Goal: Transaction & Acquisition: Book appointment/travel/reservation

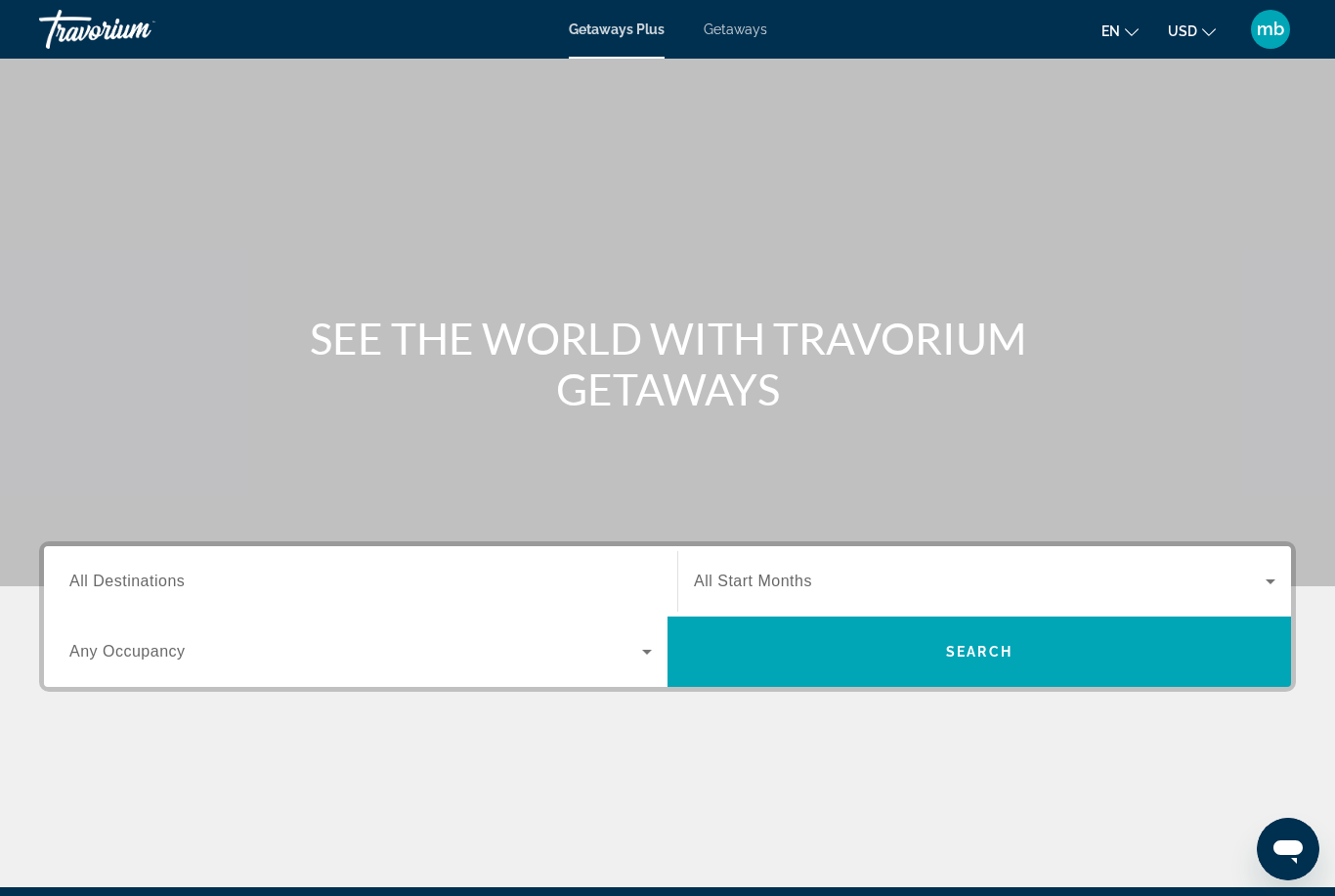
click at [1138, 25] on mat-icon "Change language" at bounding box center [1132, 30] width 14 height 14
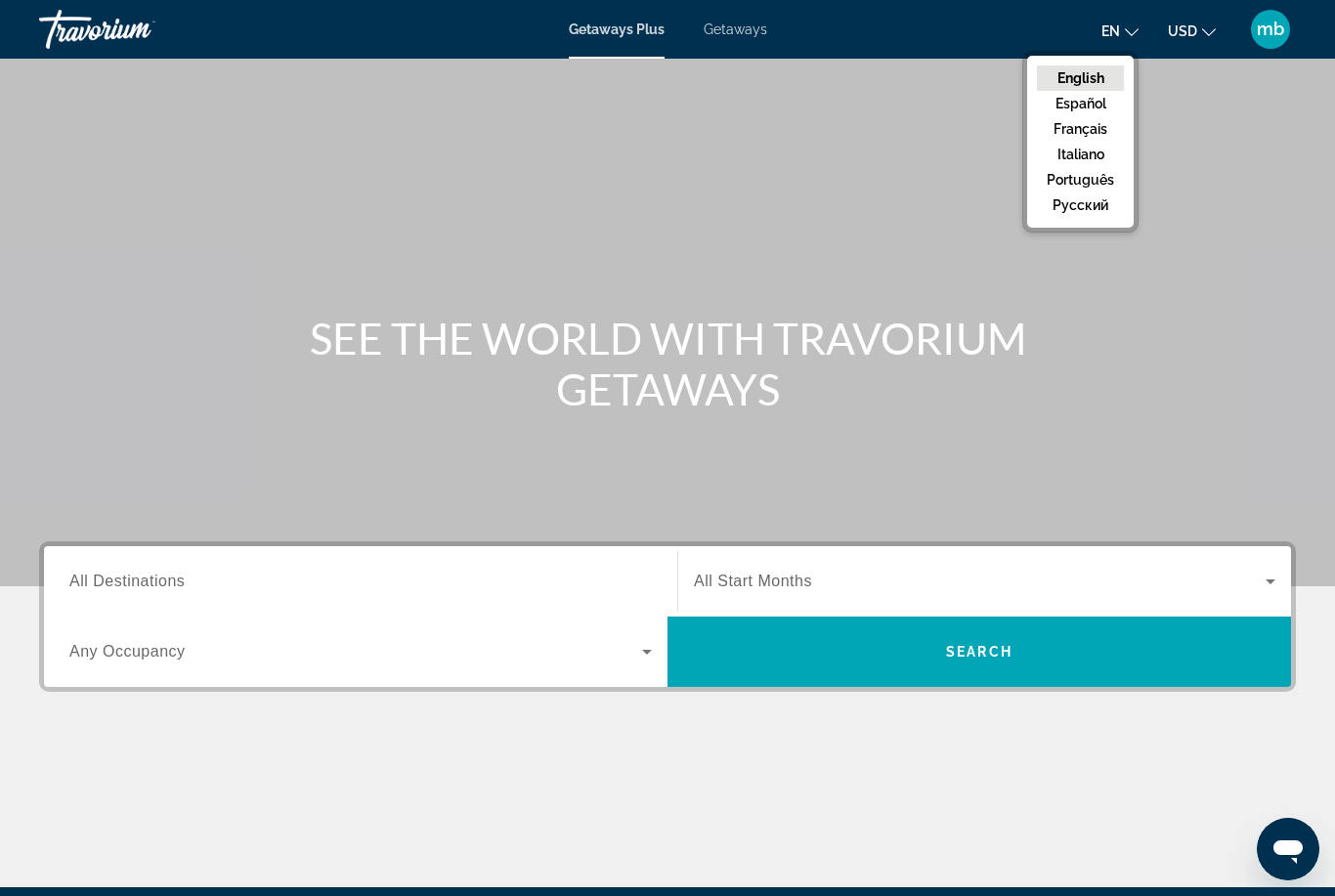
click at [1089, 124] on button "Français" at bounding box center [1080, 129] width 87 height 26
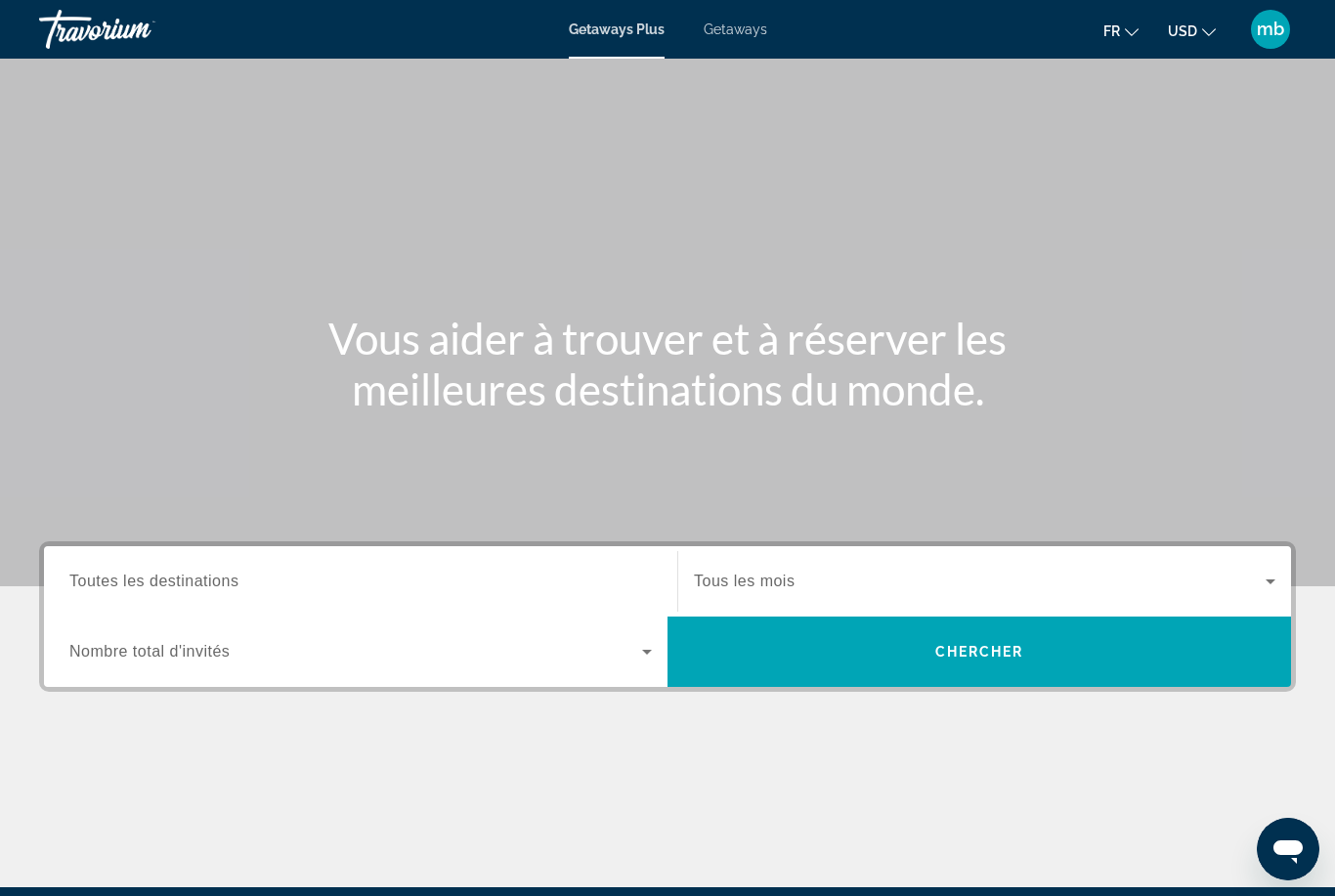
click at [244, 581] on input "Destination Toutes les destinations" at bounding box center [360, 582] width 582 height 24
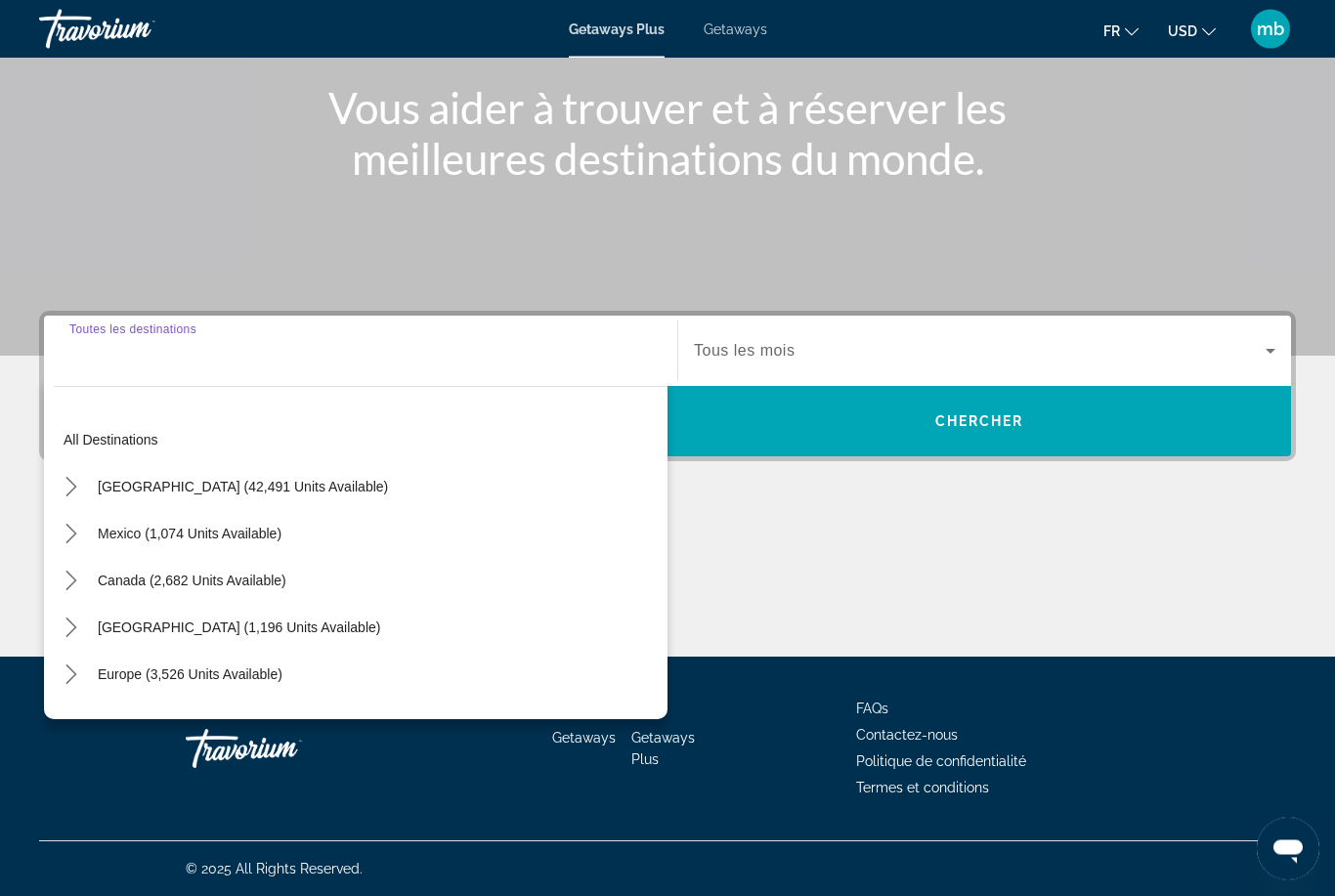
scroll to position [231, 0]
click at [91, 667] on span "Select destination: Europe (3,526 units available)" at bounding box center [190, 673] width 204 height 47
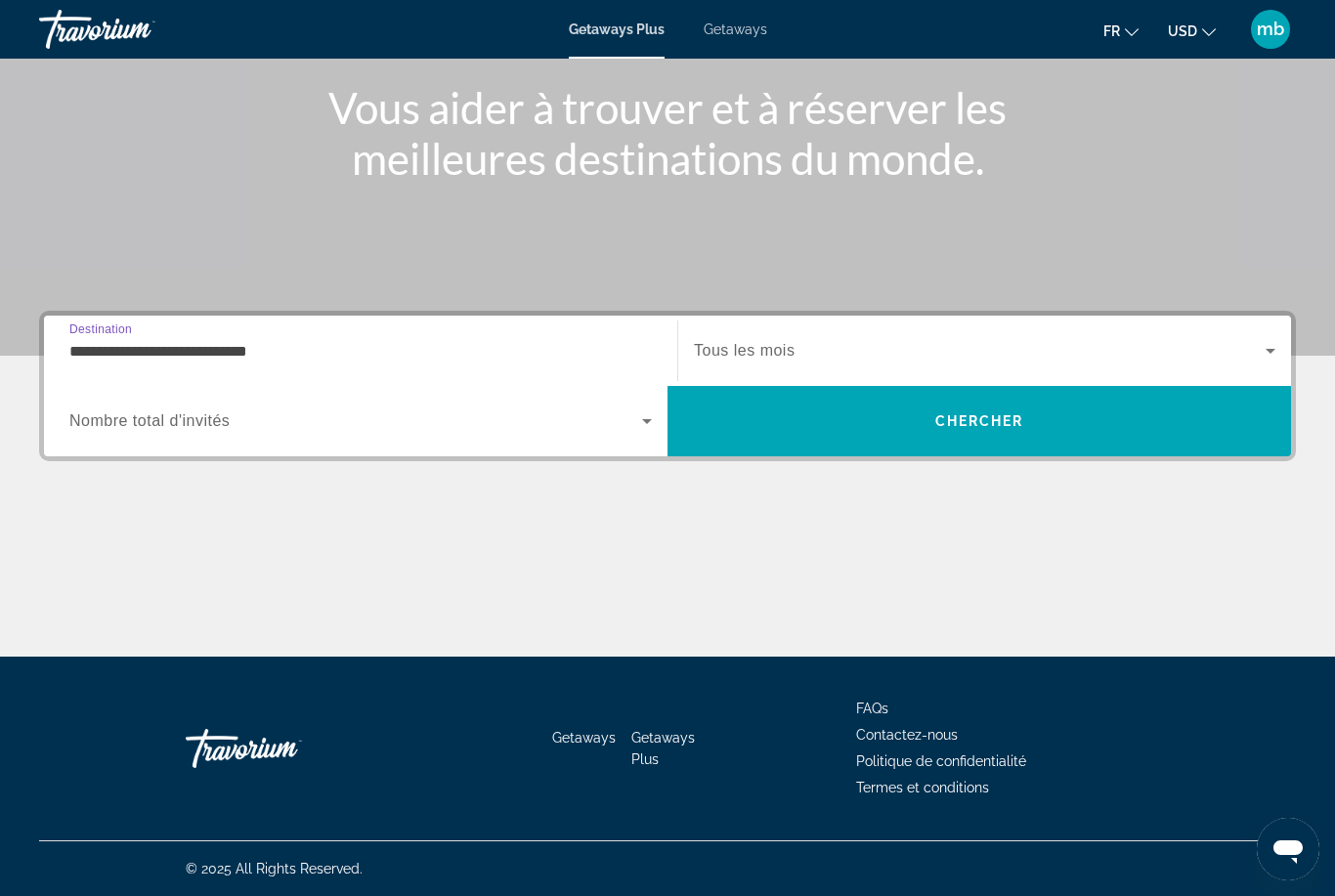
click at [104, 361] on input "**********" at bounding box center [360, 352] width 582 height 24
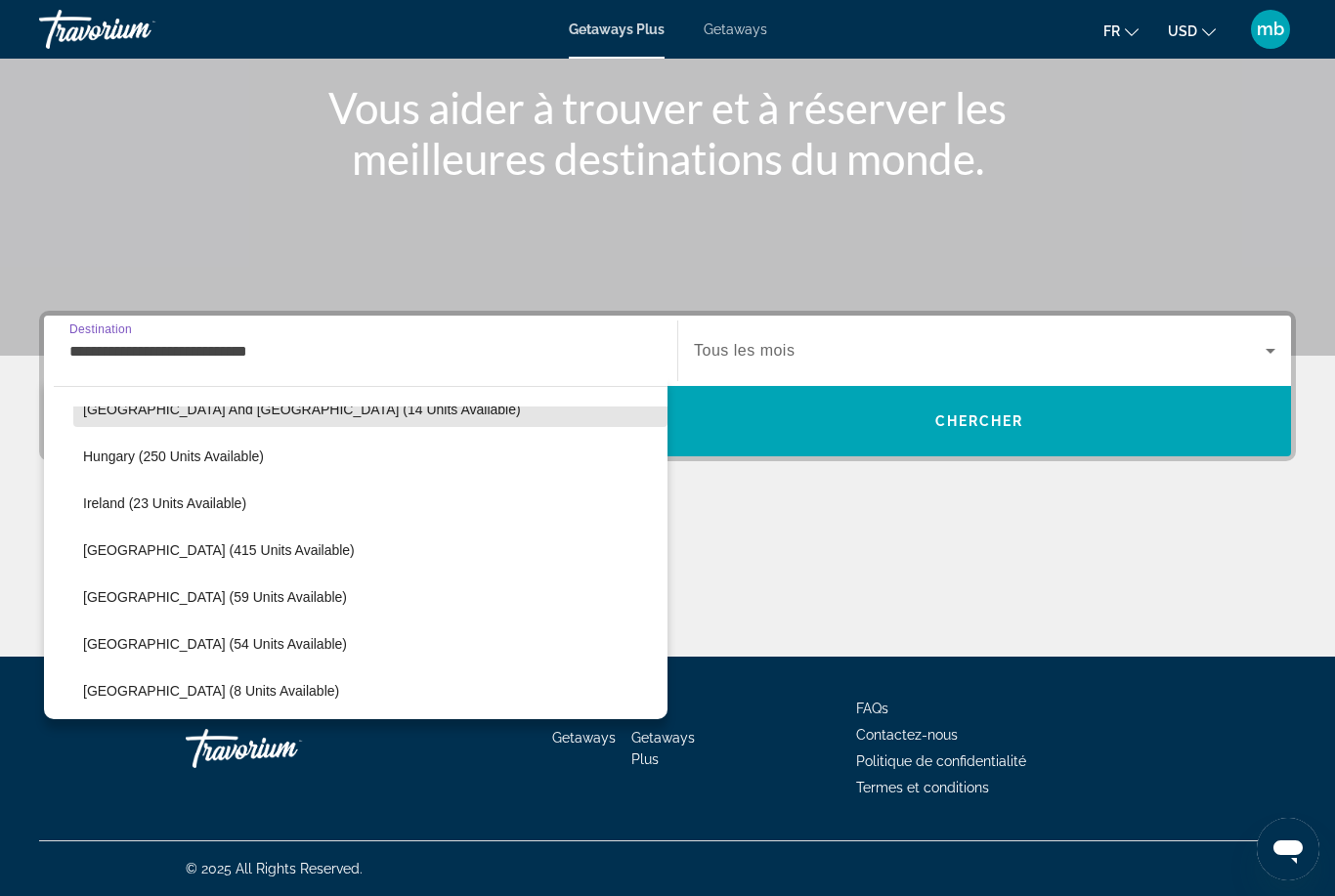
scroll to position [596, 0]
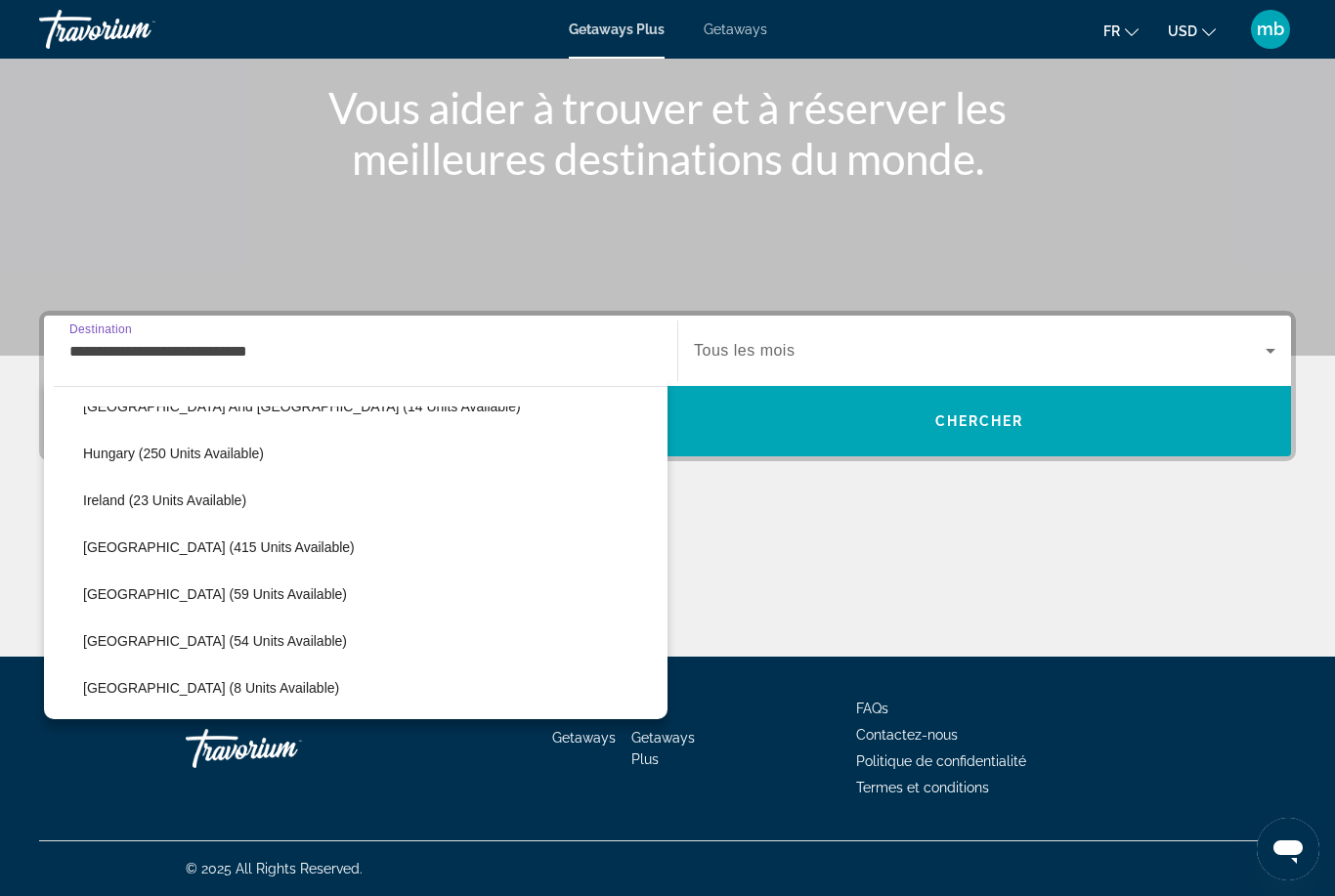
click at [208, 543] on span "Italy (415 units available)" at bounding box center [219, 548] width 271 height 16
type input "**********"
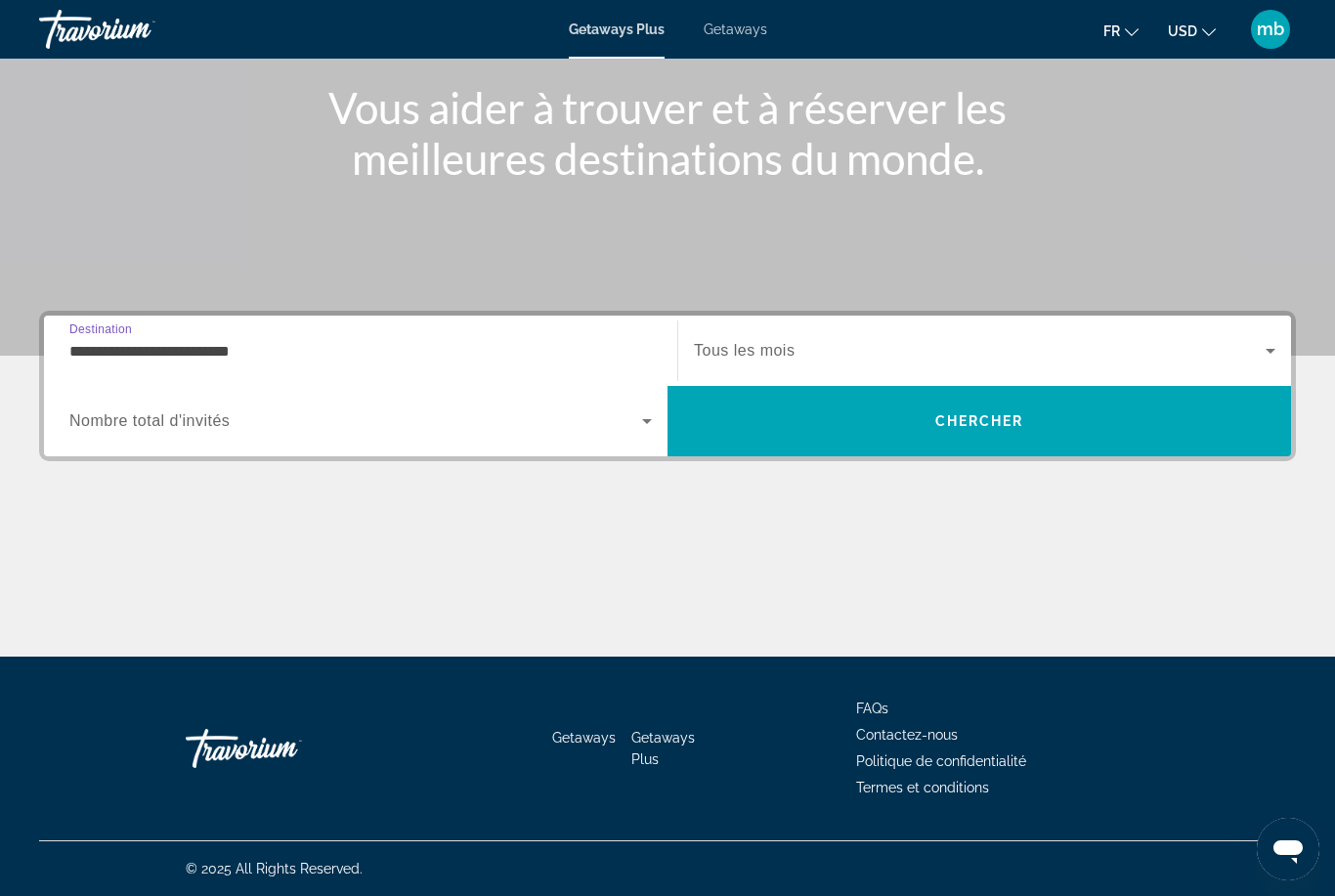
click at [813, 358] on span "Search widget" at bounding box center [979, 351] width 571 height 24
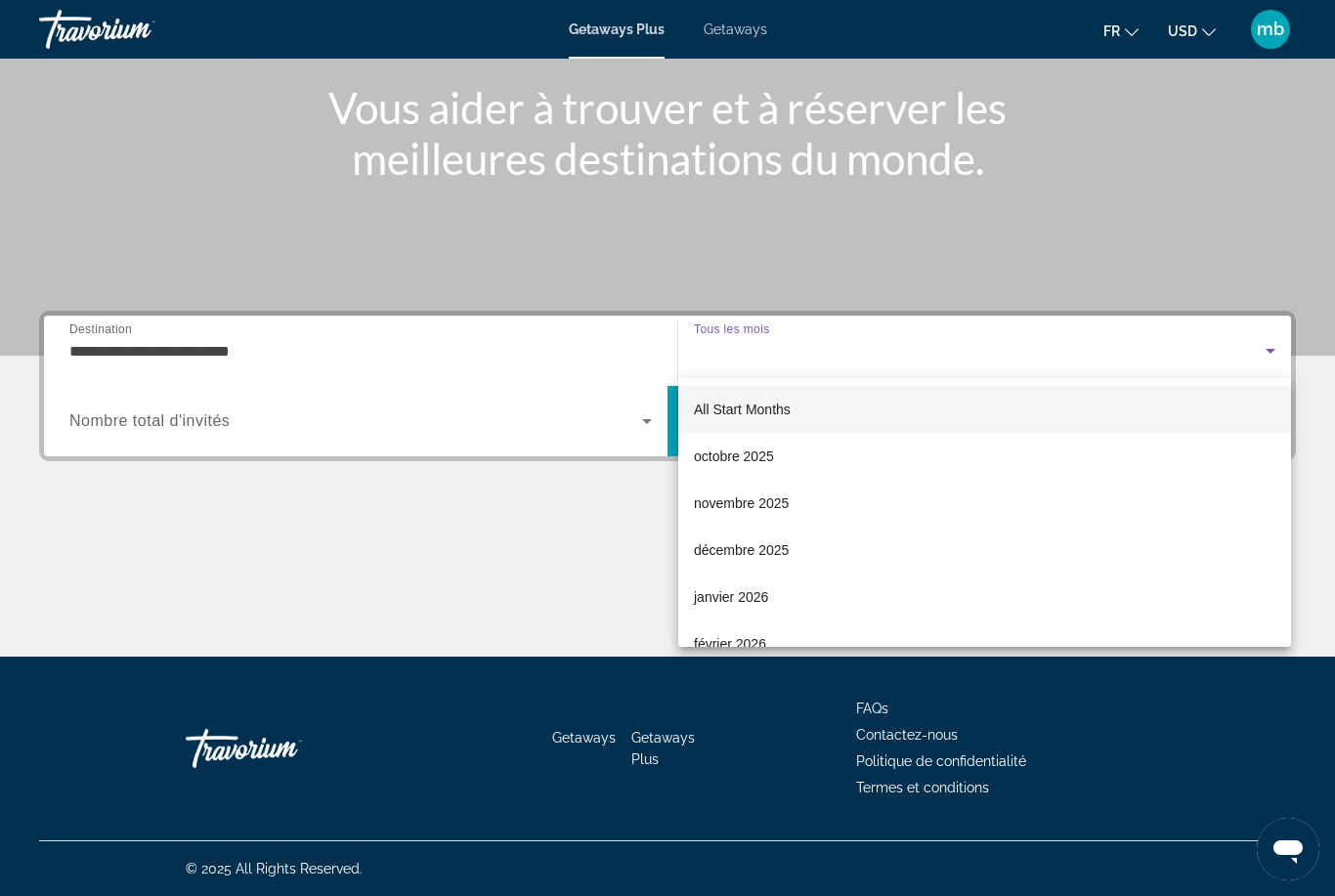
click at [225, 423] on div at bounding box center [668, 448] width 1335 height 896
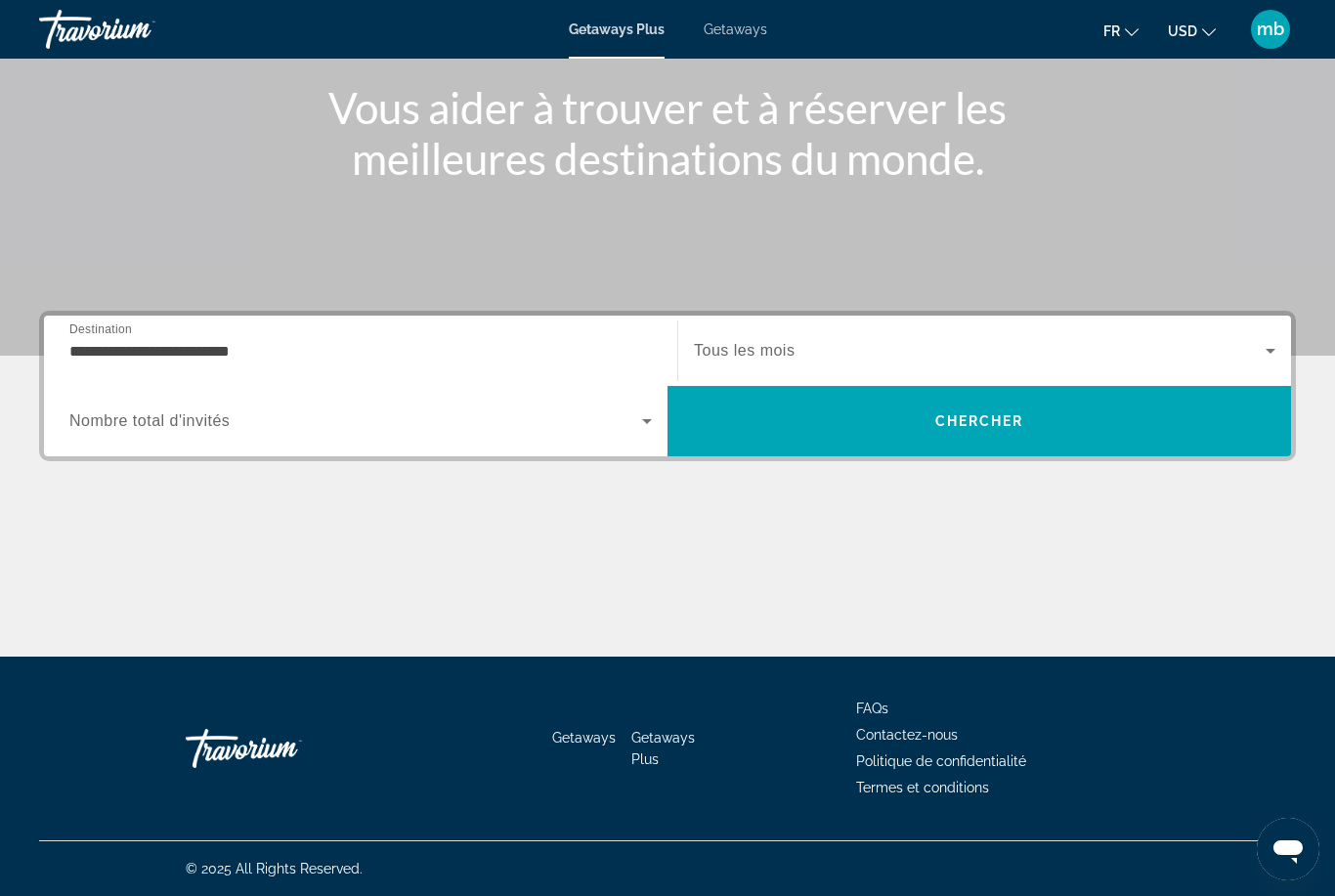
click at [649, 447] on div "Search widget" at bounding box center [360, 421] width 582 height 54
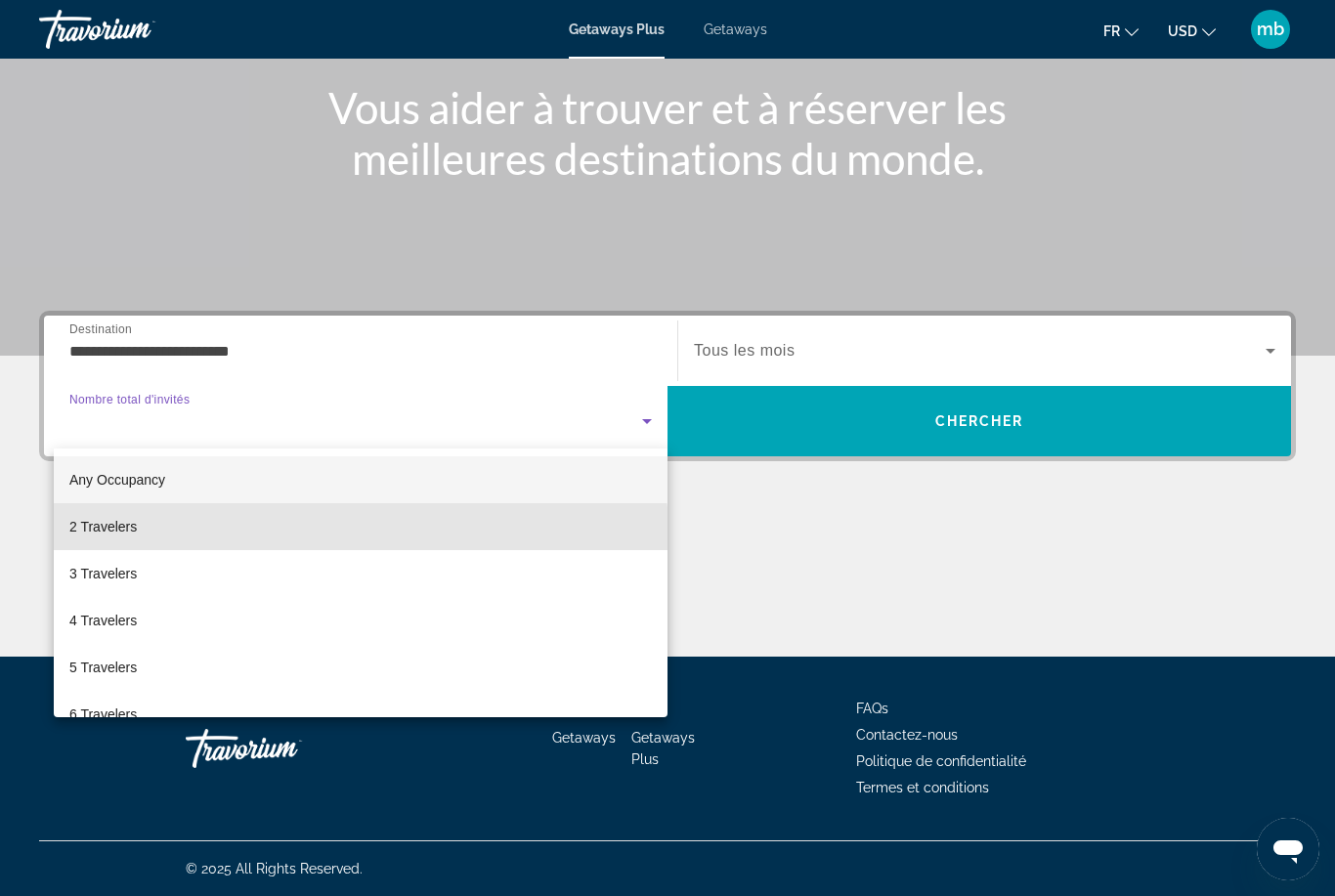
click at [228, 537] on mat-option "2 Travelers" at bounding box center [360, 526] width 614 height 47
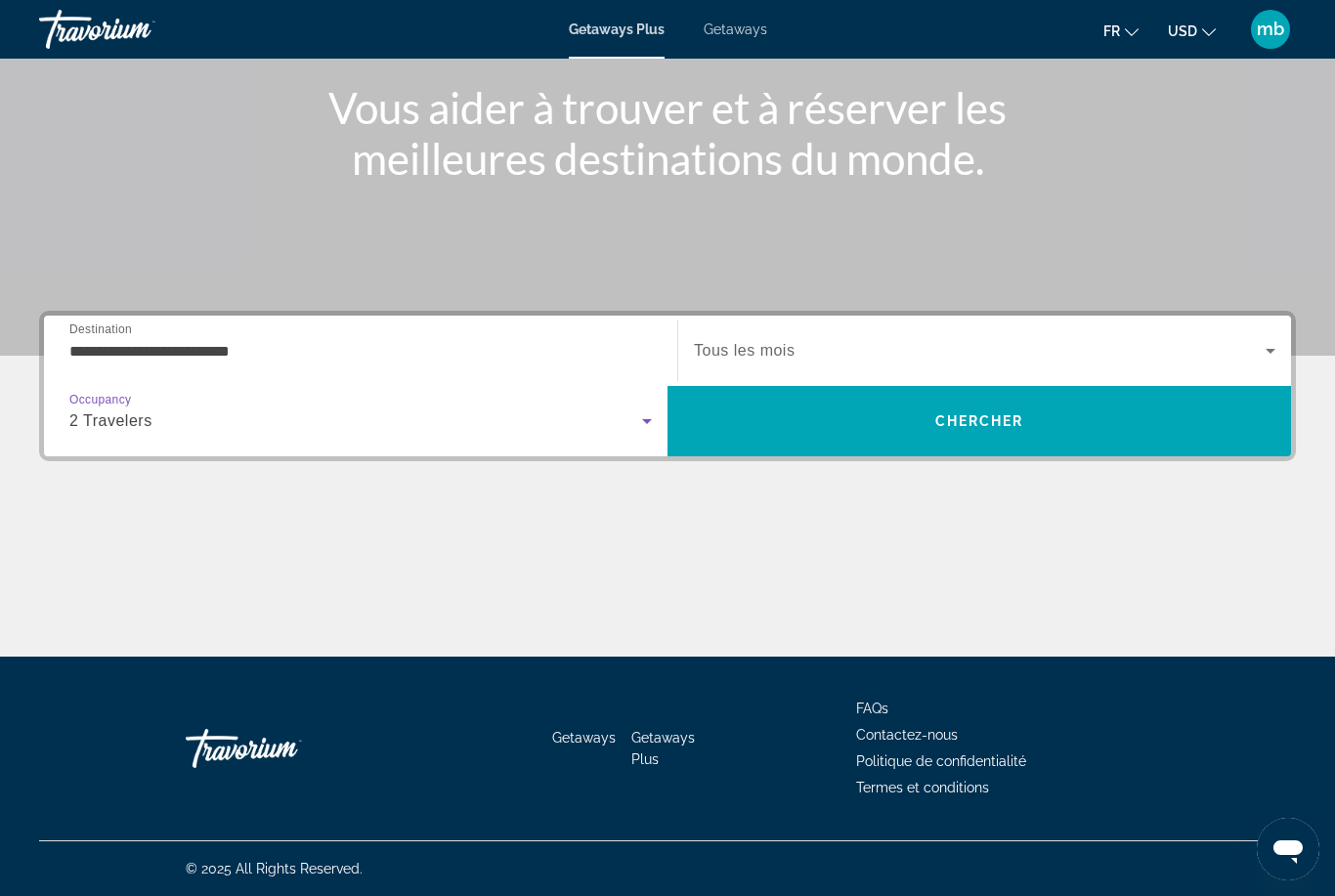
click at [951, 422] on span "Chercher" at bounding box center [980, 422] width 89 height 16
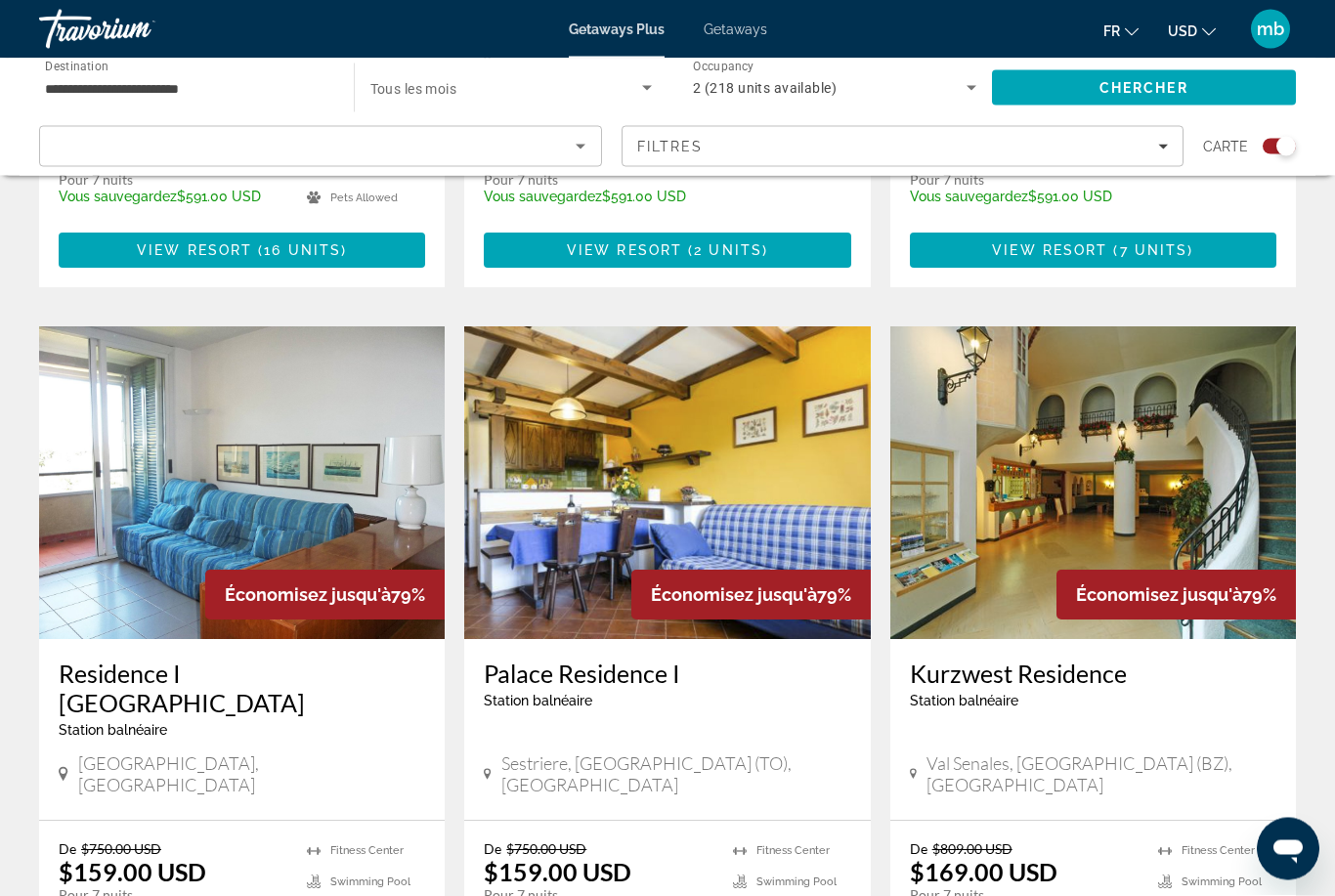
scroll to position [2700, 0]
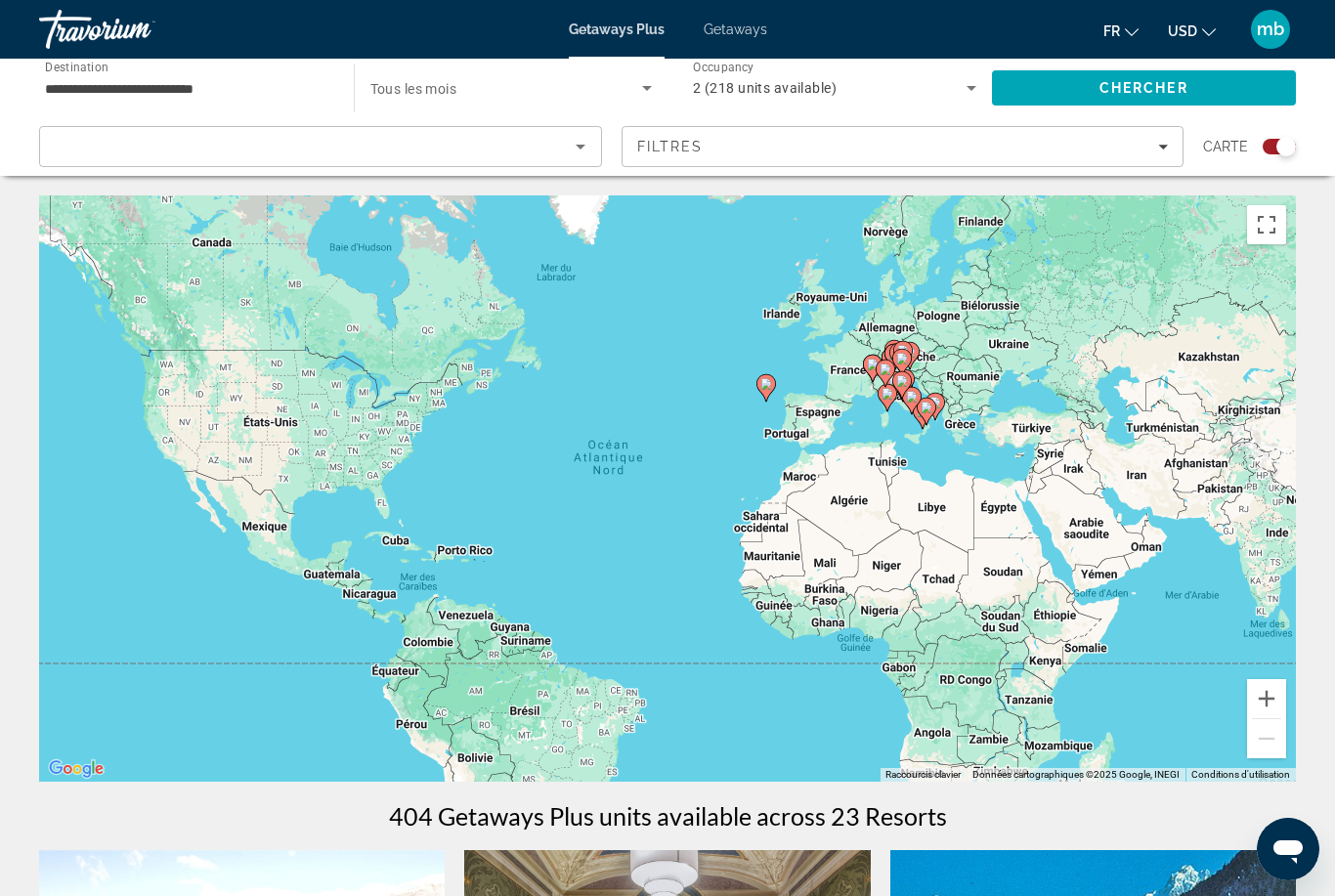
click at [907, 398] on gmp-advanced-marker "Main content" at bounding box center [902, 385] width 20 height 30
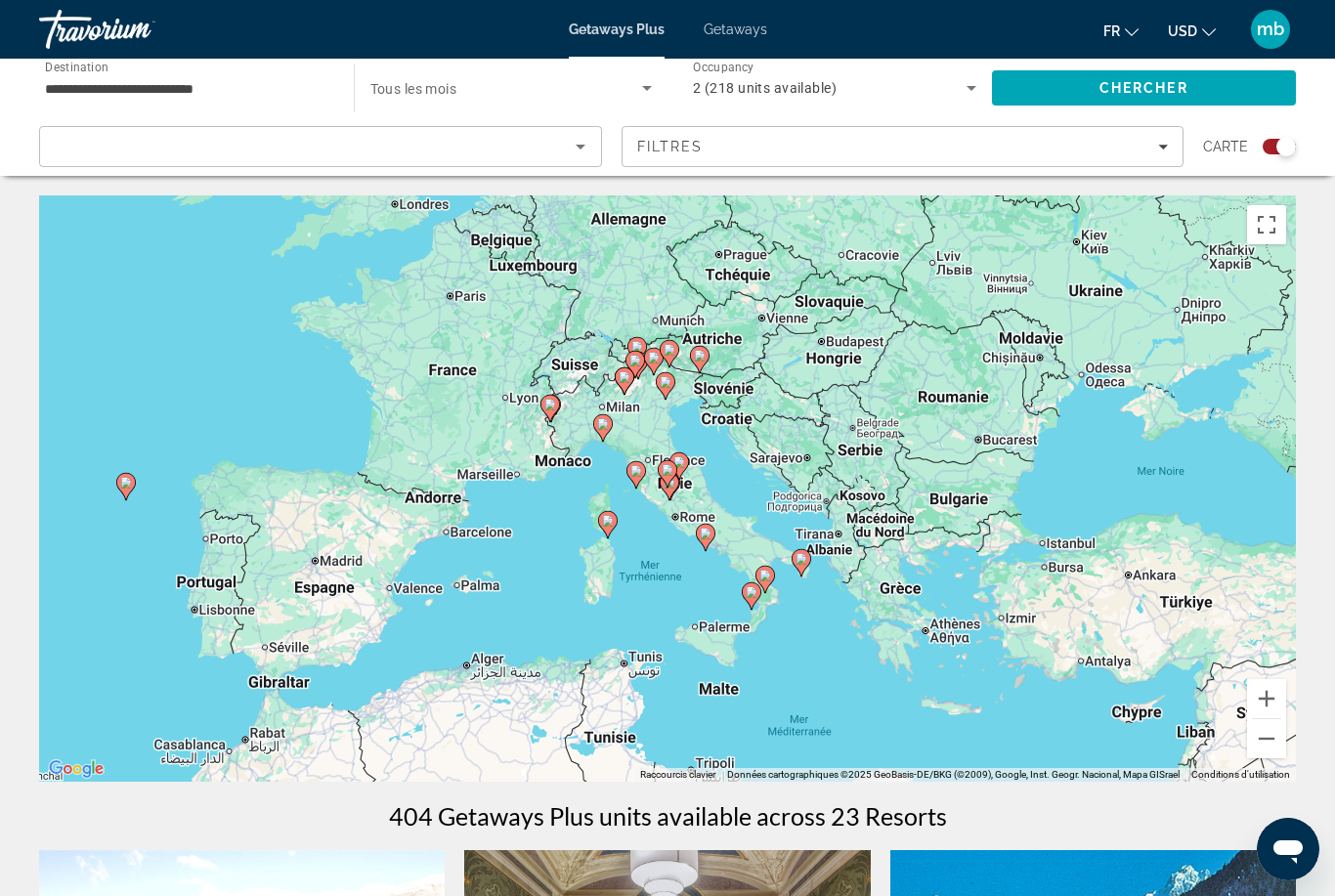
click at [566, 400] on div "Pour naviguer, appuyez sur les touches fléchées. Pour activer le glissement ave…" at bounding box center [667, 488] width 1257 height 586
click at [560, 416] on gmp-advanced-marker "Main content" at bounding box center [551, 409] width 20 height 30
type input "**********"
click at [556, 407] on image "Main content" at bounding box center [551, 405] width 12 height 12
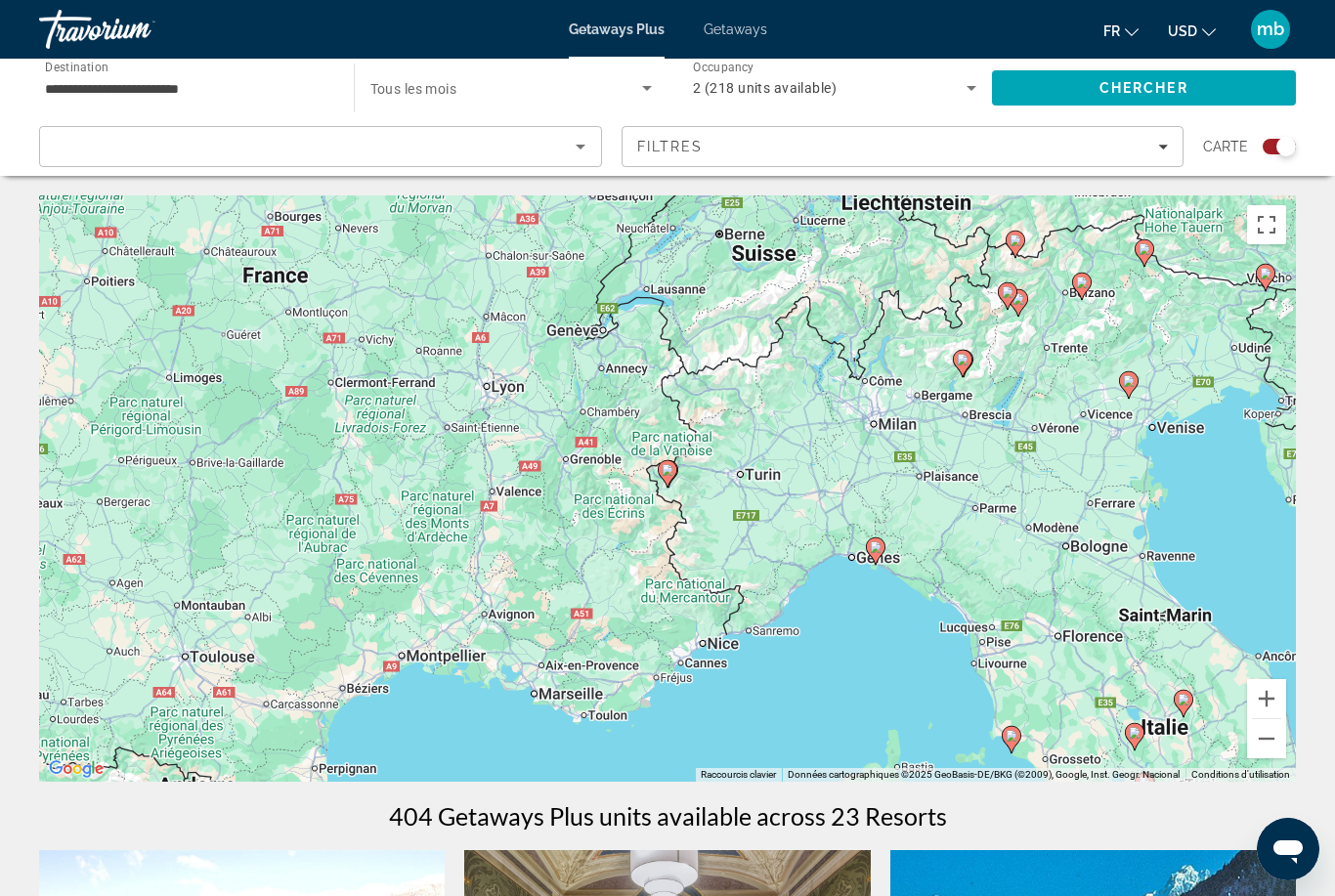
click at [675, 465] on icon "Main content" at bounding box center [668, 474] width 20 height 28
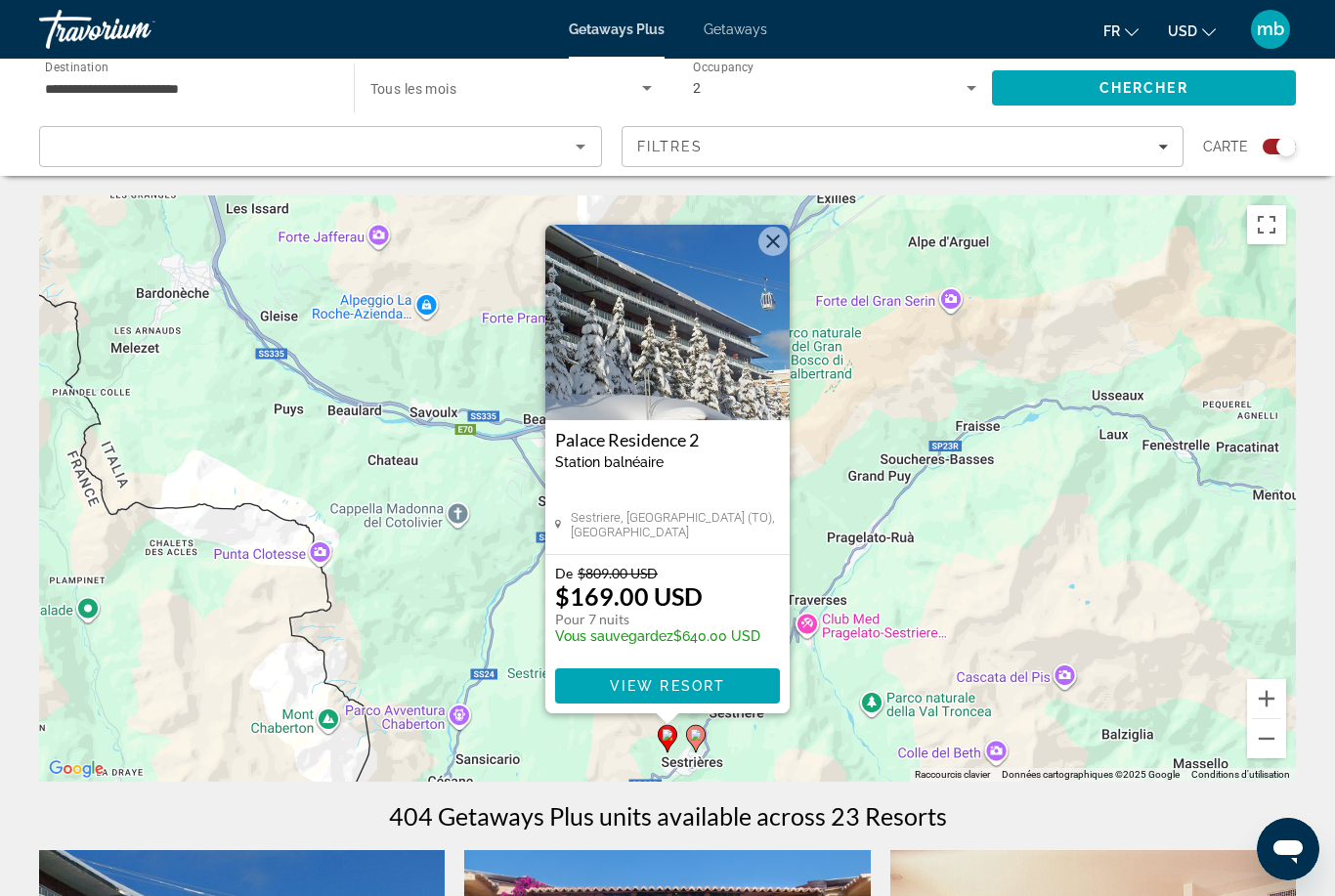
click at [781, 241] on button "Fermer" at bounding box center [773, 242] width 30 height 30
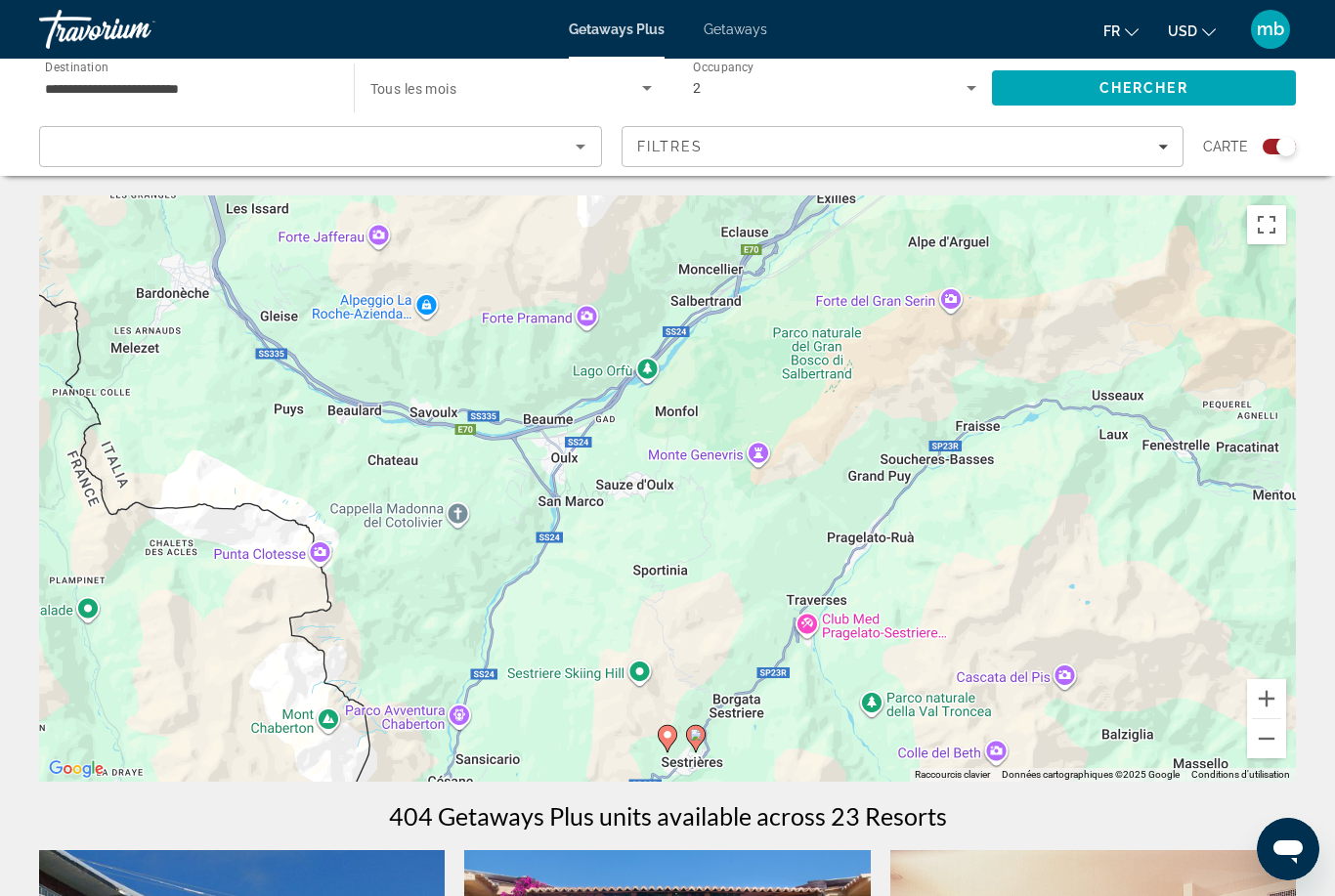
click at [1267, 740] on button "Zoom arrière" at bounding box center [1267, 738] width 39 height 39
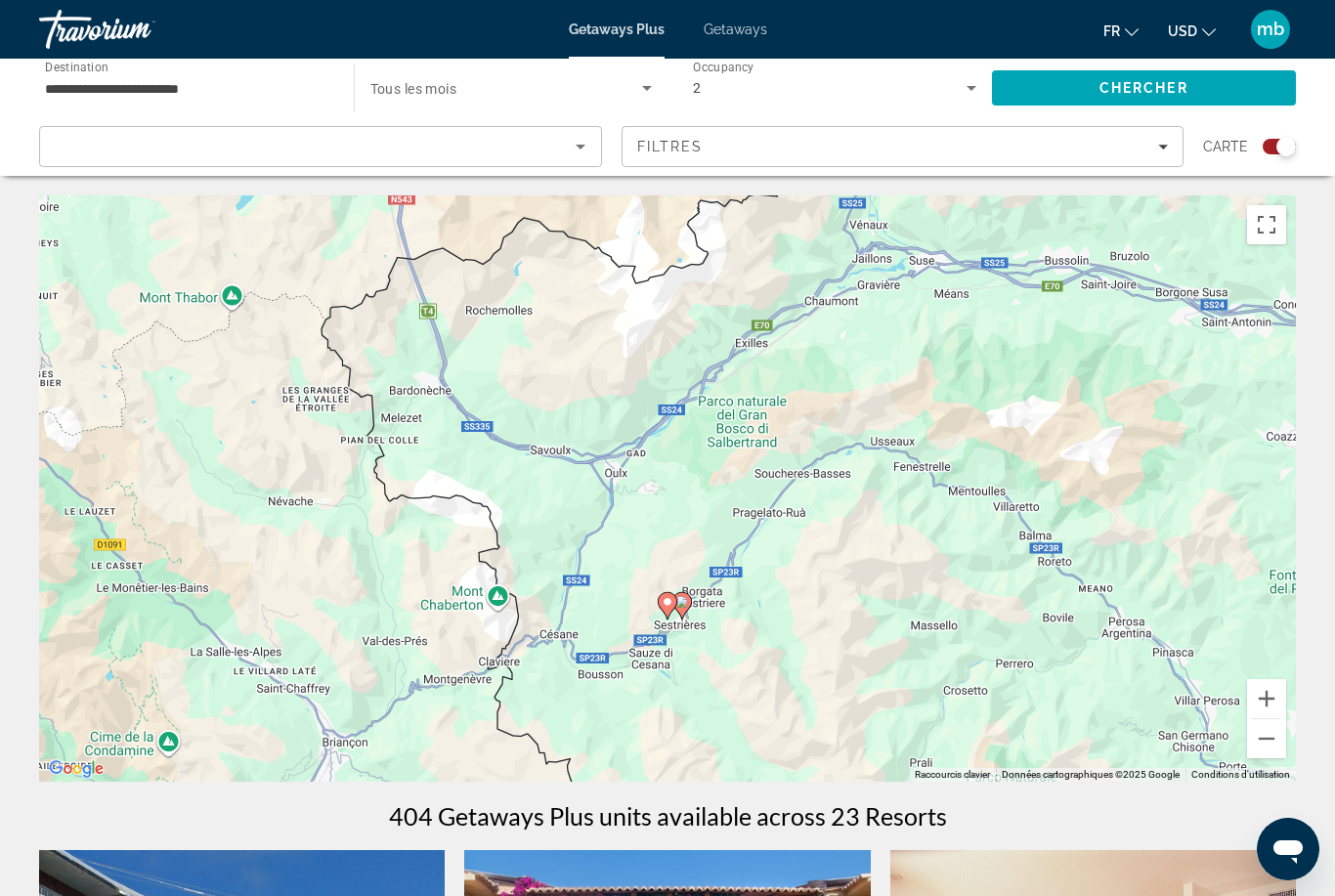
click at [1271, 735] on button "Zoom arrière" at bounding box center [1267, 738] width 39 height 39
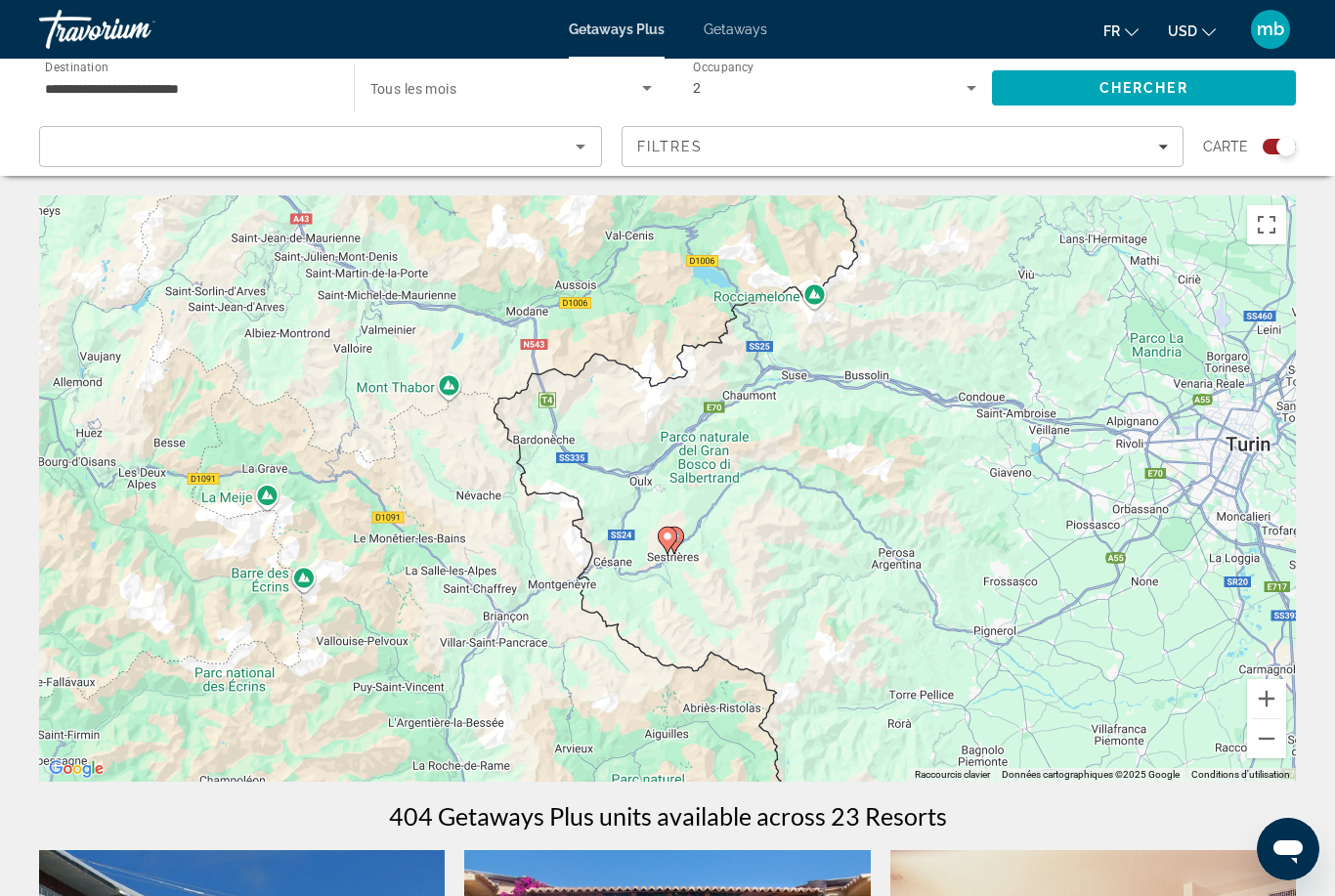
click at [1276, 733] on button "Zoom arrière" at bounding box center [1267, 738] width 39 height 39
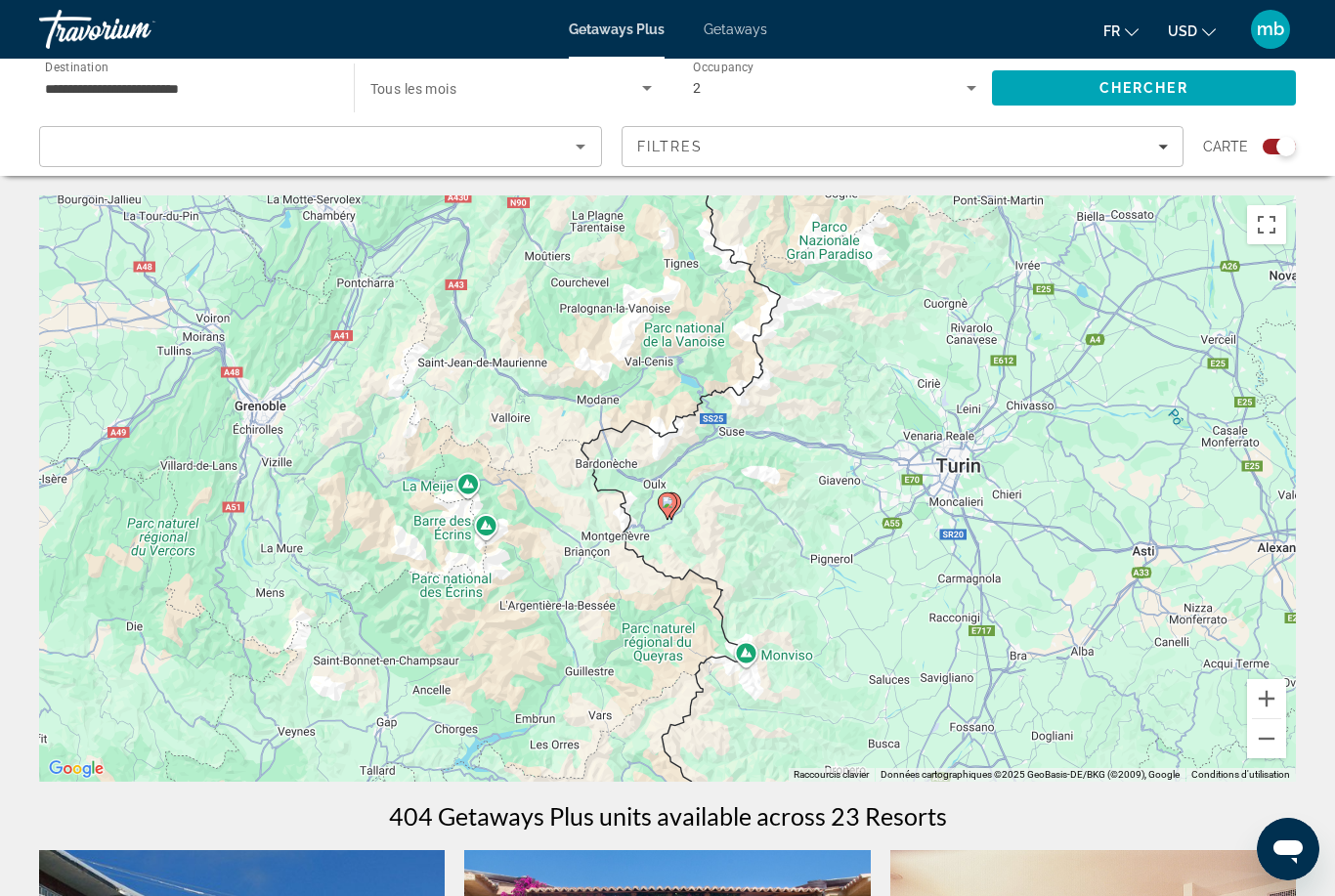
click at [1275, 732] on button "Zoom arrière" at bounding box center [1267, 738] width 39 height 39
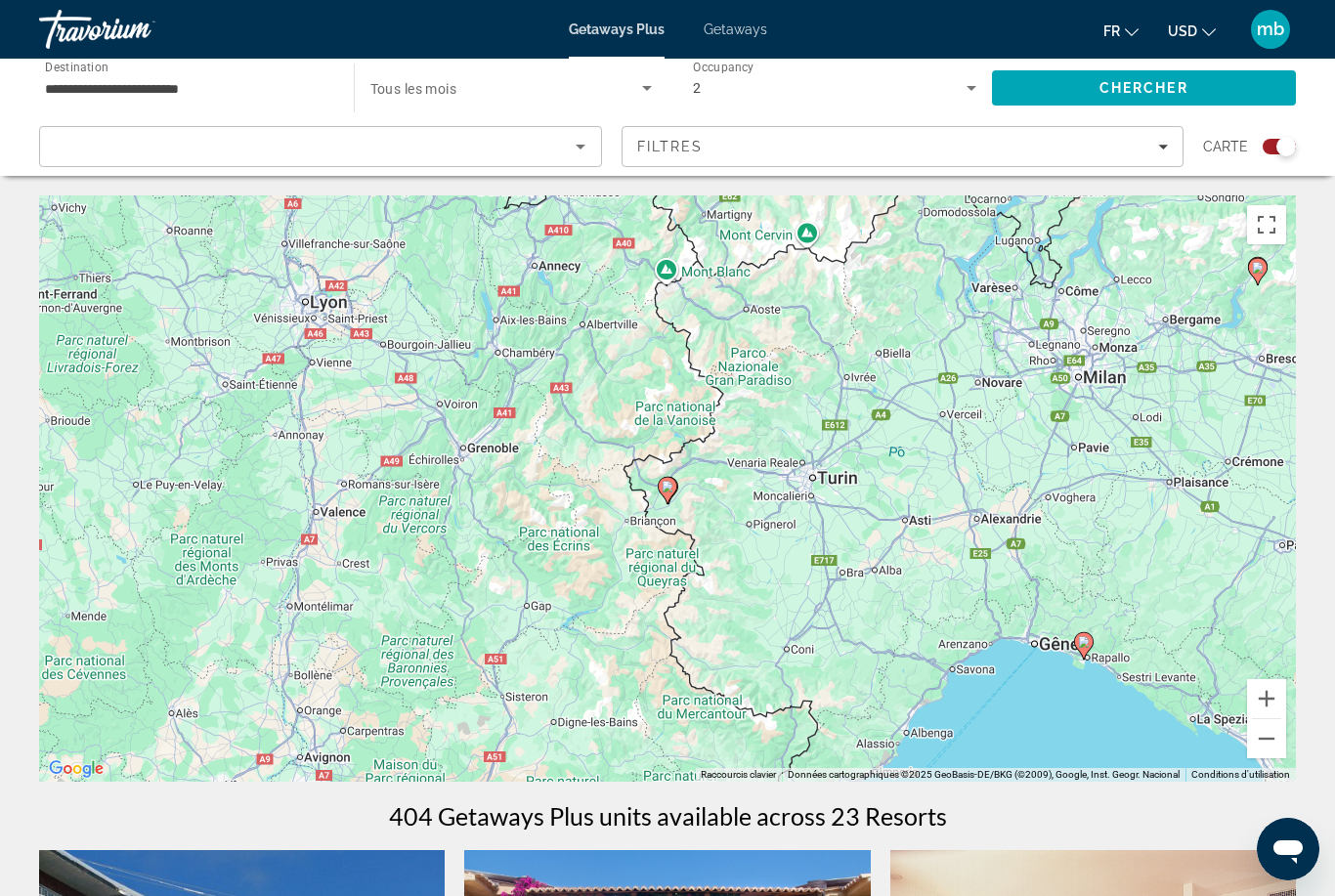
click at [1276, 736] on button "Zoom arrière" at bounding box center [1267, 738] width 39 height 39
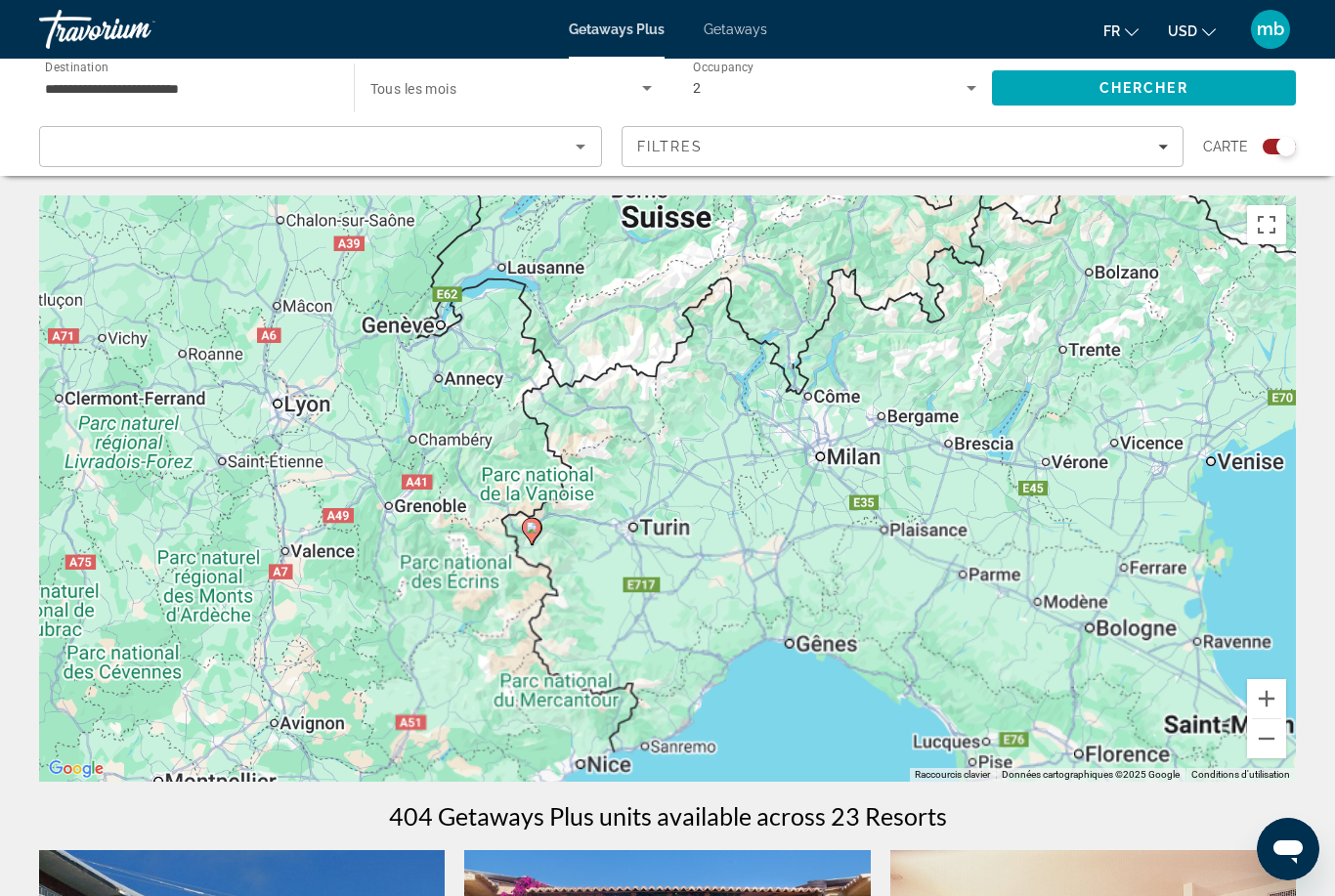
click at [970, 366] on div "Pour activer le glissement avec le clavier, appuyez sur Alt+Entrée. Une fois ce…" at bounding box center [667, 488] width 1257 height 586
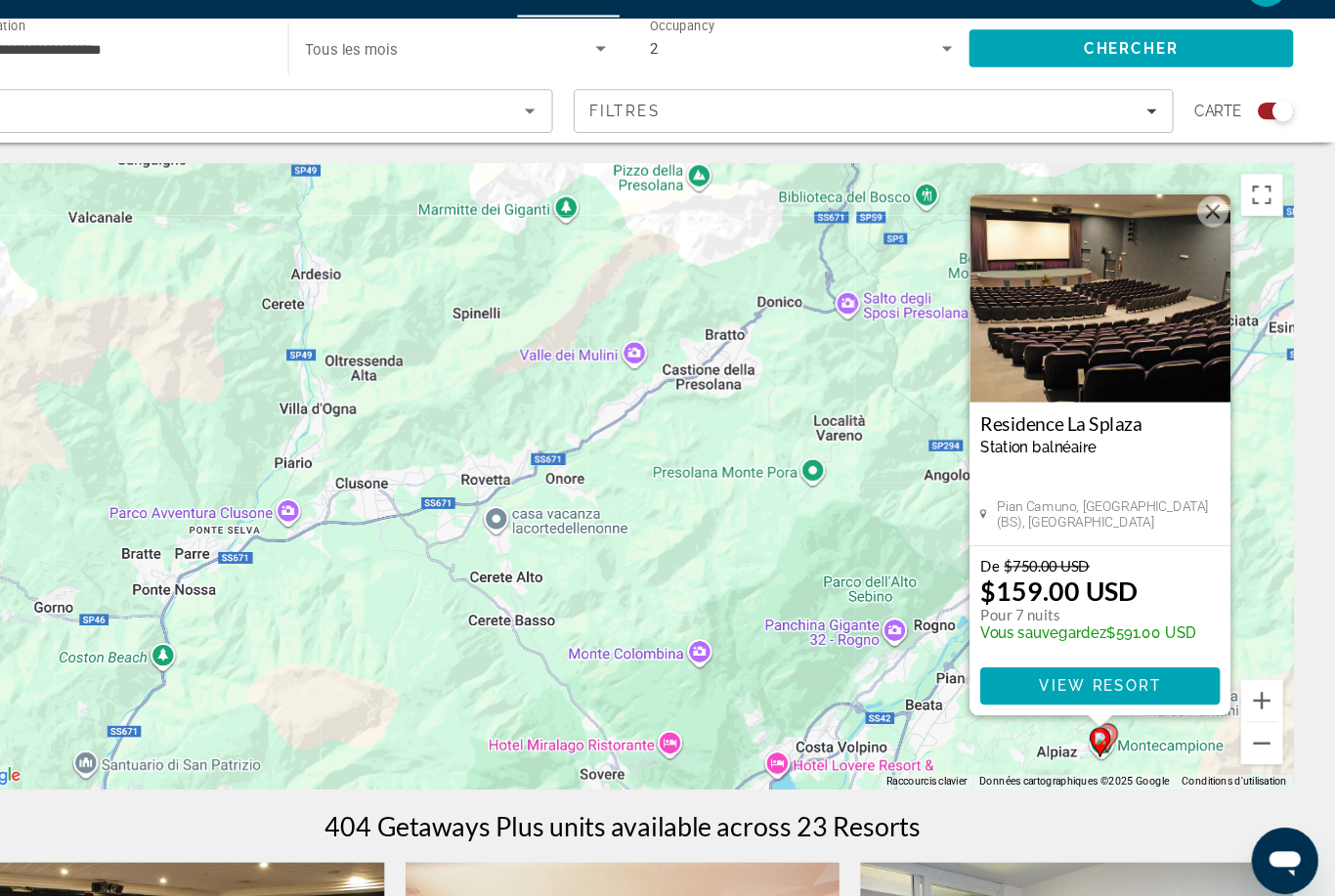
click at [1032, 341] on img "Main content" at bounding box center [1115, 321] width 245 height 195
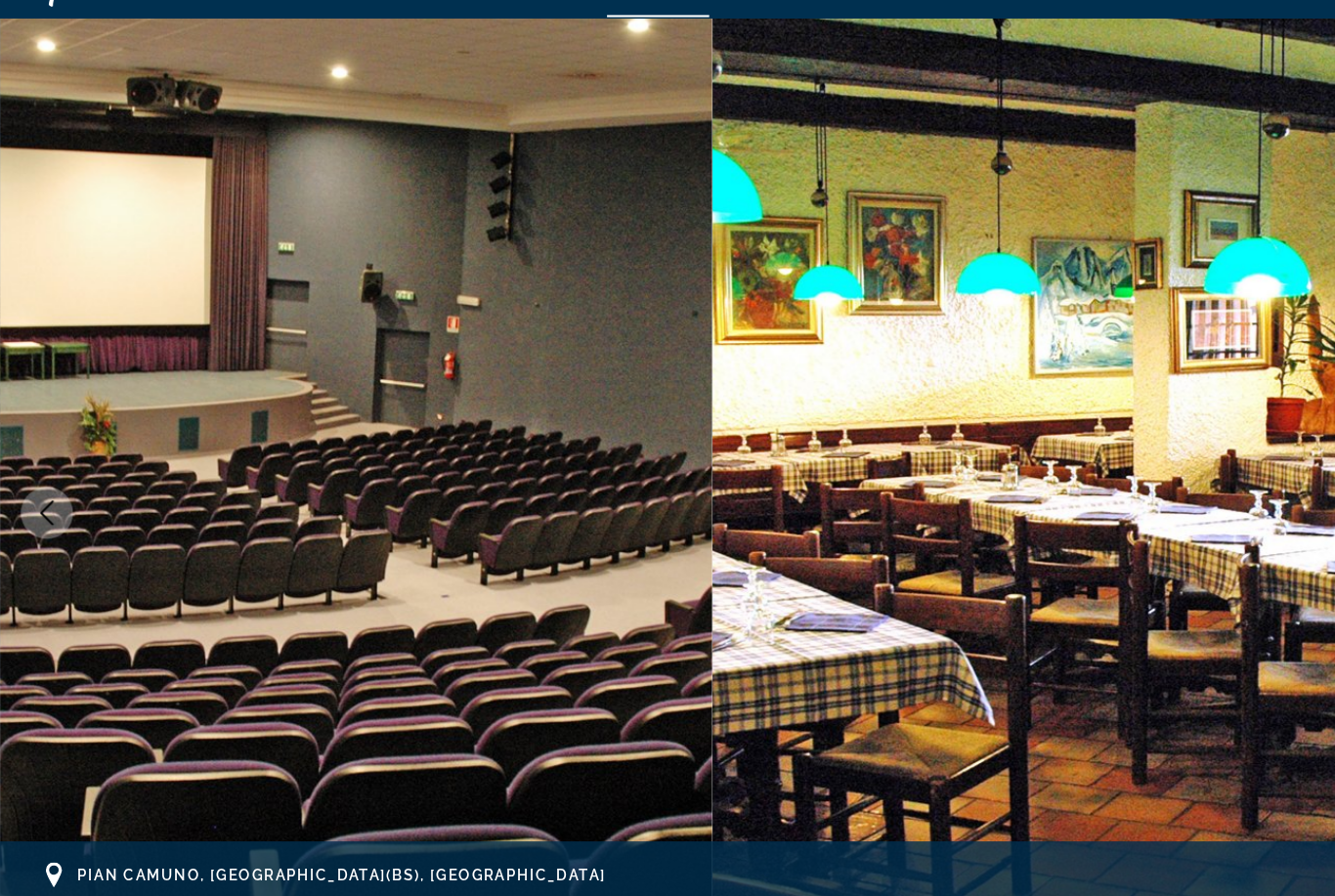
click at [1200, 442] on img "Main content" at bounding box center [1001, 523] width 668 height 929
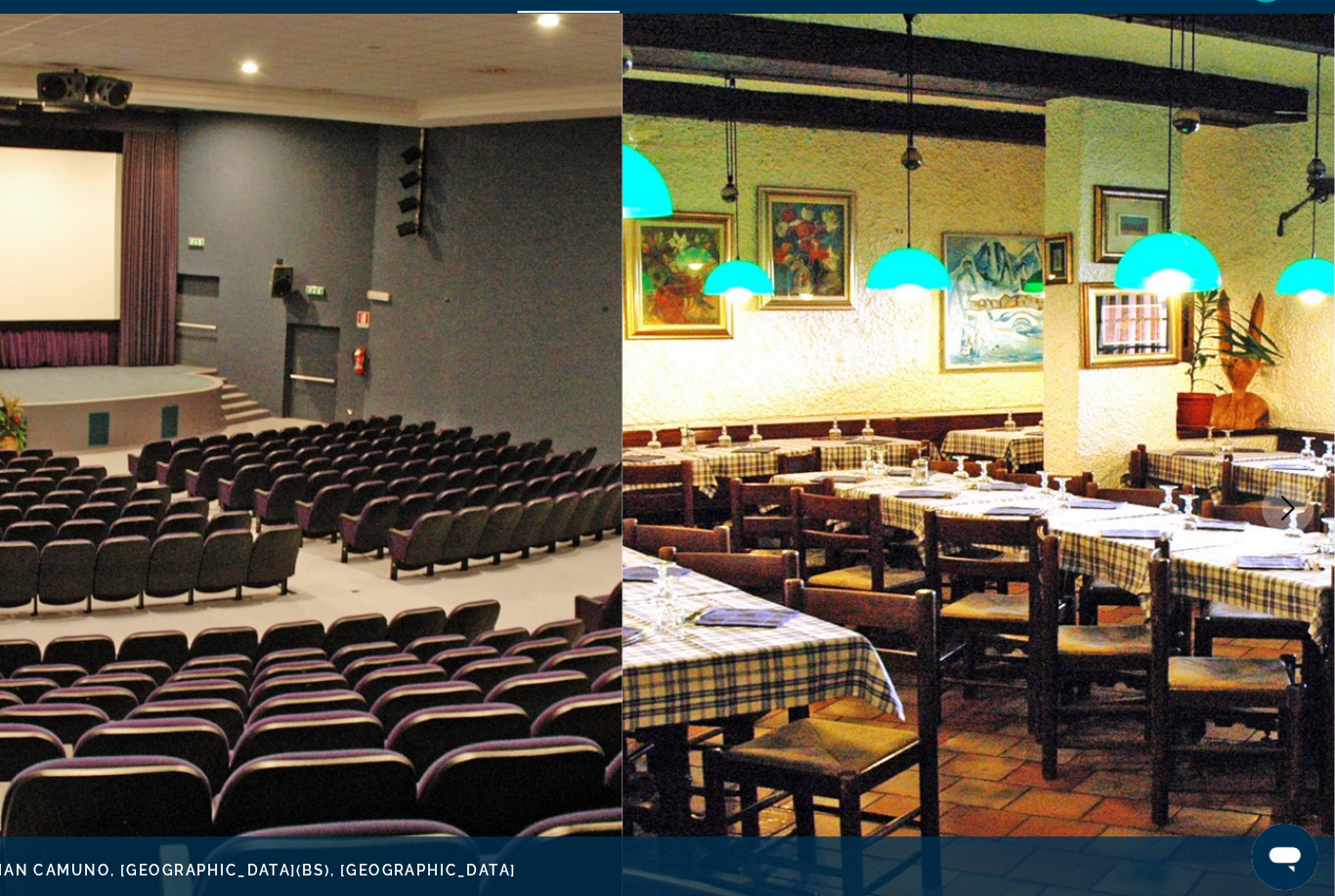
click at [1280, 511] on icon "Next image" at bounding box center [1291, 523] width 24 height 24
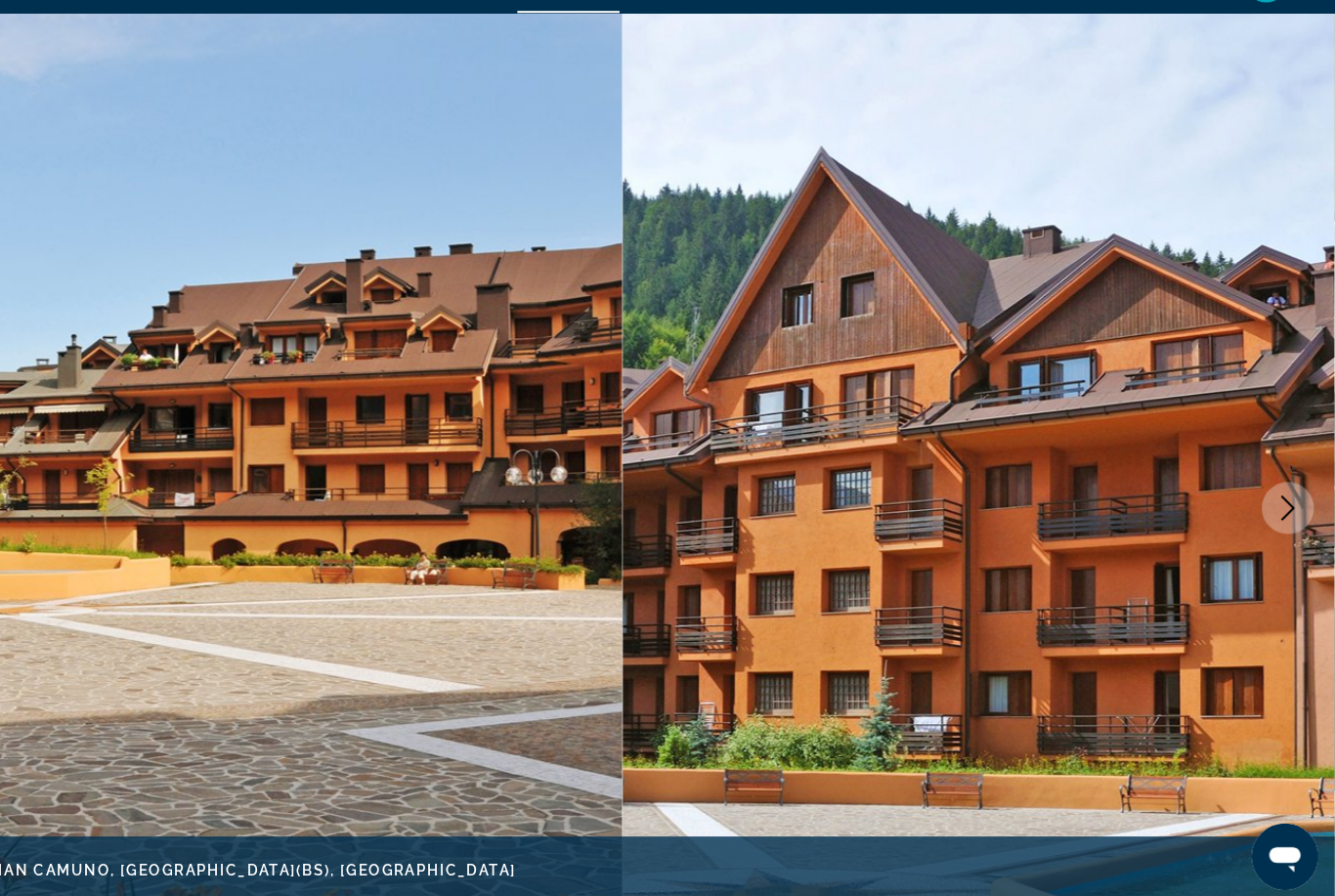
click at [1280, 511] on icon "Next image" at bounding box center [1291, 523] width 24 height 24
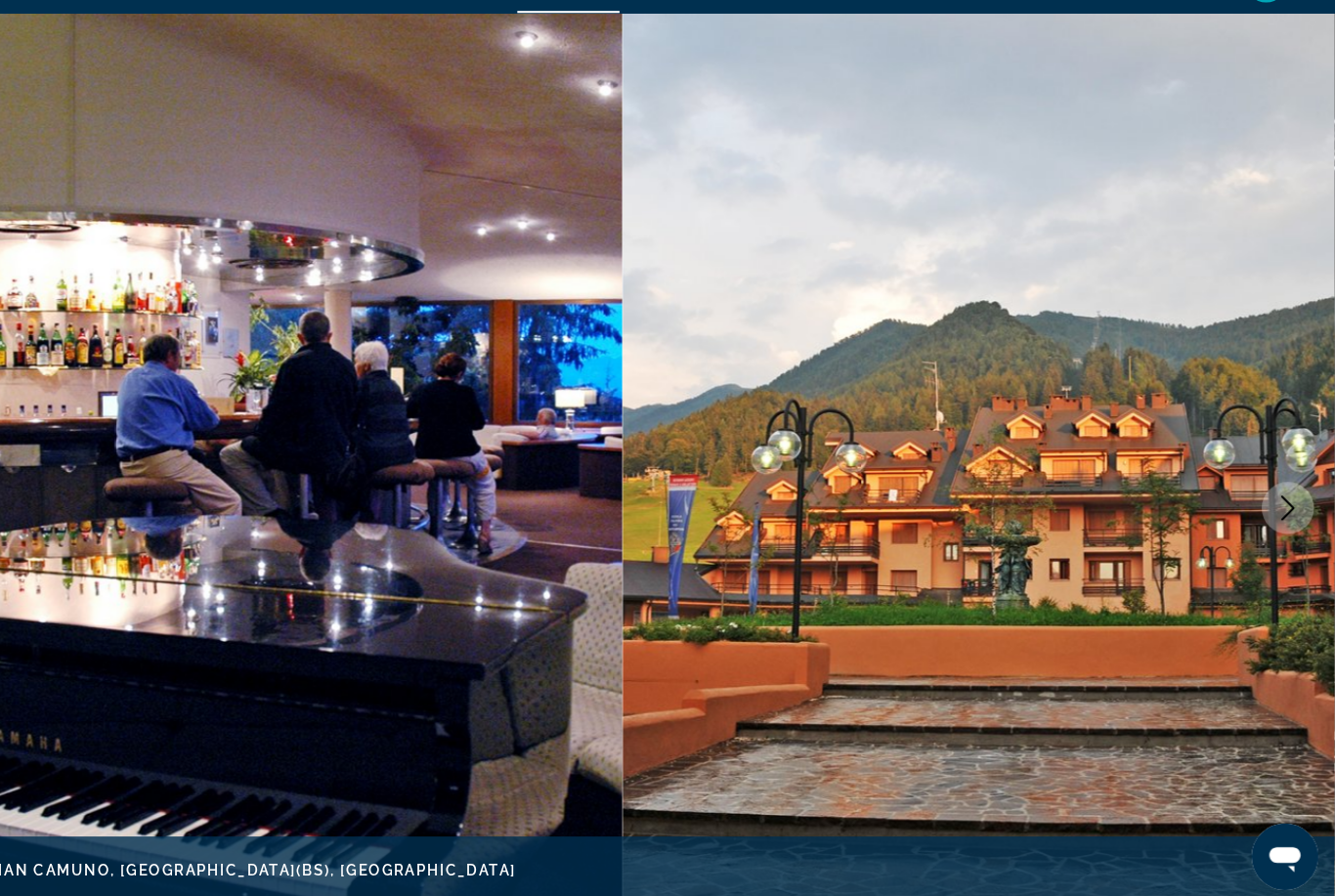
click at [1280, 511] on icon "Next image" at bounding box center [1291, 523] width 24 height 24
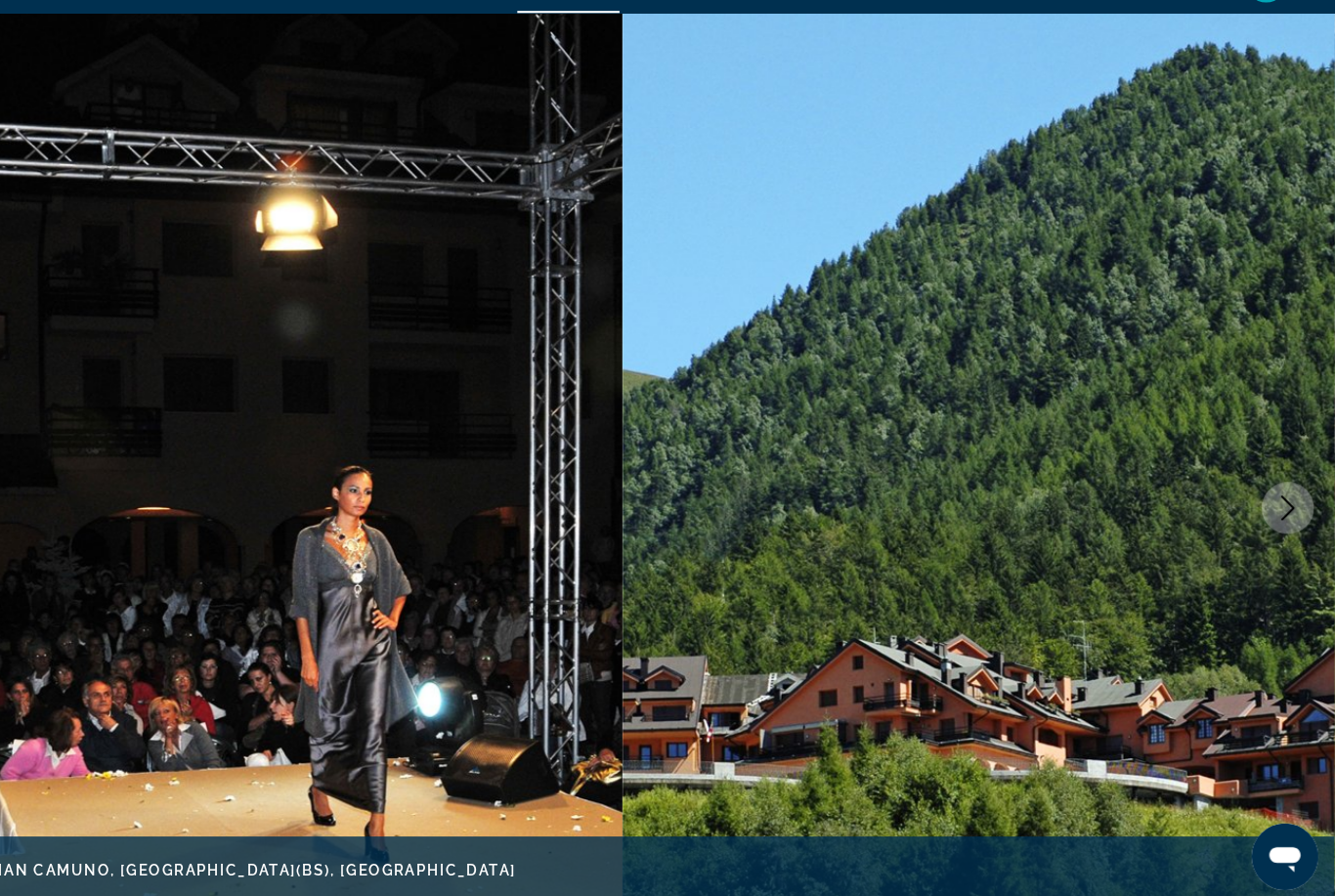
click at [1280, 511] on icon "Next image" at bounding box center [1291, 523] width 24 height 24
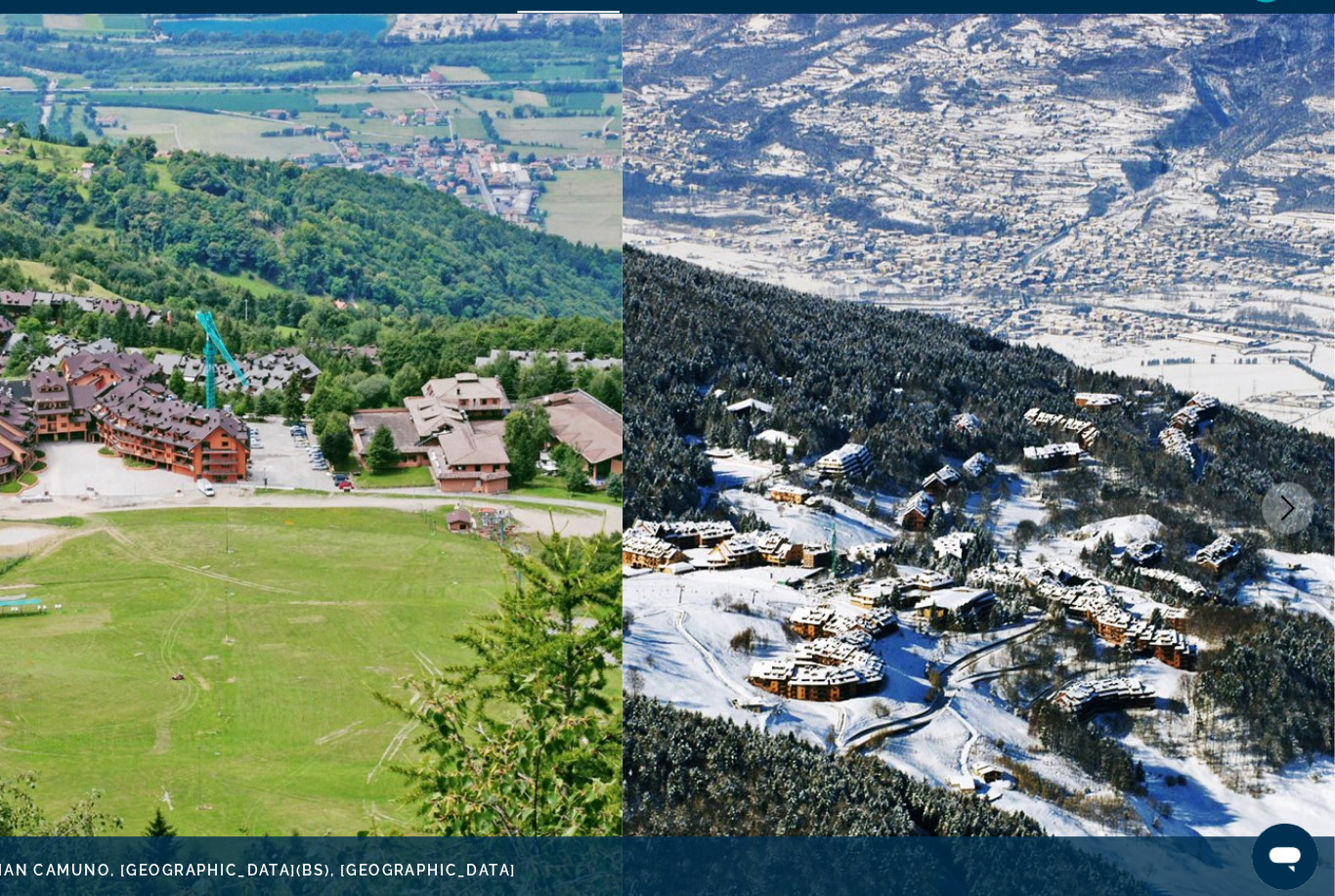
click at [1280, 511] on icon "Next image" at bounding box center [1291, 523] width 24 height 24
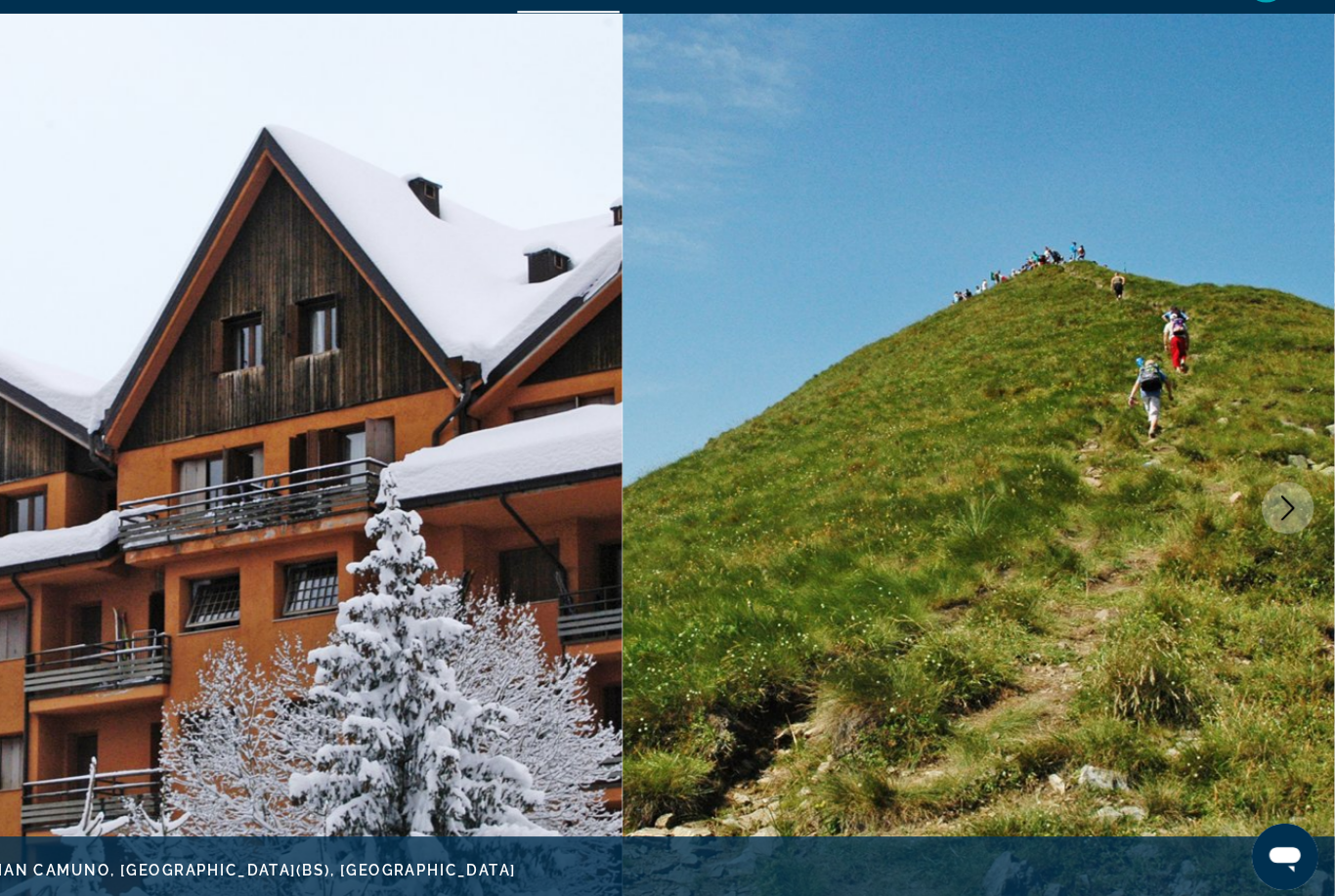
click at [1280, 511] on icon "Next image" at bounding box center [1291, 523] width 24 height 24
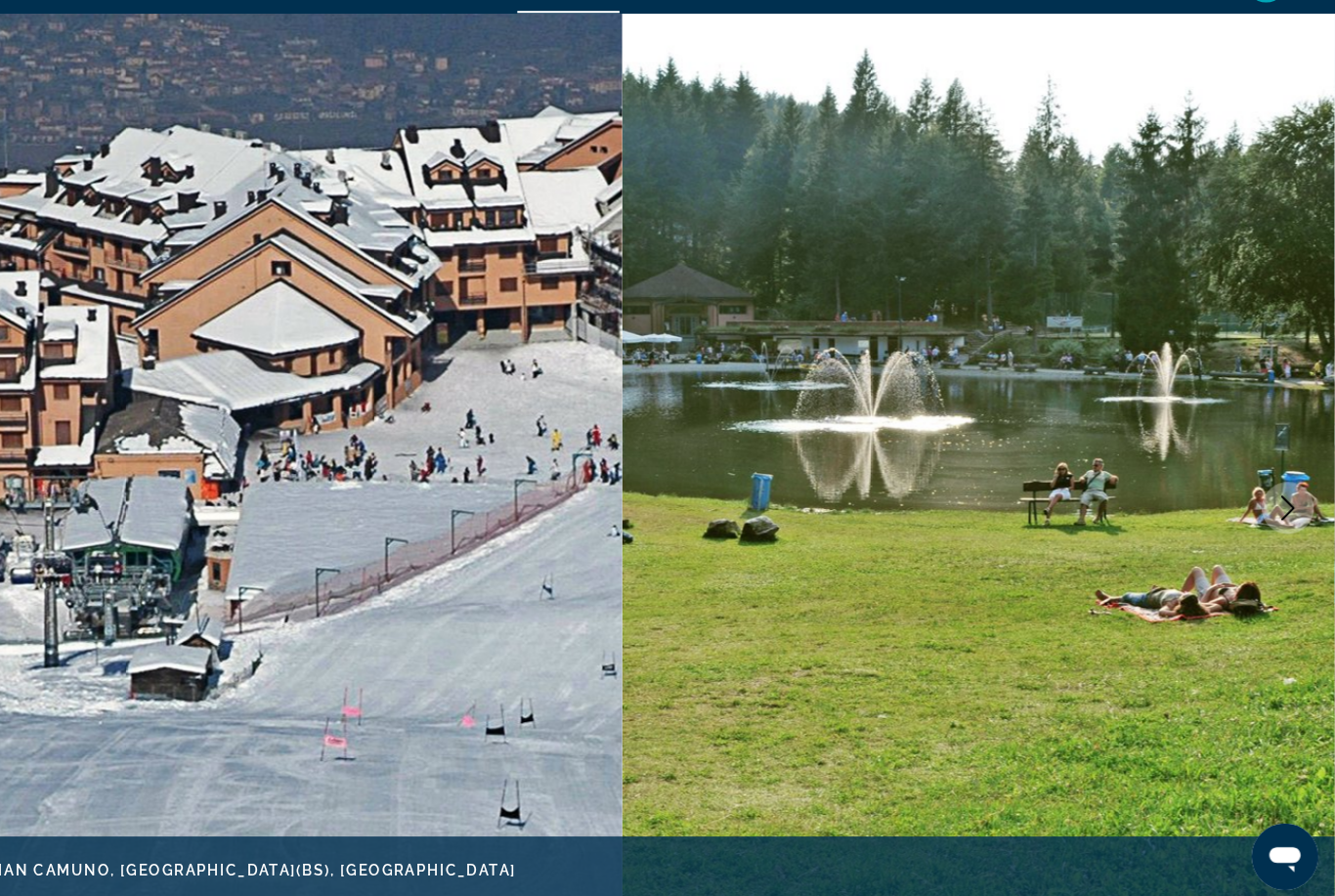
click at [1280, 511] on icon "Next image" at bounding box center [1291, 523] width 24 height 24
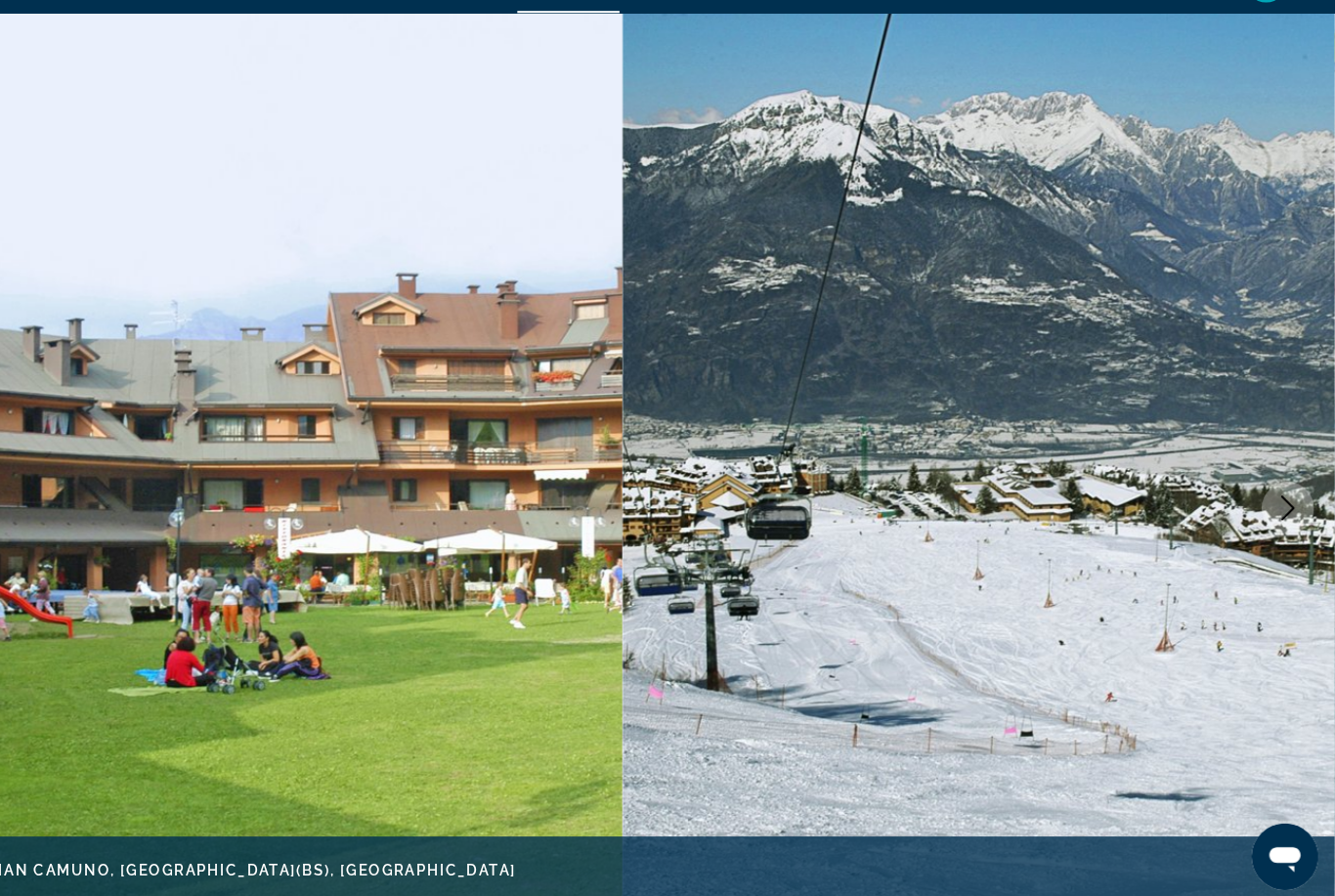
click at [1280, 511] on icon "Next image" at bounding box center [1291, 523] width 24 height 24
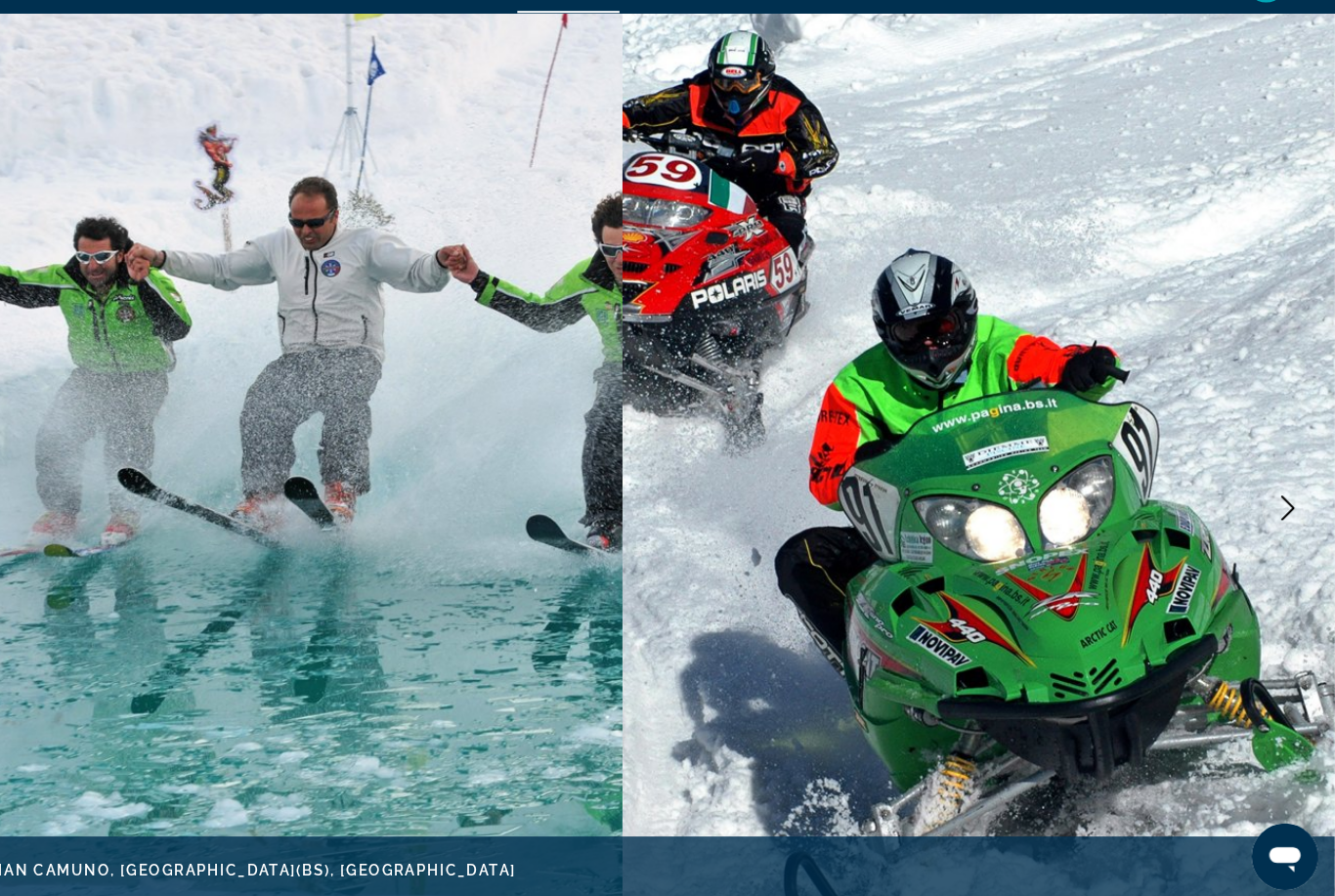
click at [1285, 511] on icon "Next image" at bounding box center [1291, 523] width 13 height 24
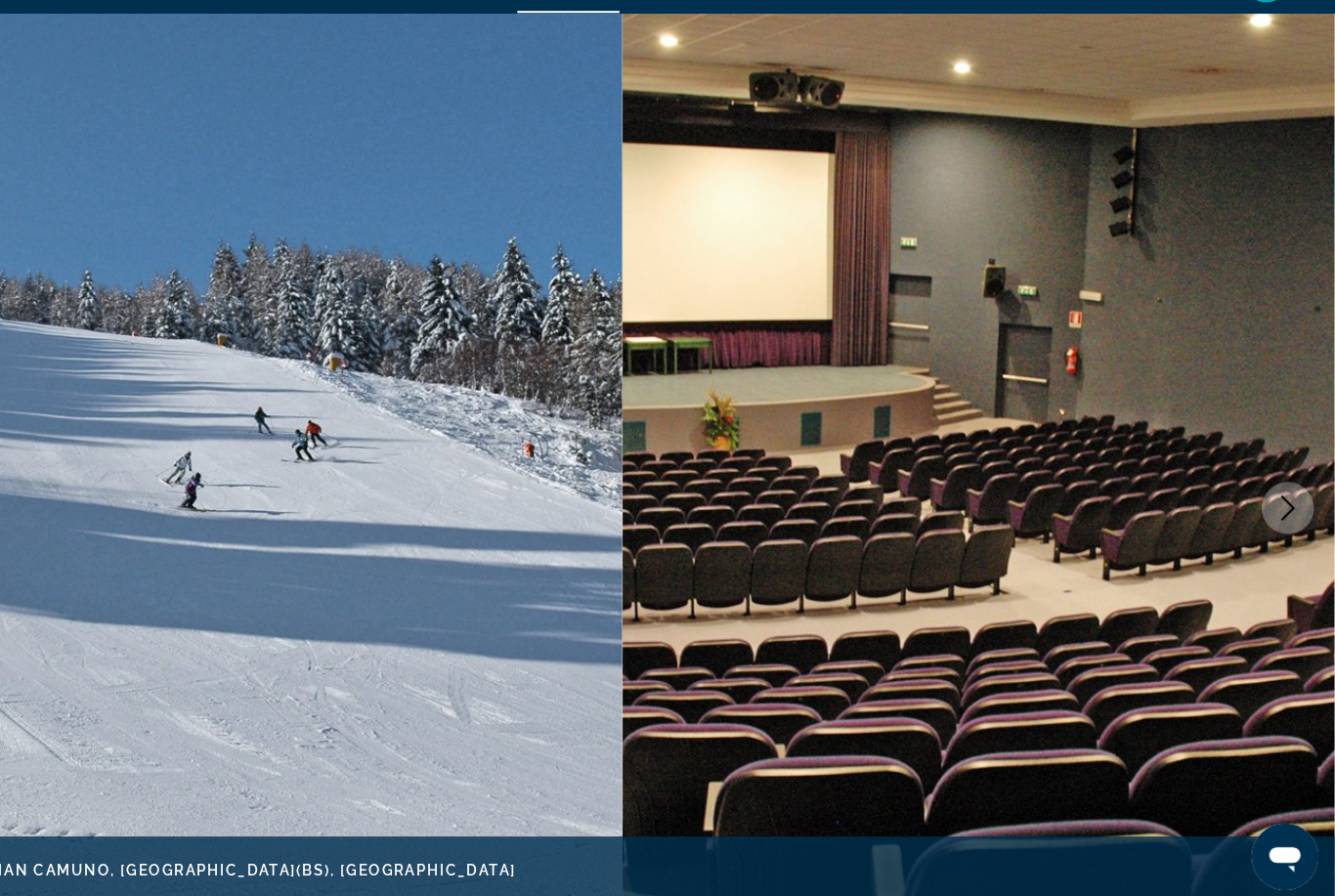
click at [1285, 511] on icon "Next image" at bounding box center [1291, 523] width 13 height 24
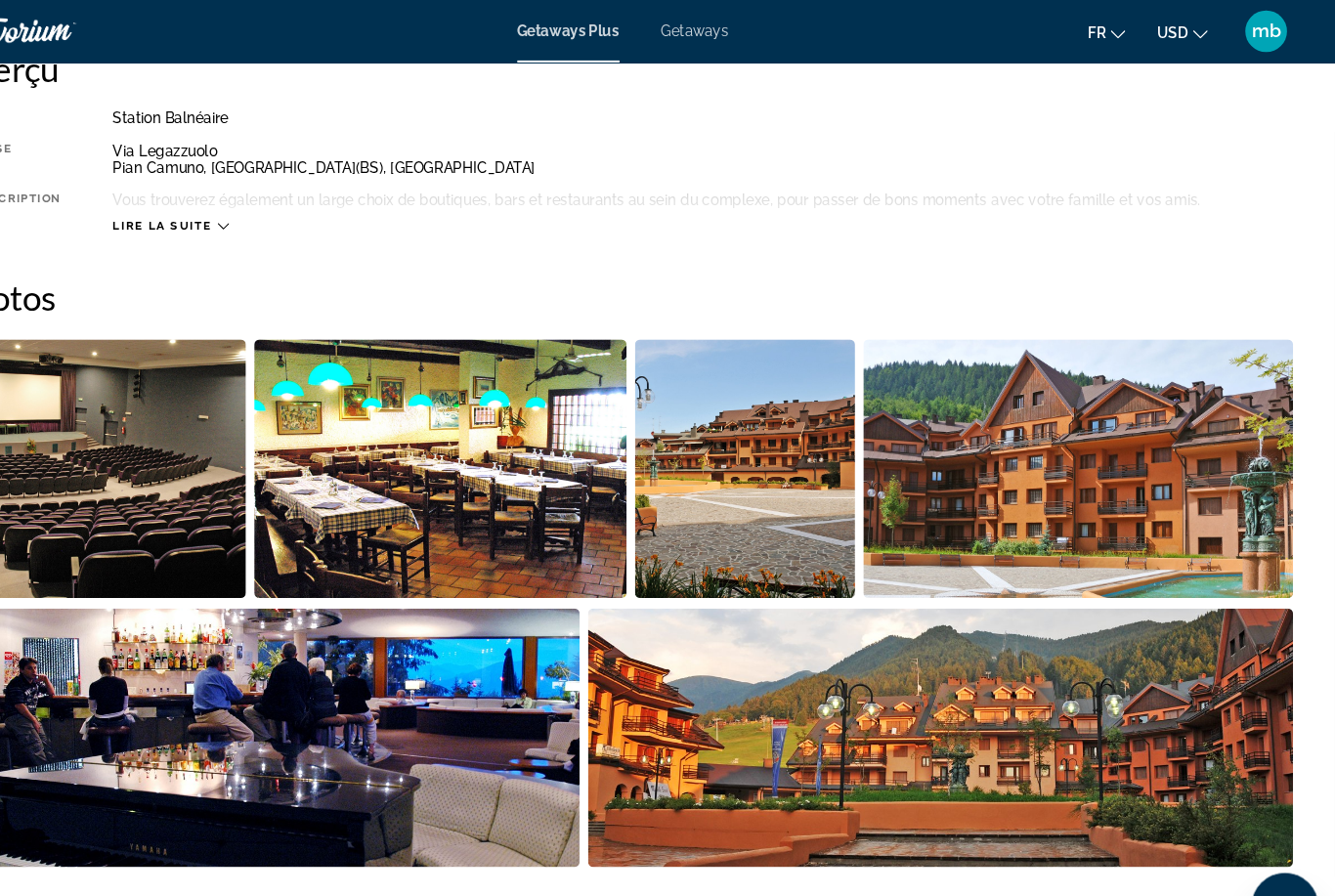
scroll to position [1062, 0]
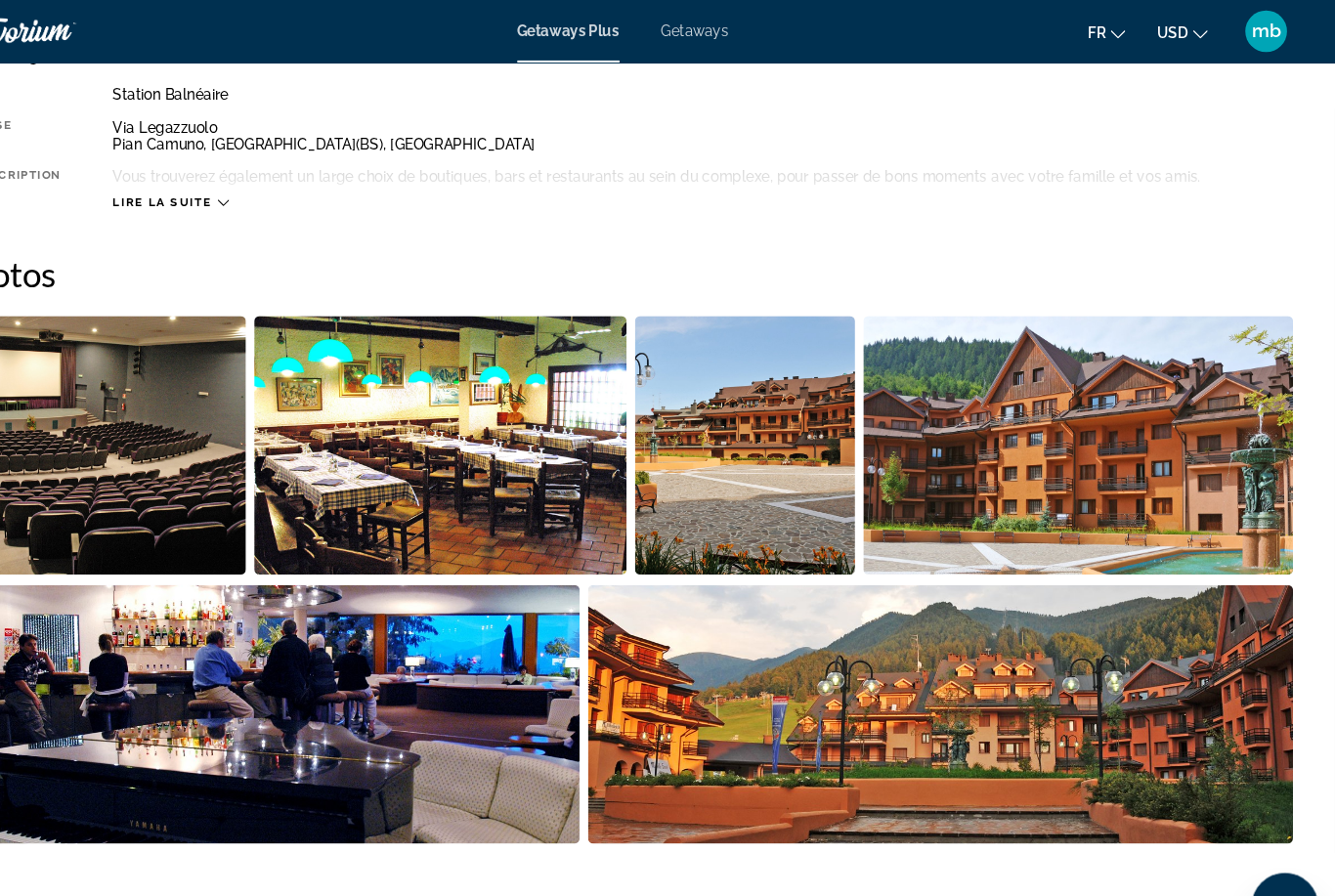
click at [288, 194] on icon "Main content" at bounding box center [293, 190] width 11 height 11
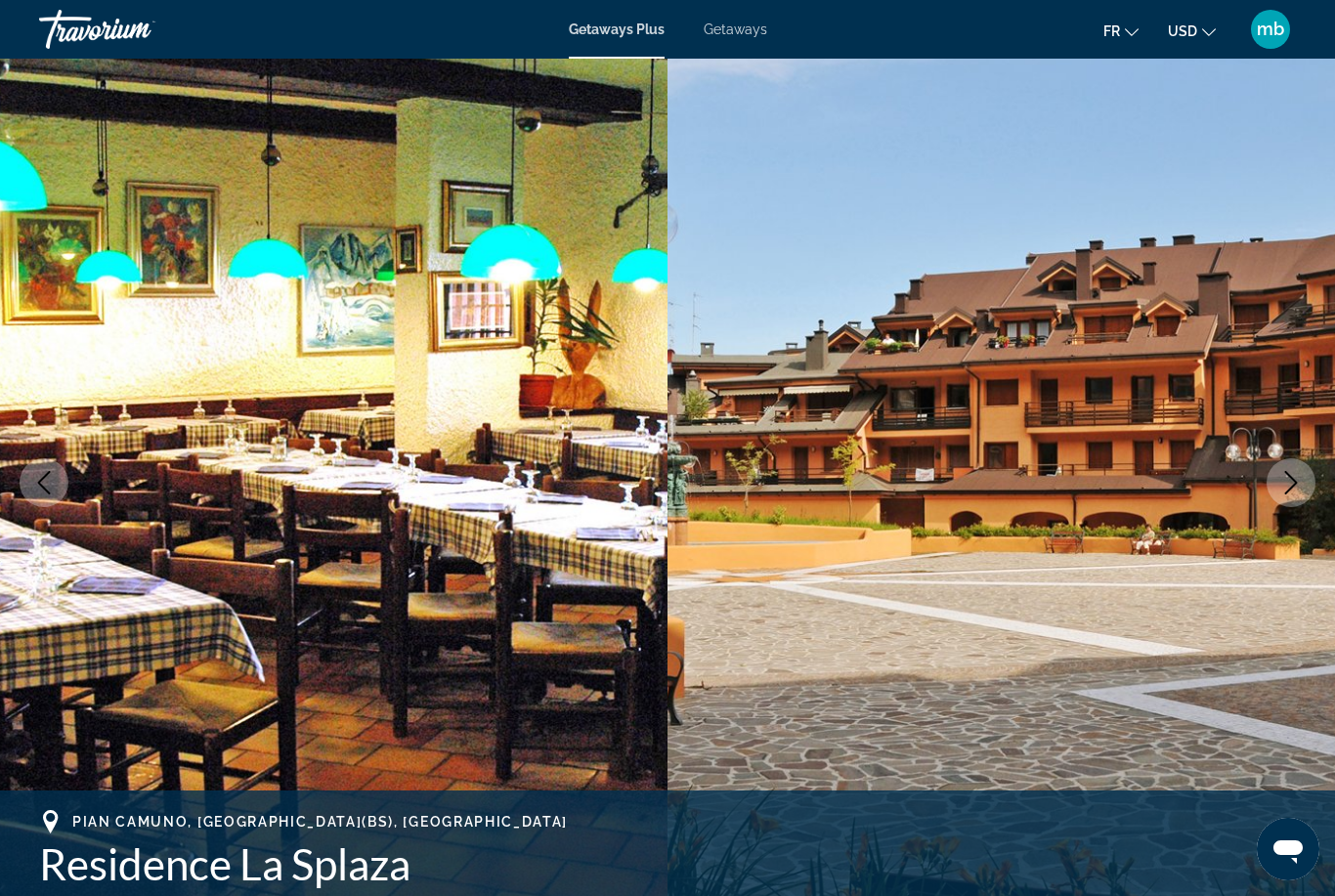
scroll to position [39, 0]
click at [1287, 484] on icon "Next image" at bounding box center [1291, 484] width 24 height 24
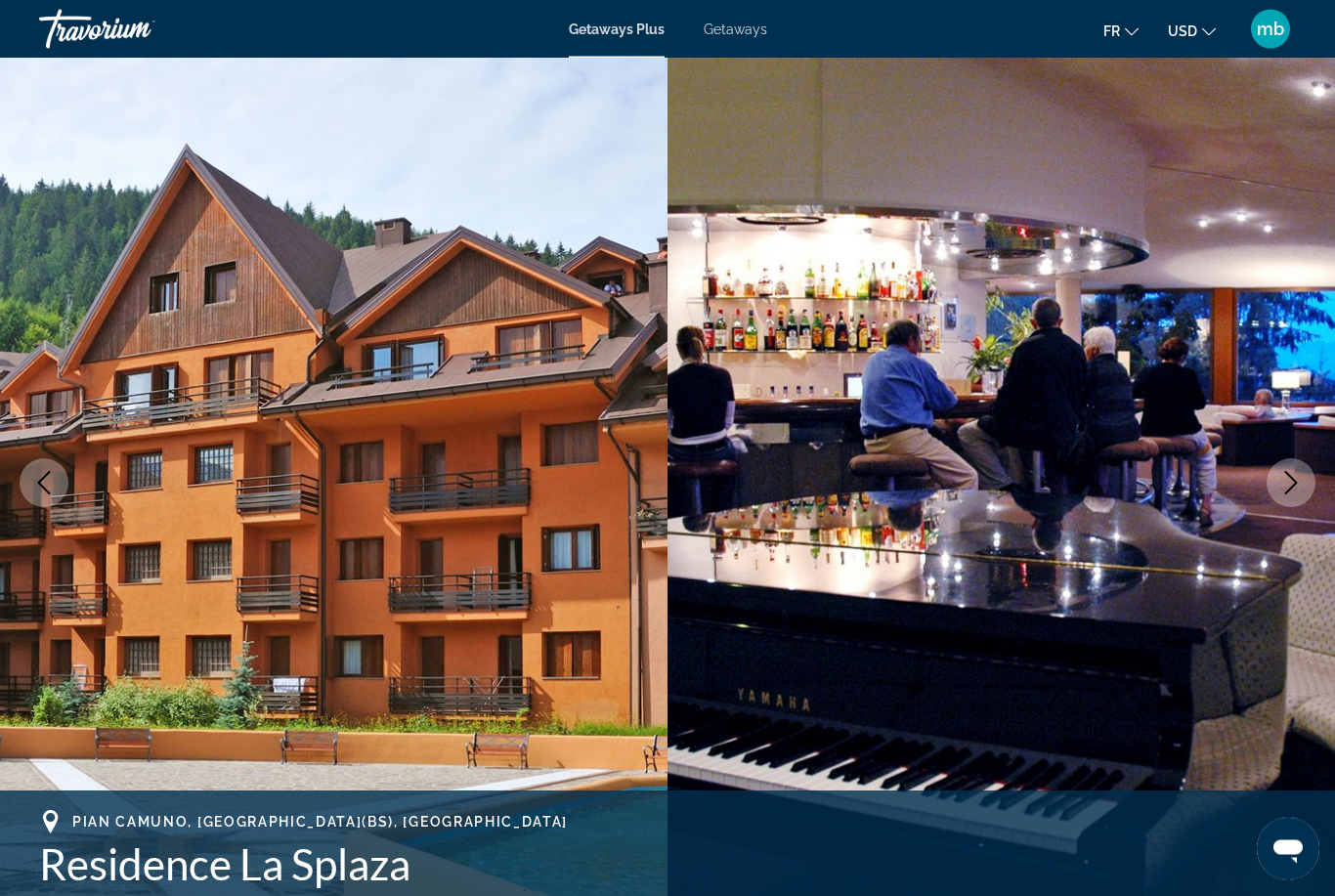
click at [1260, 491] on img "Main content" at bounding box center [1001, 484] width 668 height 929
click at [1270, 487] on button "Next image" at bounding box center [1290, 483] width 49 height 49
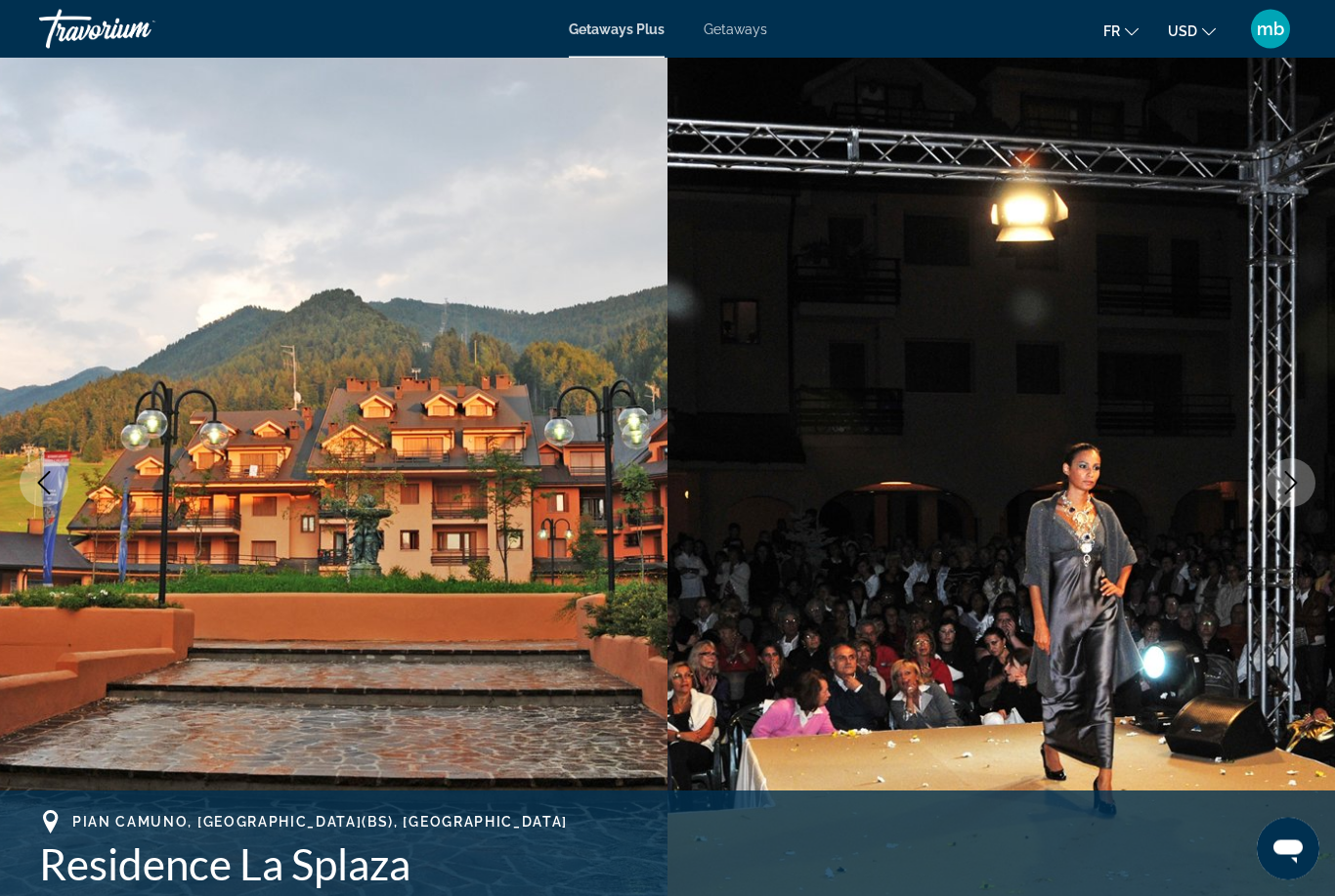
click at [1256, 482] on img "Main content" at bounding box center [1001, 484] width 668 height 929
click at [1275, 484] on button "Next image" at bounding box center [1290, 483] width 49 height 49
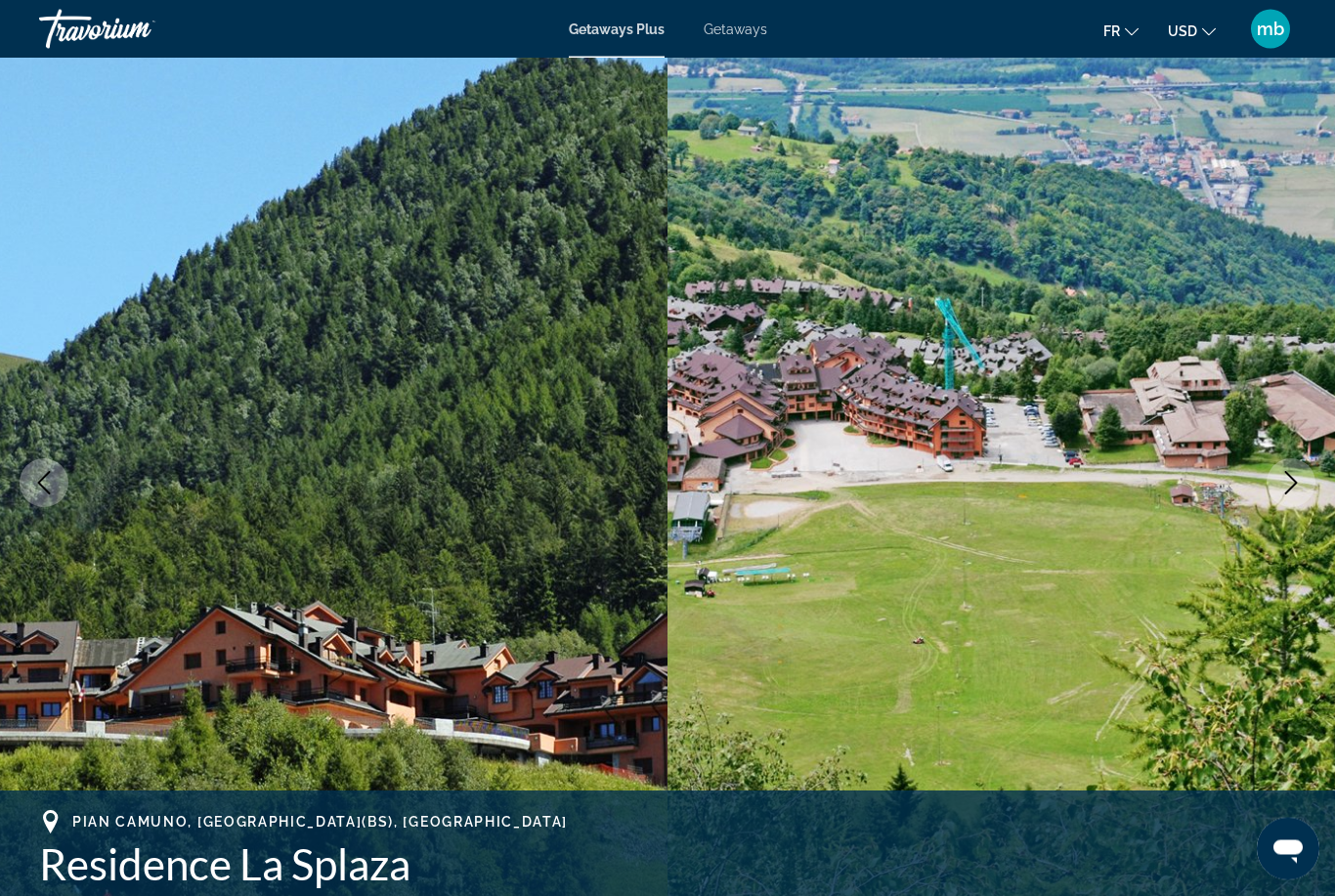
click at [1259, 486] on img "Main content" at bounding box center [1001, 484] width 668 height 929
click at [1281, 488] on icon "Next image" at bounding box center [1291, 484] width 24 height 24
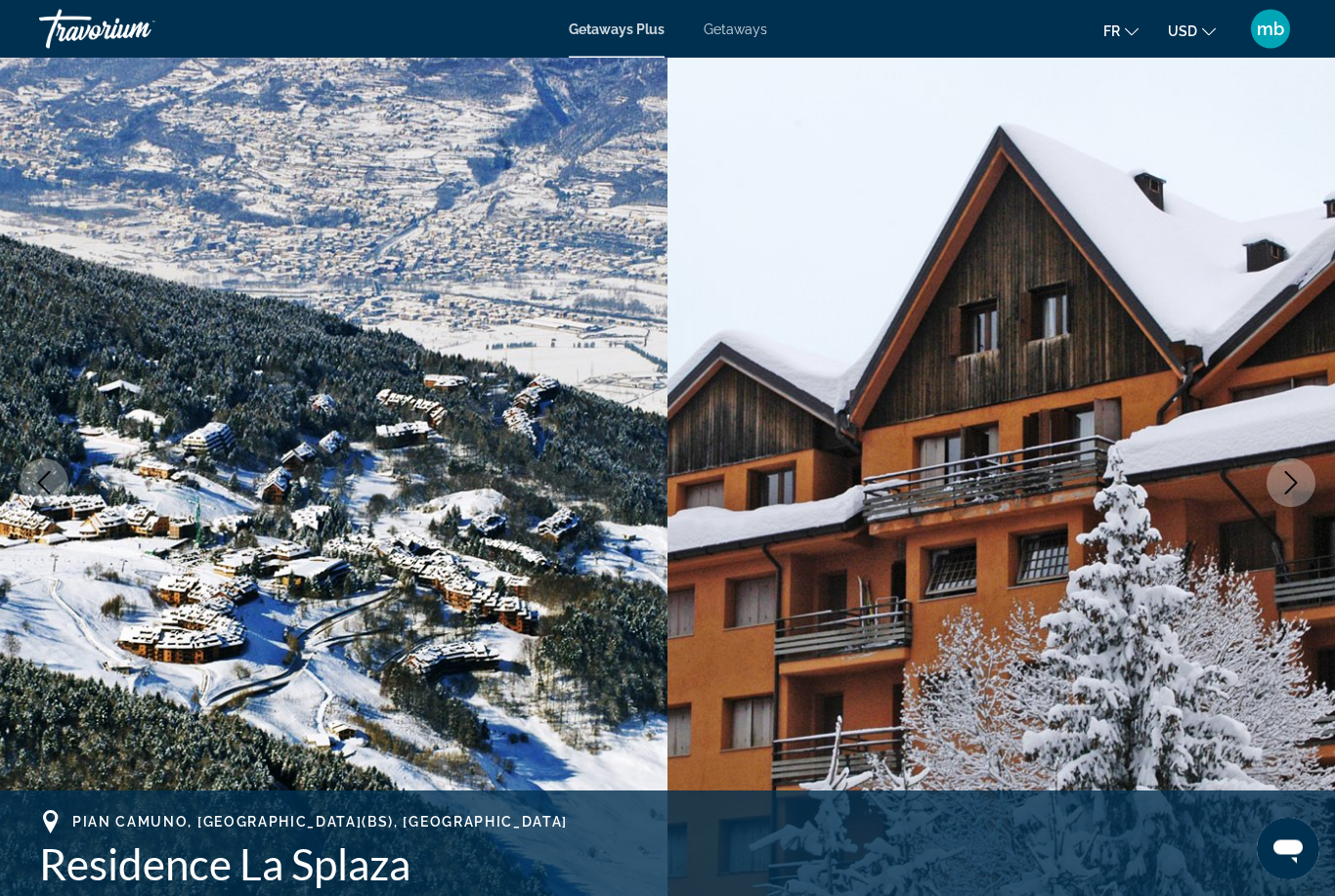
click at [1263, 490] on img "Main content" at bounding box center [1001, 484] width 668 height 929
click at [1282, 486] on icon "Next image" at bounding box center [1291, 484] width 24 height 24
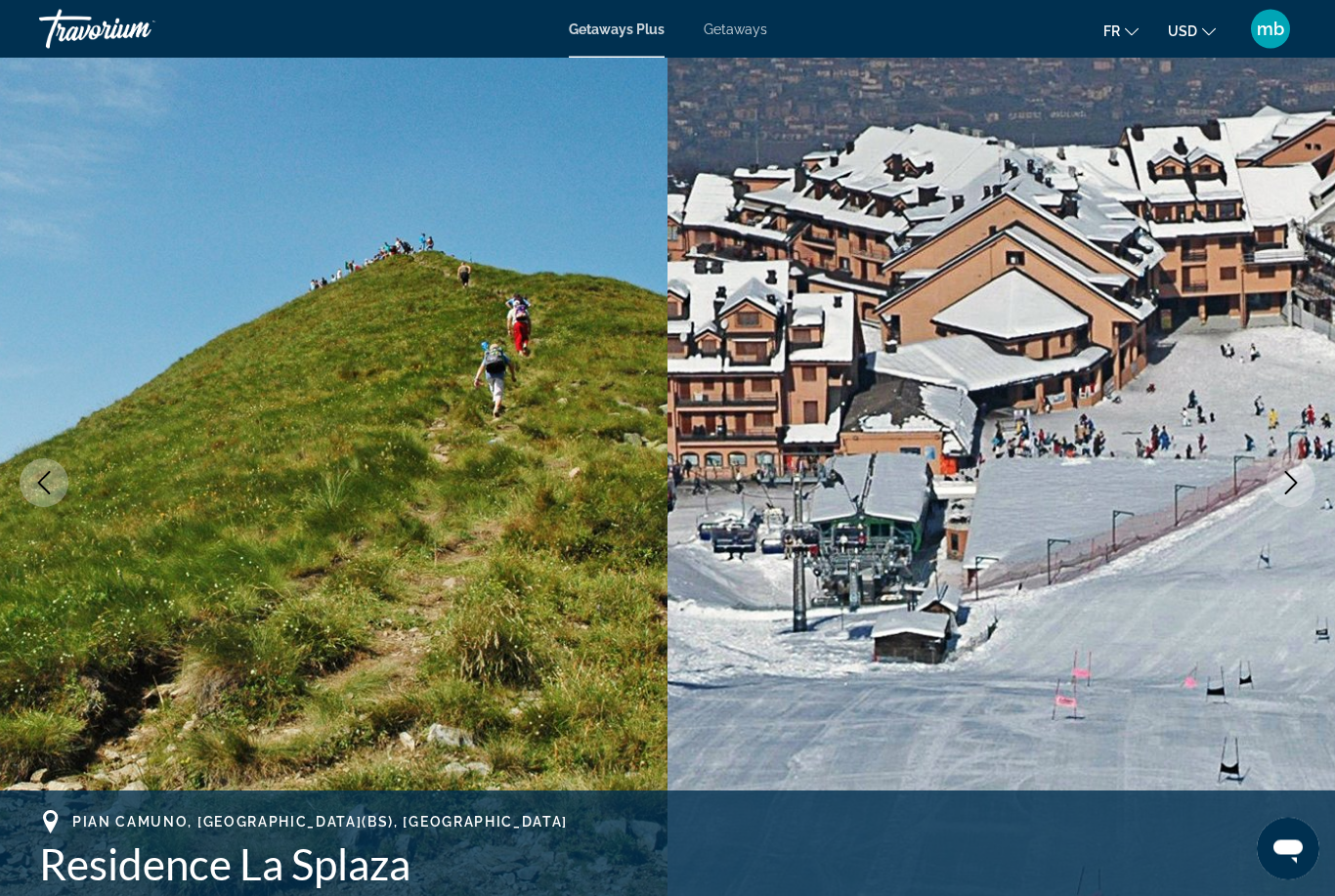
click at [1275, 491] on button "Next image" at bounding box center [1290, 483] width 49 height 49
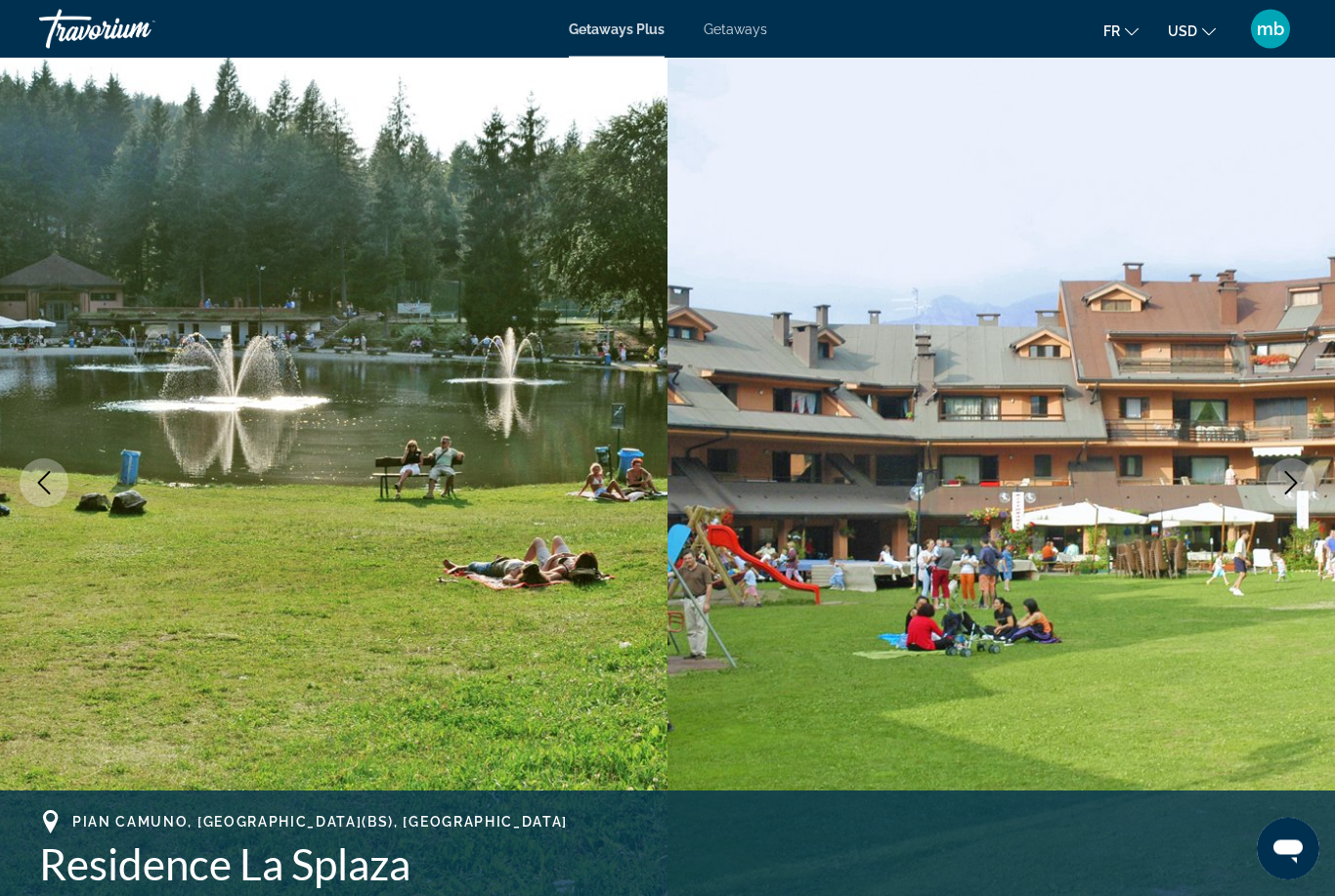
click at [1268, 486] on button "Next image" at bounding box center [1290, 483] width 49 height 49
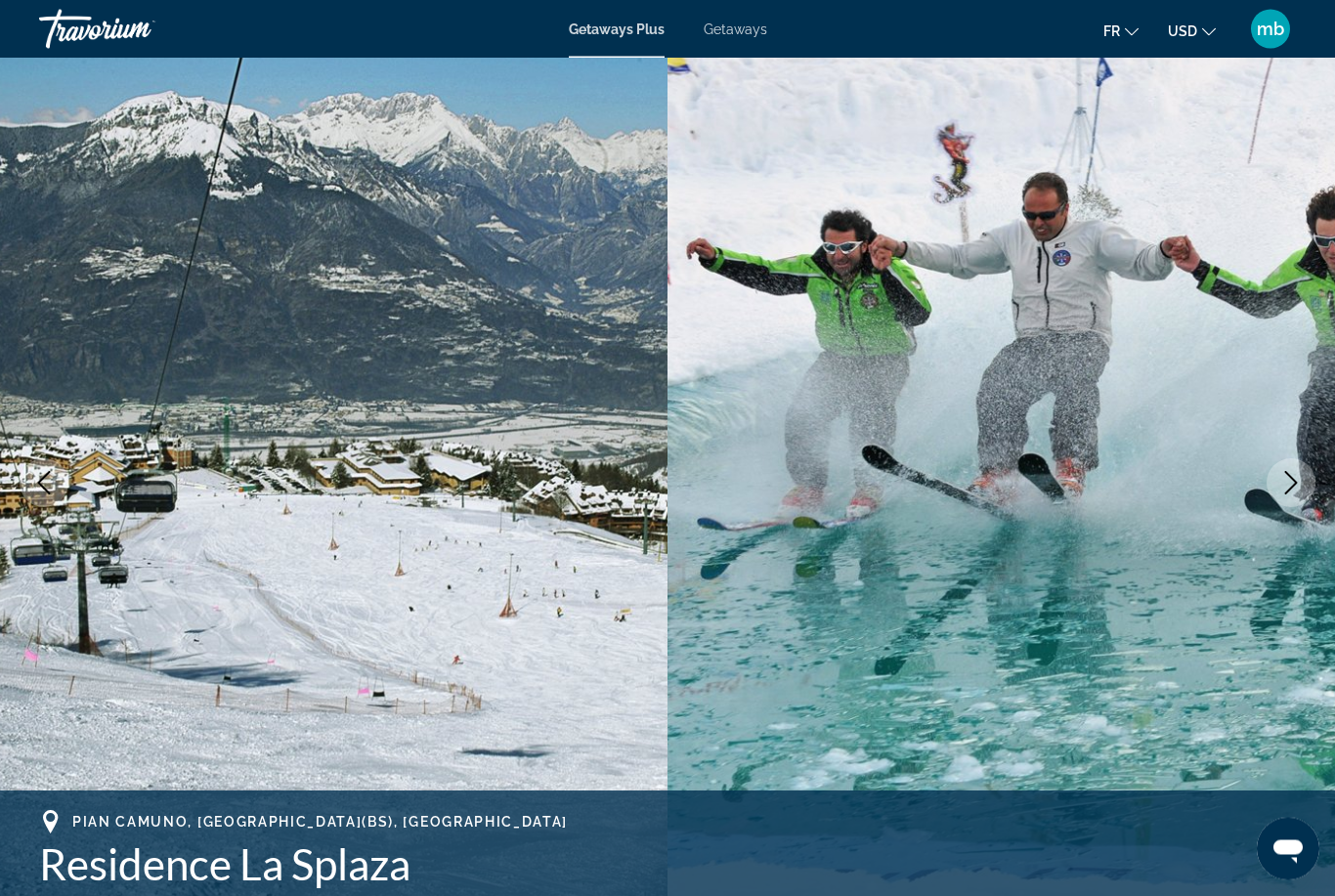
click at [1267, 493] on img "Main content" at bounding box center [1001, 484] width 668 height 929
click at [1271, 497] on button "Next image" at bounding box center [1290, 482] width 49 height 49
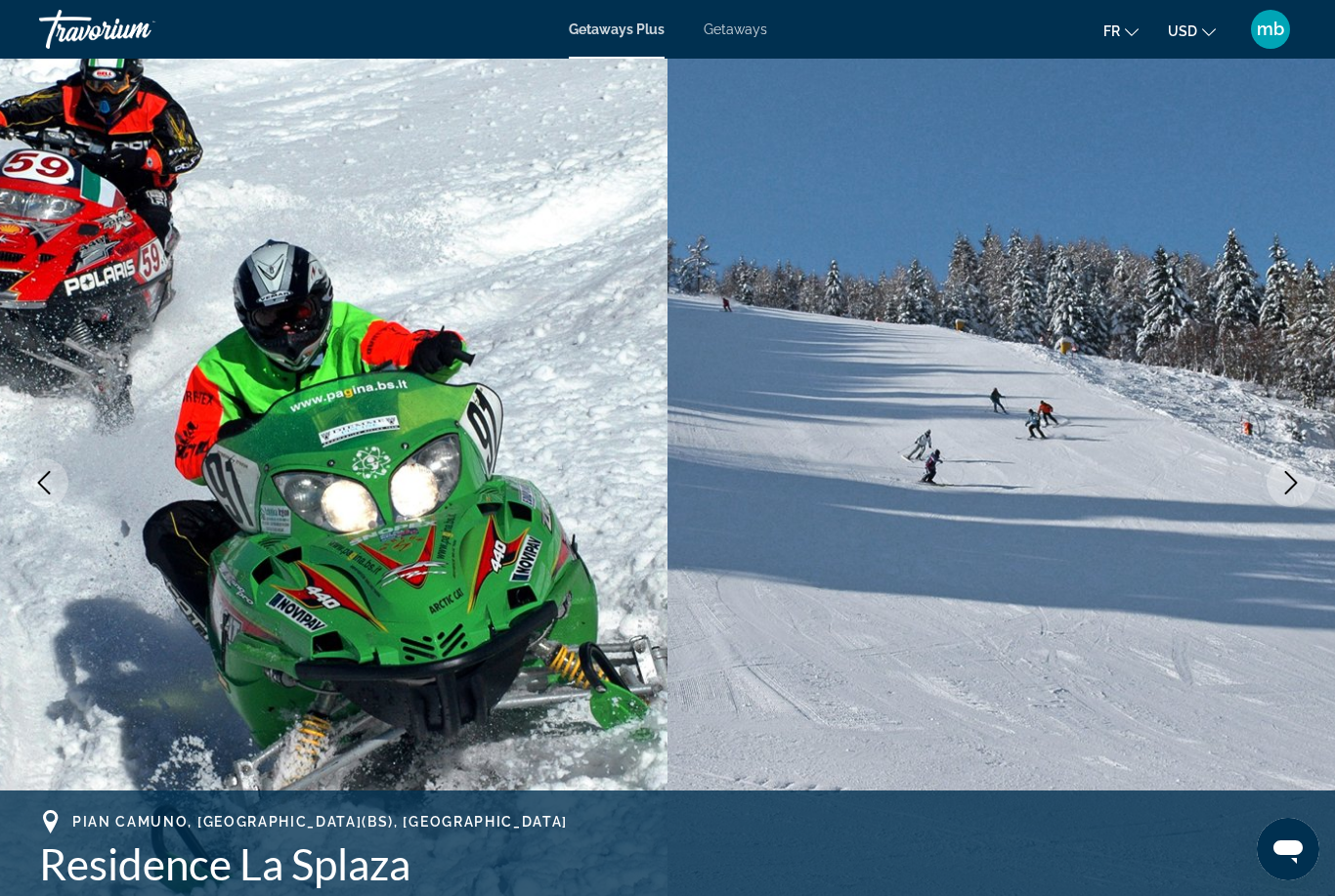
click at [1280, 491] on icon "Next image" at bounding box center [1291, 483] width 24 height 24
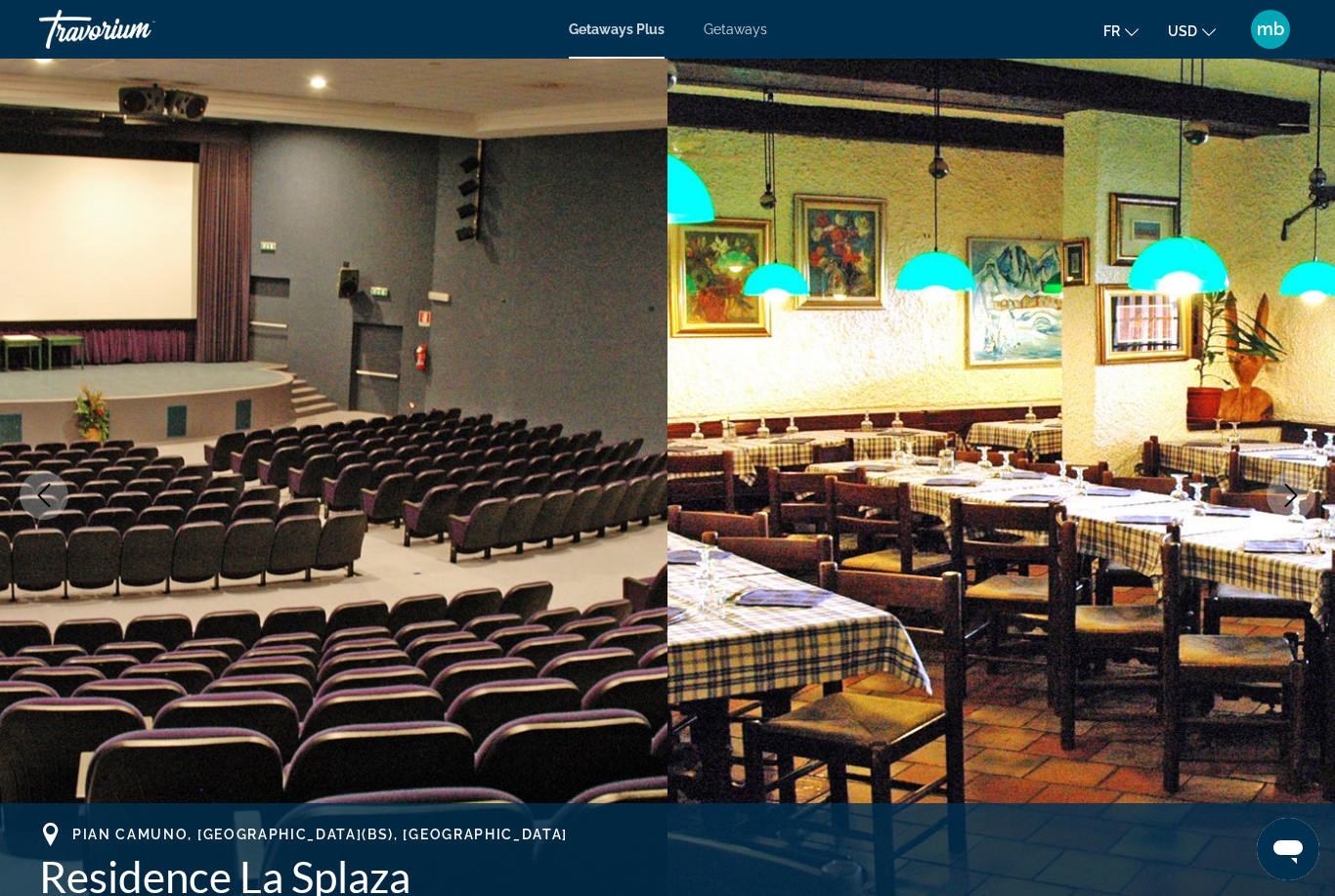
scroll to position [0, 0]
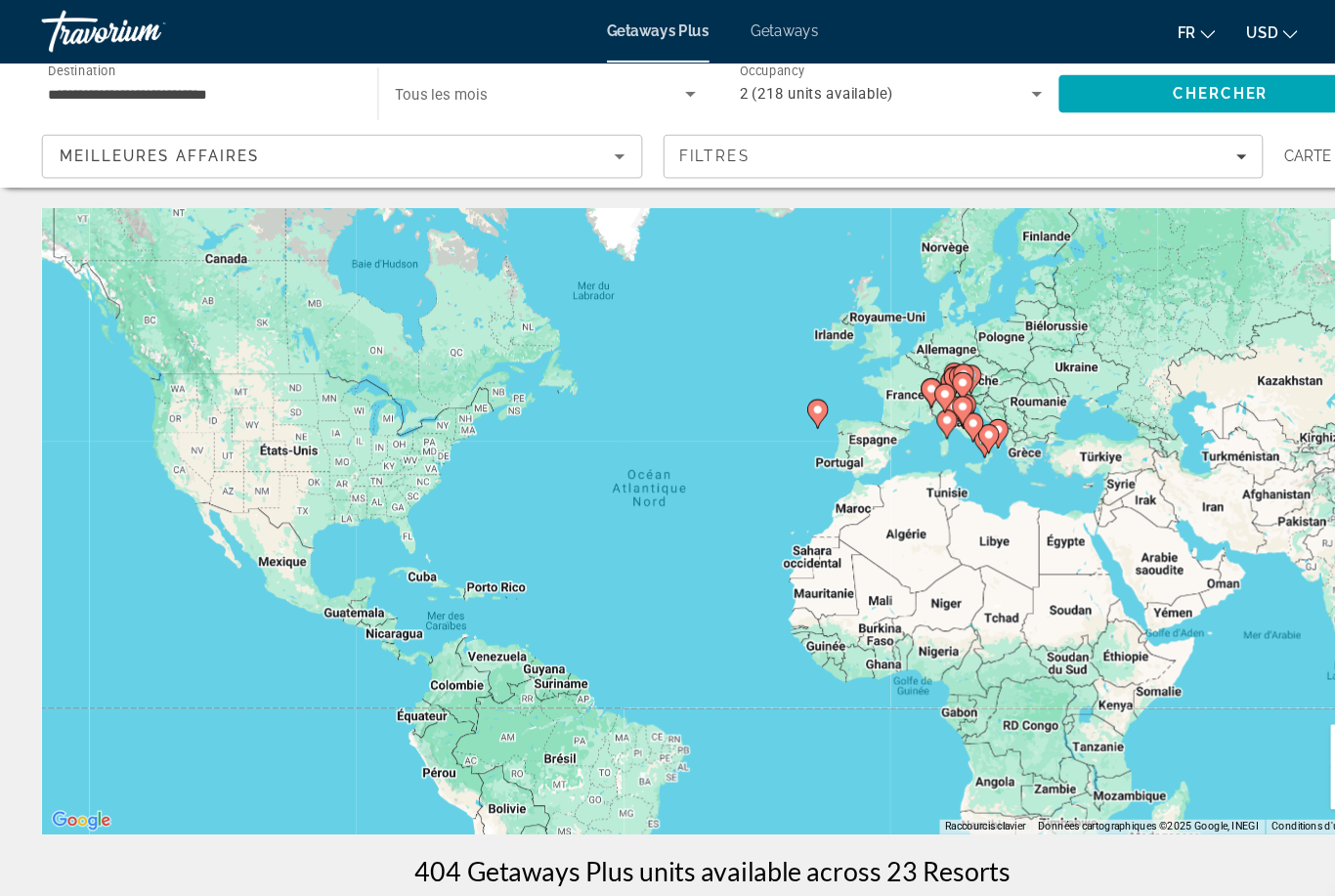
click at [907, 379] on image "Main content" at bounding box center [902, 381] width 12 height 12
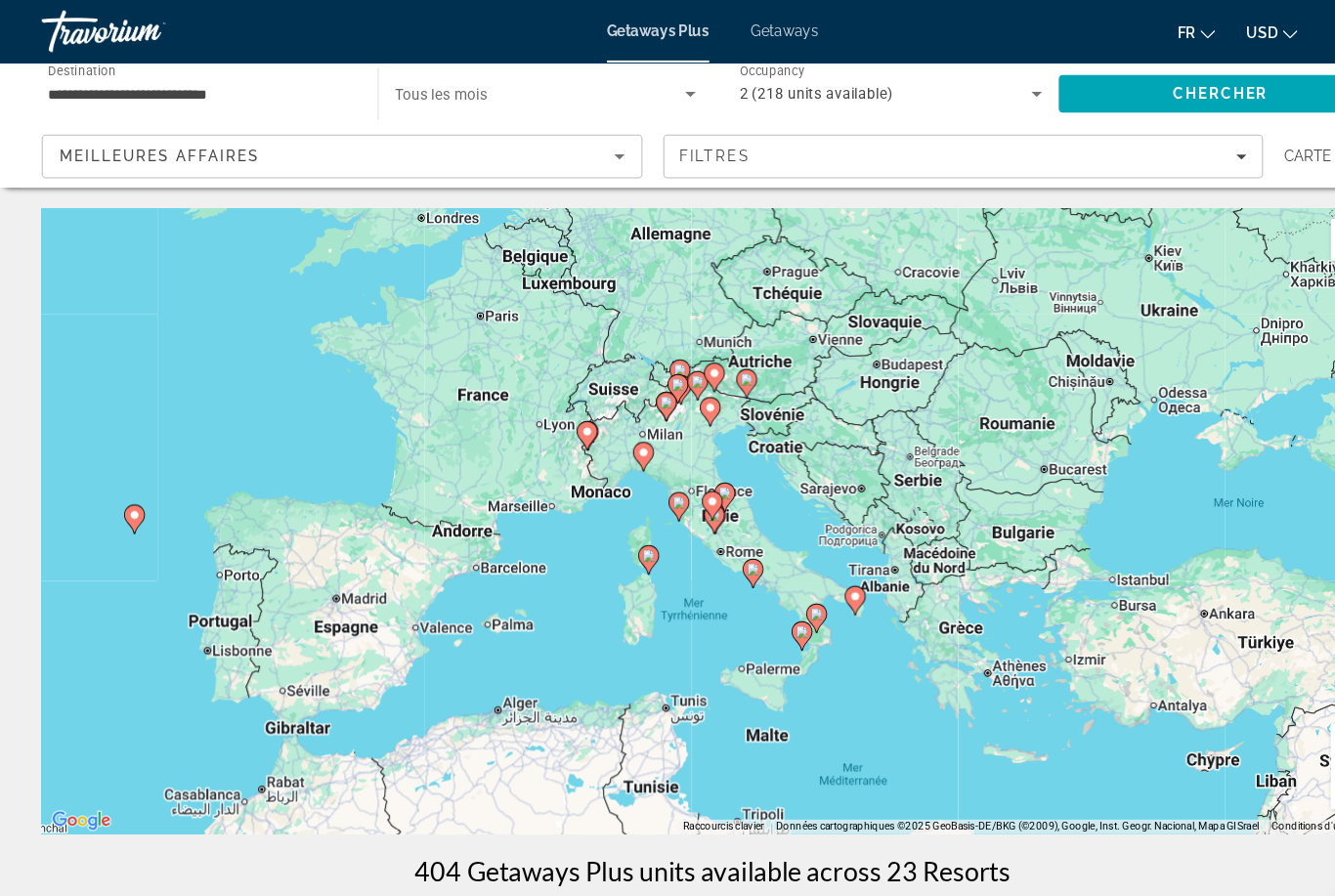
type input "**********"
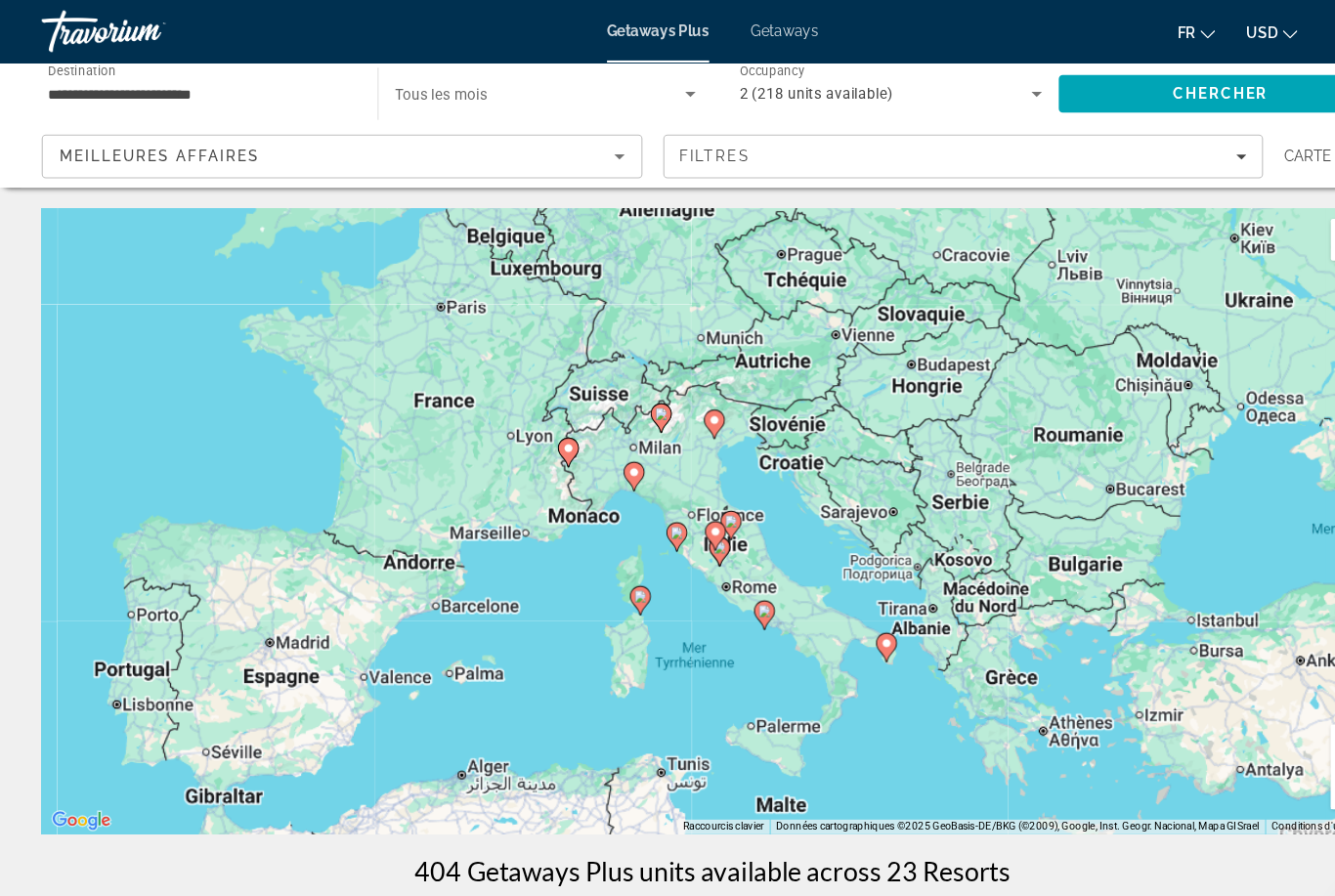
click at [647, 371] on div "Pour naviguer, appuyez sur les touches fléchées. Pour activer le glissement ave…" at bounding box center [667, 488] width 1257 height 586
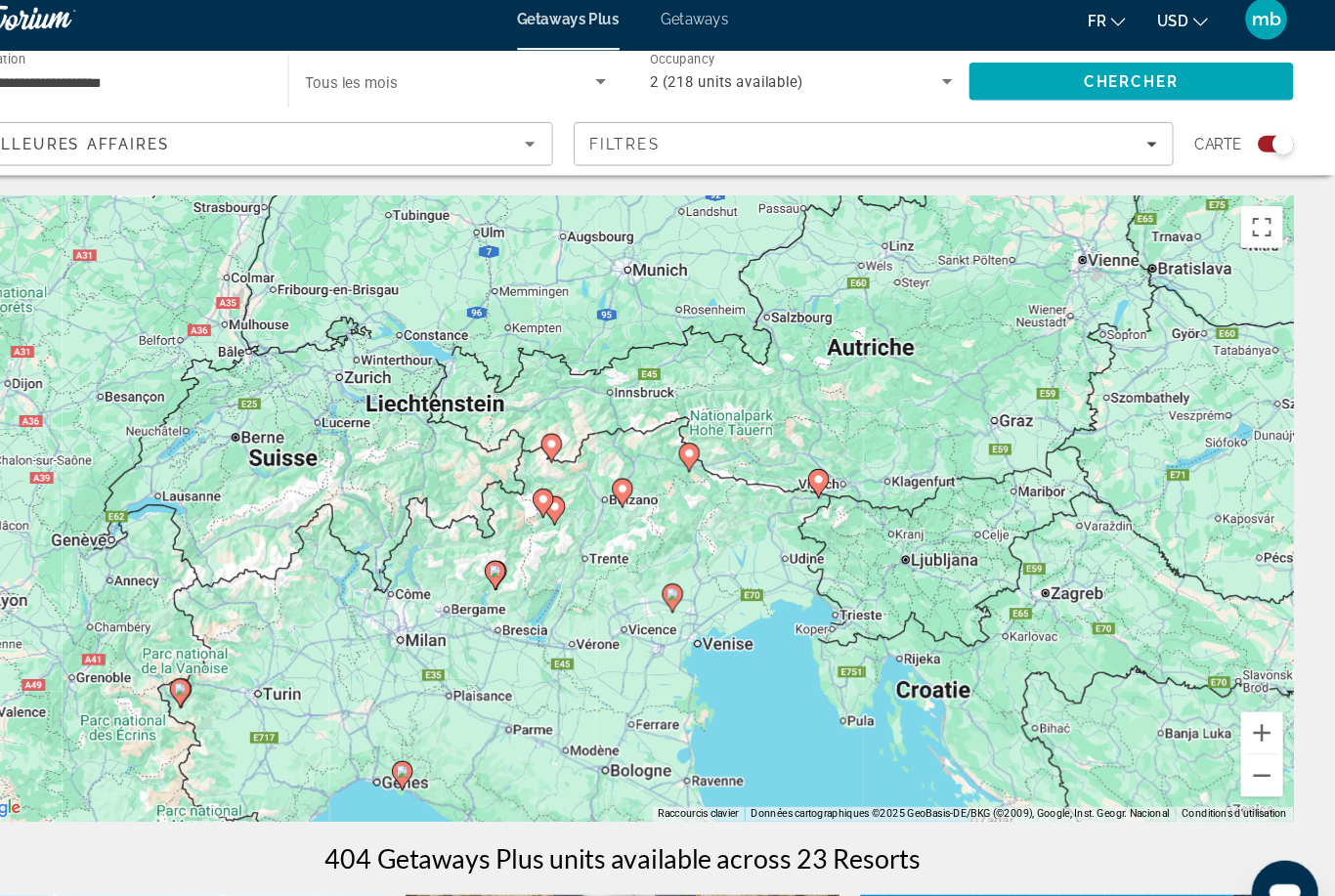
click at [594, 476] on gmp-advanced-marker "Main content" at bounding box center [604, 491] width 20 height 30
click at [595, 481] on icon "Main content" at bounding box center [604, 491] width 18 height 26
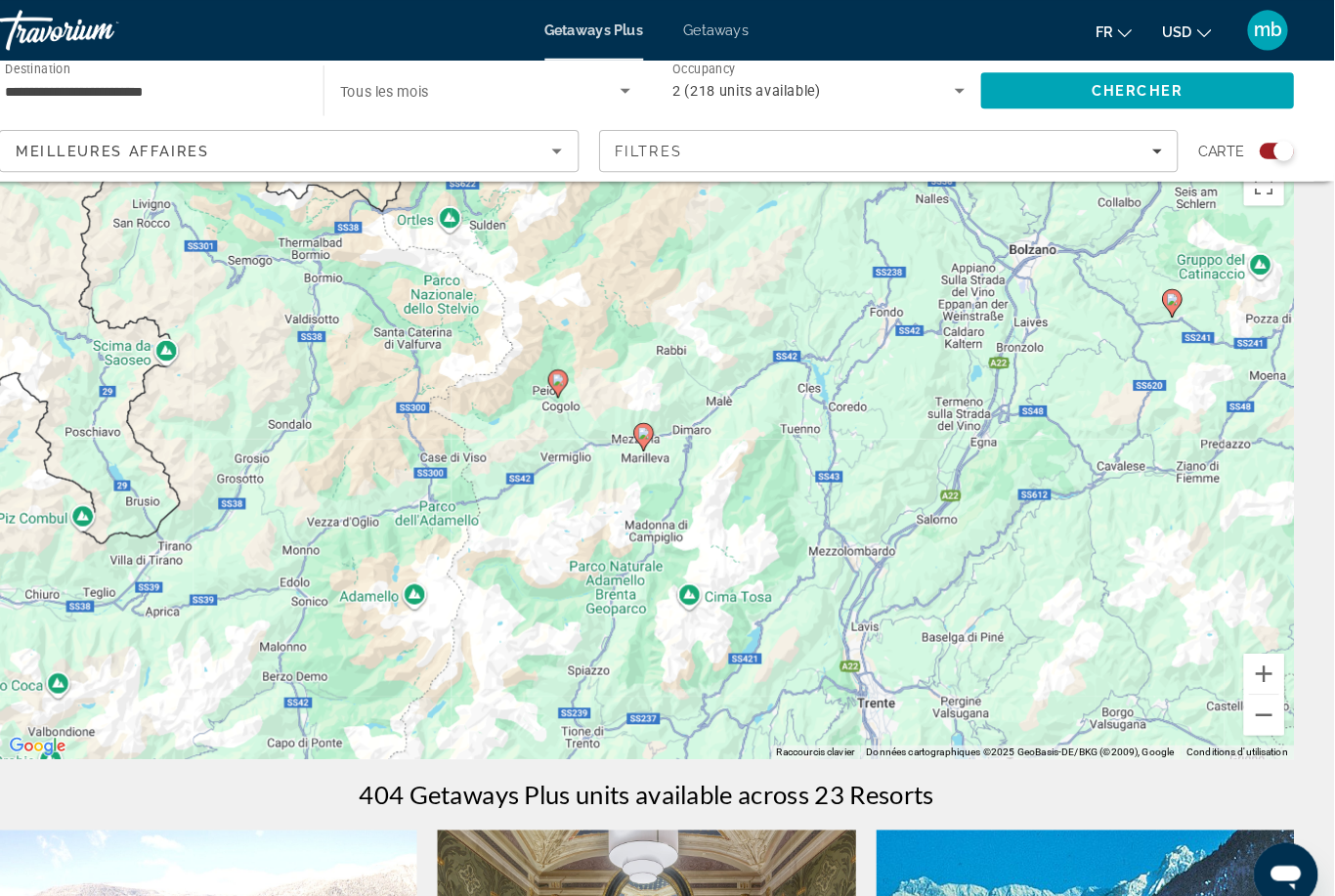
scroll to position [32, 0]
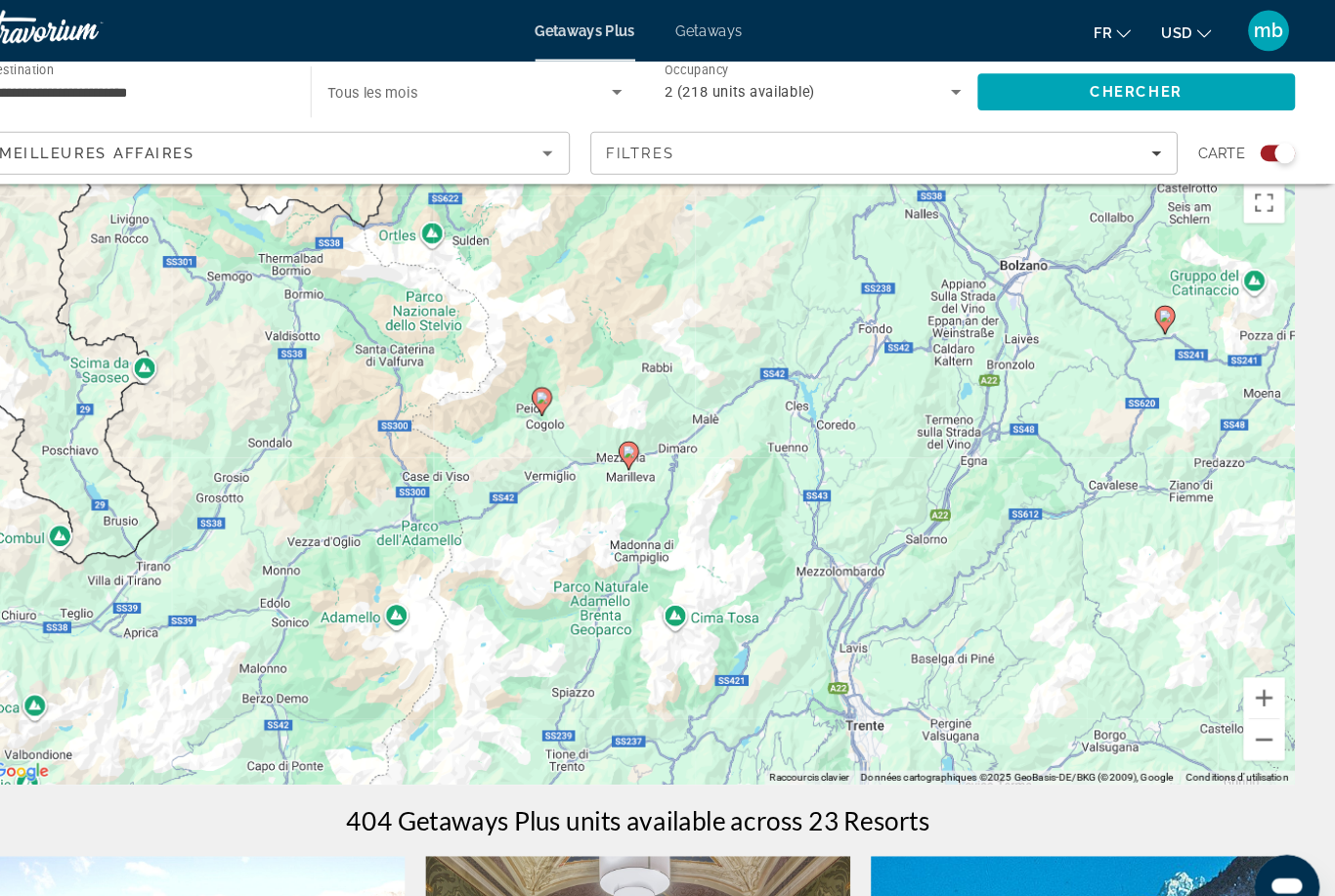
click at [1248, 708] on button "Zoom arrière" at bounding box center [1267, 707] width 39 height 39
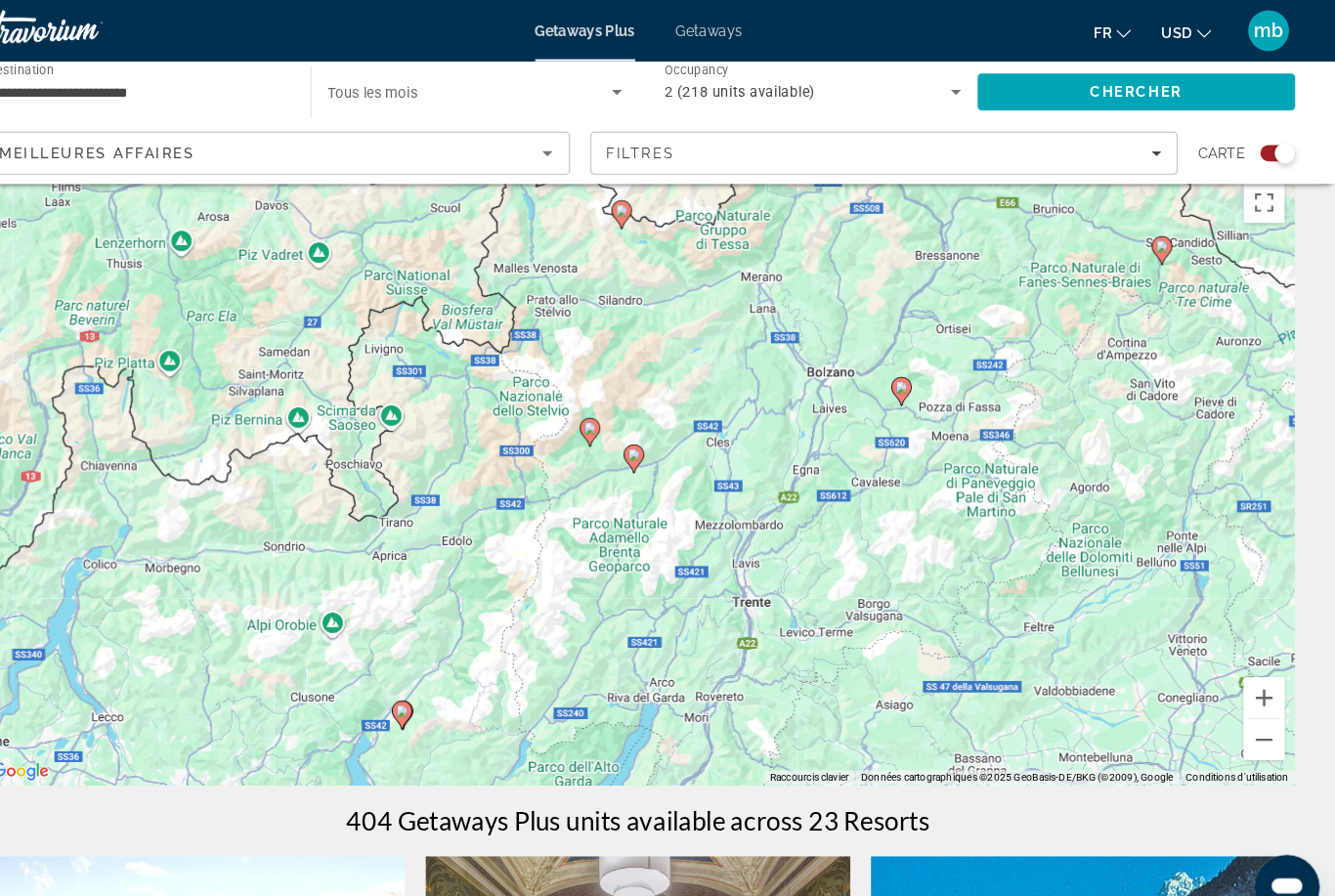
click at [1248, 710] on button "Zoom arrière" at bounding box center [1267, 707] width 39 height 39
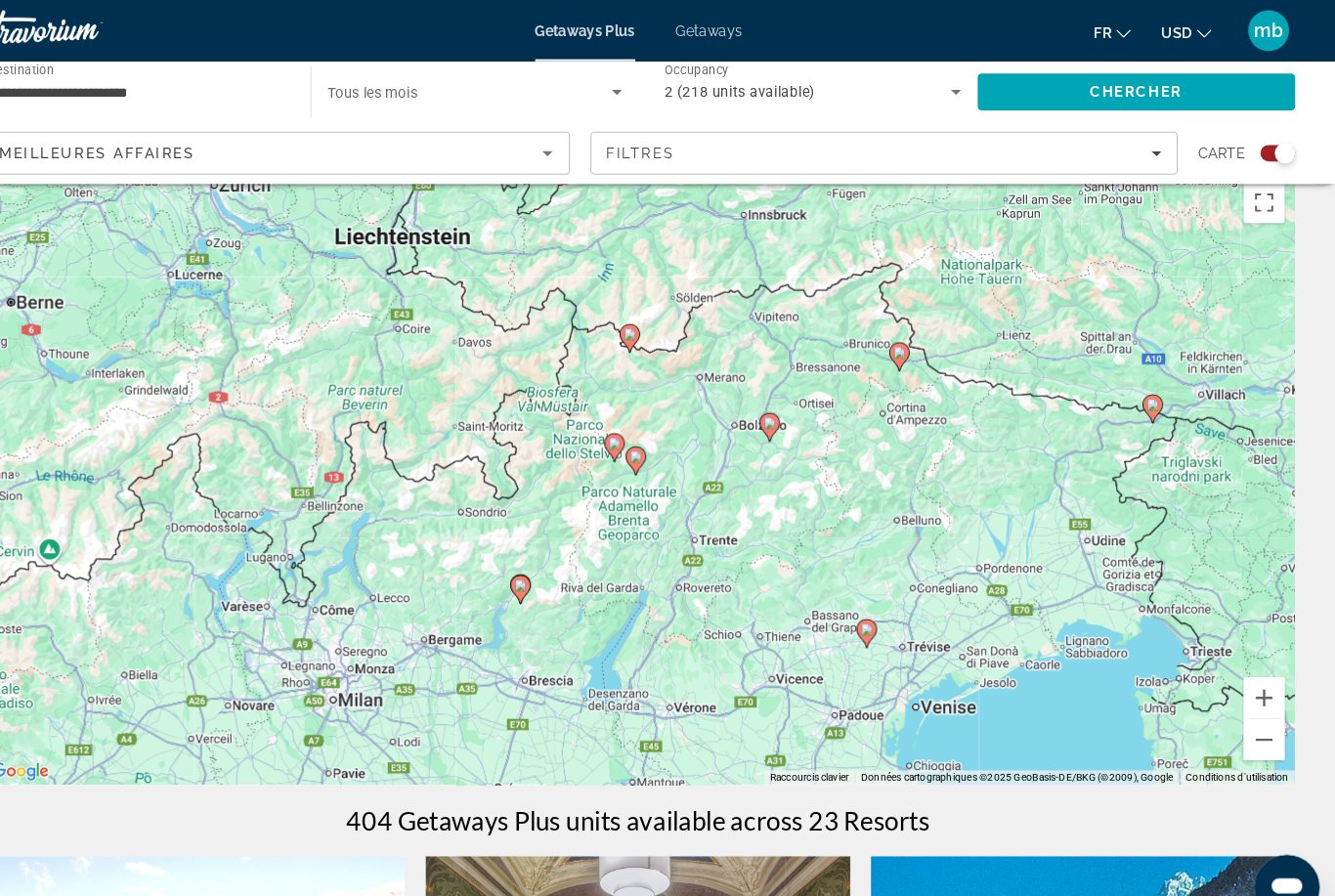
click at [1248, 683] on button "Zoom avant" at bounding box center [1267, 666] width 39 height 39
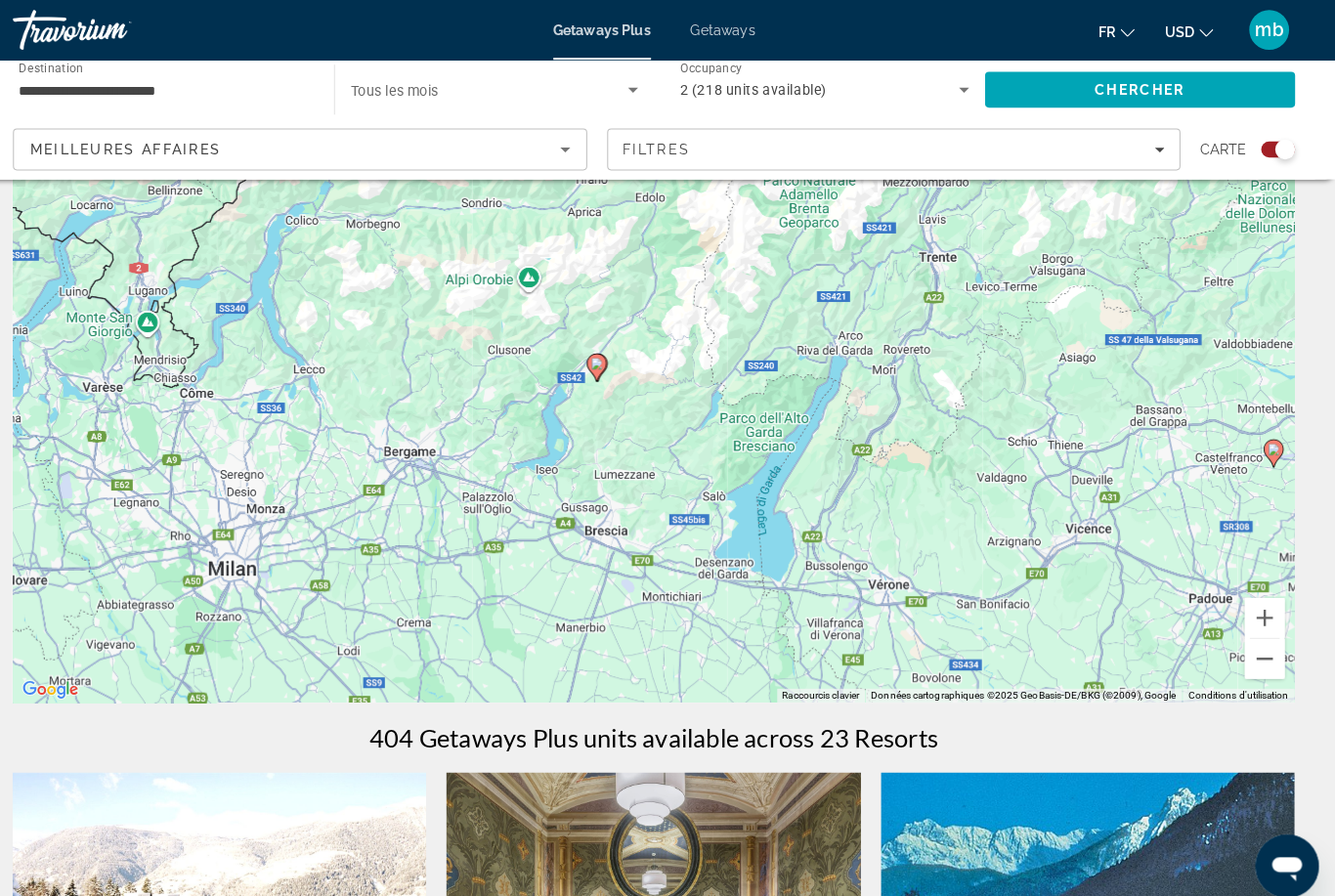
scroll to position [113, 0]
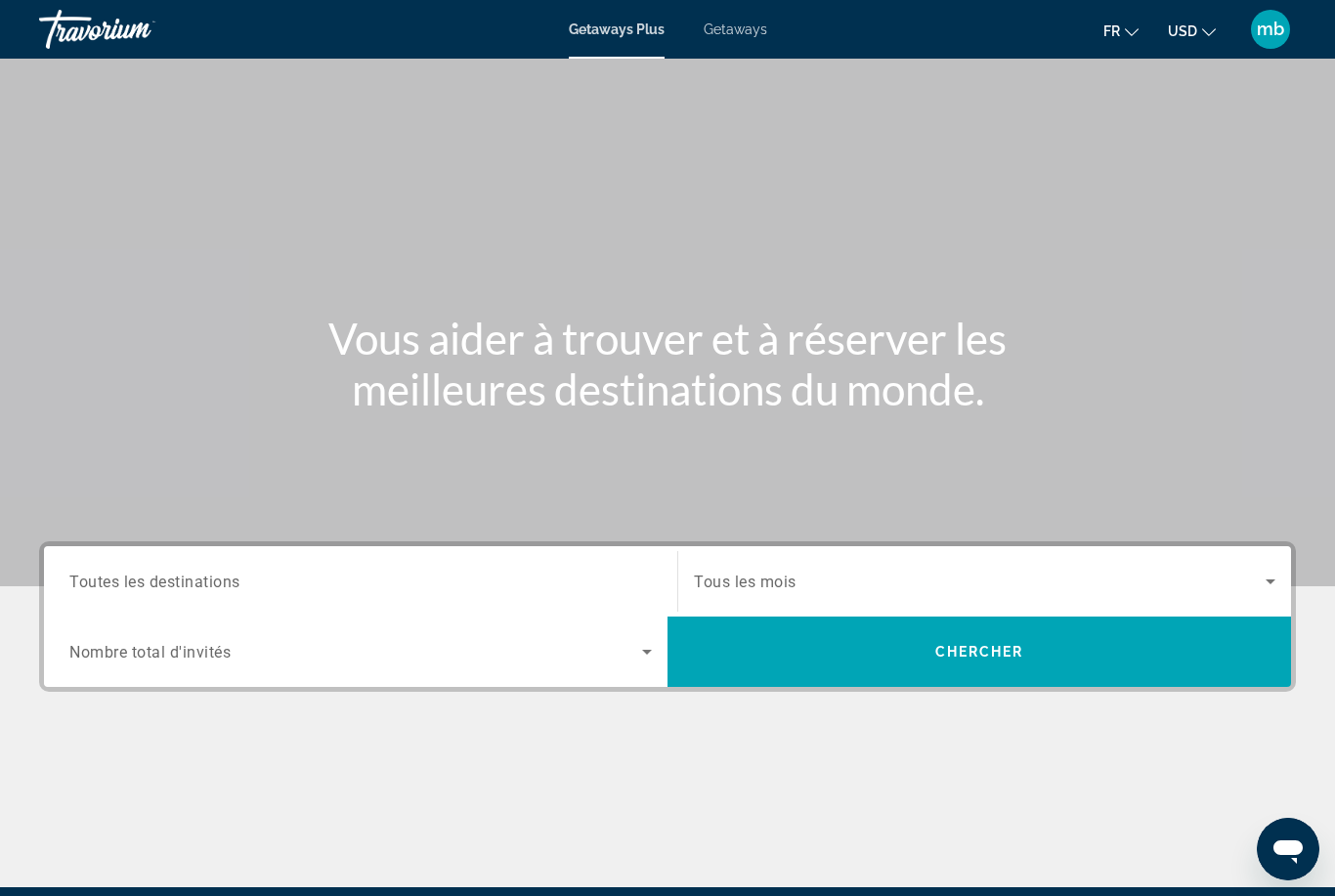
click at [257, 570] on input "Destination Toutes les destinations" at bounding box center [360, 582] width 582 height 24
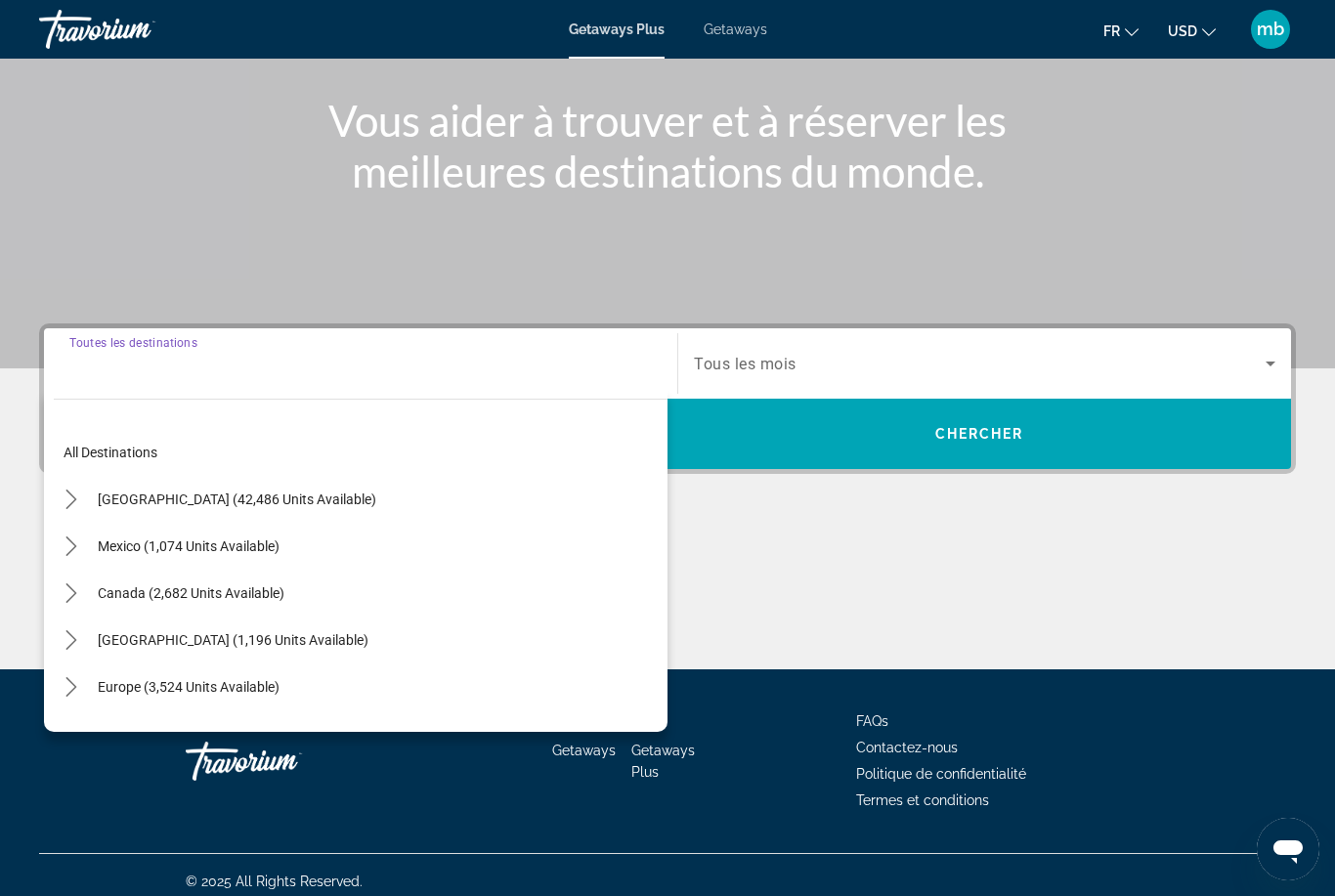
scroll to position [231, 0]
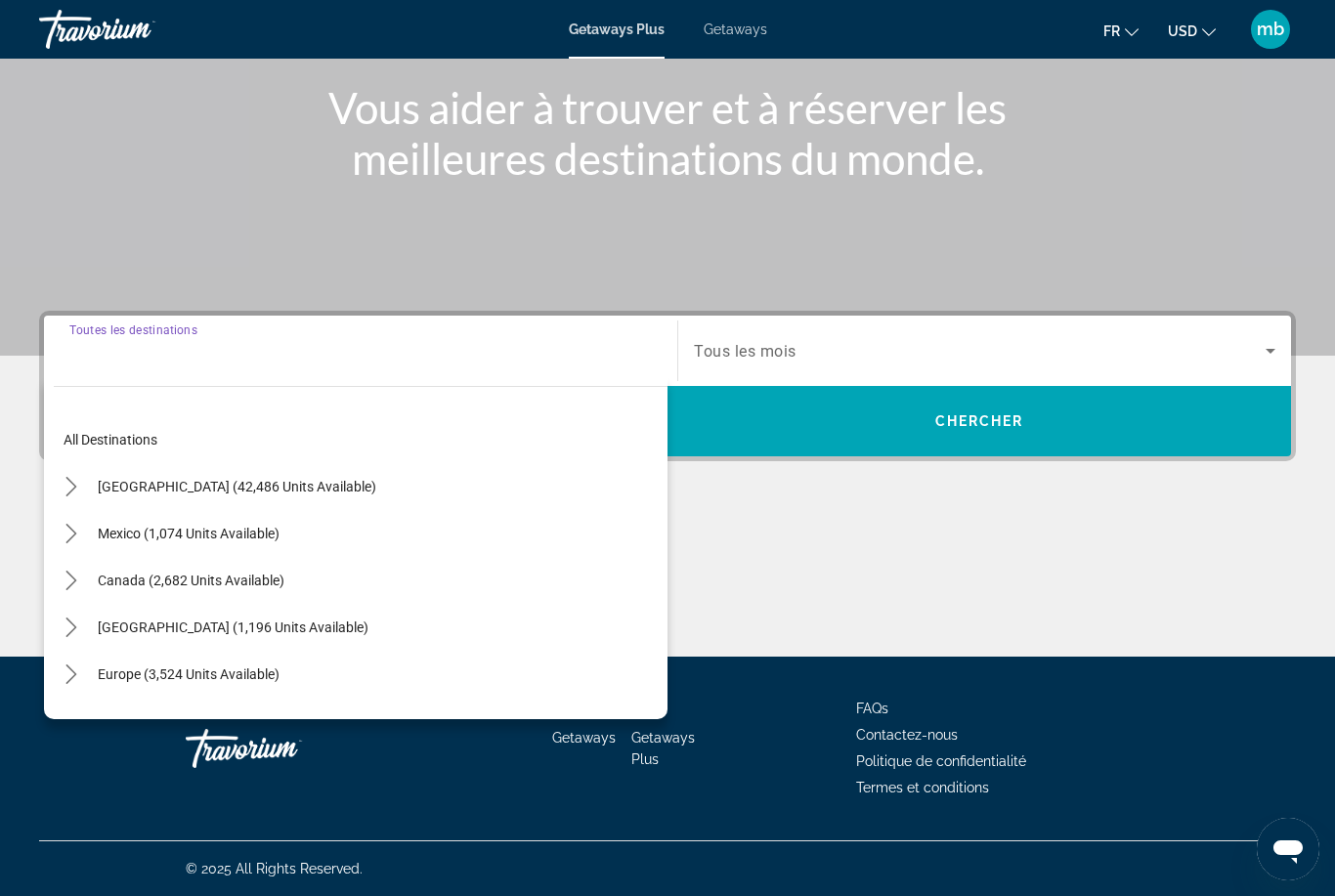
click at [70, 680] on icon "Toggle Europe (3,524 units available) submenu" at bounding box center [70, 674] width 11 height 20
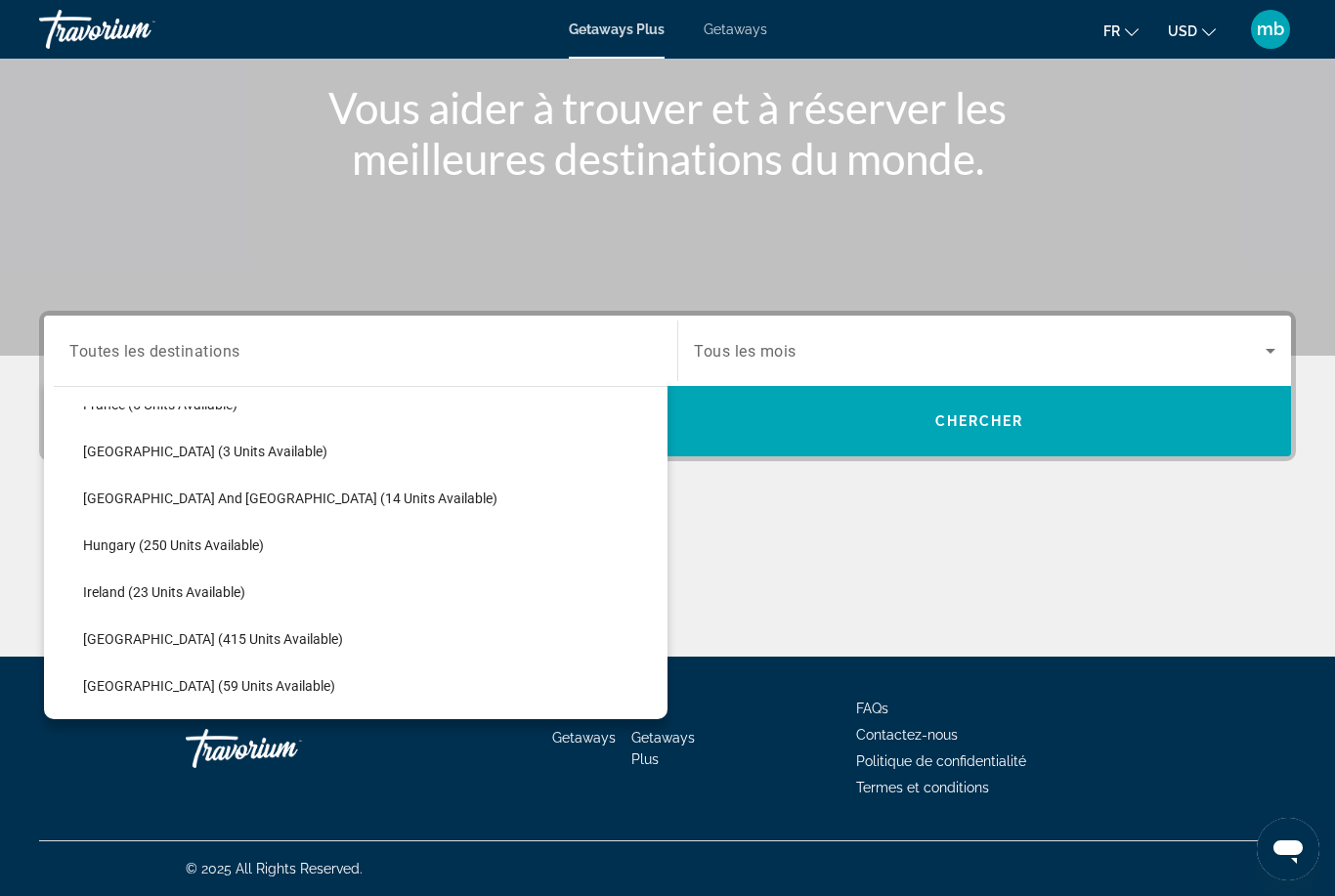
scroll to position [524, 0]
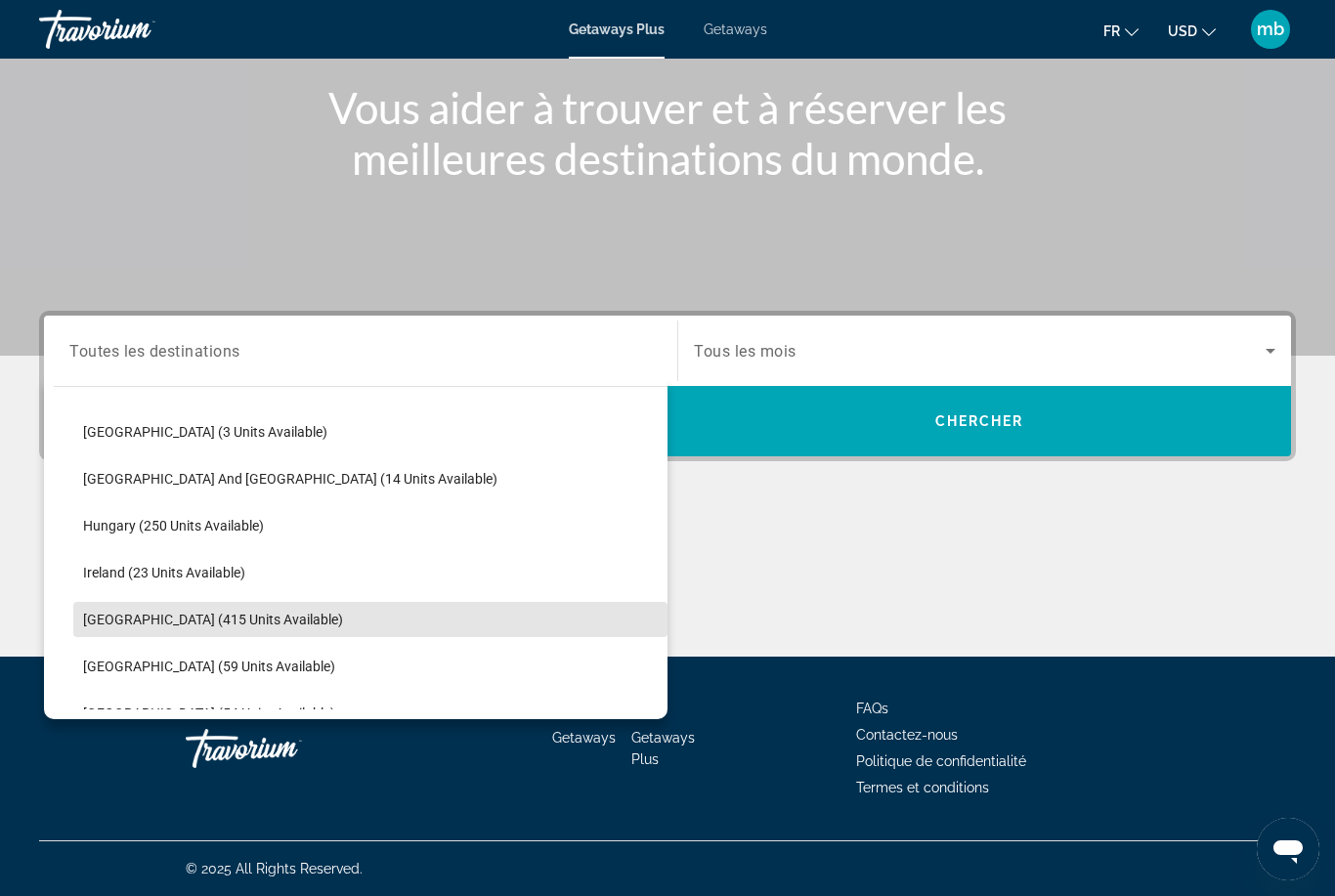
click at [108, 627] on span "Italy (415 units available)" at bounding box center [213, 620] width 260 height 16
type input "**********"
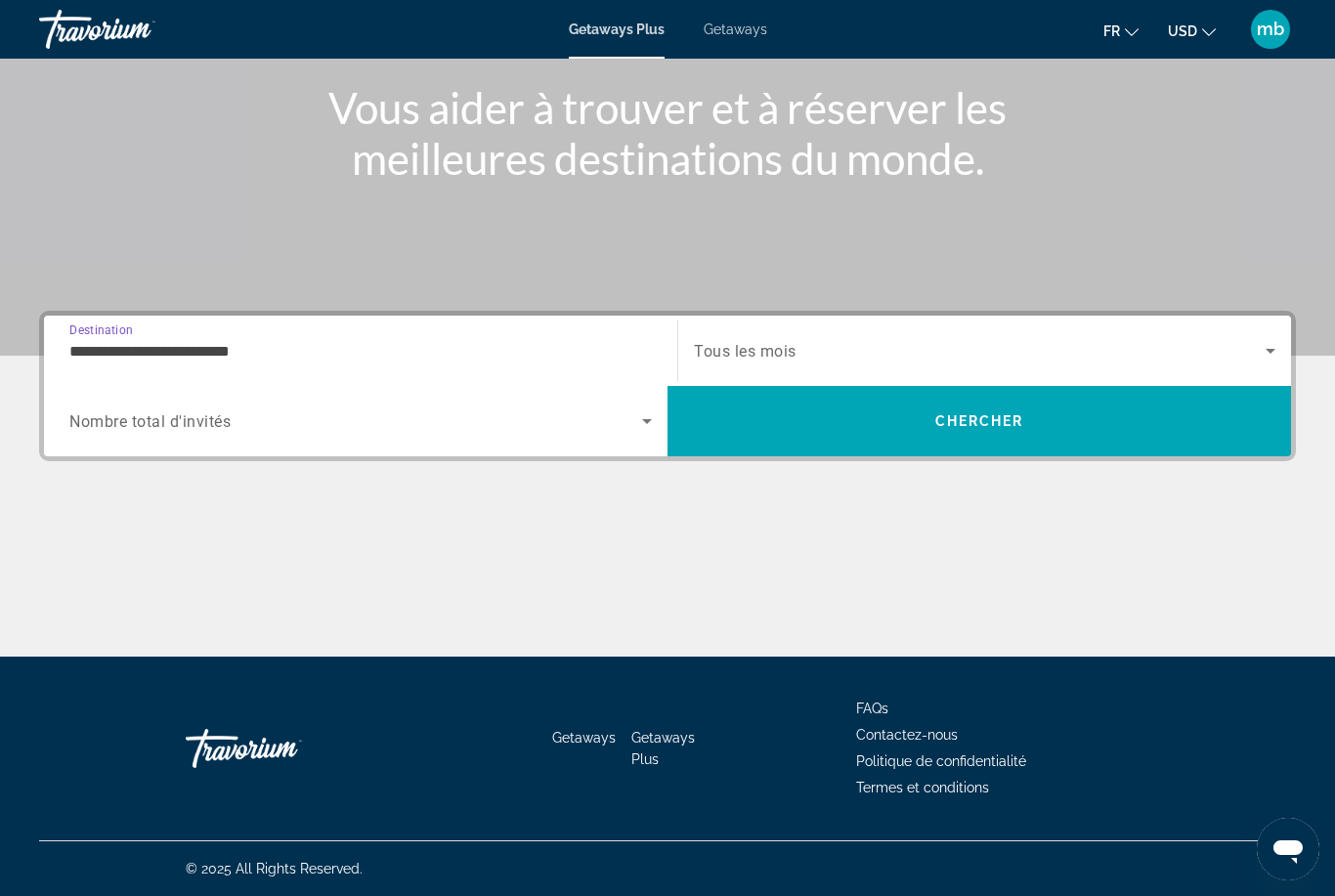
click at [255, 429] on span "Search widget" at bounding box center [356, 422] width 572 height 24
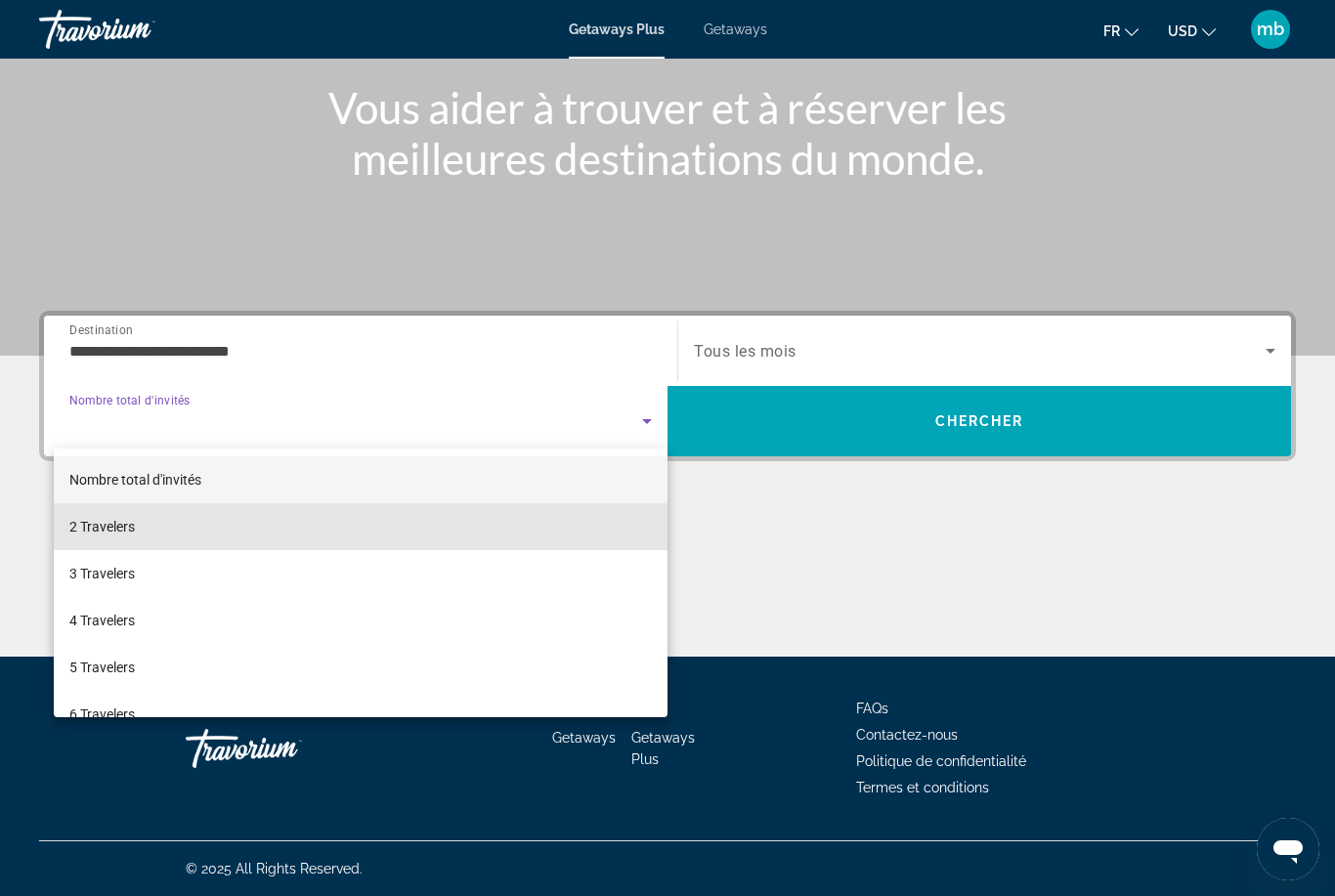
click at [147, 538] on mat-option "2 Travelers" at bounding box center [360, 526] width 614 height 47
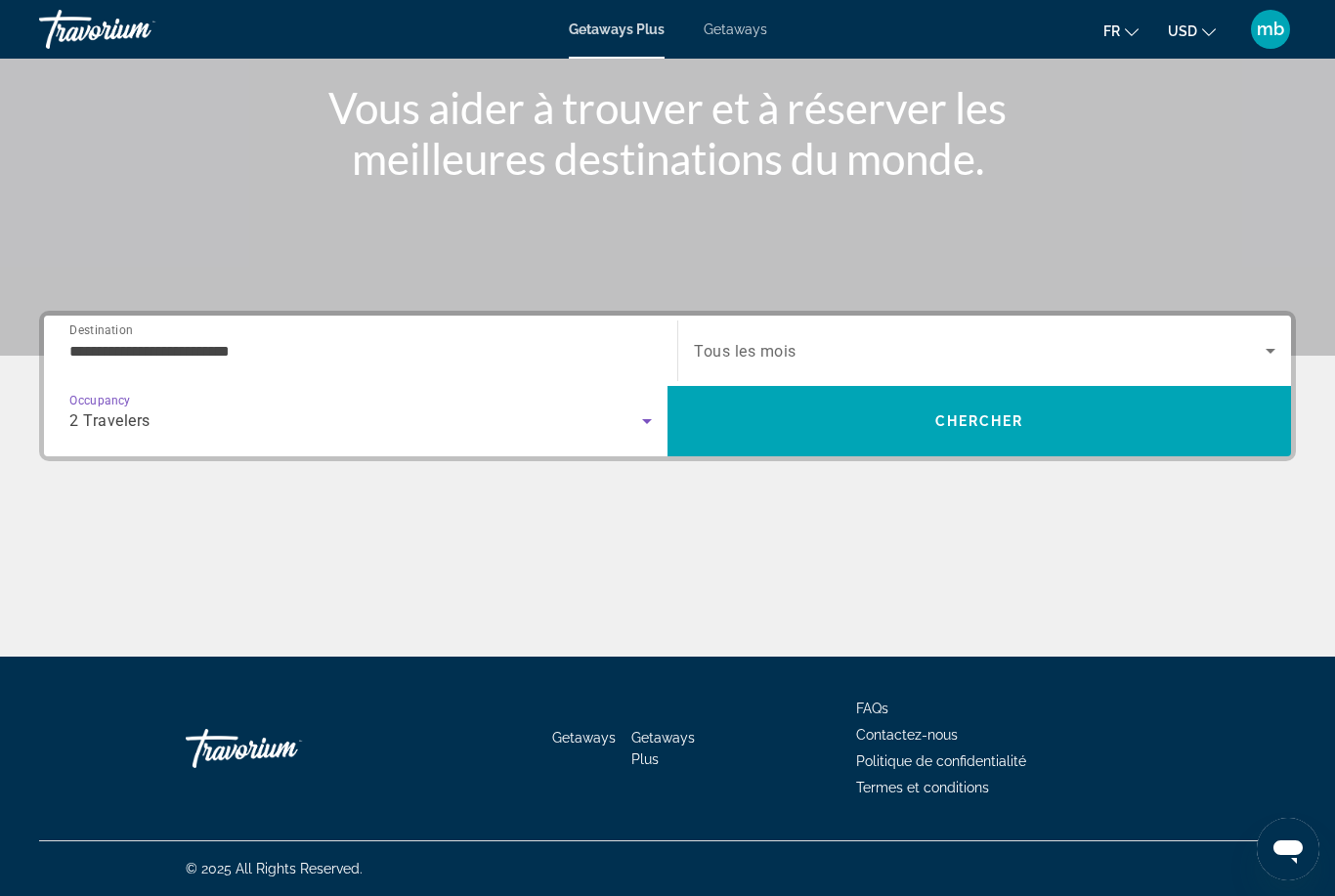
click at [787, 345] on span "Tous les mois" at bounding box center [746, 350] width 103 height 19
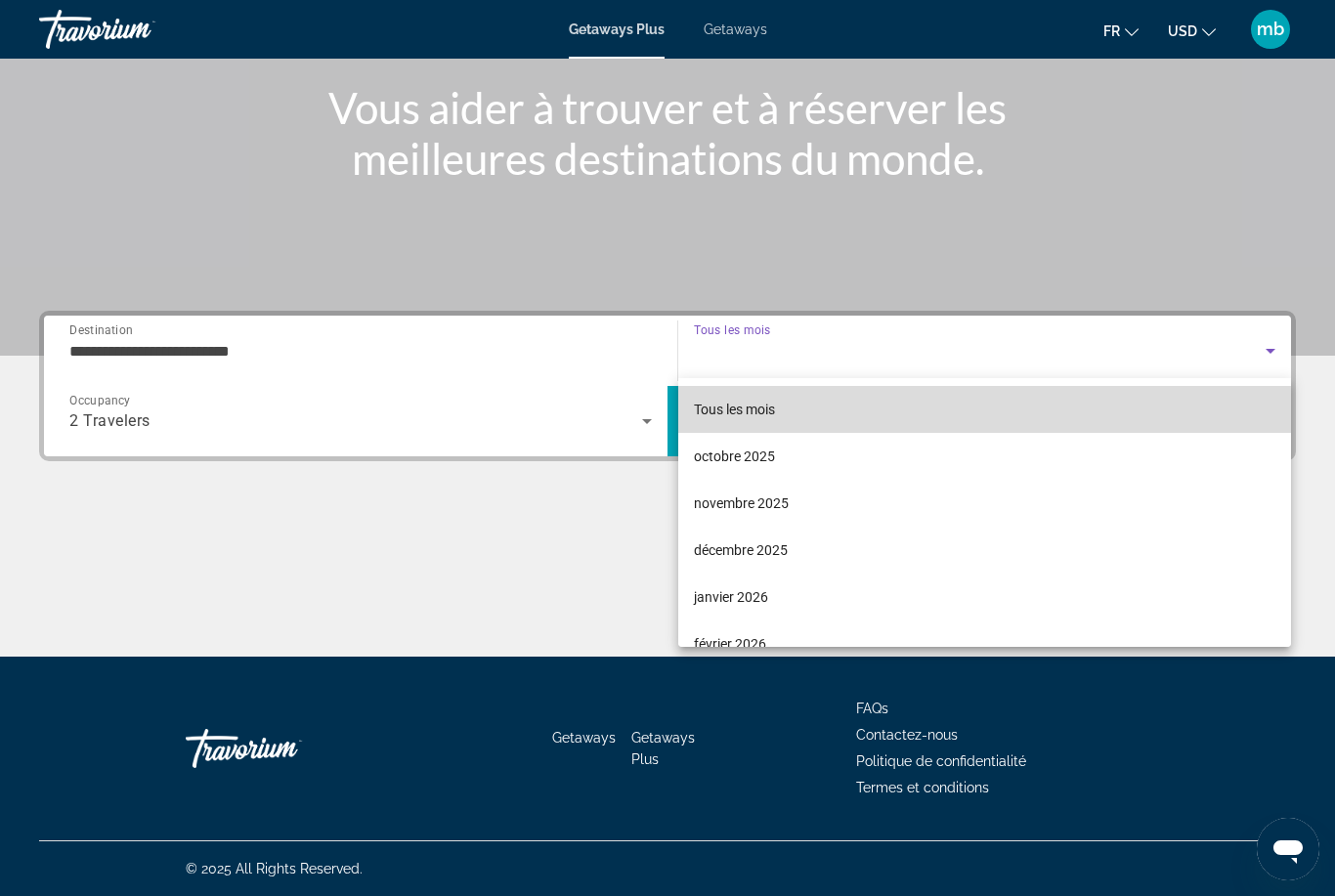
click at [774, 404] on span "Tous les mois" at bounding box center [735, 410] width 81 height 16
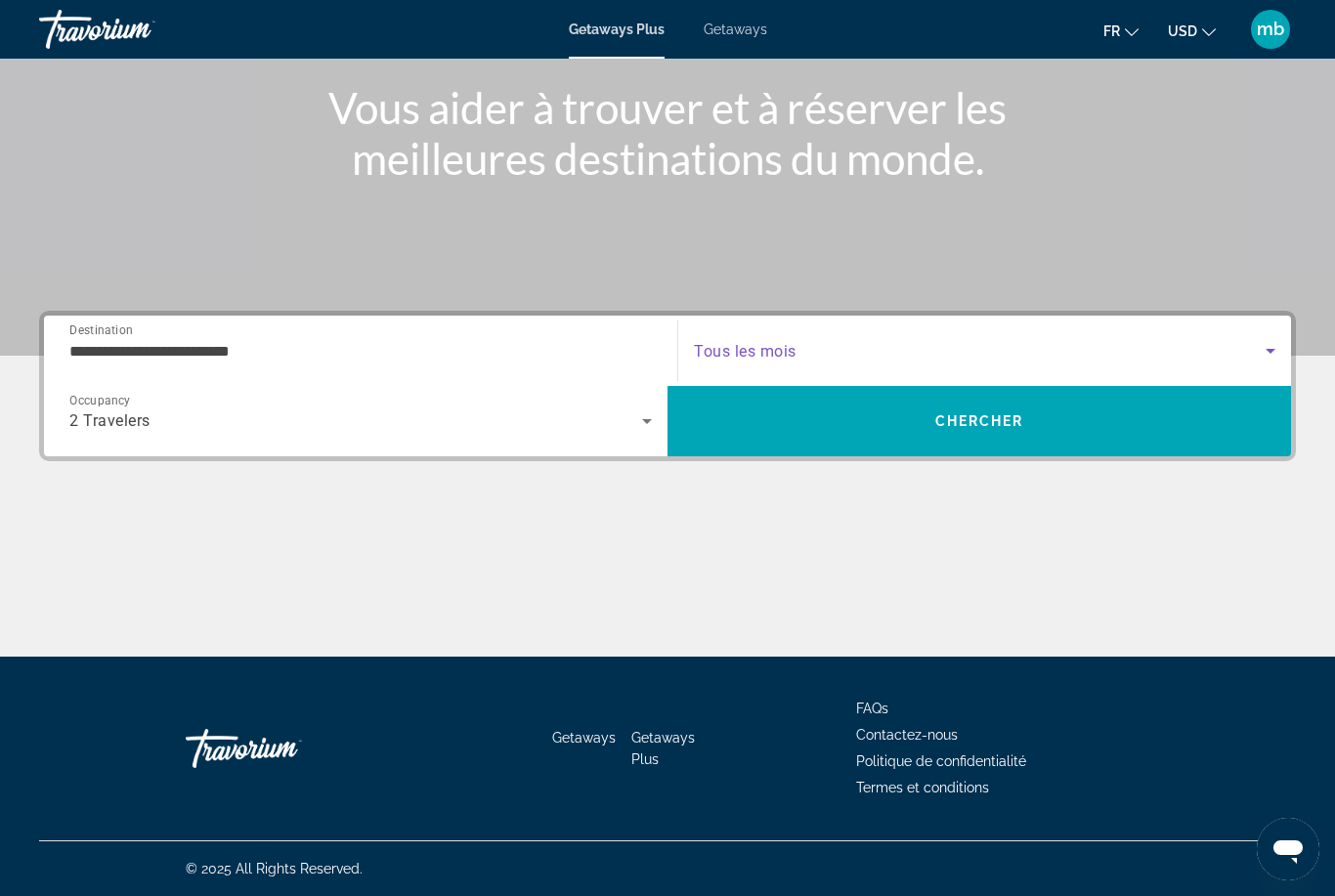
click at [956, 426] on span "Chercher" at bounding box center [980, 422] width 89 height 16
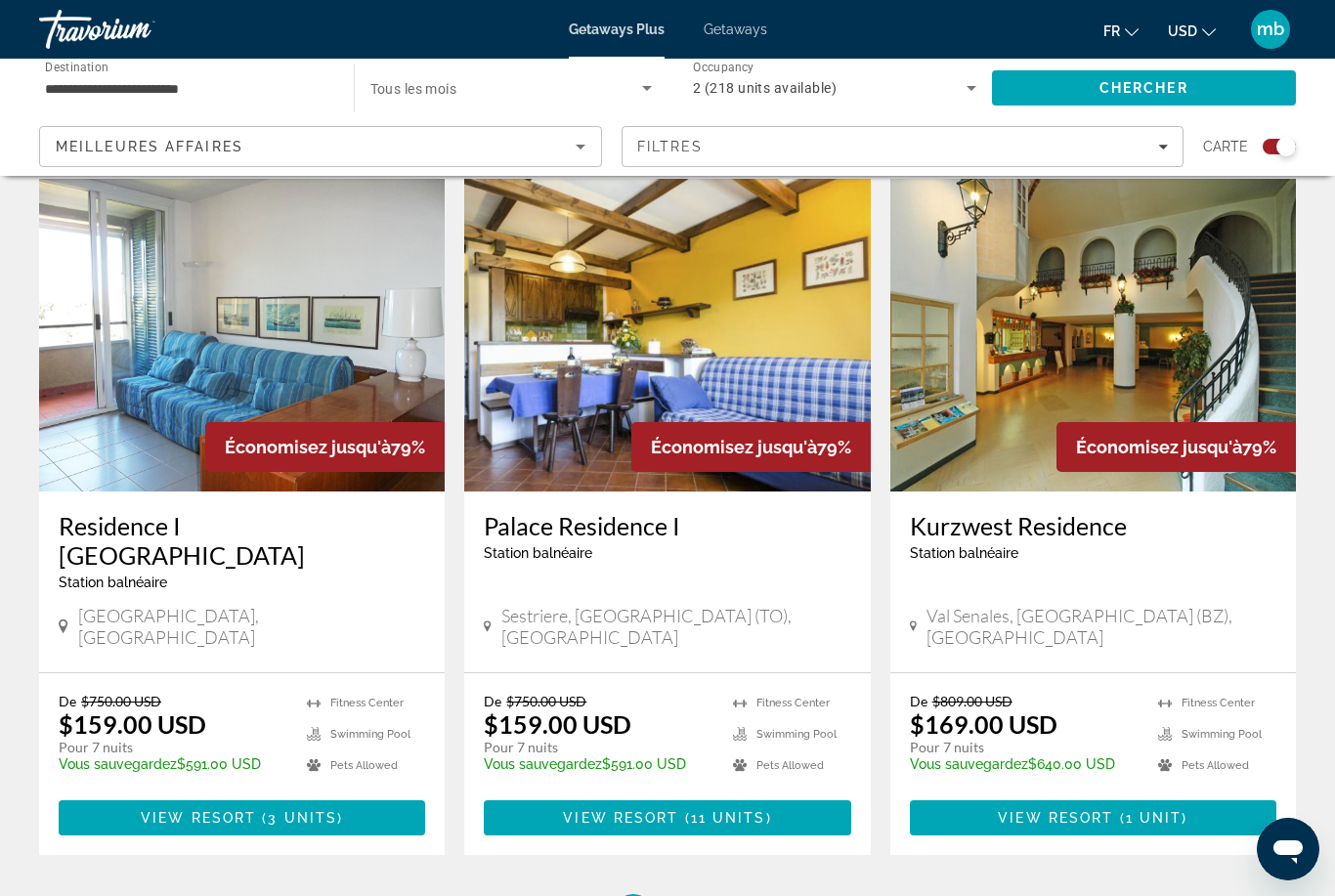
scroll to position [2868, 0]
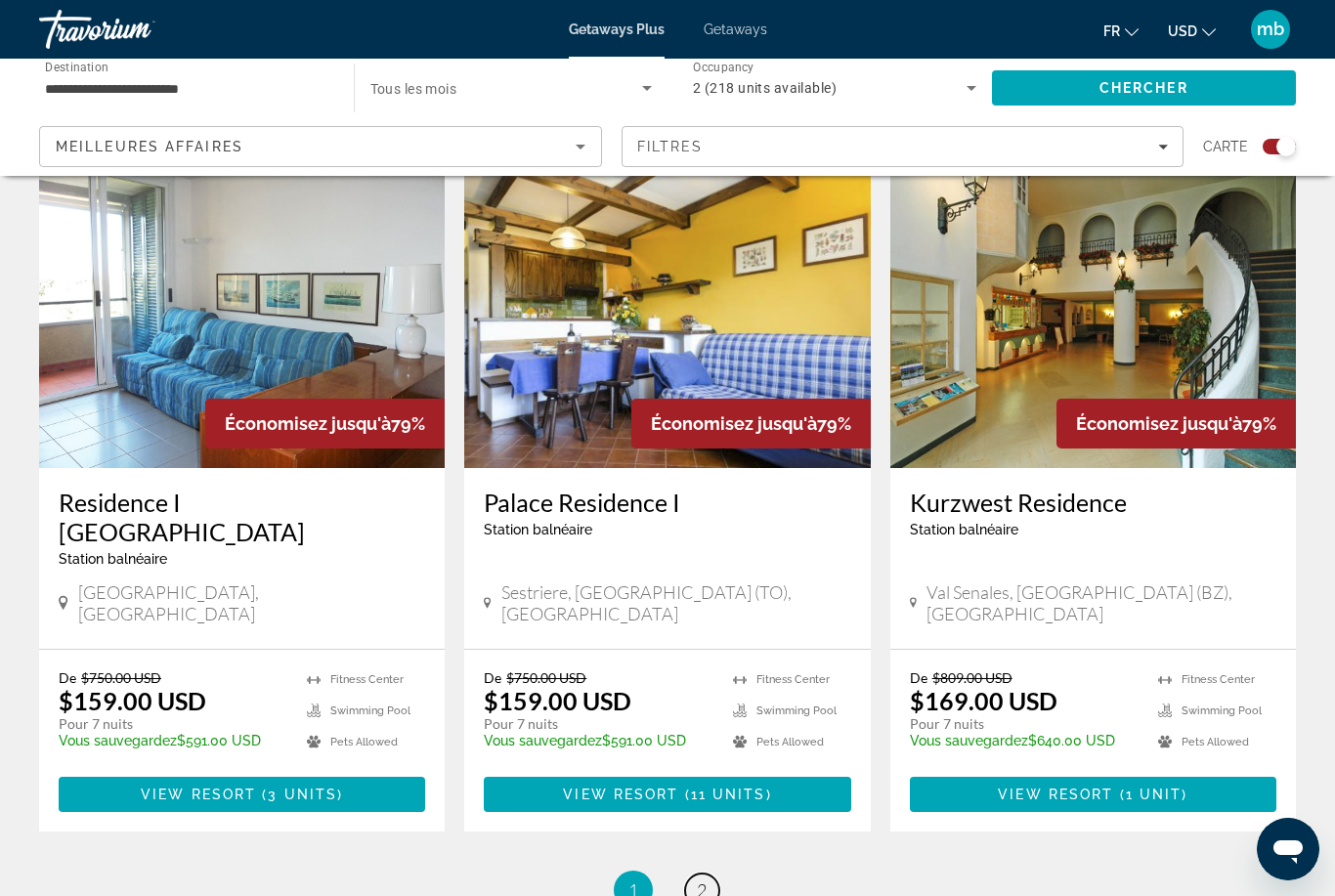
click at [710, 873] on link "page 2" at bounding box center [702, 890] width 35 height 35
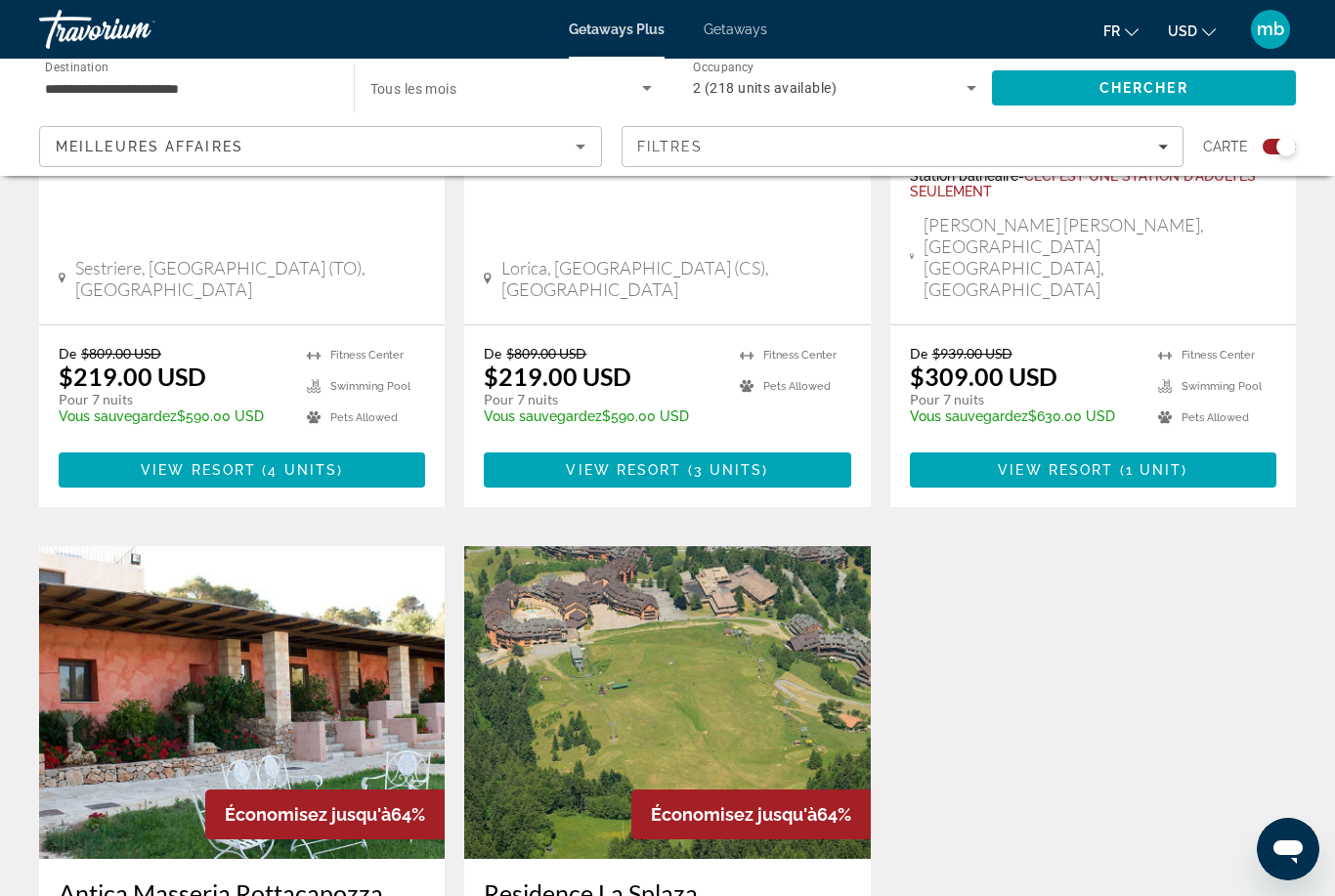
scroll to position [2542, 0]
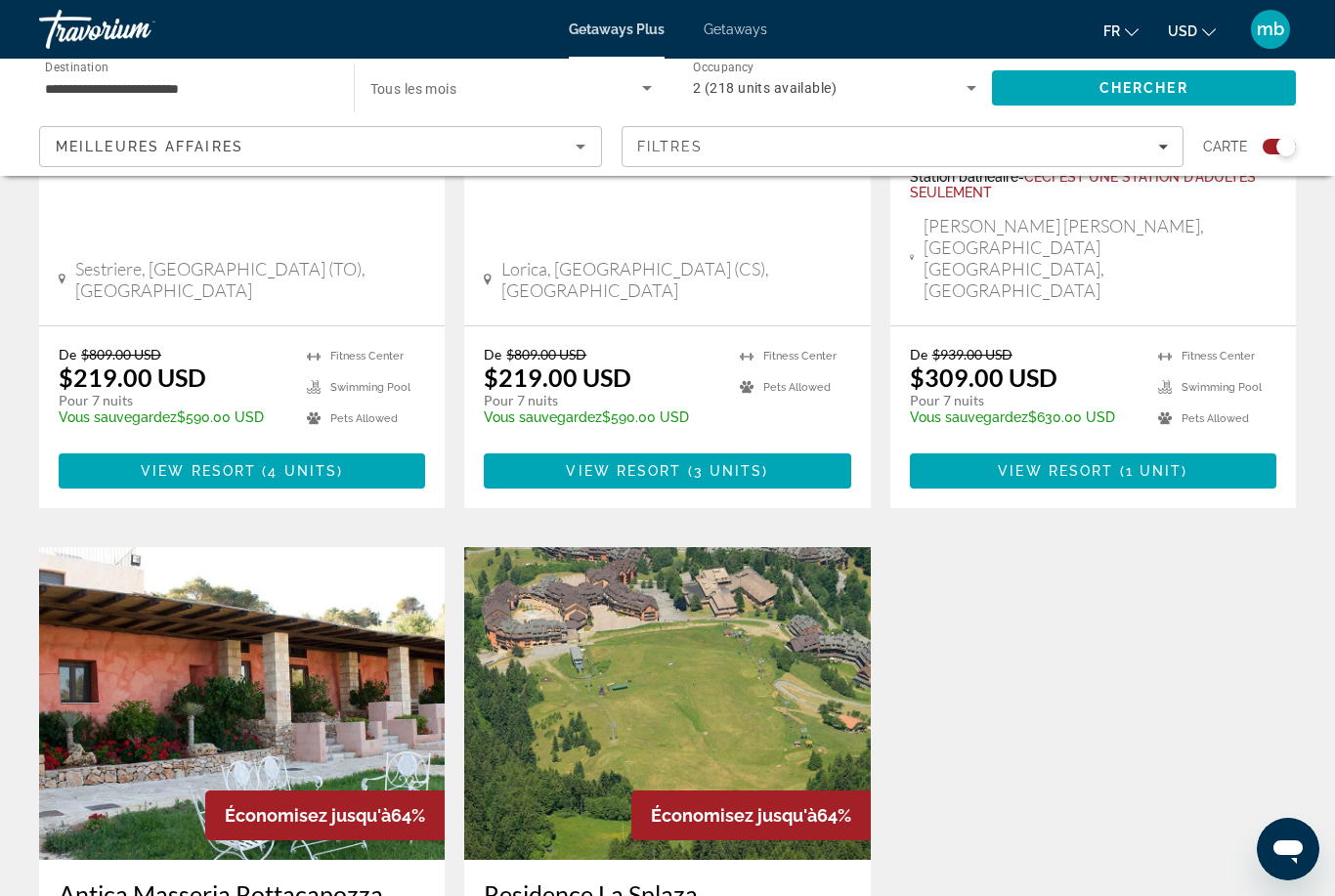
click at [670, 548] on img "Main content" at bounding box center [668, 704] width 406 height 313
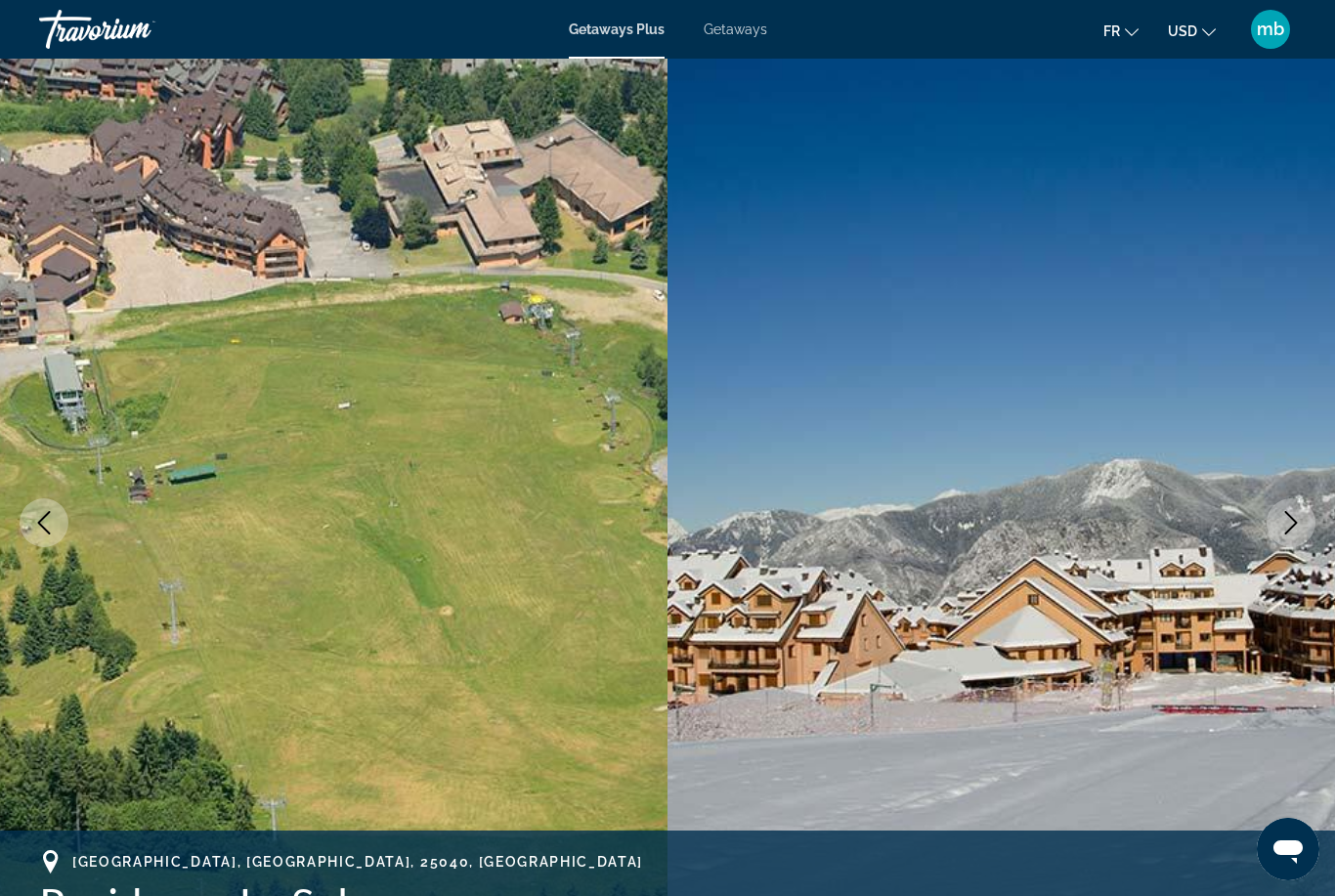
click at [1286, 522] on icon "Next image" at bounding box center [1291, 523] width 24 height 24
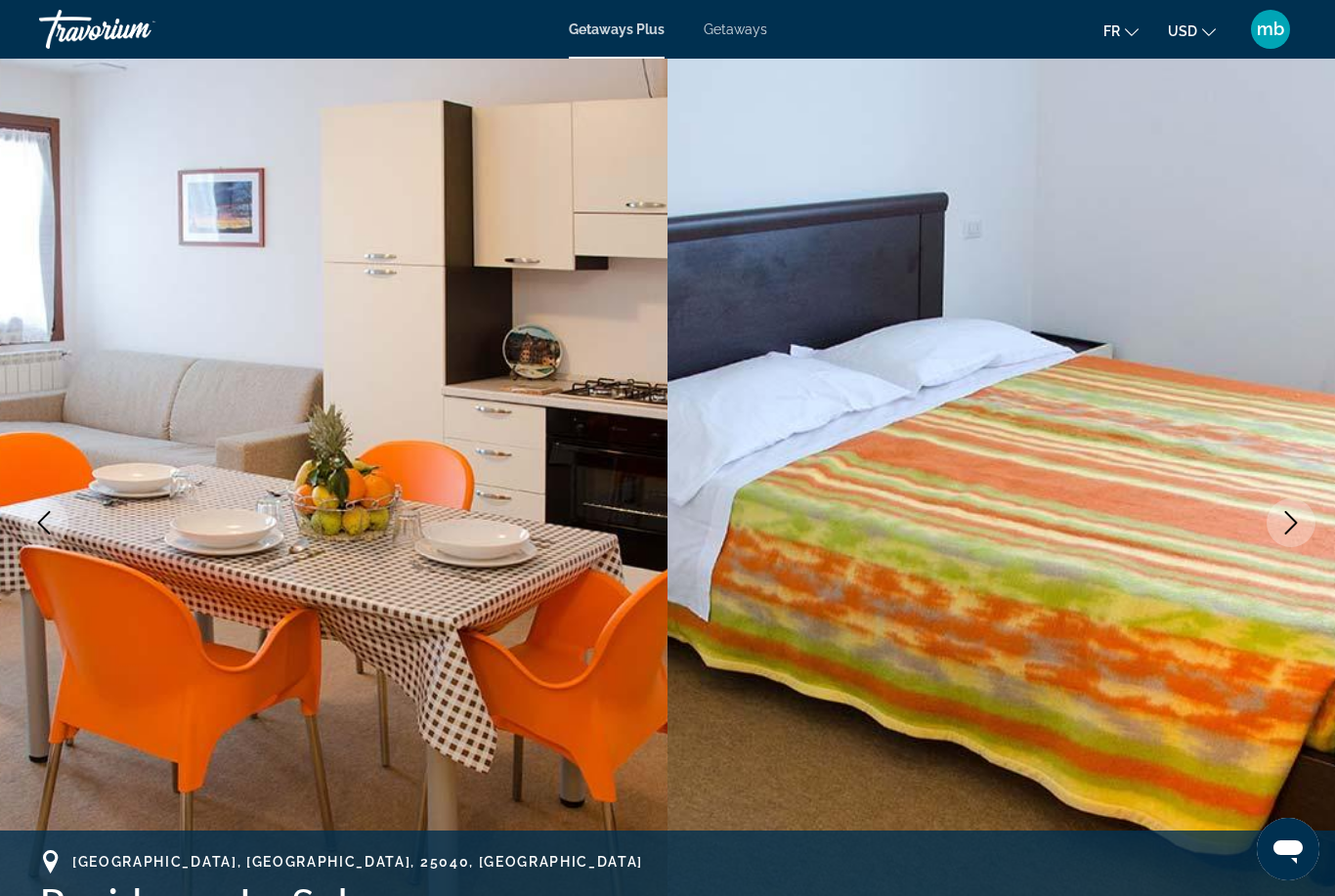
click at [1288, 524] on icon "Next image" at bounding box center [1291, 523] width 24 height 24
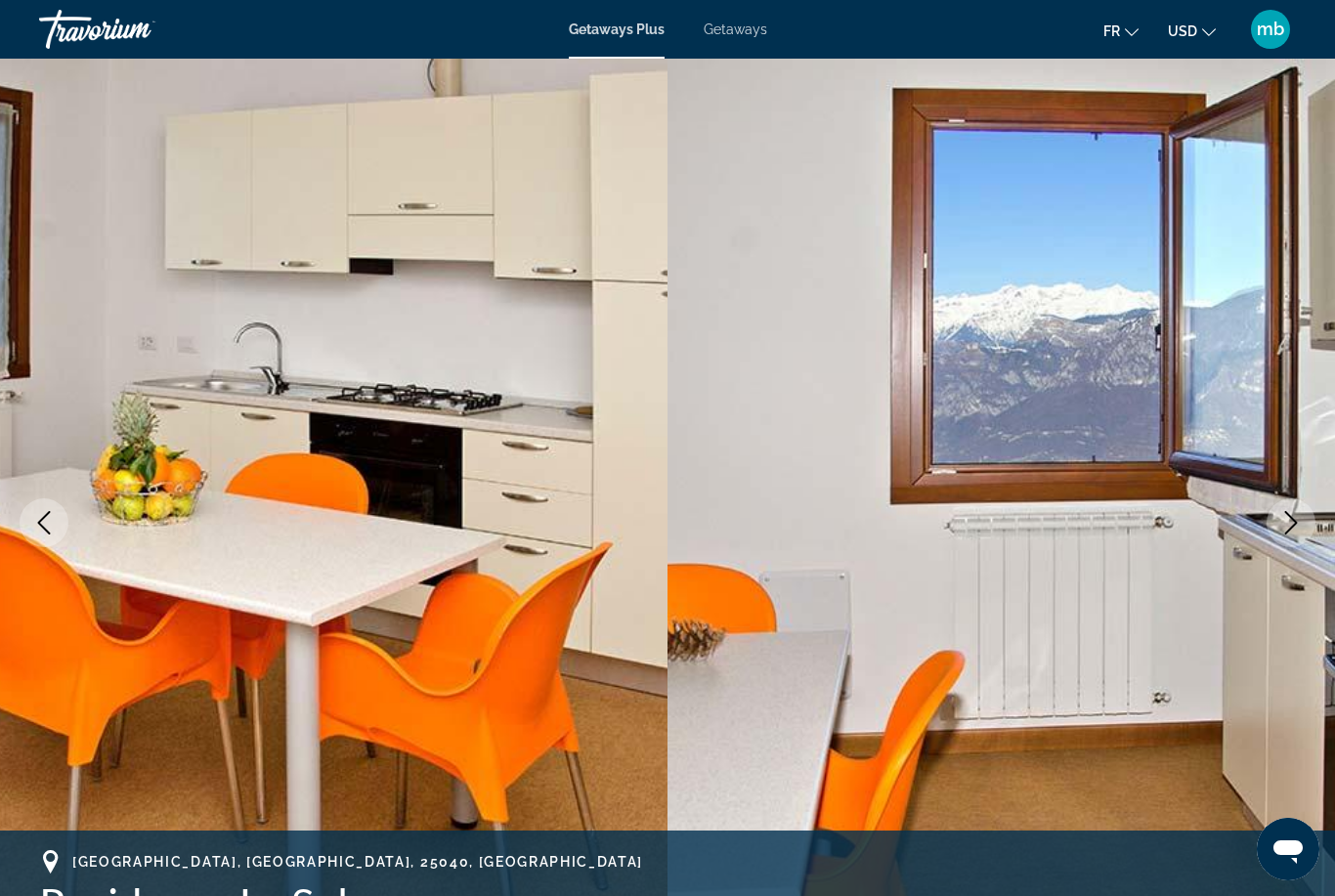
click at [1290, 525] on icon "Next image" at bounding box center [1291, 523] width 24 height 24
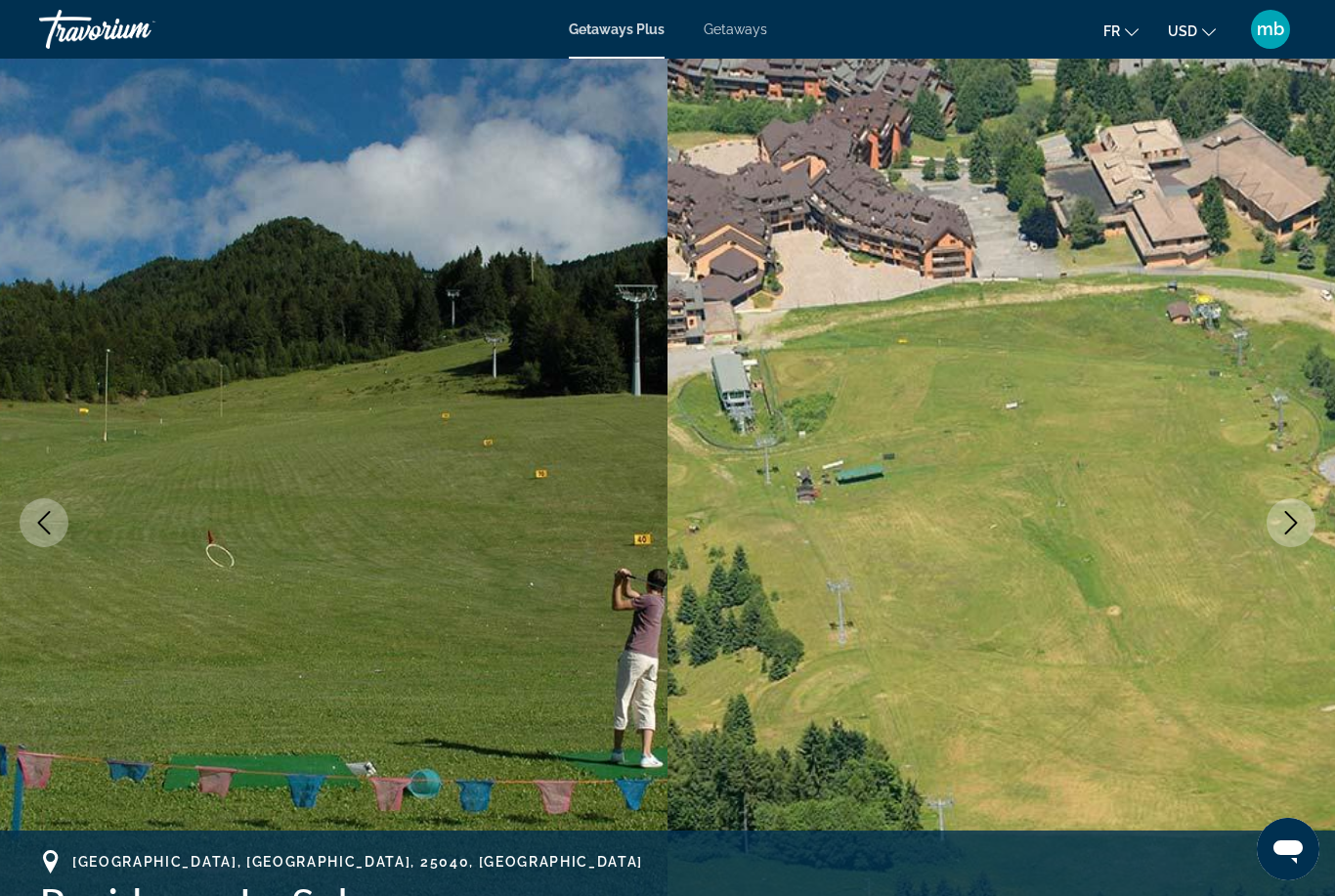
click at [1295, 522] on icon "Next image" at bounding box center [1291, 523] width 13 height 24
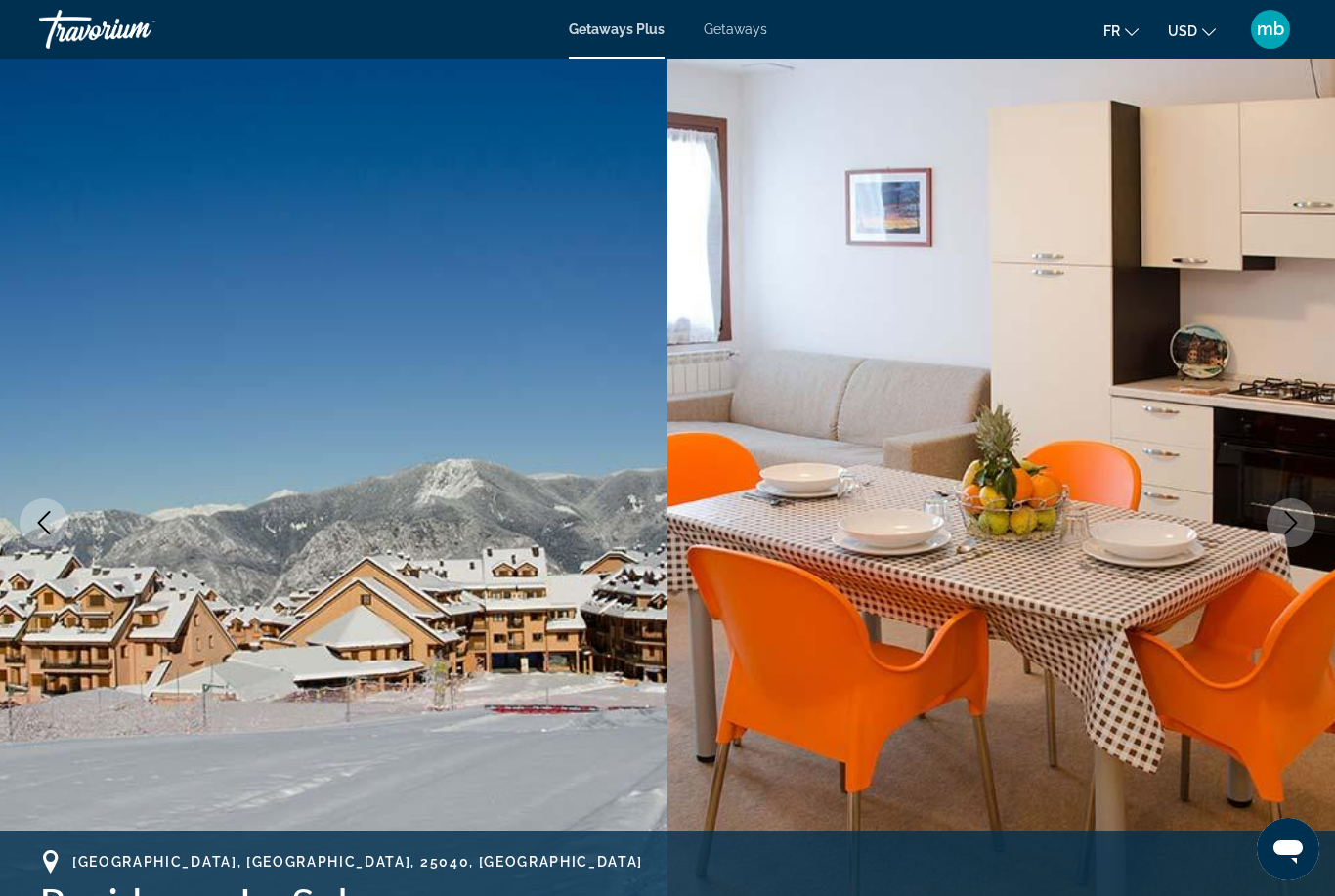
click at [1309, 519] on button "Next image" at bounding box center [1290, 522] width 49 height 49
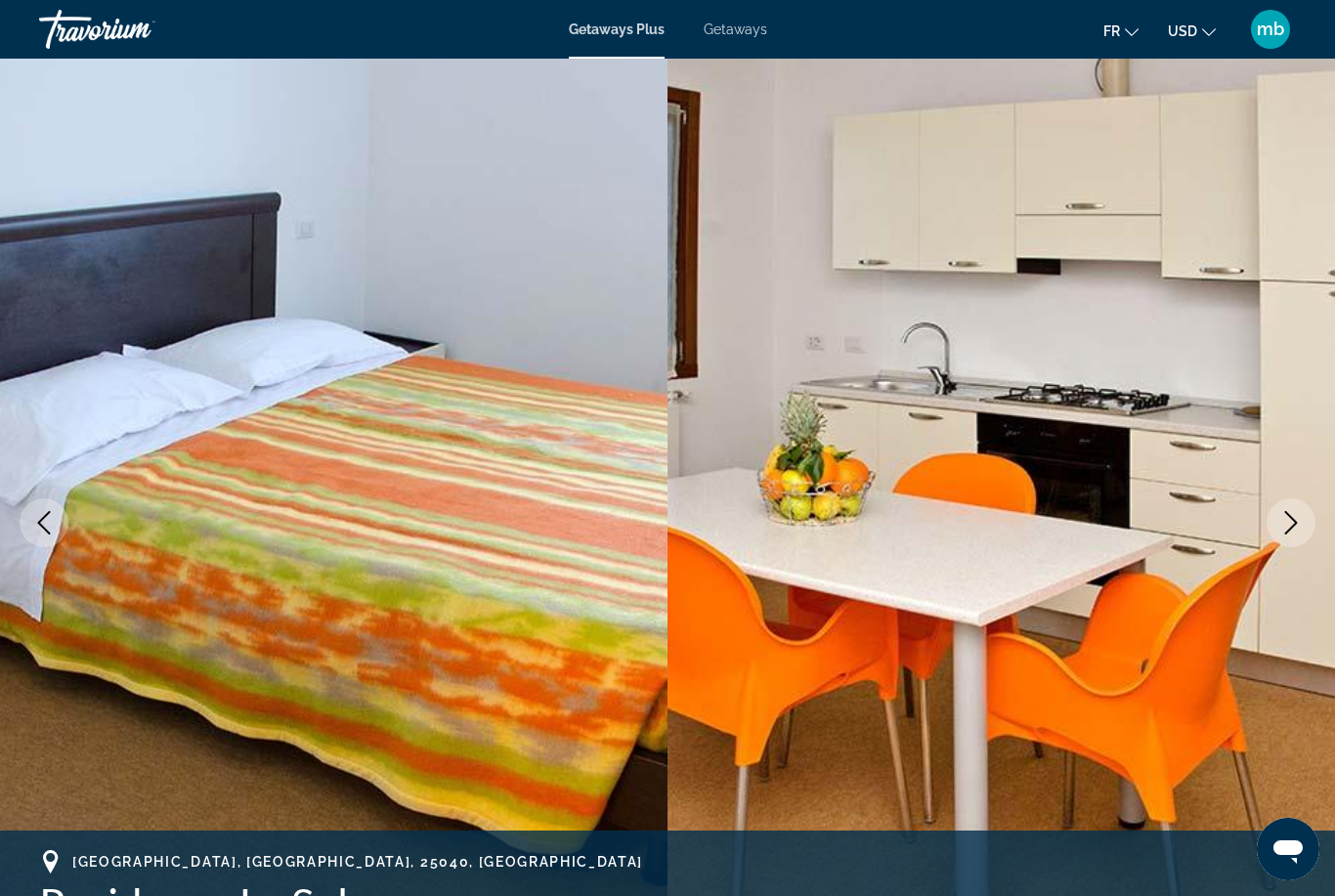
click at [1314, 521] on button "Next image" at bounding box center [1290, 522] width 49 height 49
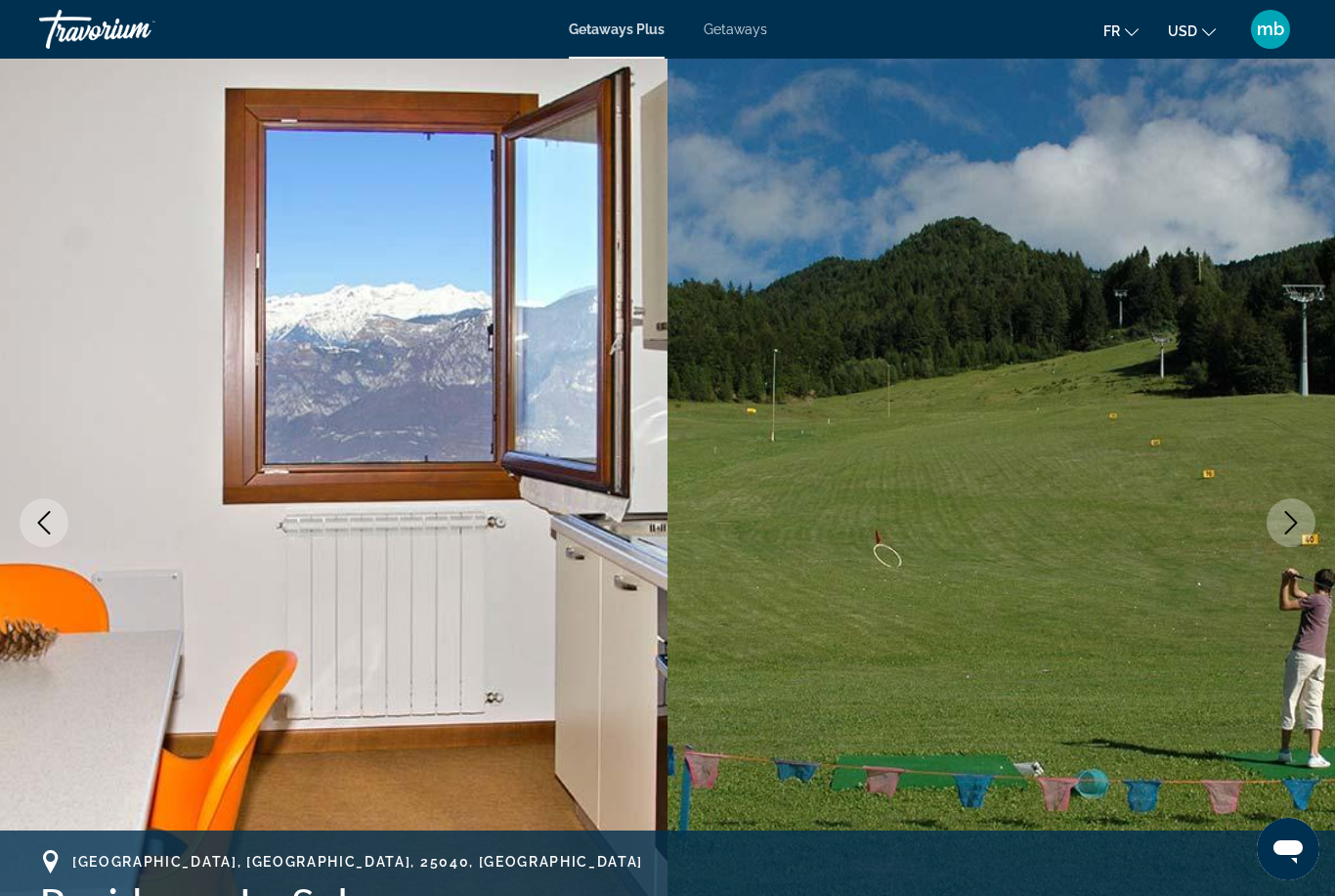
click at [1318, 524] on img "Main content" at bounding box center [1001, 523] width 668 height 929
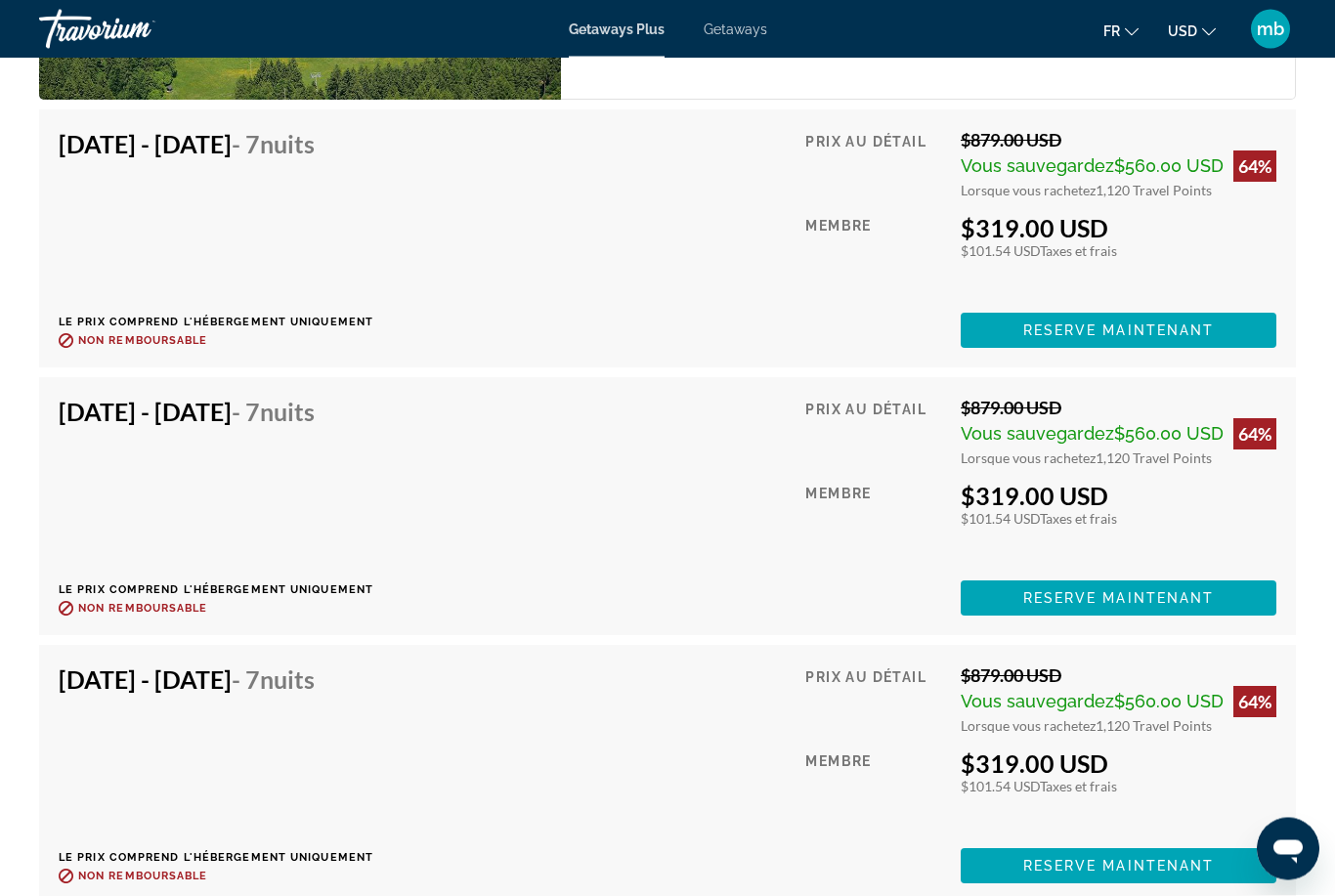
scroll to position [4094, 0]
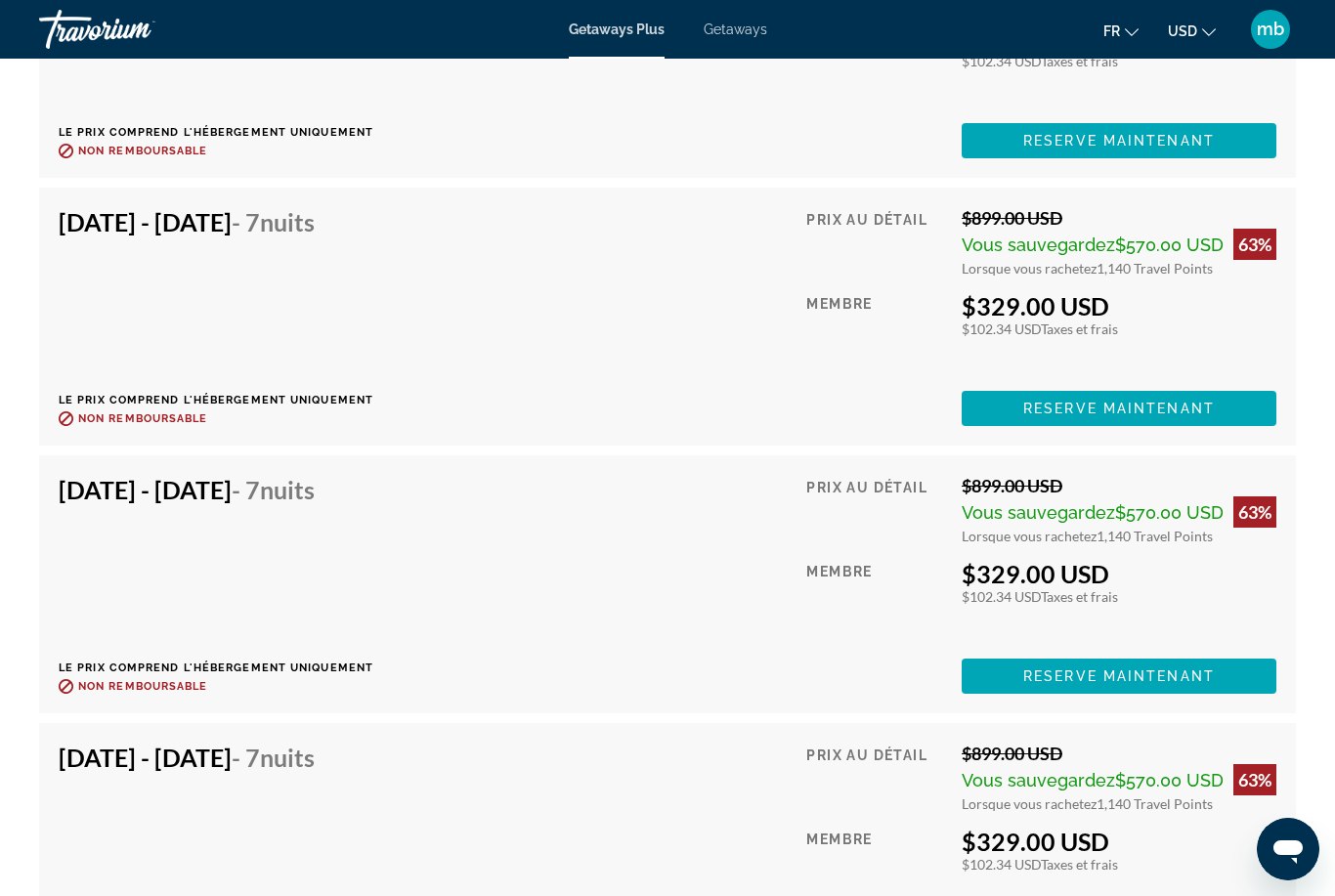
scroll to position [62, 0]
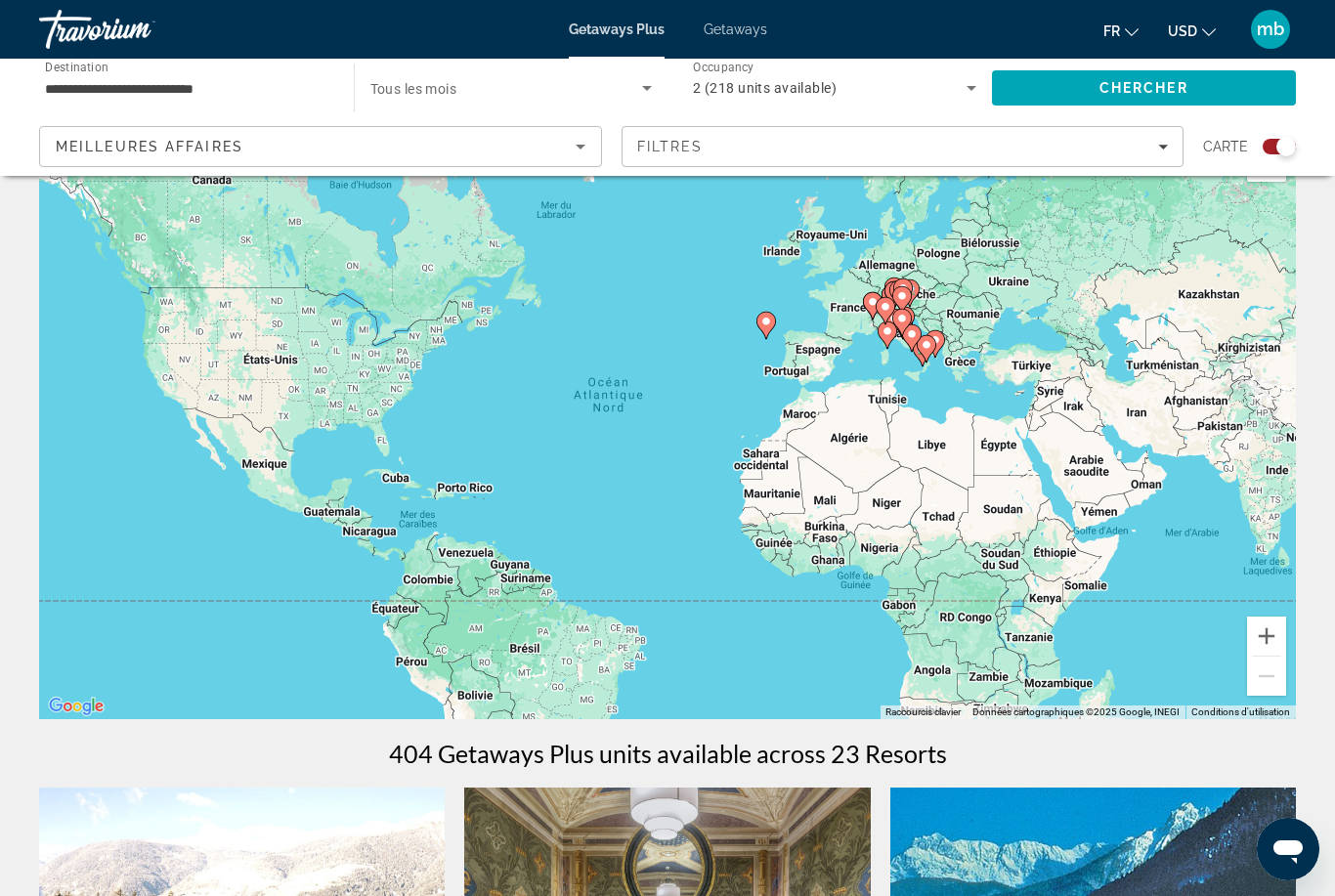
click at [922, 348] on image "Main content" at bounding box center [927, 346] width 12 height 12
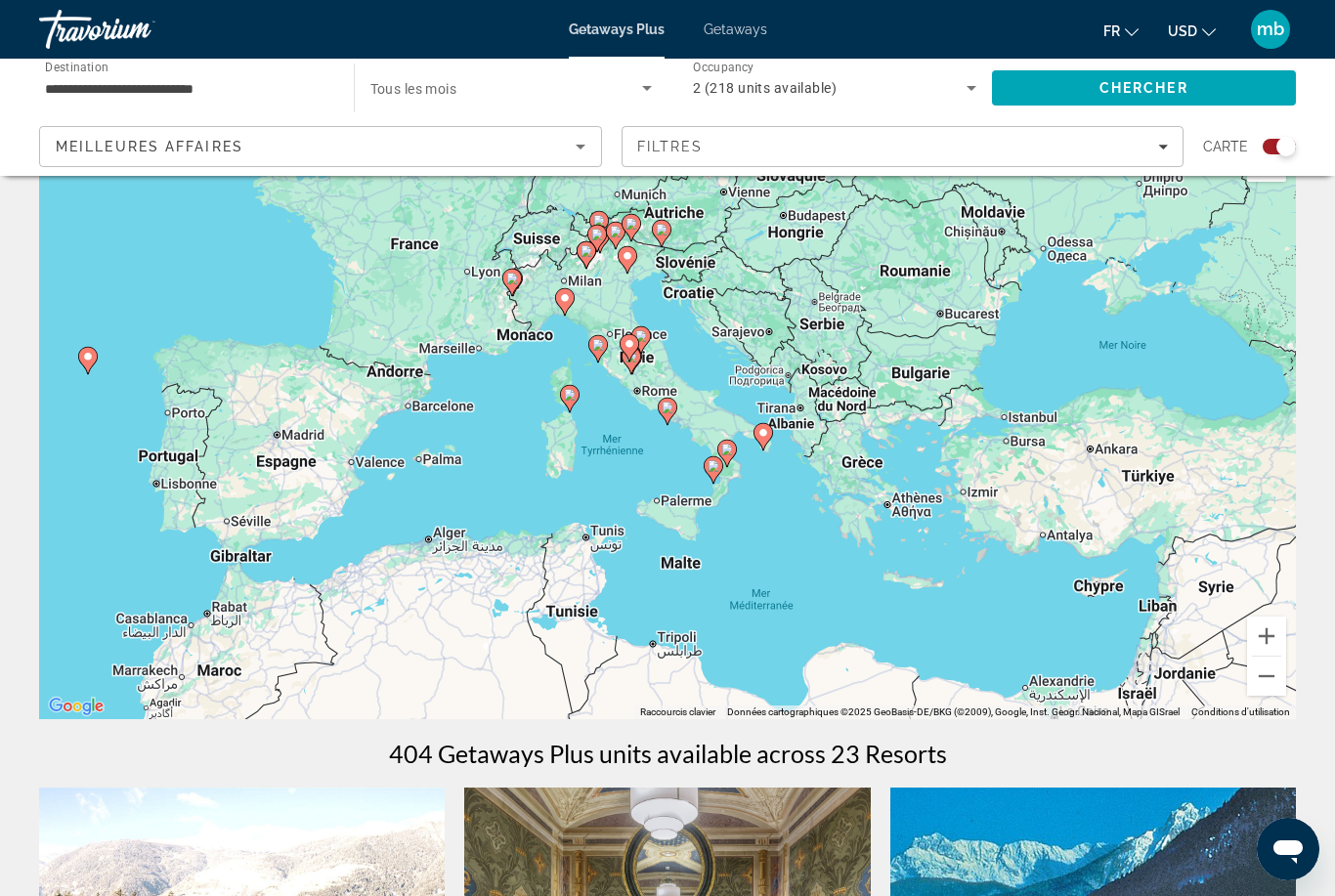
click at [772, 430] on icon "Main content" at bounding box center [764, 437] width 20 height 28
click at [557, 300] on icon "Main content" at bounding box center [565, 302] width 20 height 28
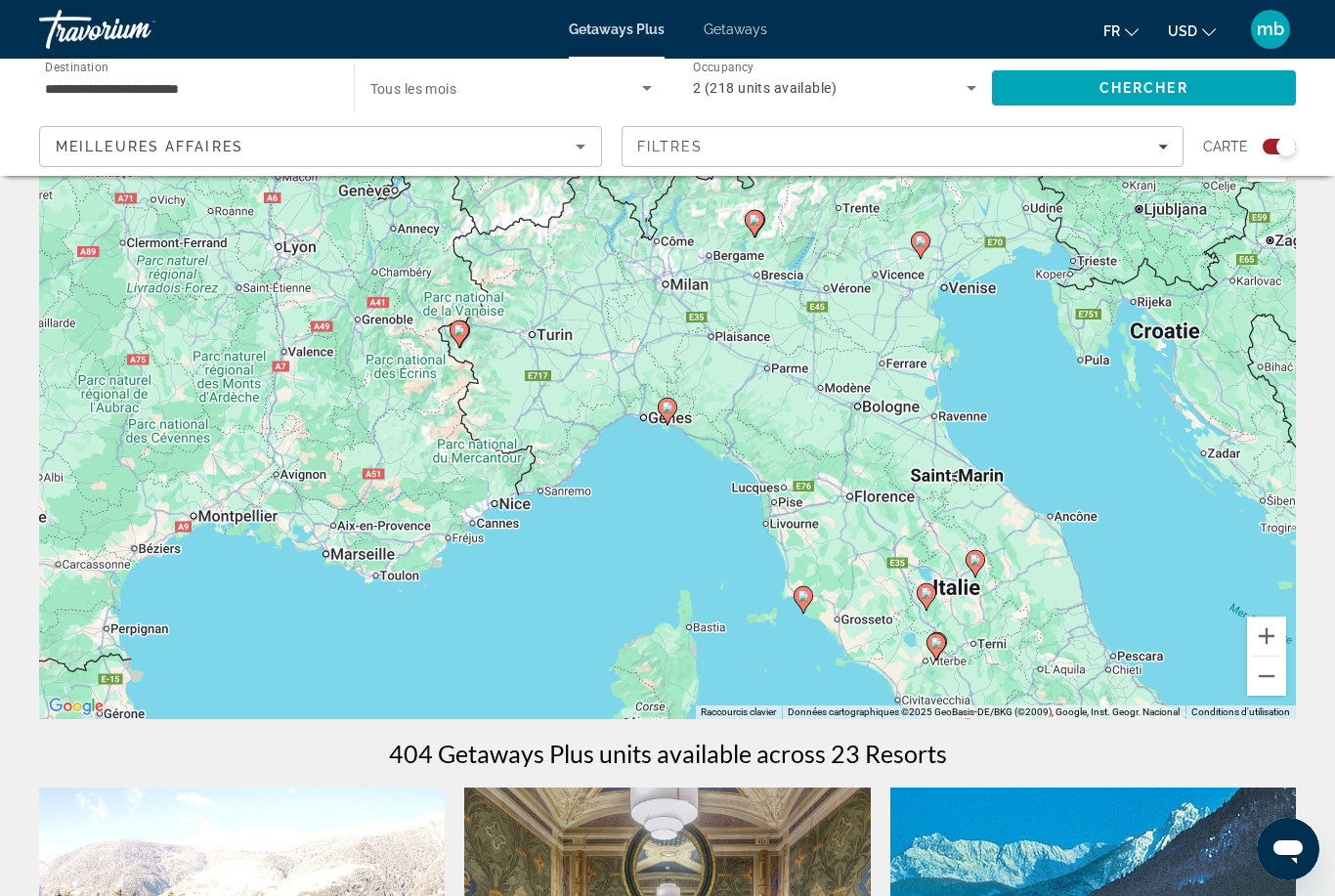
click at [674, 398] on gmp-advanced-marker "Main content" at bounding box center [668, 412] width 20 height 30
click at [684, 400] on div "Pour naviguer, appuyez sur les touches fléchées. Pour activer le glissement ave…" at bounding box center [667, 426] width 1257 height 586
click at [672, 414] on icon "Main content" at bounding box center [668, 412] width 18 height 26
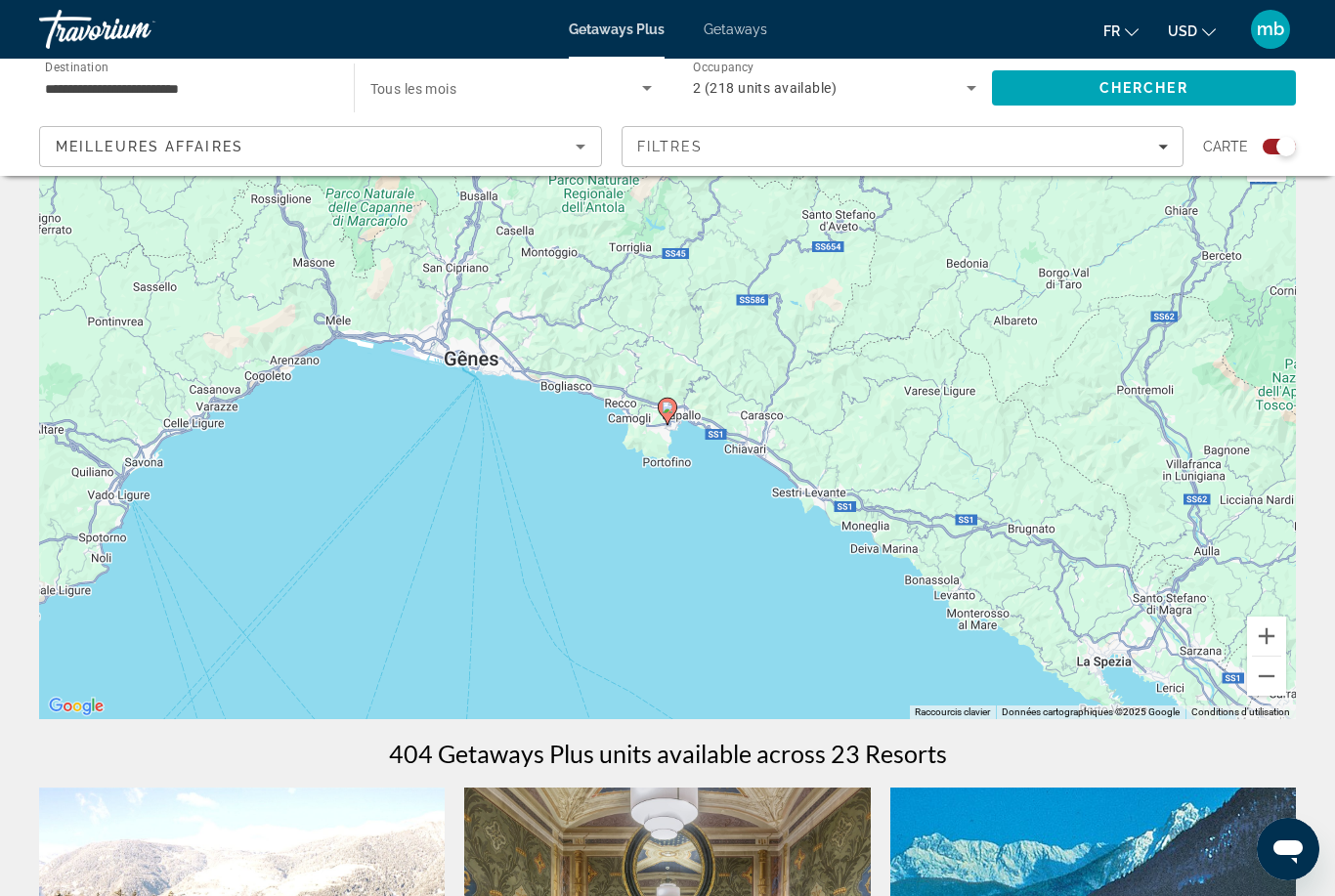
click at [674, 406] on icon "Main content" at bounding box center [668, 412] width 18 height 26
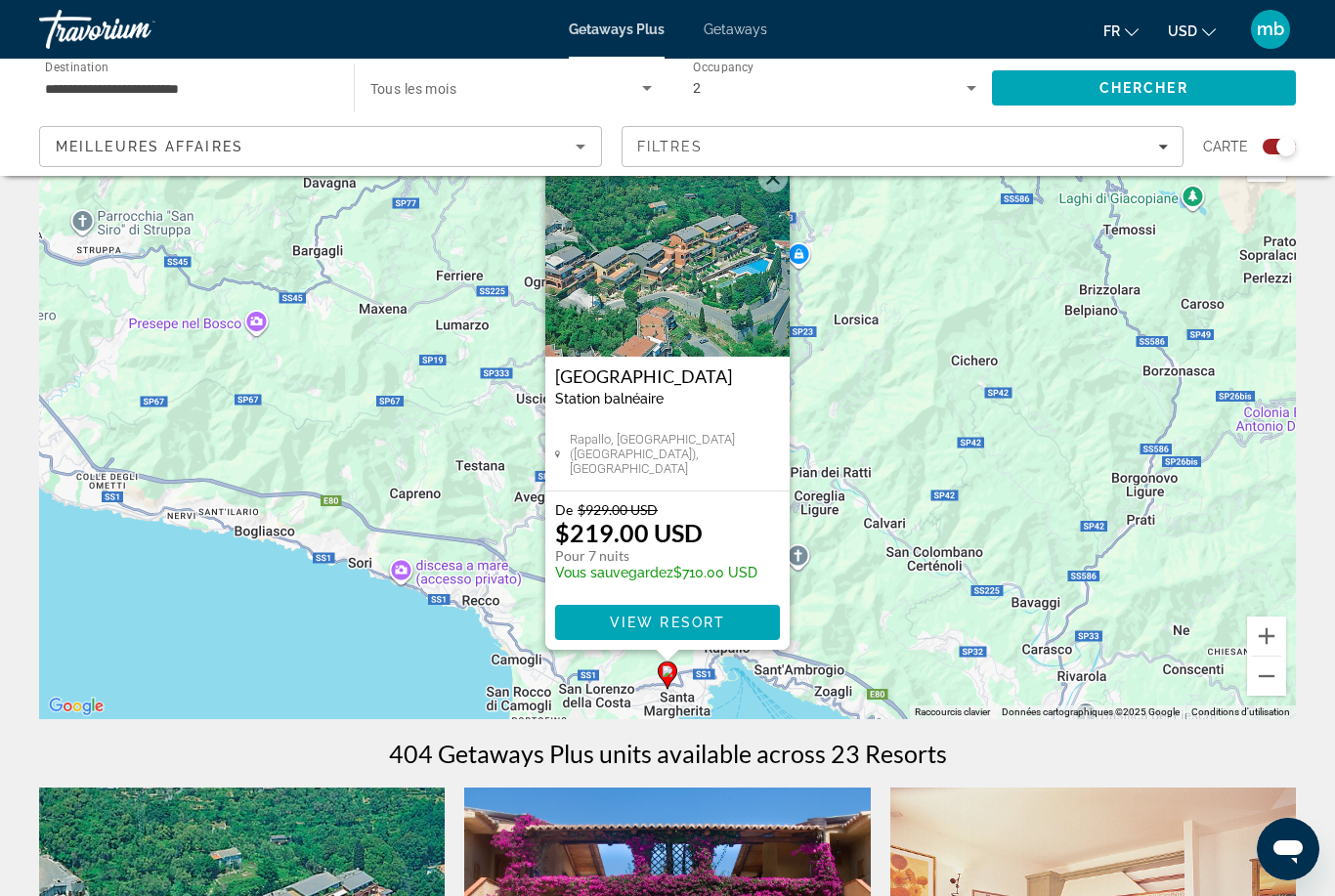
click at [896, 463] on div "Pour activer le glissement avec le clavier, appuyez sur Alt+Entrée. Une fois ce…" at bounding box center [667, 426] width 1257 height 586
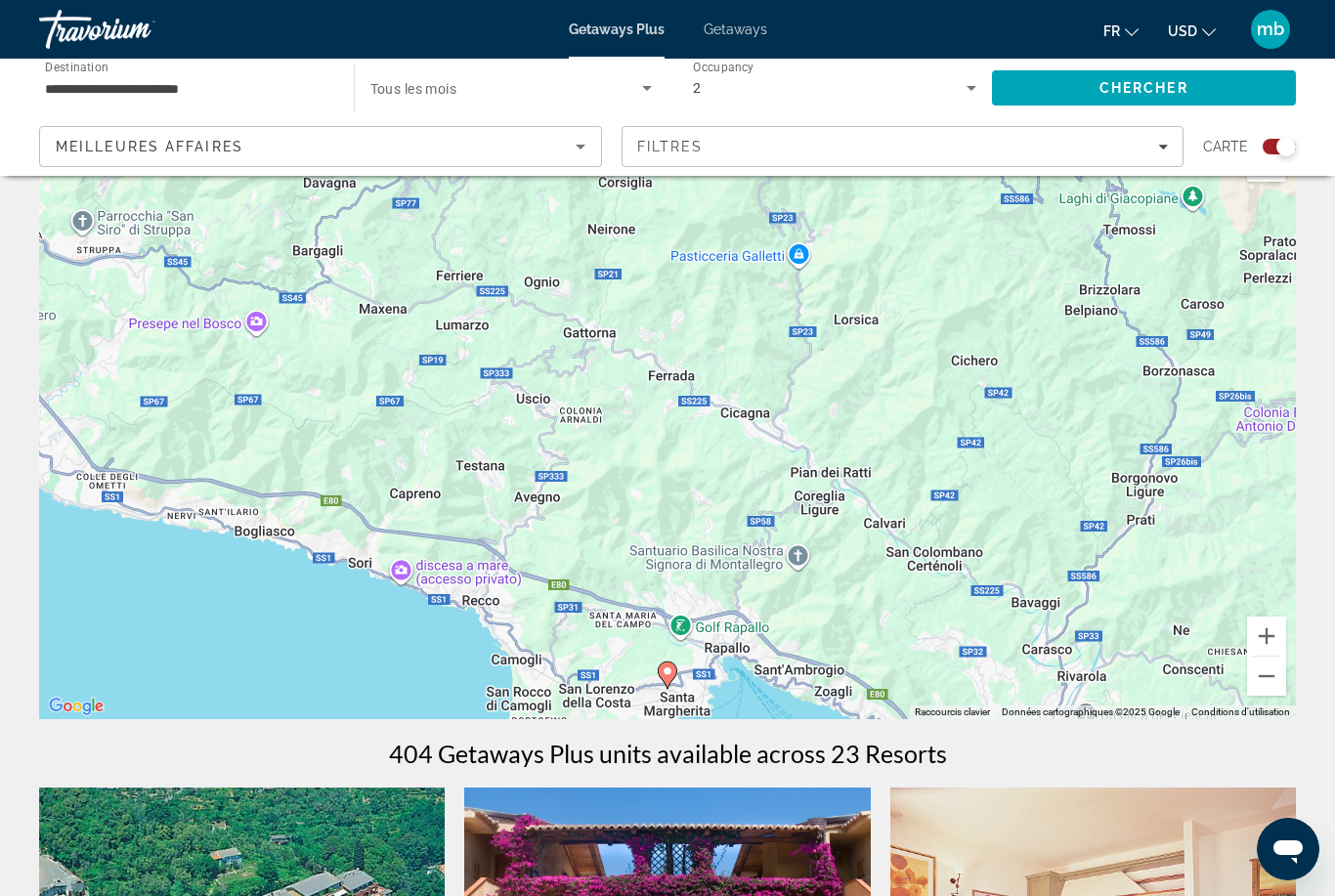
click at [187, 81] on input "**********" at bounding box center [186, 89] width 283 height 24
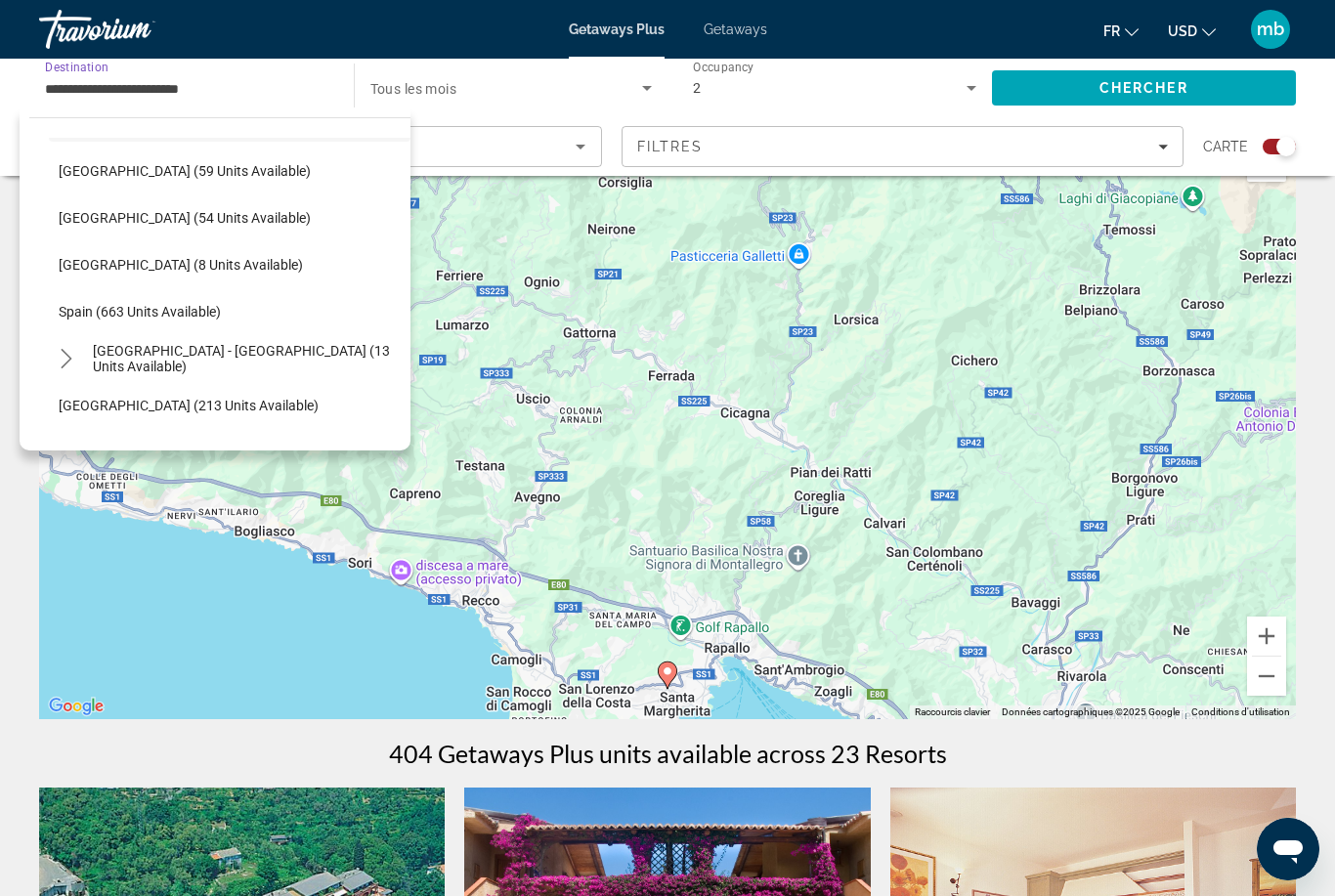
scroll to position [749, 0]
click at [205, 302] on span "Select destination: Spain (663 units available)" at bounding box center [229, 312] width 361 height 47
type input "**********"
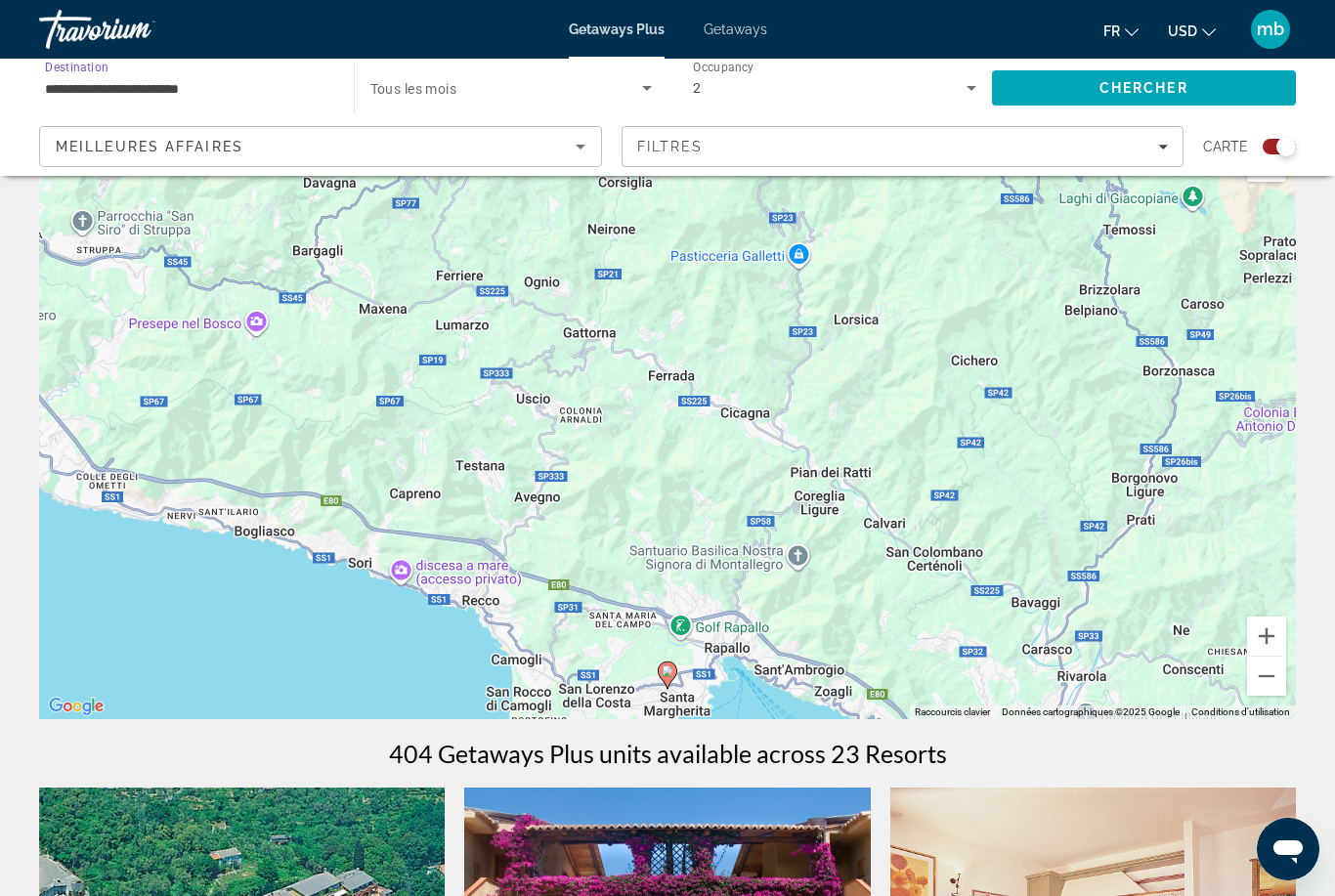
click at [1147, 84] on span "Chercher" at bounding box center [1144, 88] width 89 height 16
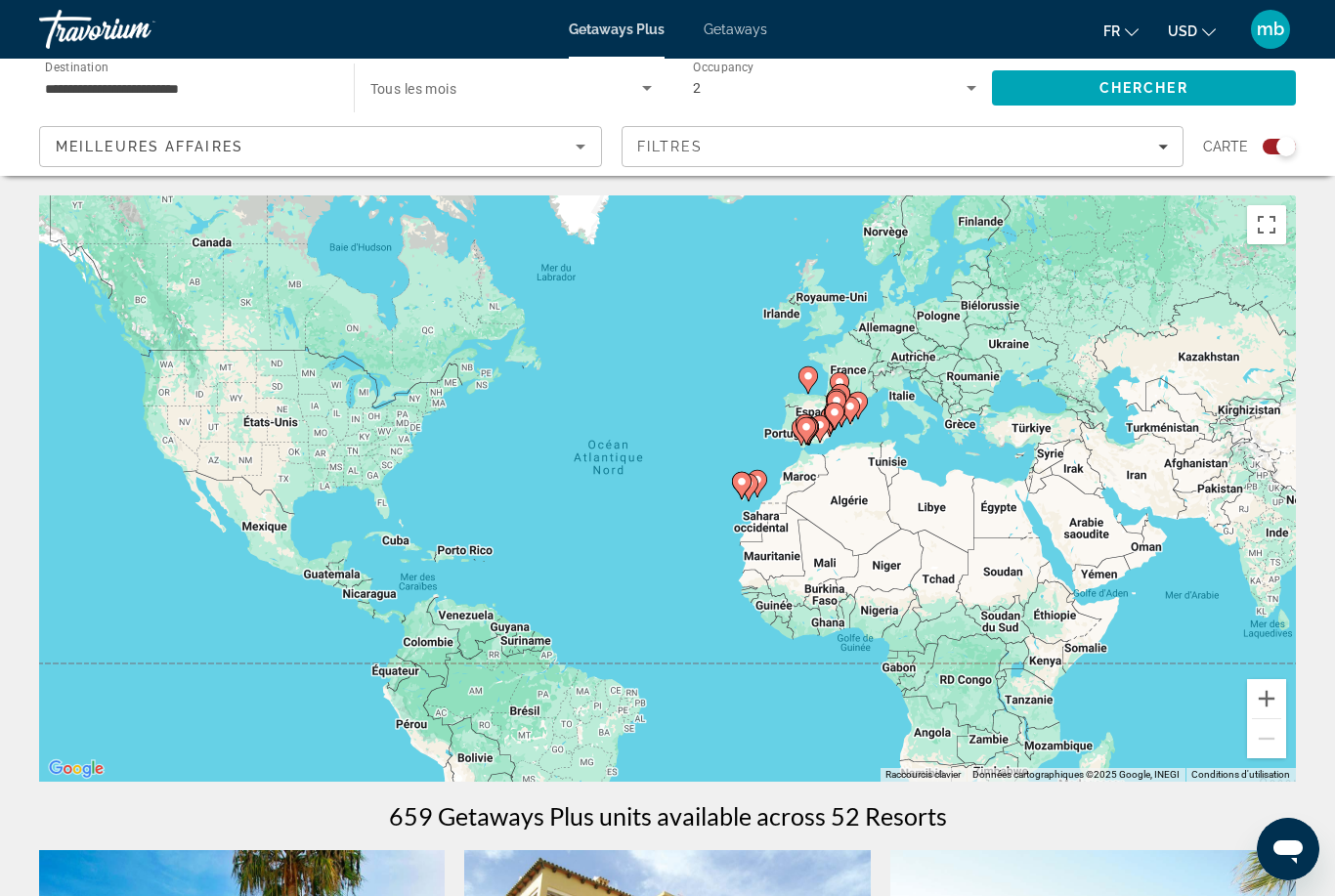
click at [850, 412] on gmp-advanced-marker "Main content" at bounding box center [841, 398] width 20 height 30
click at [843, 403] on gmp-advanced-marker "Main content" at bounding box center [835, 417] width 20 height 30
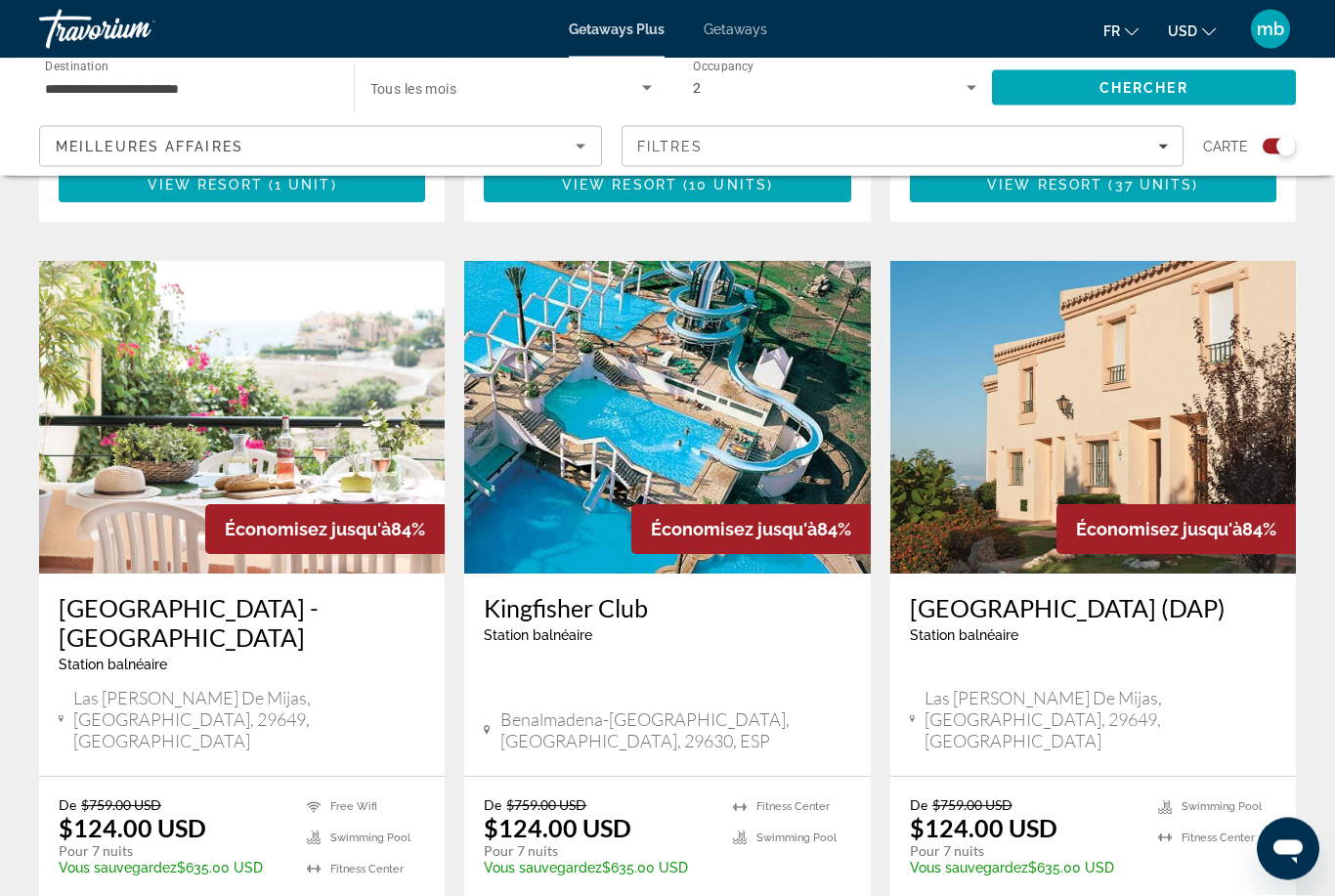
scroll to position [2878, 0]
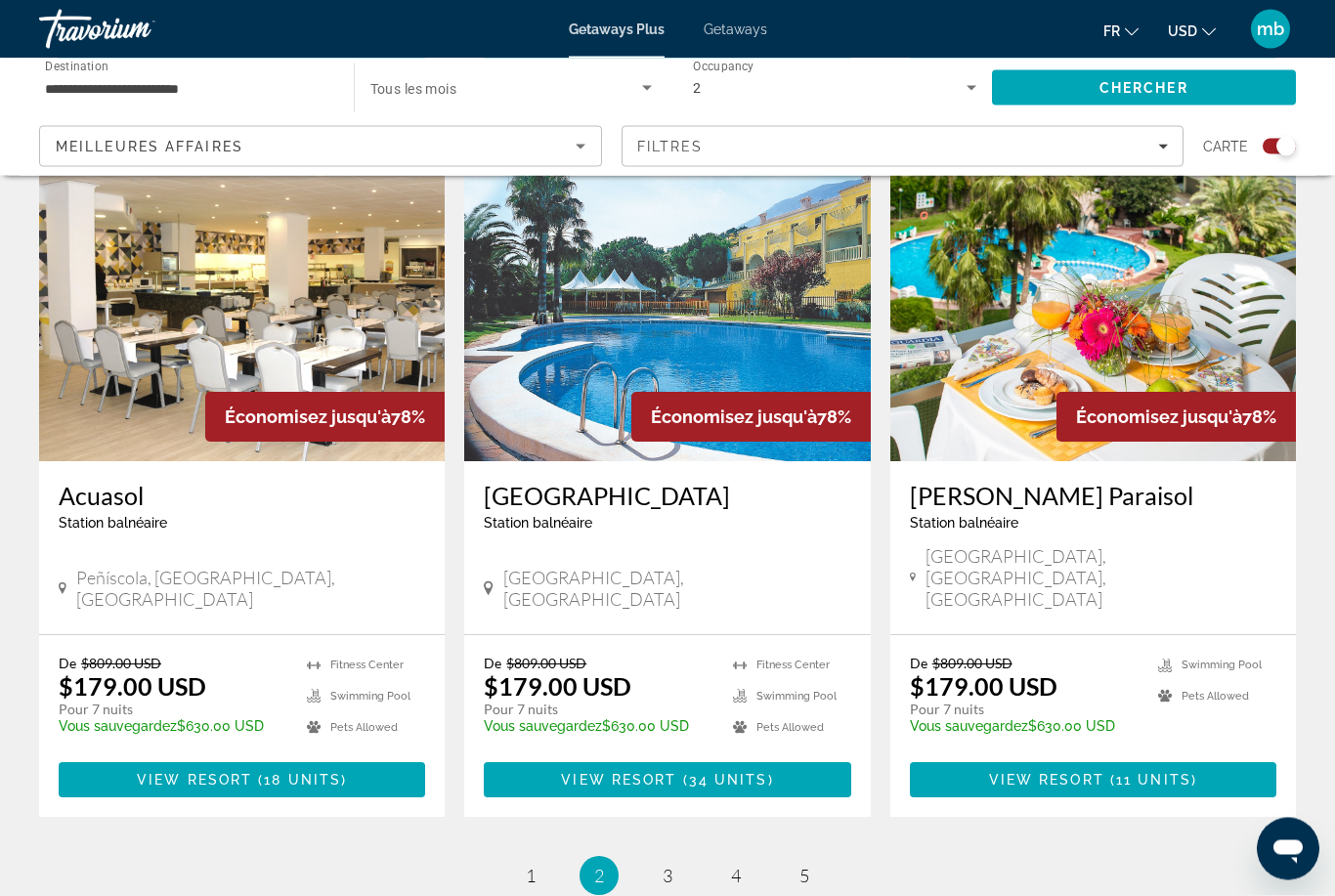
scroll to position [2861, 0]
click at [669, 865] on span "3" at bounding box center [668, 876] width 10 height 22
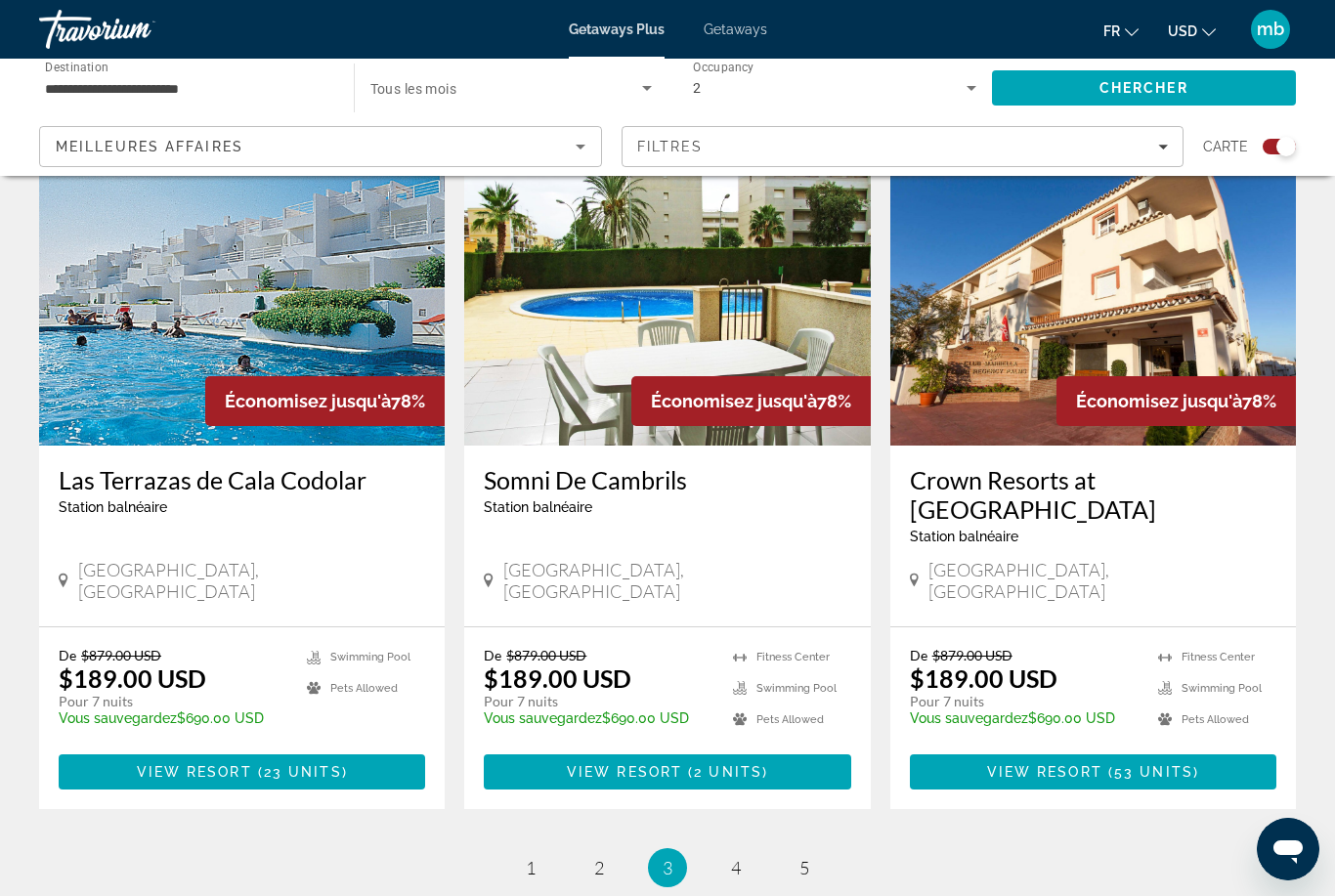
scroll to position [2868, 0]
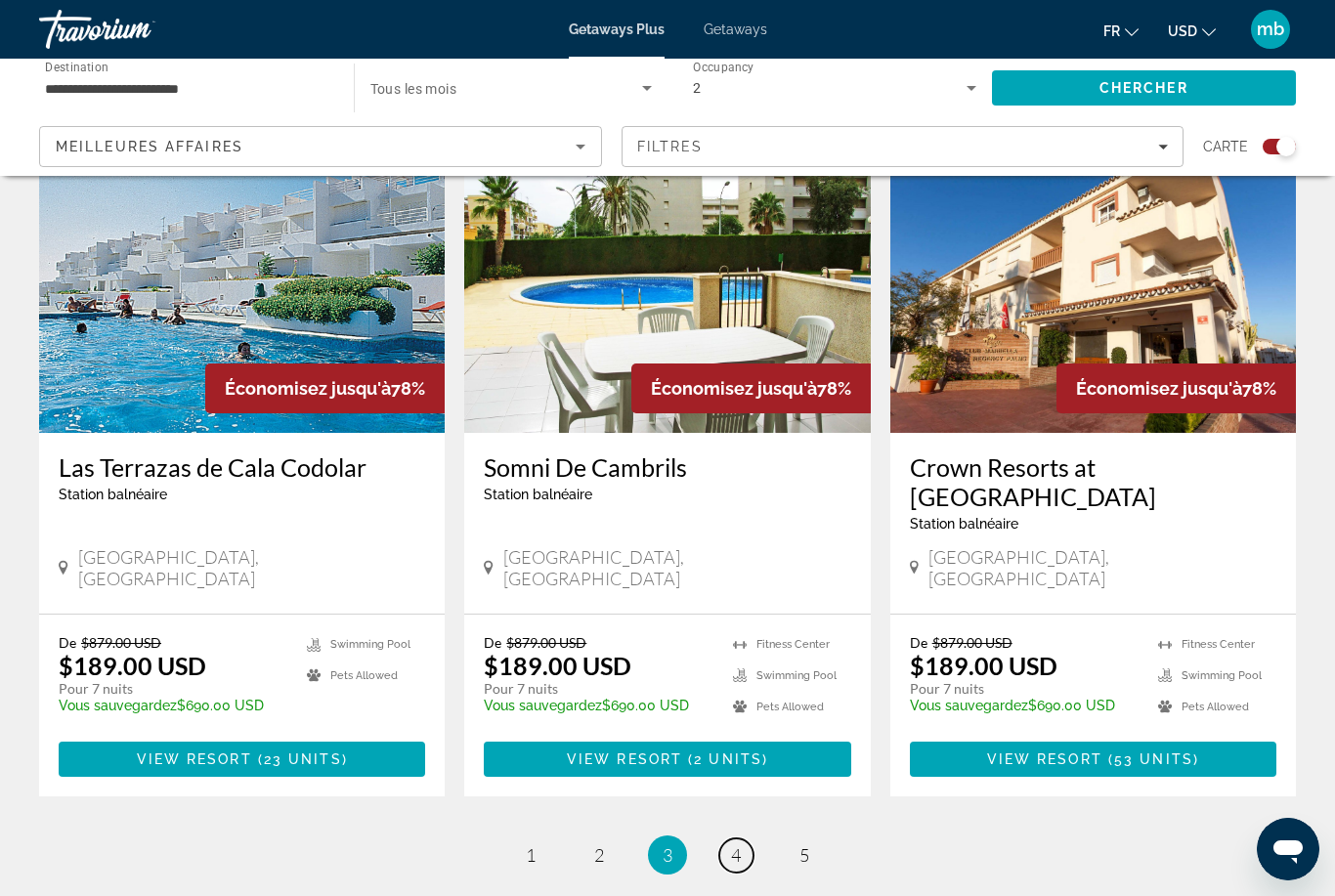
click at [746, 839] on link "page 4" at bounding box center [736, 855] width 35 height 35
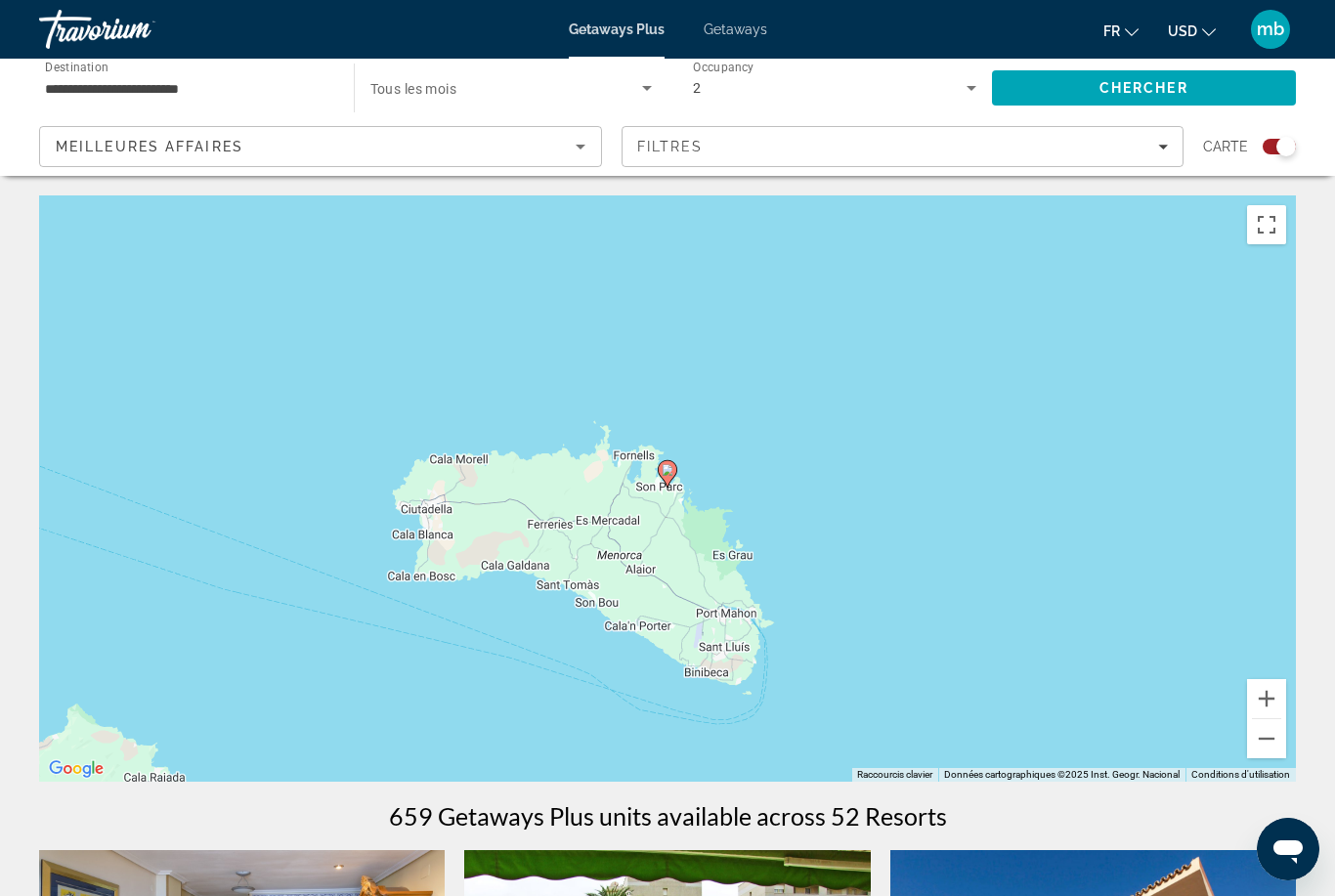
click at [1269, 726] on button "Zoom arrière" at bounding box center [1267, 738] width 39 height 39
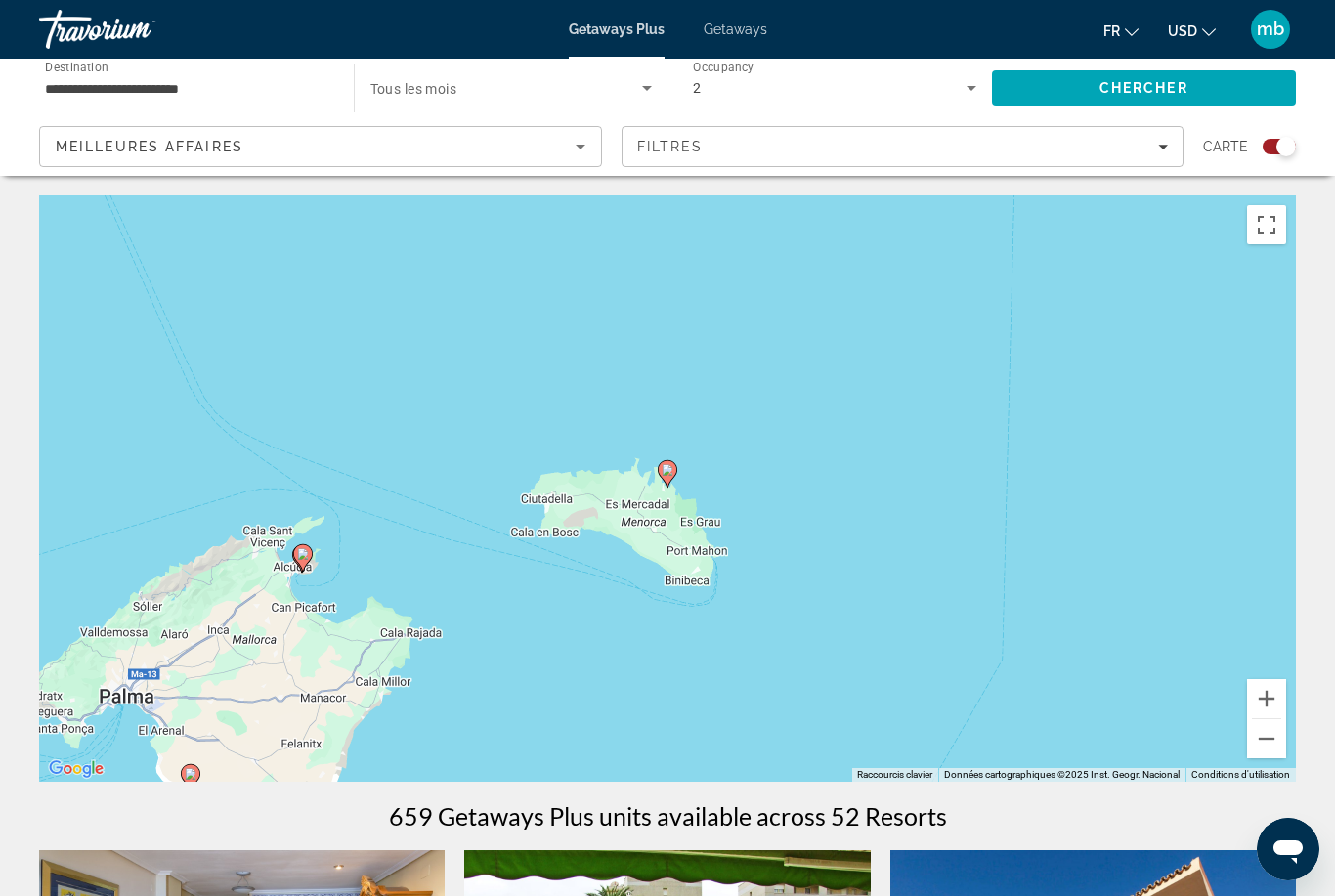
click at [1272, 745] on button "Zoom arrière" at bounding box center [1267, 738] width 39 height 39
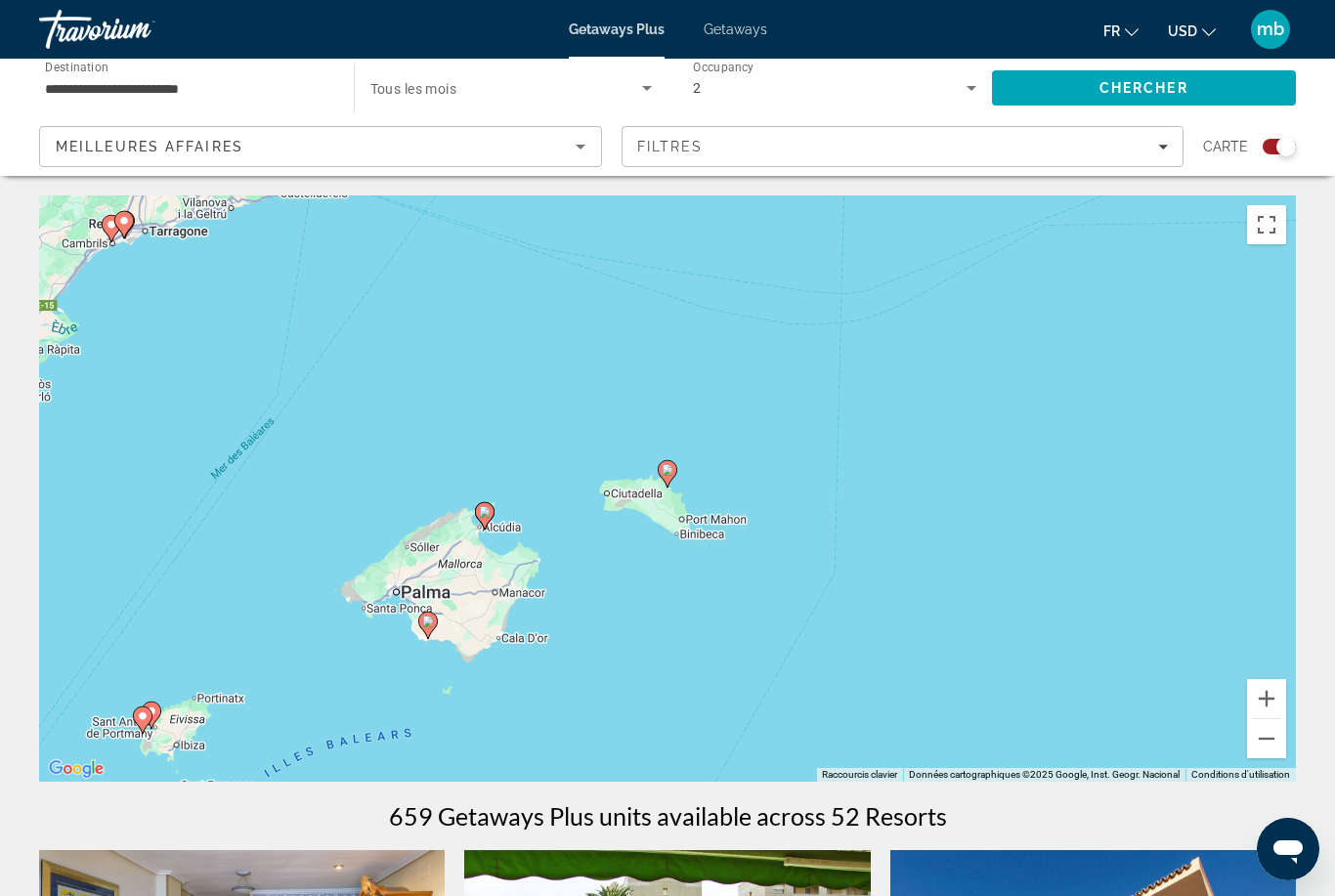
click at [432, 612] on gmp-advanced-marker "Main content" at bounding box center [428, 626] width 20 height 30
click at [436, 627] on icon "Main content" at bounding box center [428, 626] width 20 height 28
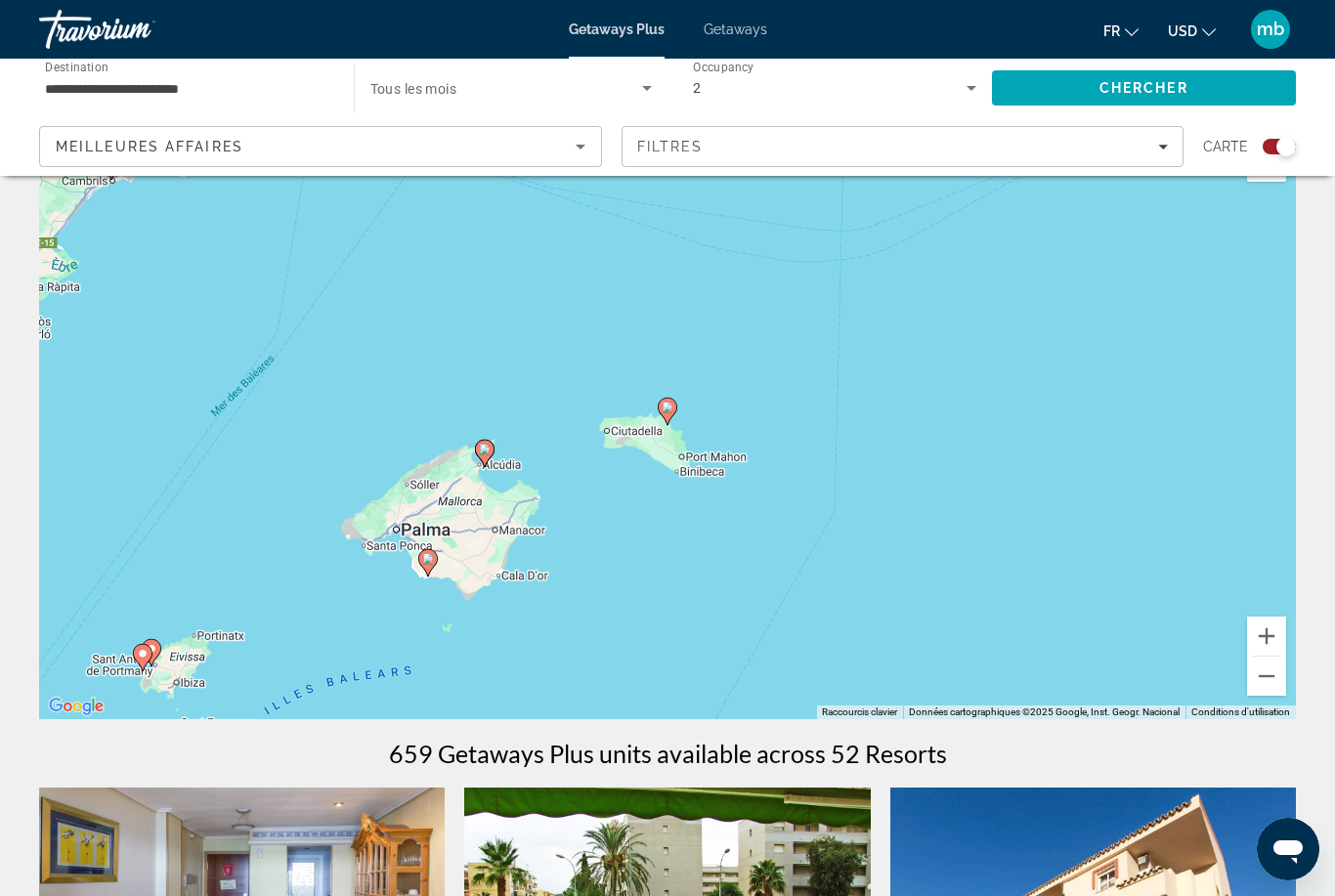
click at [437, 556] on icon "Main content" at bounding box center [428, 563] width 20 height 28
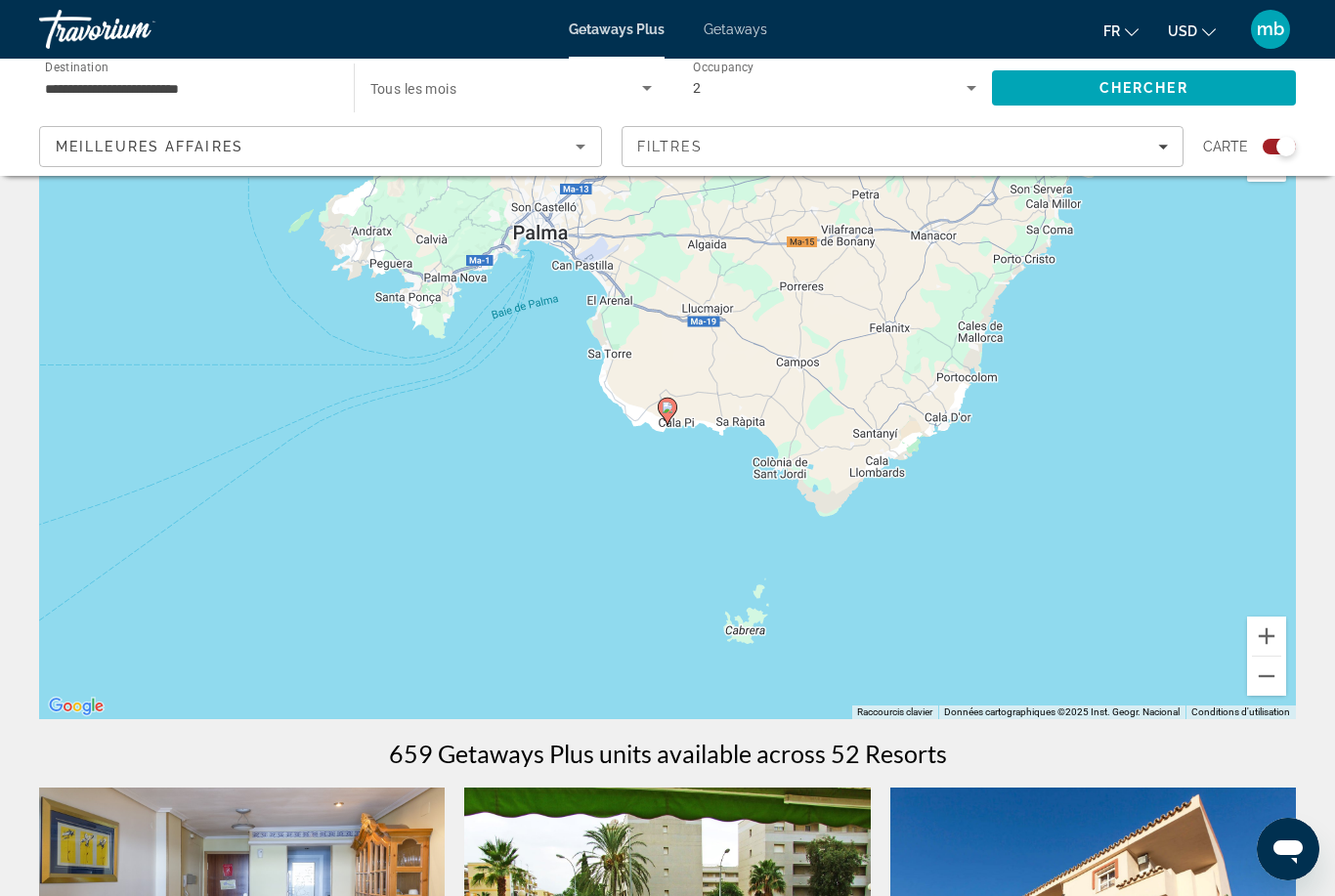
click at [676, 405] on icon "Main content" at bounding box center [668, 412] width 20 height 28
click at [684, 406] on div "Pour naviguer, appuyez sur les touches fléchées. Pour activer le glissement ave…" at bounding box center [667, 426] width 1257 height 586
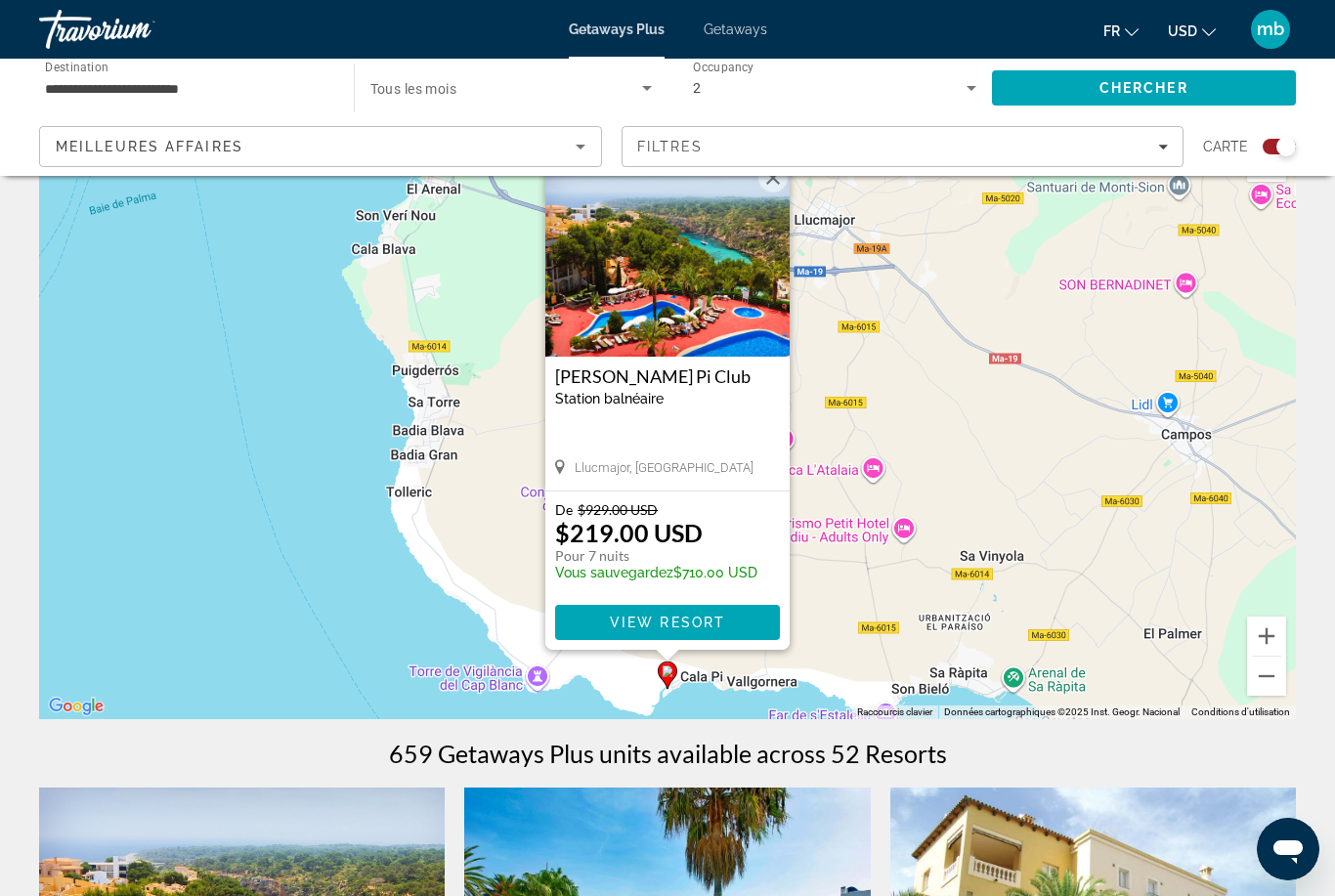
click at [345, 614] on div "Pour activer le glissement avec le clavier, appuyez sur Alt+Entrée. Une fois ce…" at bounding box center [667, 426] width 1257 height 586
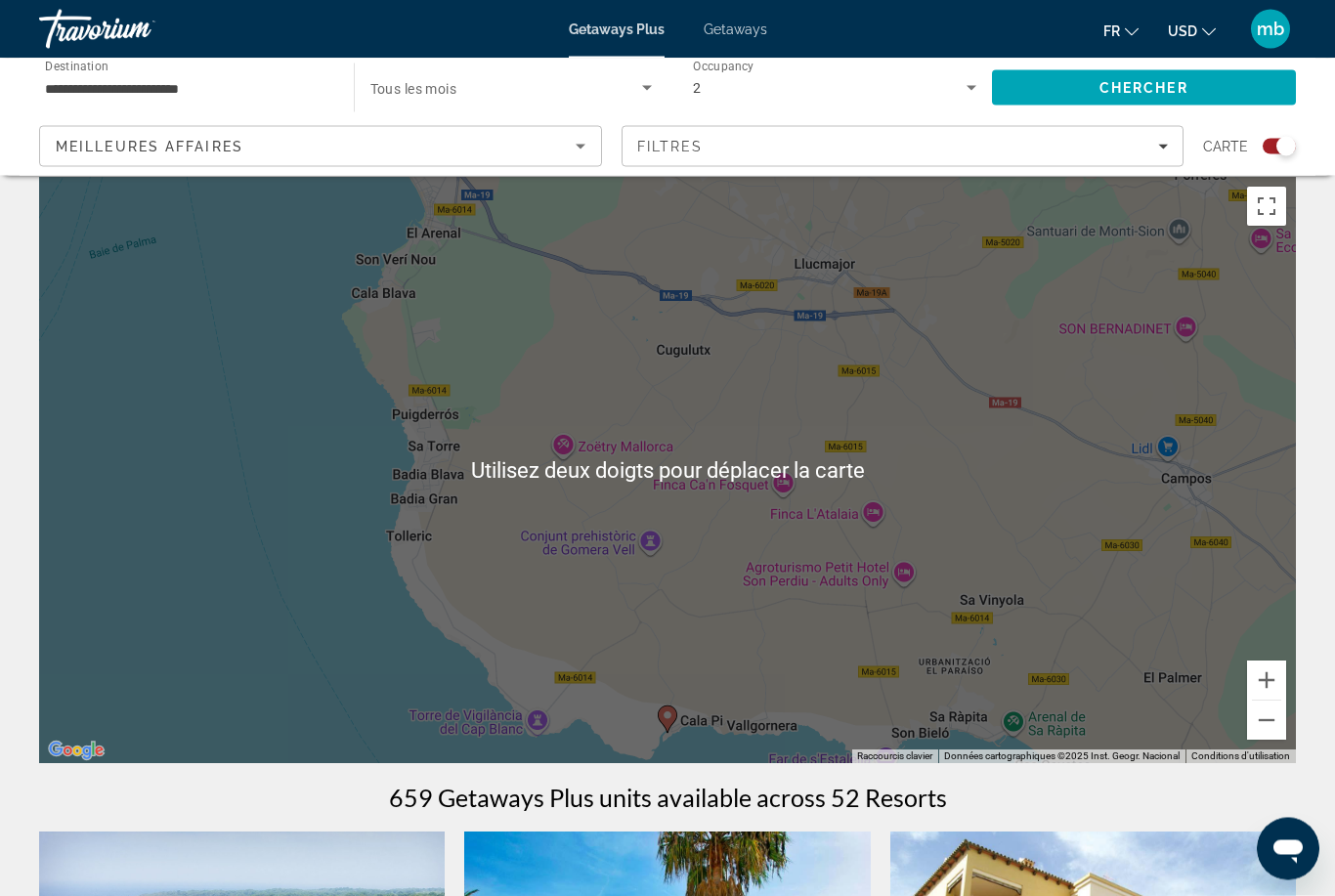
scroll to position [0, 0]
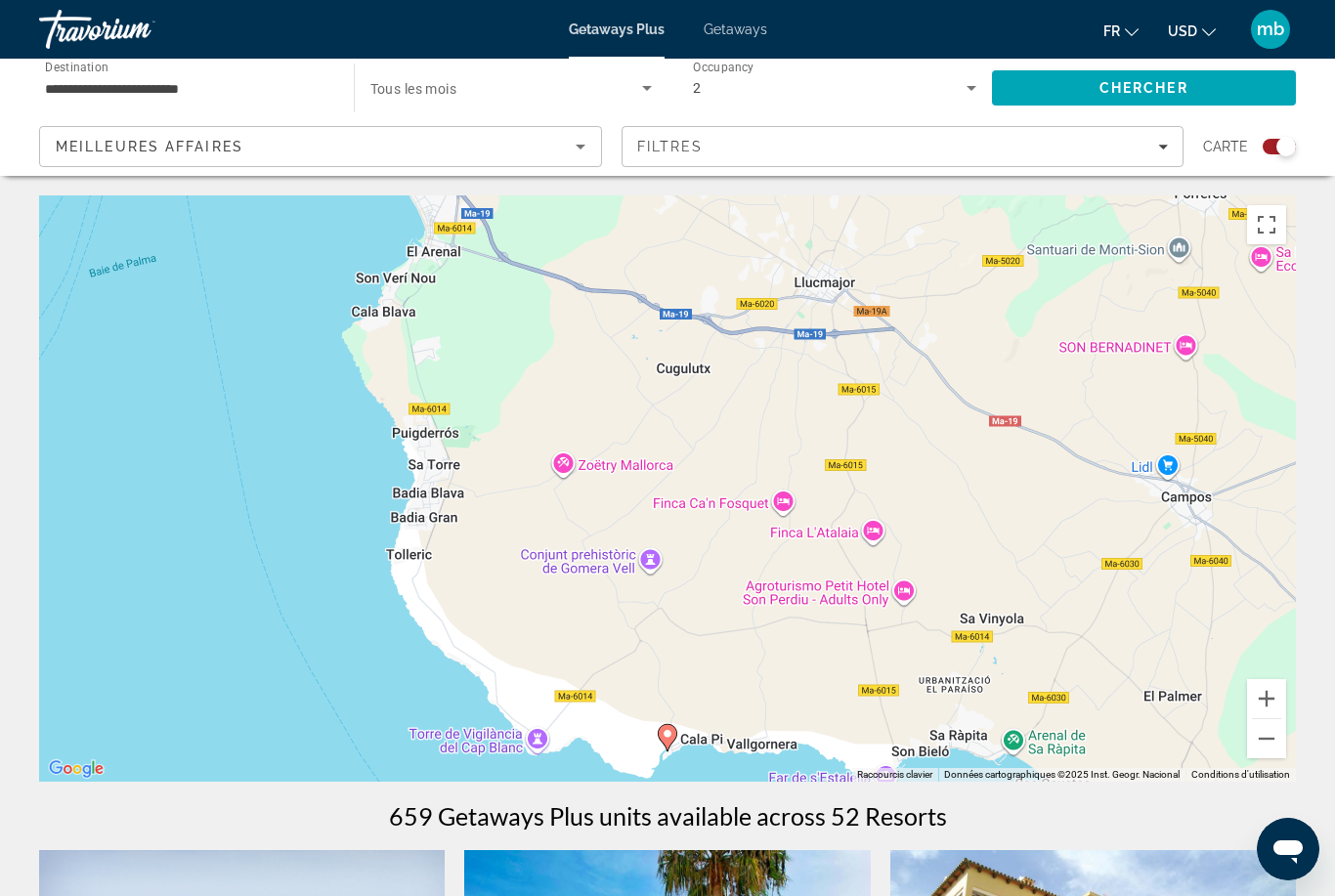
click at [1280, 737] on button "Zoom arrière" at bounding box center [1267, 738] width 39 height 39
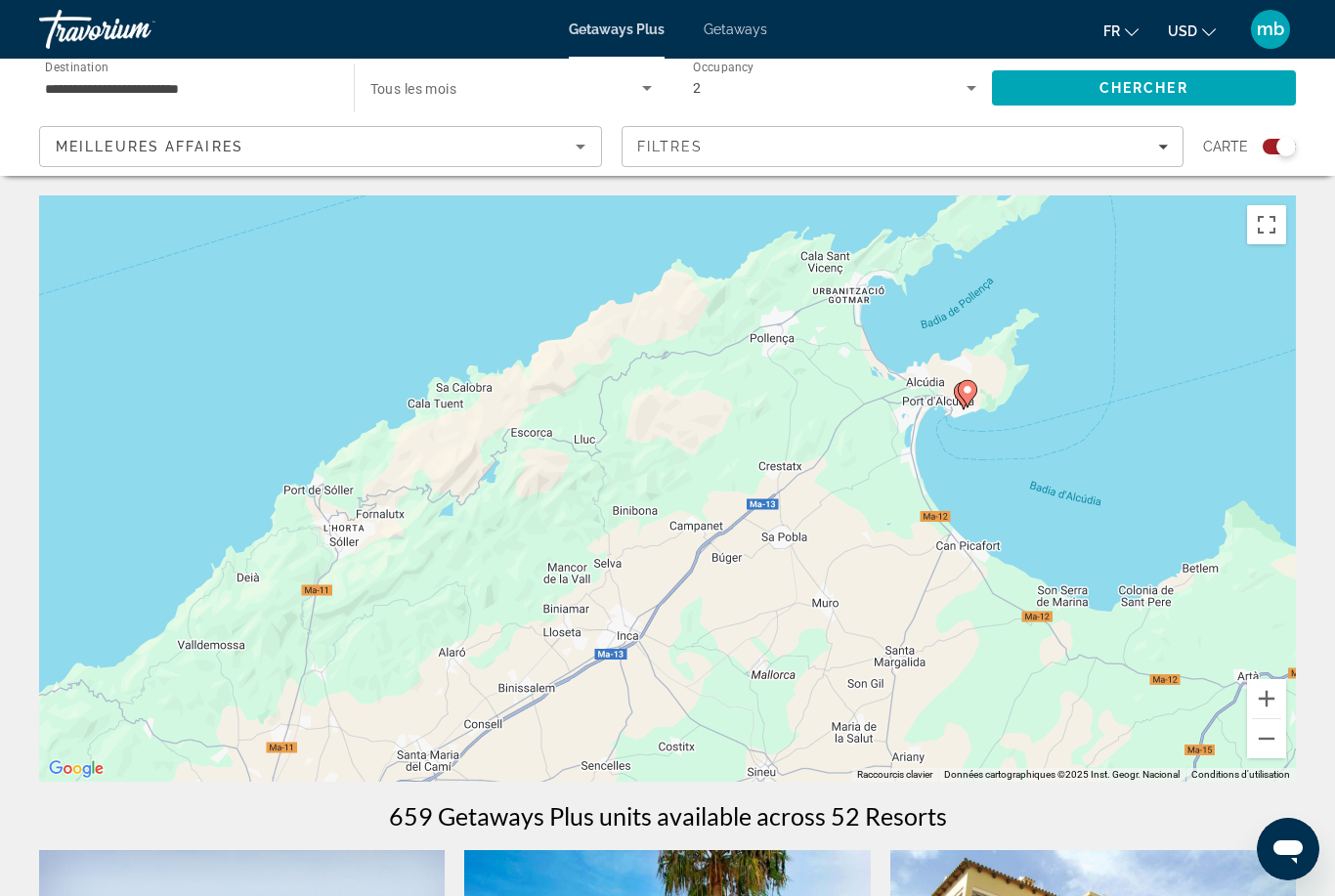
click at [975, 384] on icon "Main content" at bounding box center [968, 394] width 18 height 26
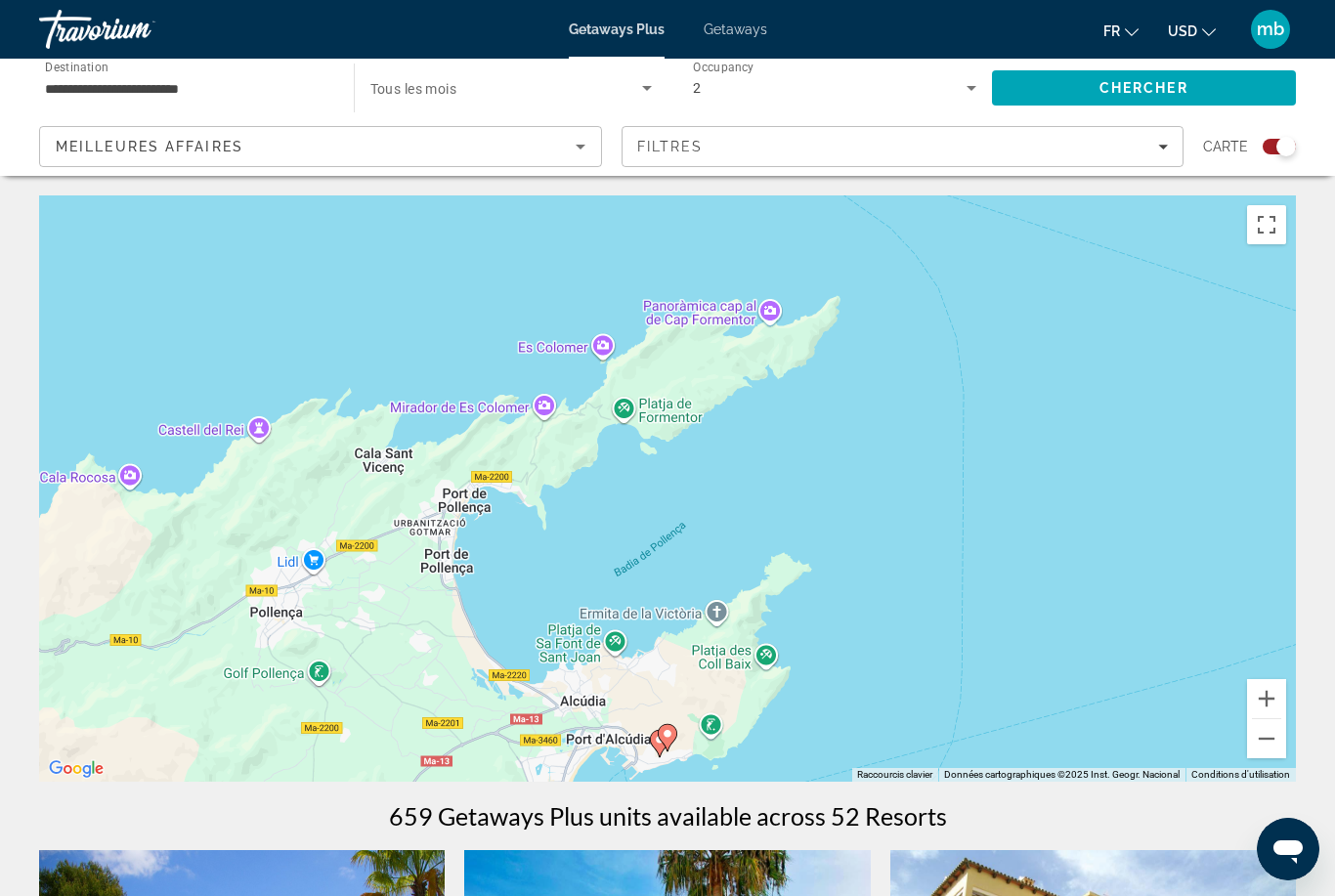
click at [657, 751] on icon "Main content" at bounding box center [660, 744] width 20 height 28
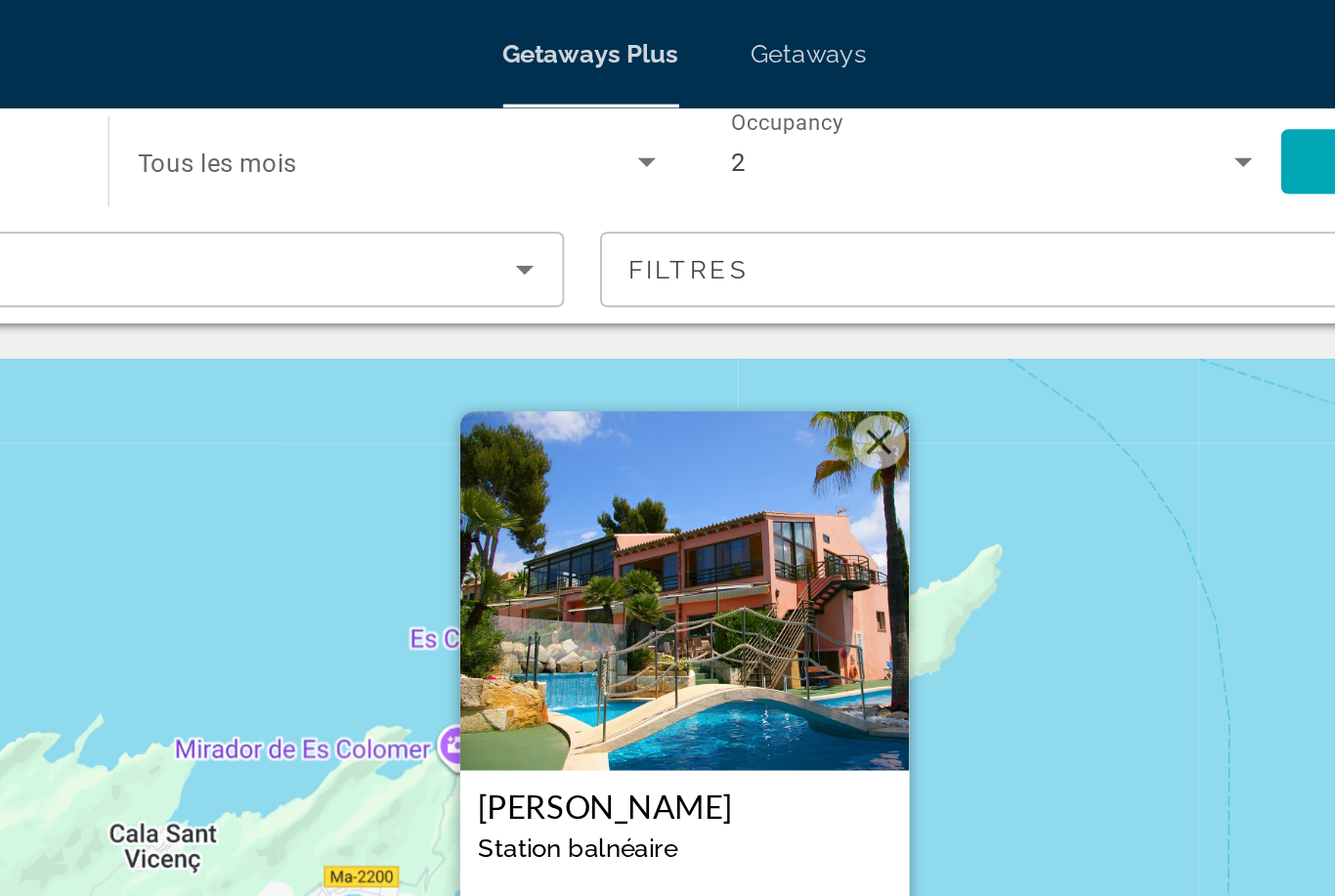
click at [759, 236] on button "Fermer" at bounding box center [773, 241] width 30 height 30
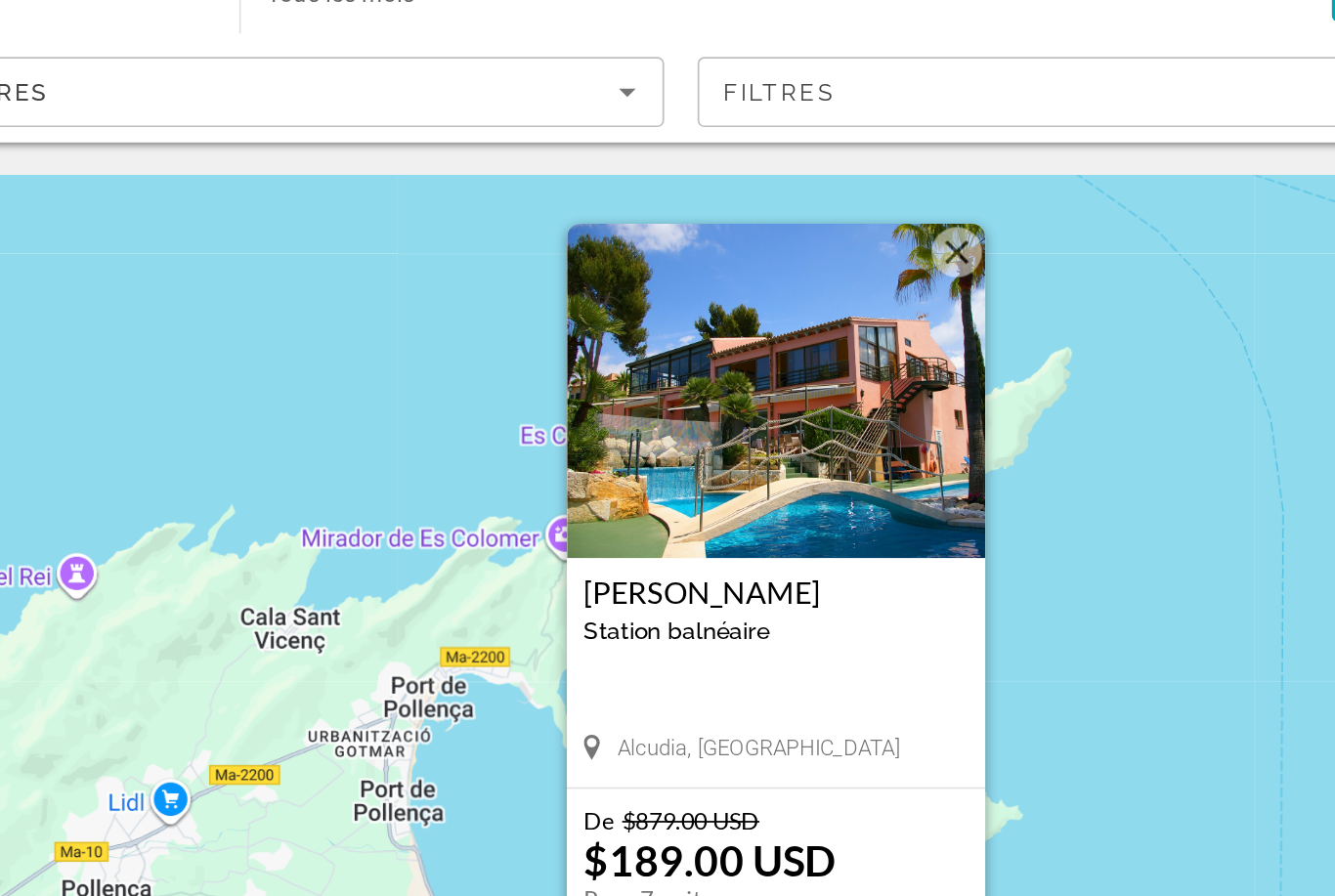
click at [546, 272] on img "Main content" at bounding box center [668, 321] width 245 height 195
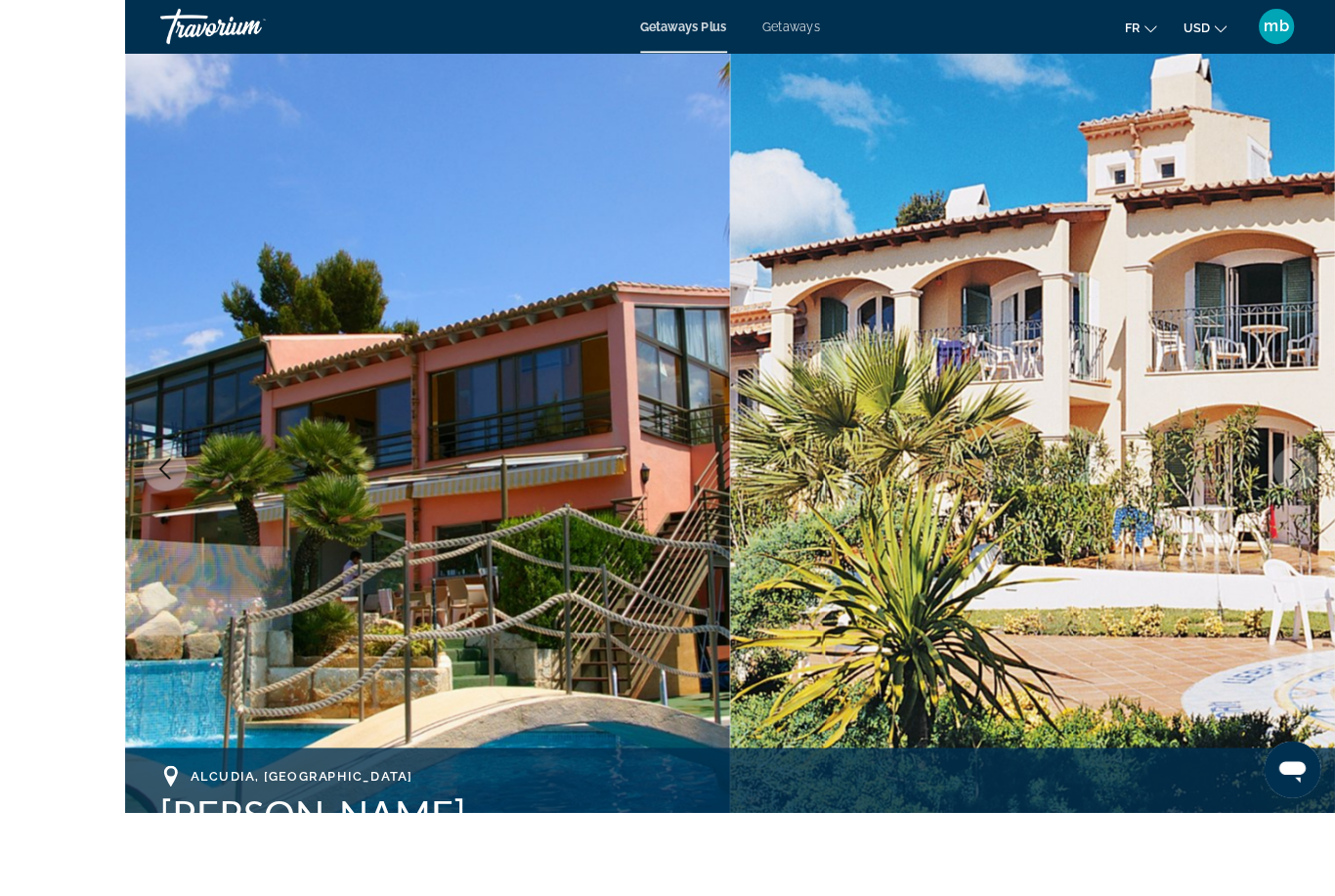
scroll to position [56, 0]
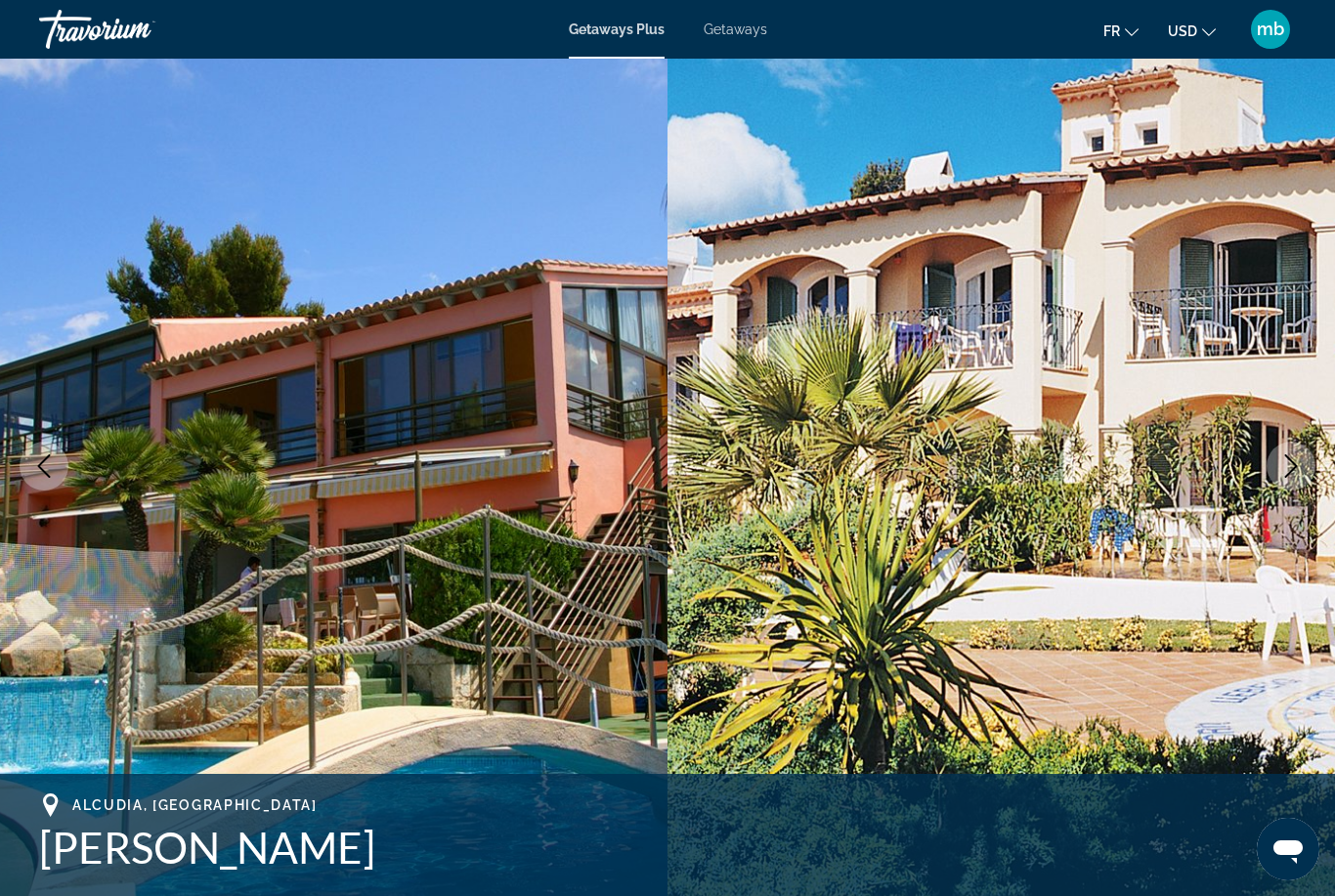
click at [1290, 468] on icon "Next image" at bounding box center [1291, 466] width 24 height 24
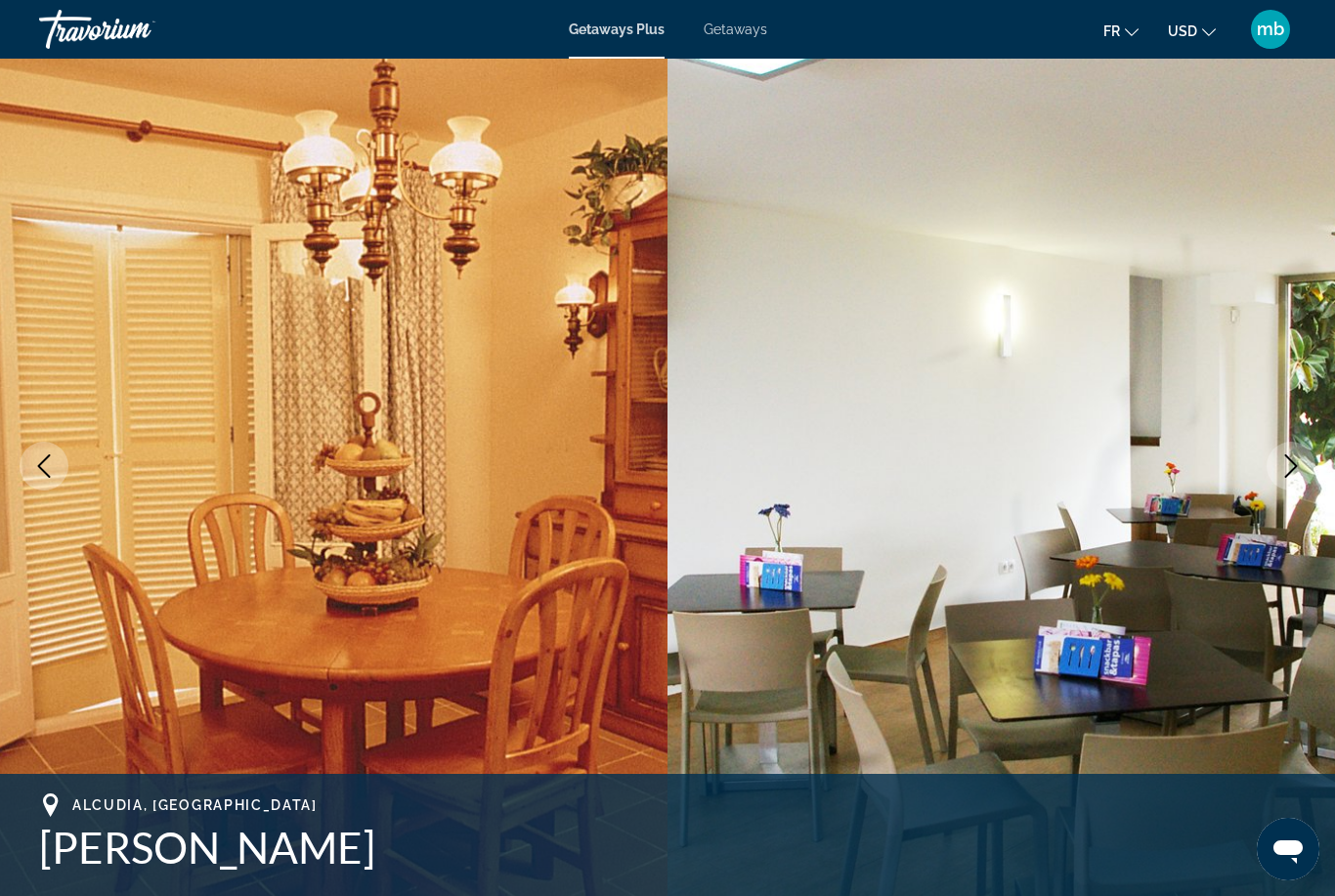
click at [1288, 458] on icon "Next image" at bounding box center [1291, 466] width 13 height 24
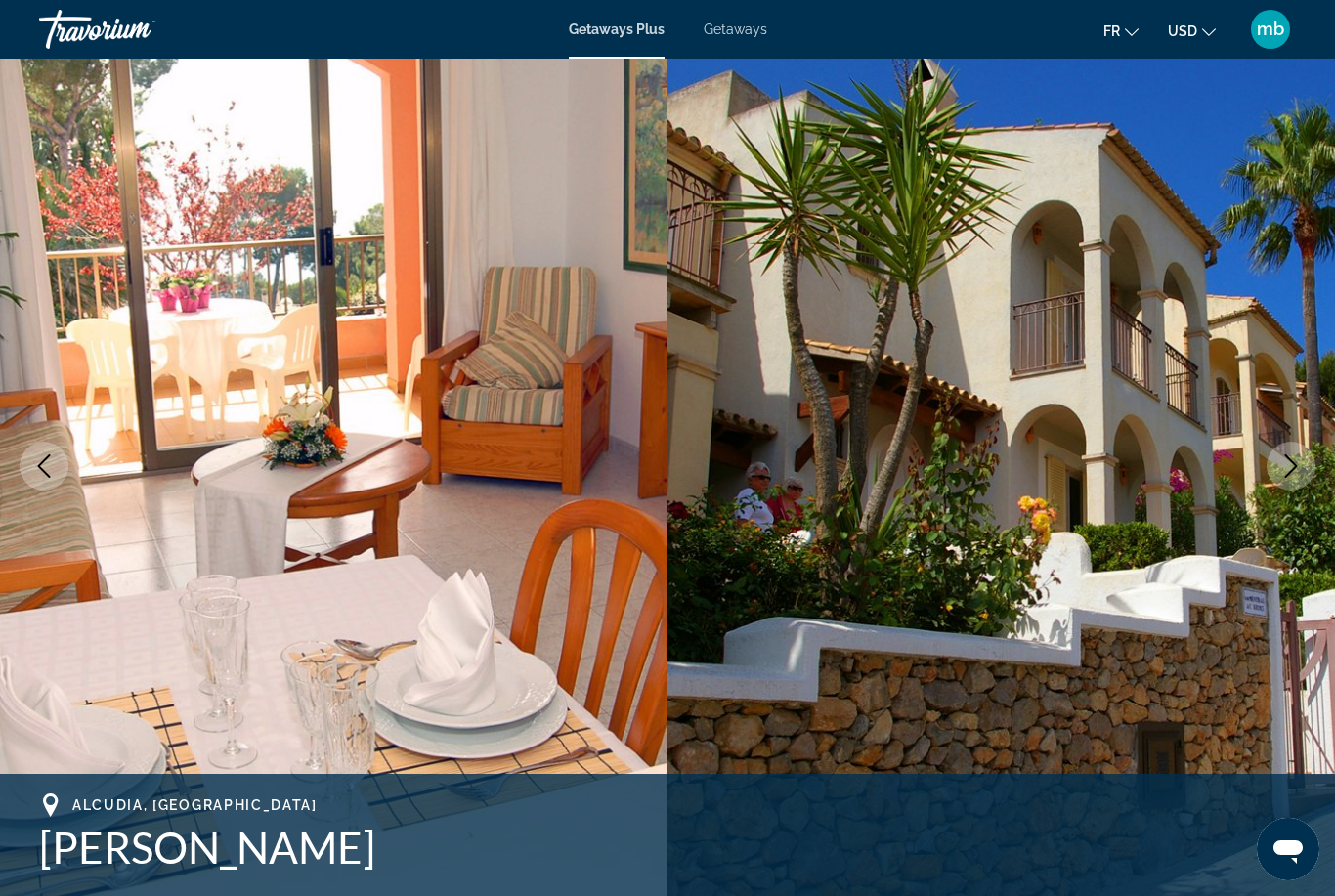
click at [1281, 461] on icon "Next image" at bounding box center [1291, 466] width 24 height 24
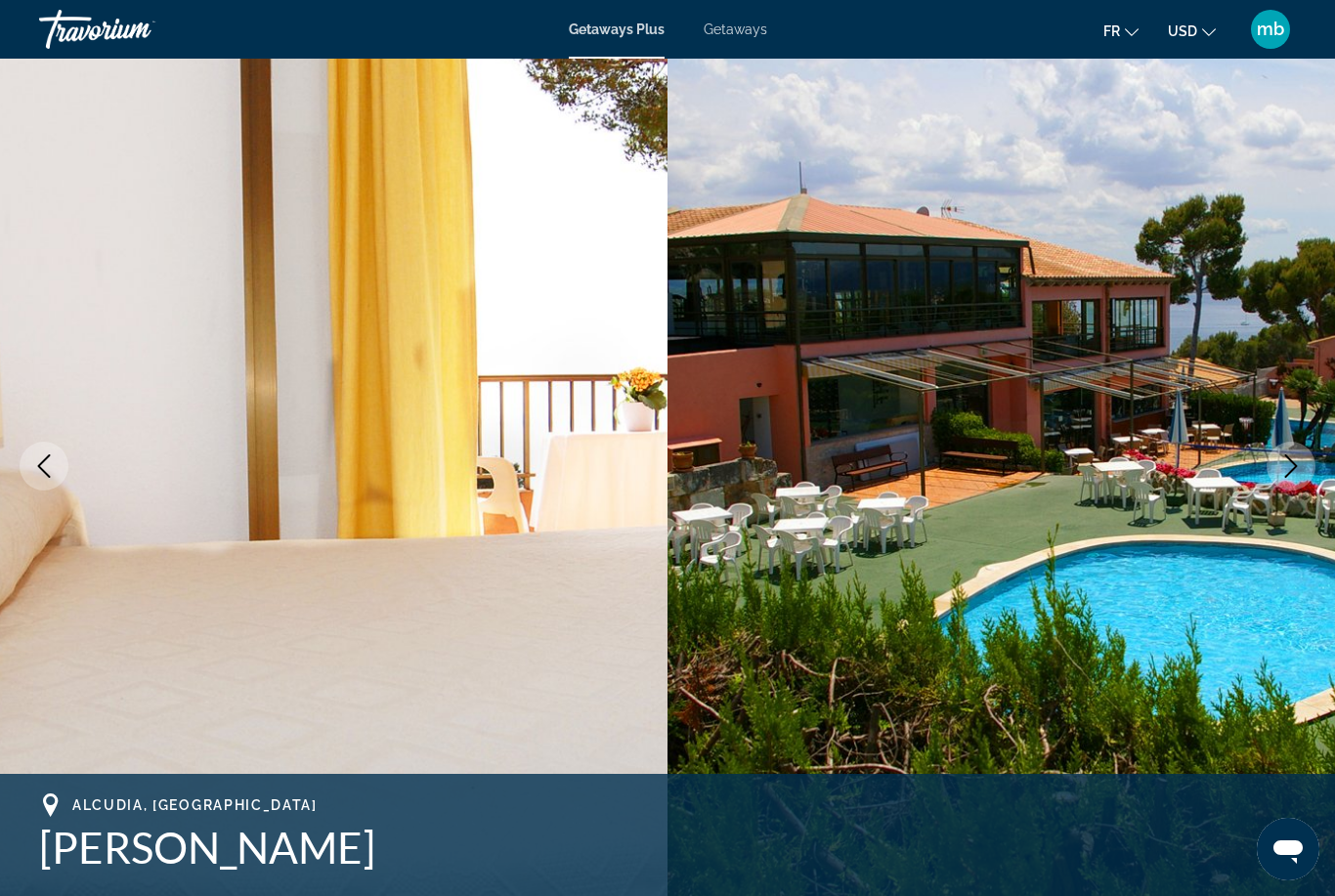
click at [1297, 457] on icon "Next image" at bounding box center [1291, 466] width 24 height 24
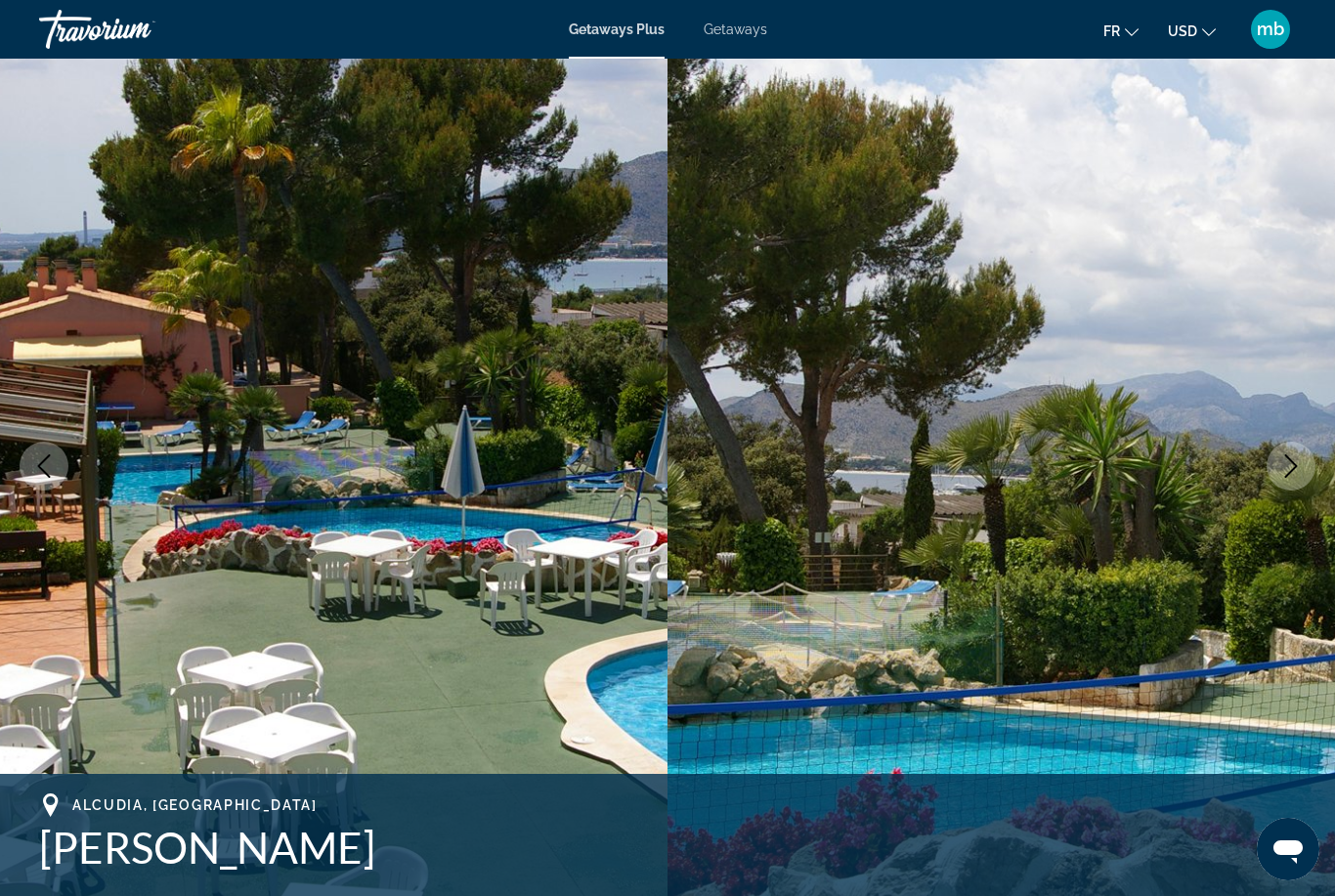
click at [1293, 461] on icon "Next image" at bounding box center [1291, 466] width 24 height 24
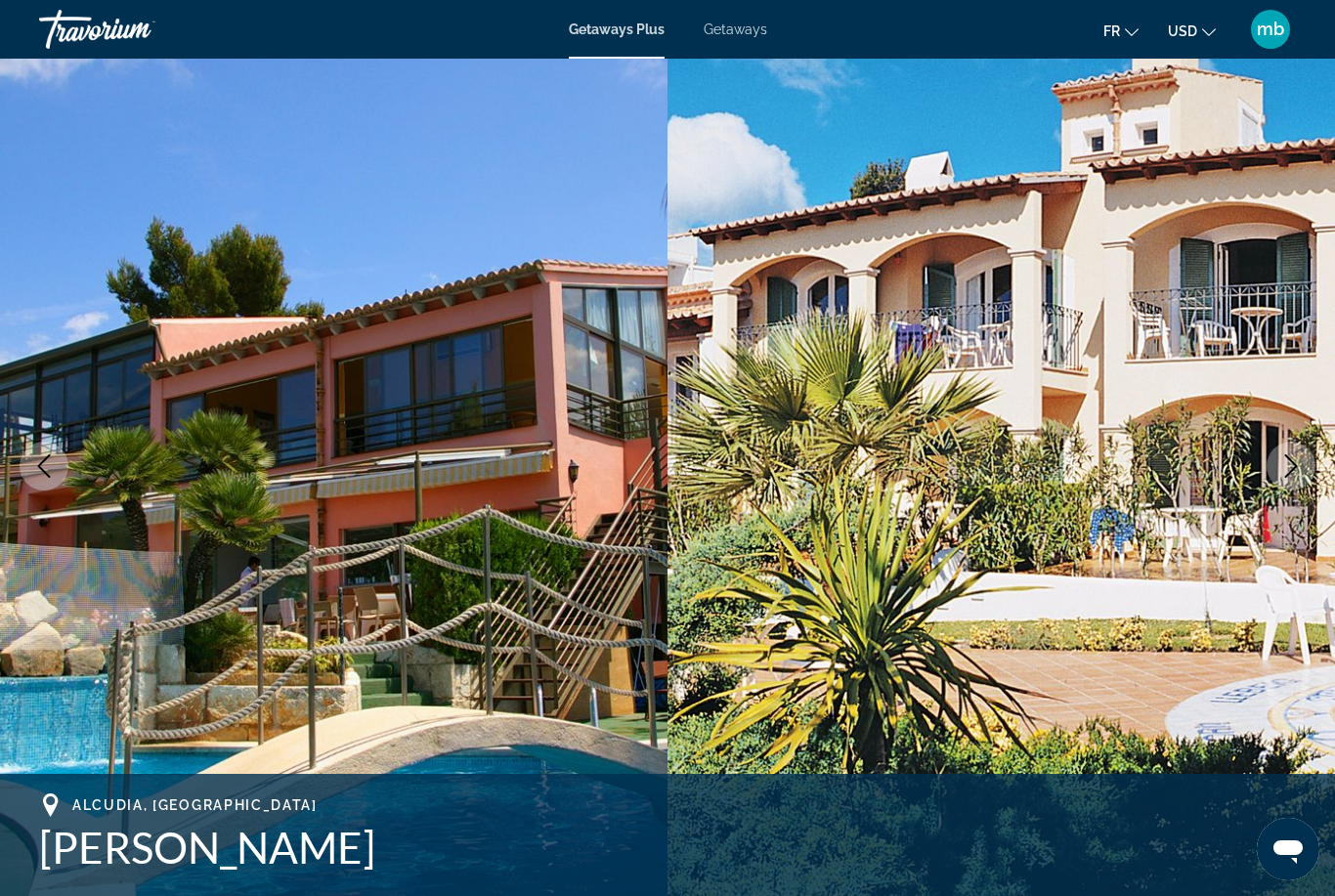
click at [1295, 457] on icon "Next image" at bounding box center [1291, 466] width 24 height 24
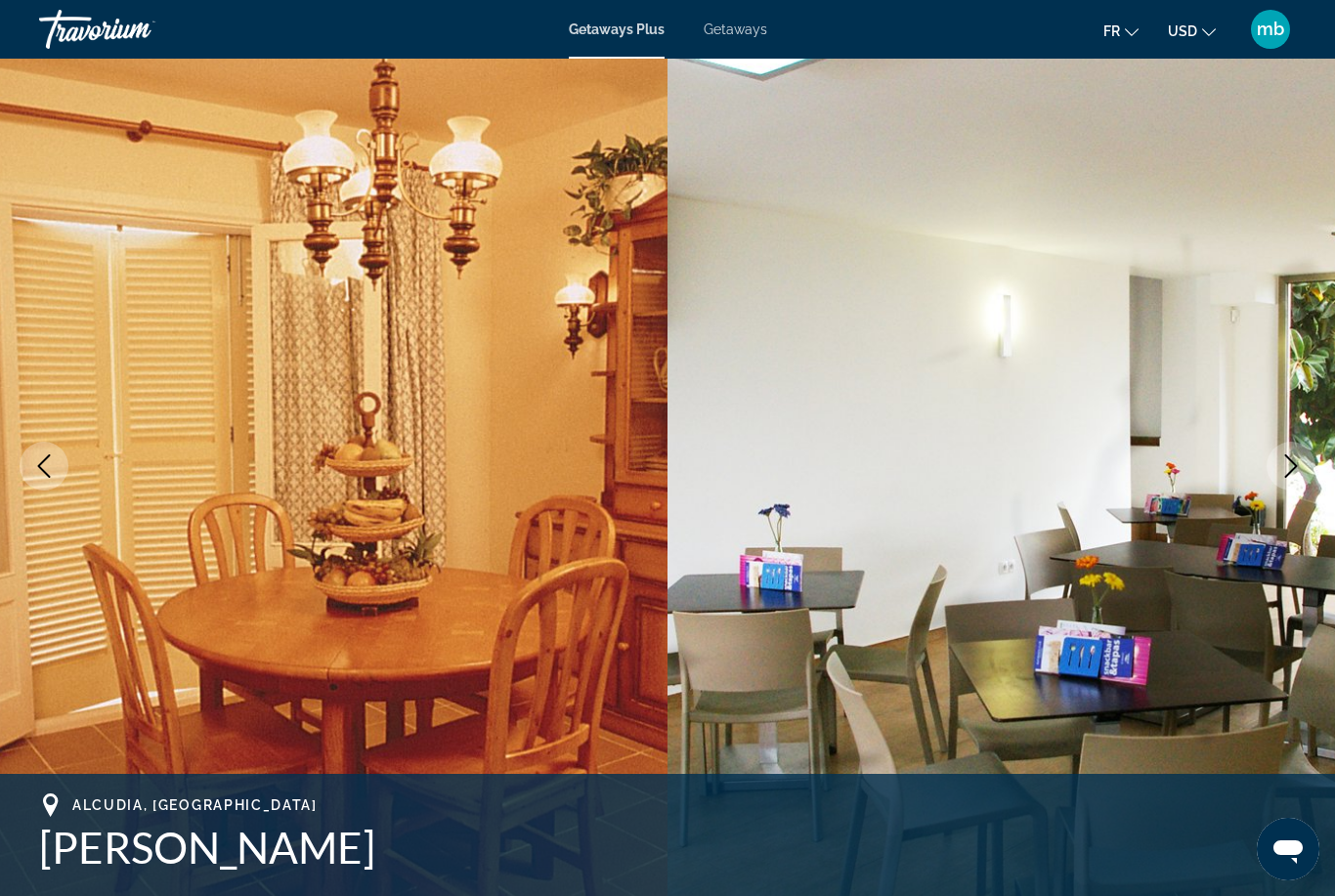
click at [1303, 456] on button "Next image" at bounding box center [1290, 465] width 49 height 49
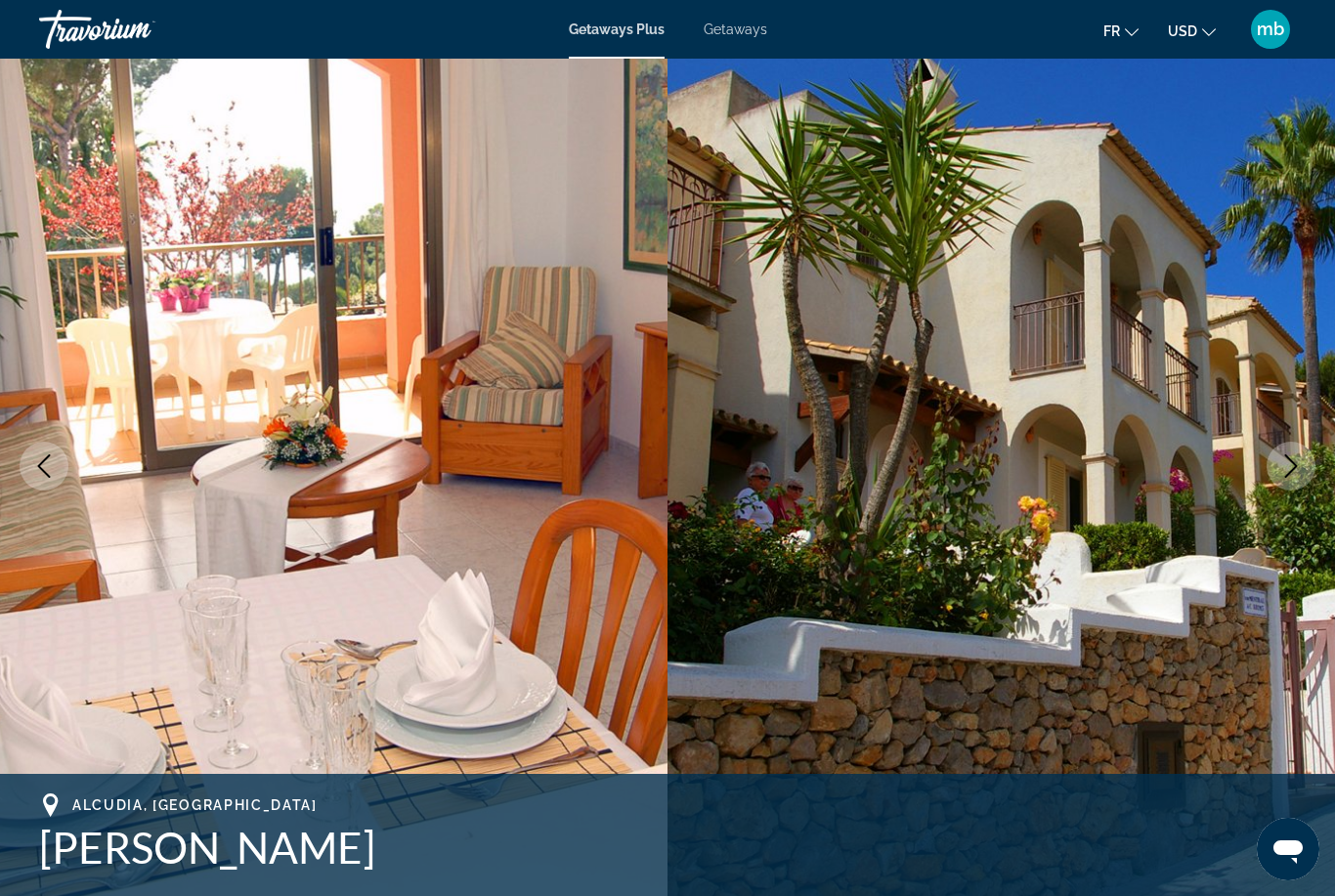
click at [1299, 458] on icon "Next image" at bounding box center [1291, 466] width 24 height 24
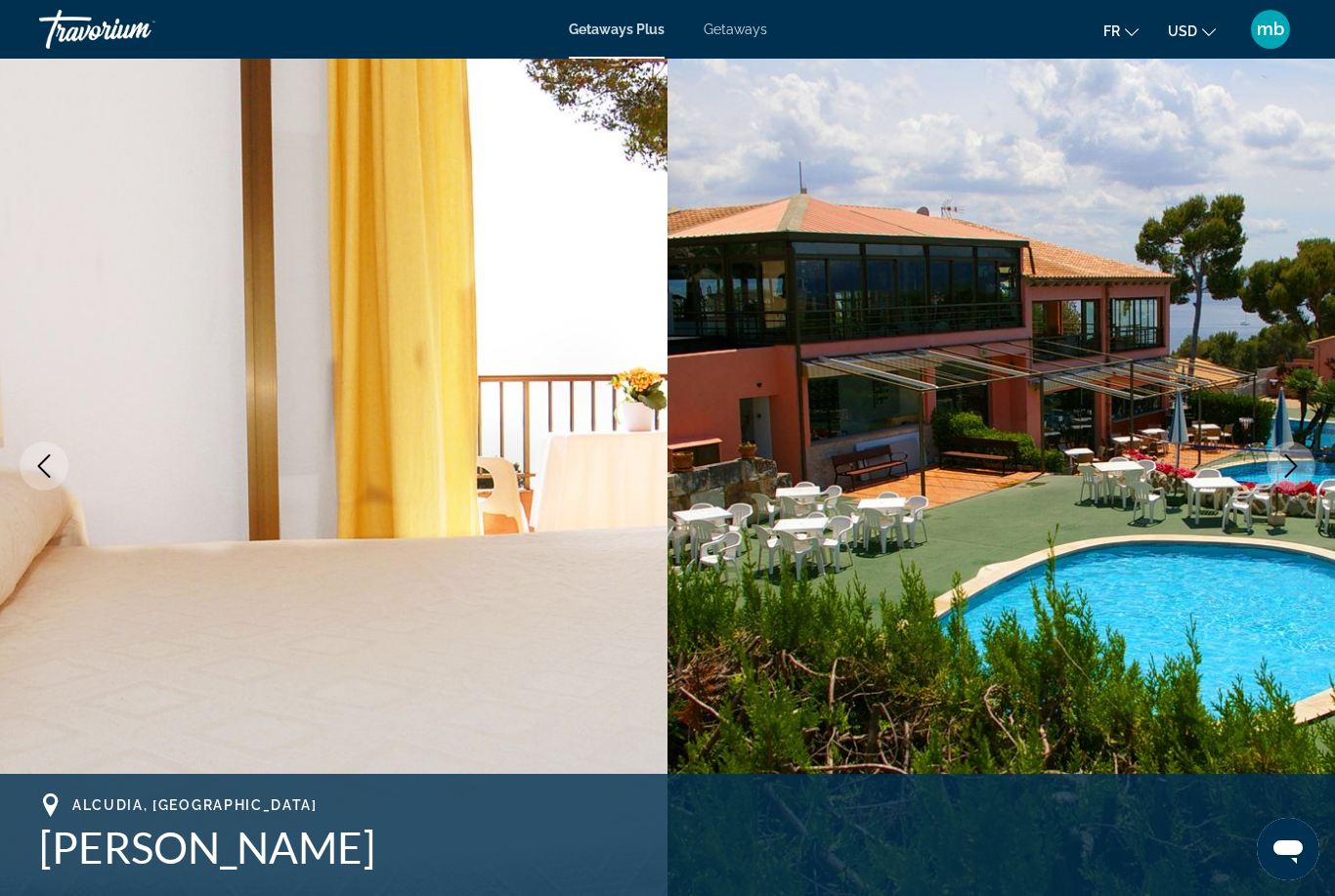
click at [1303, 456] on button "Next image" at bounding box center [1290, 465] width 49 height 49
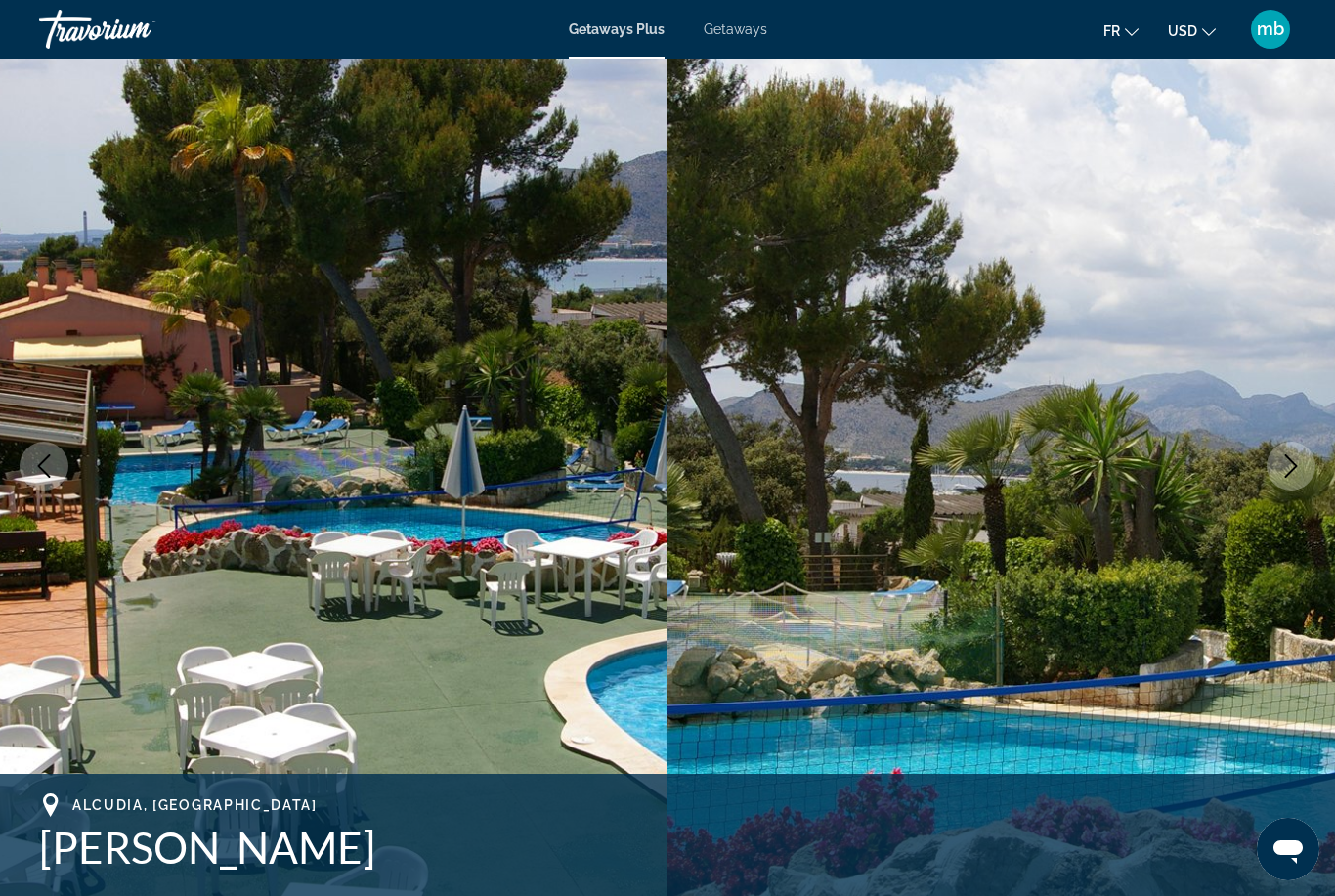
click at [1302, 456] on icon "Next image" at bounding box center [1291, 466] width 24 height 24
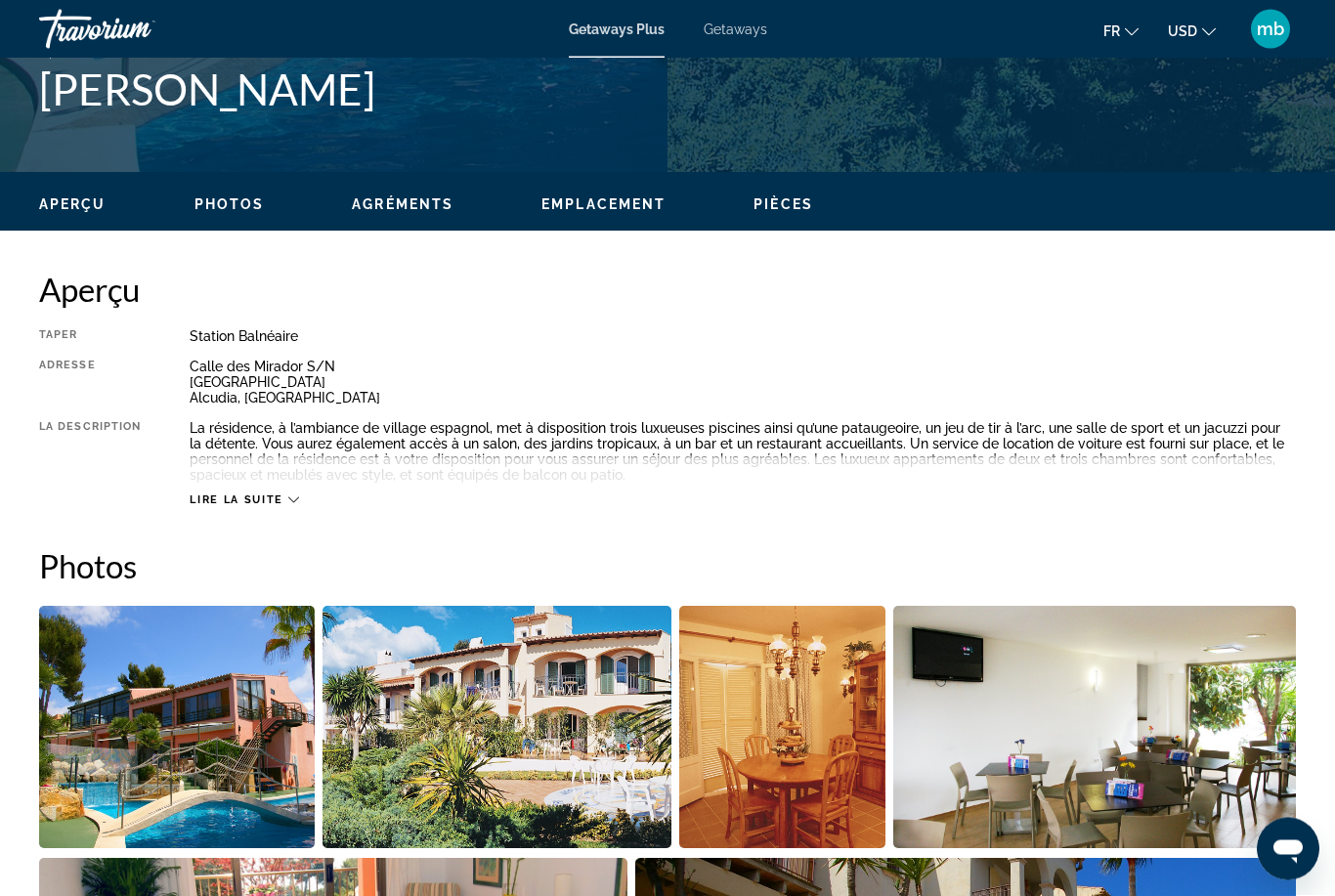
scroll to position [802, 0]
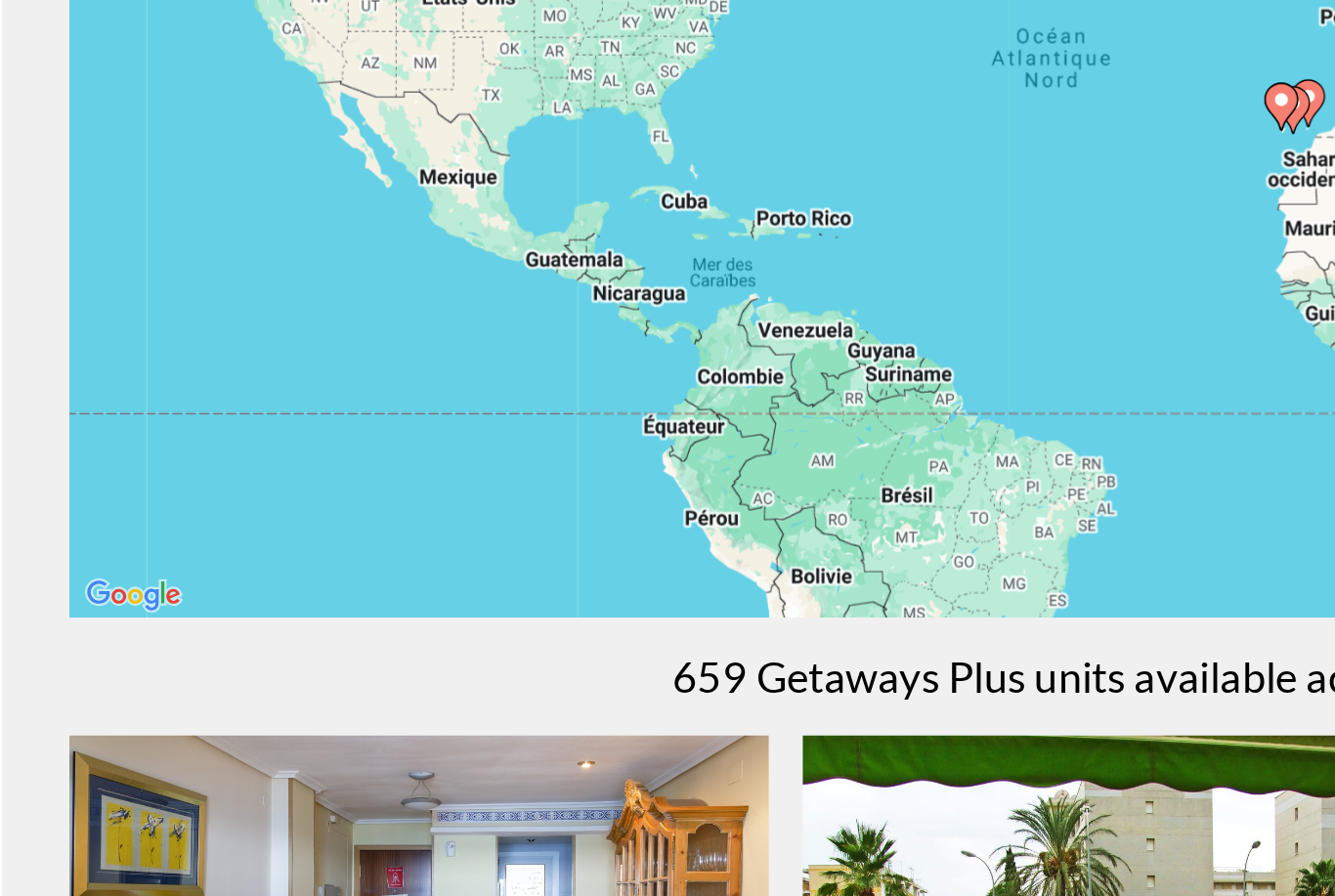
scroll to position [122, 0]
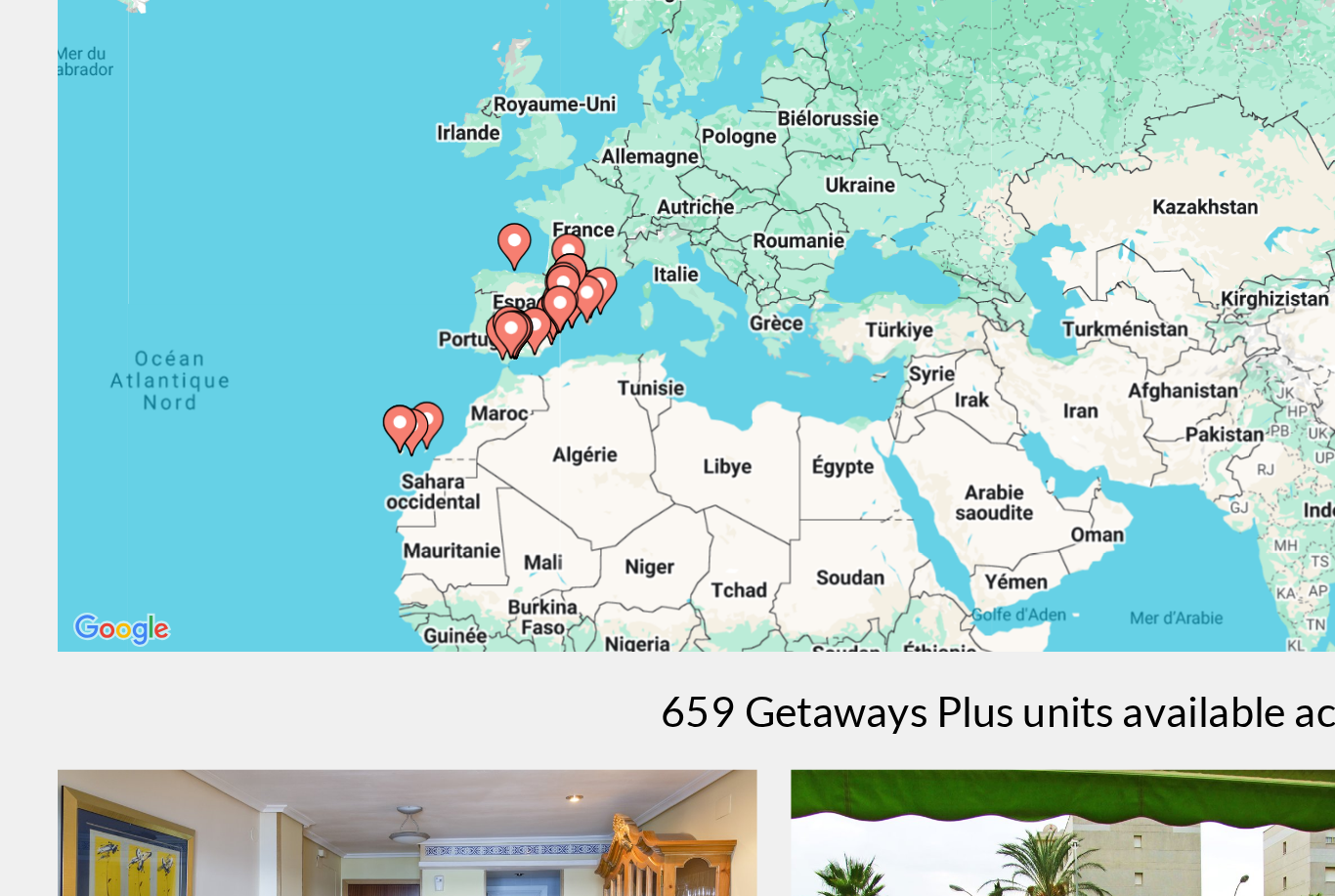
click at [247, 520] on icon "Main content" at bounding box center [245, 533] width 18 height 26
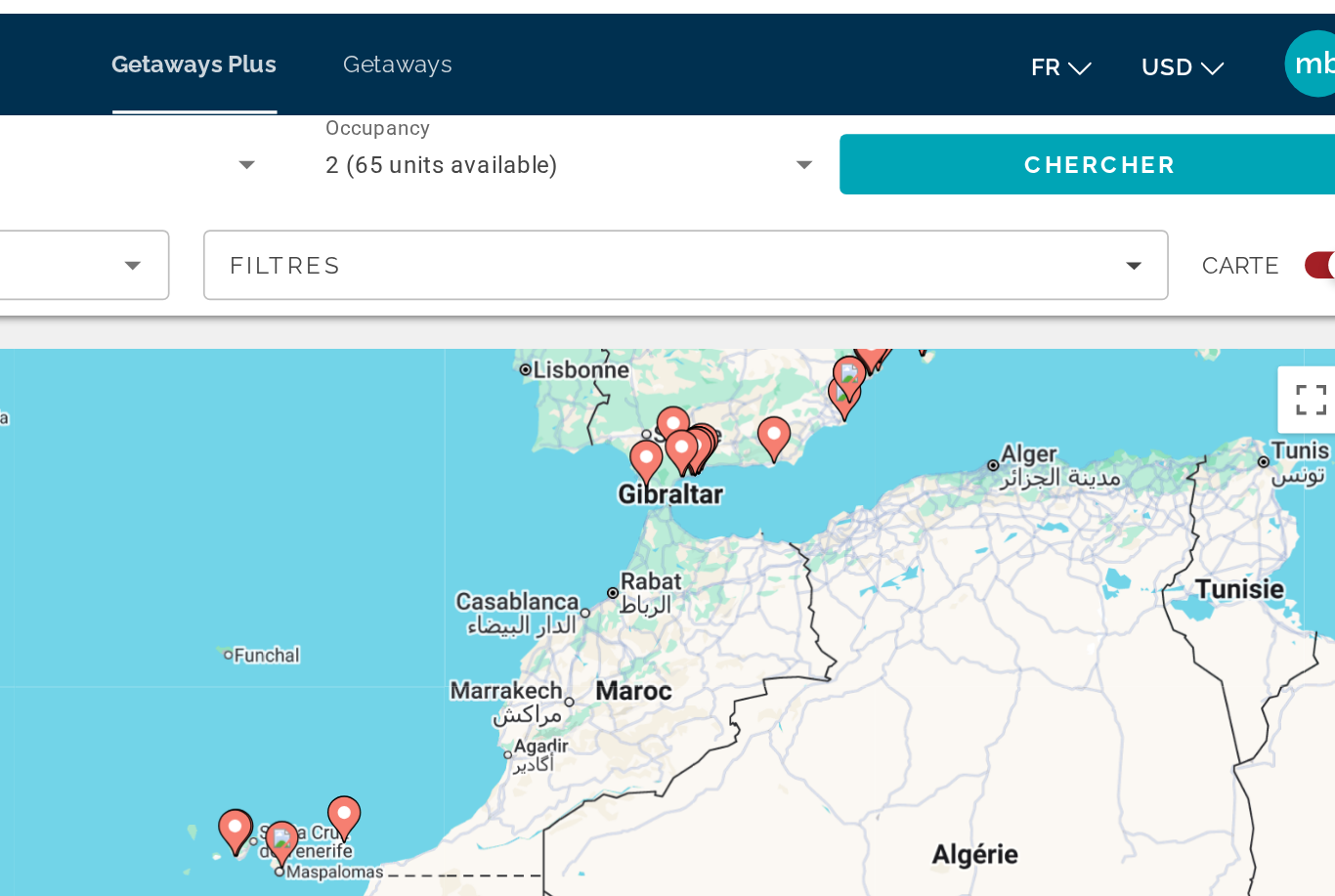
scroll to position [0, 0]
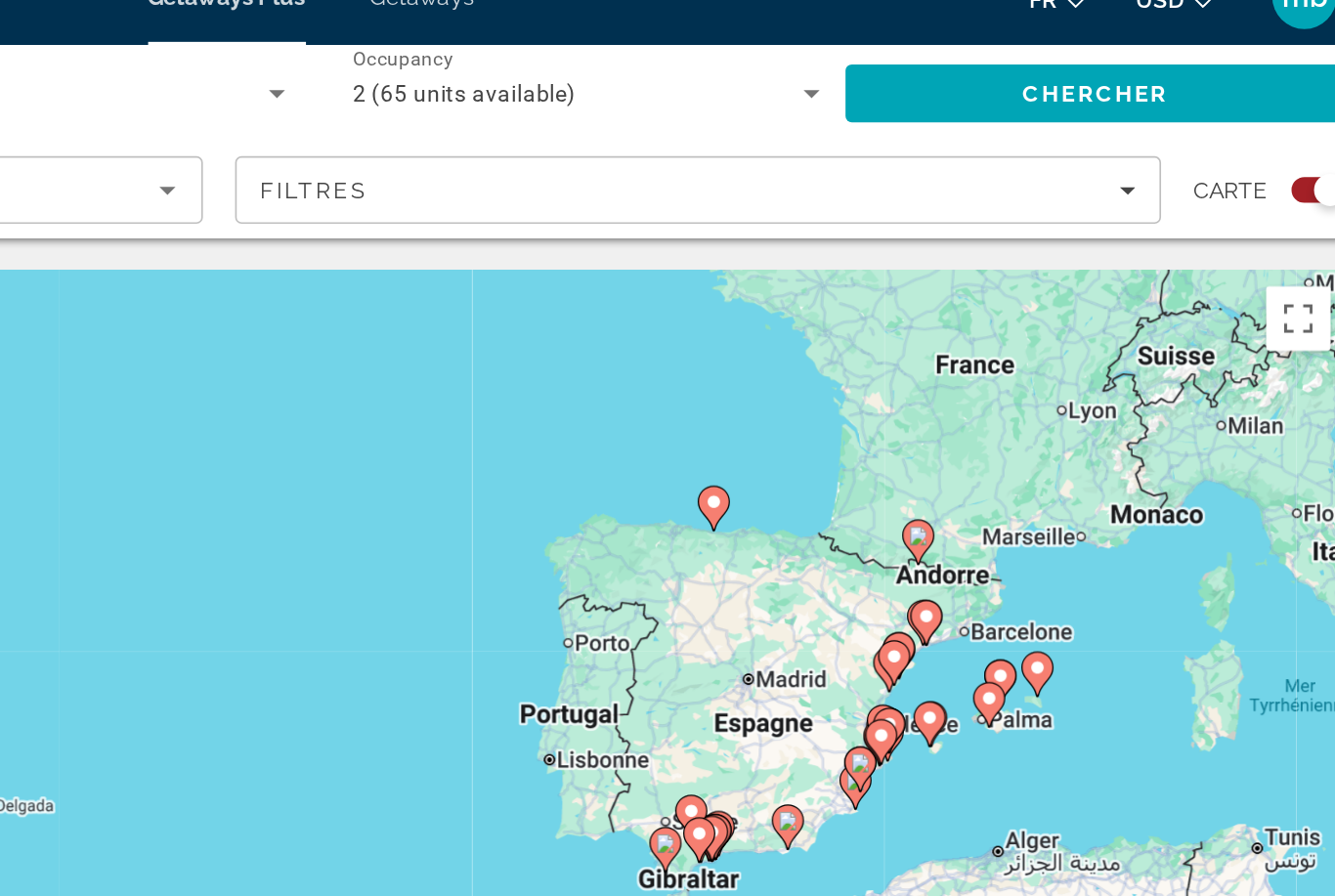
type input "**********"
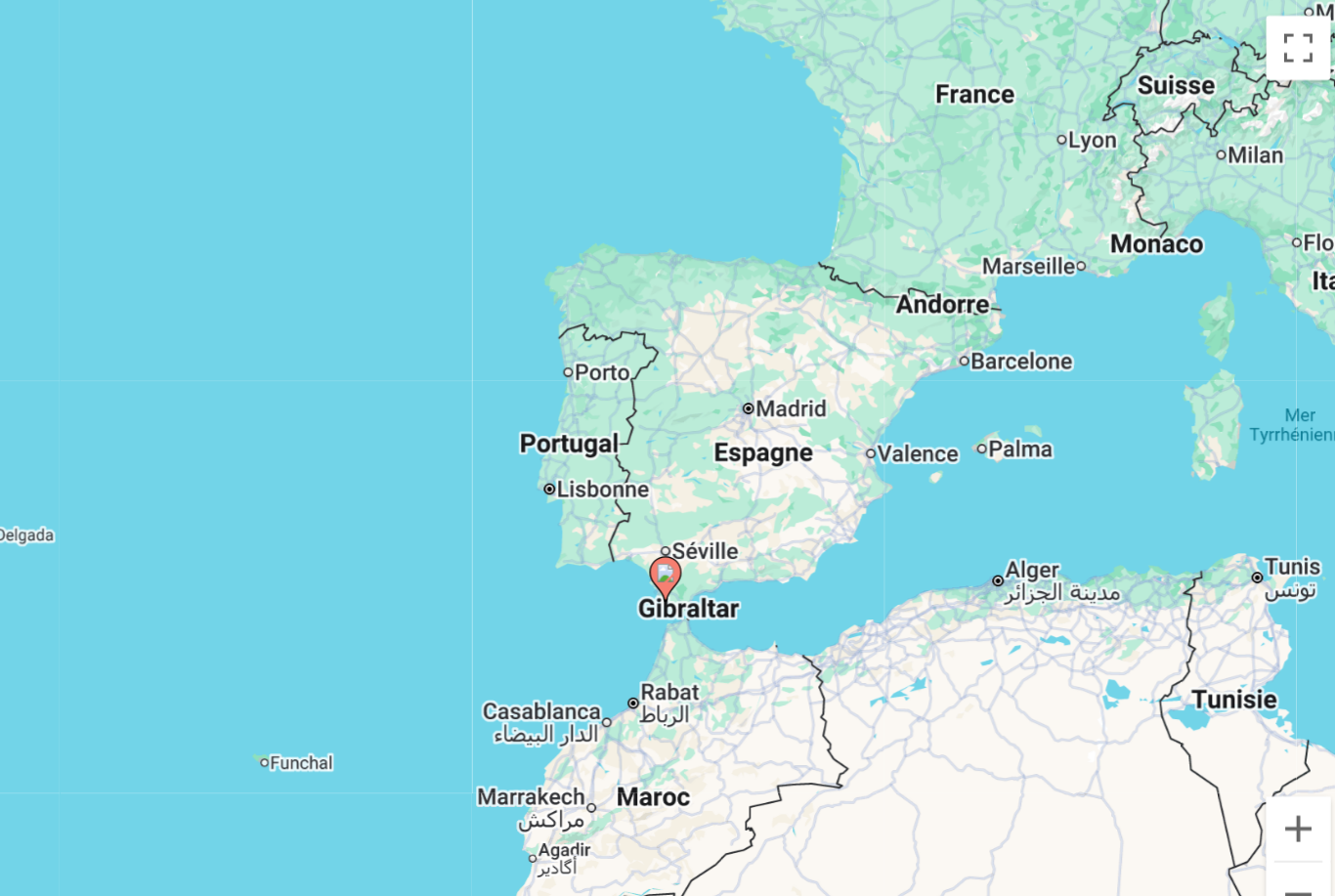
click at [559, 265] on div "Pour activer le glissement avec le clavier, appuyez sur Alt+Entrée. Une fois ce…" at bounding box center [667, 488] width 1257 height 586
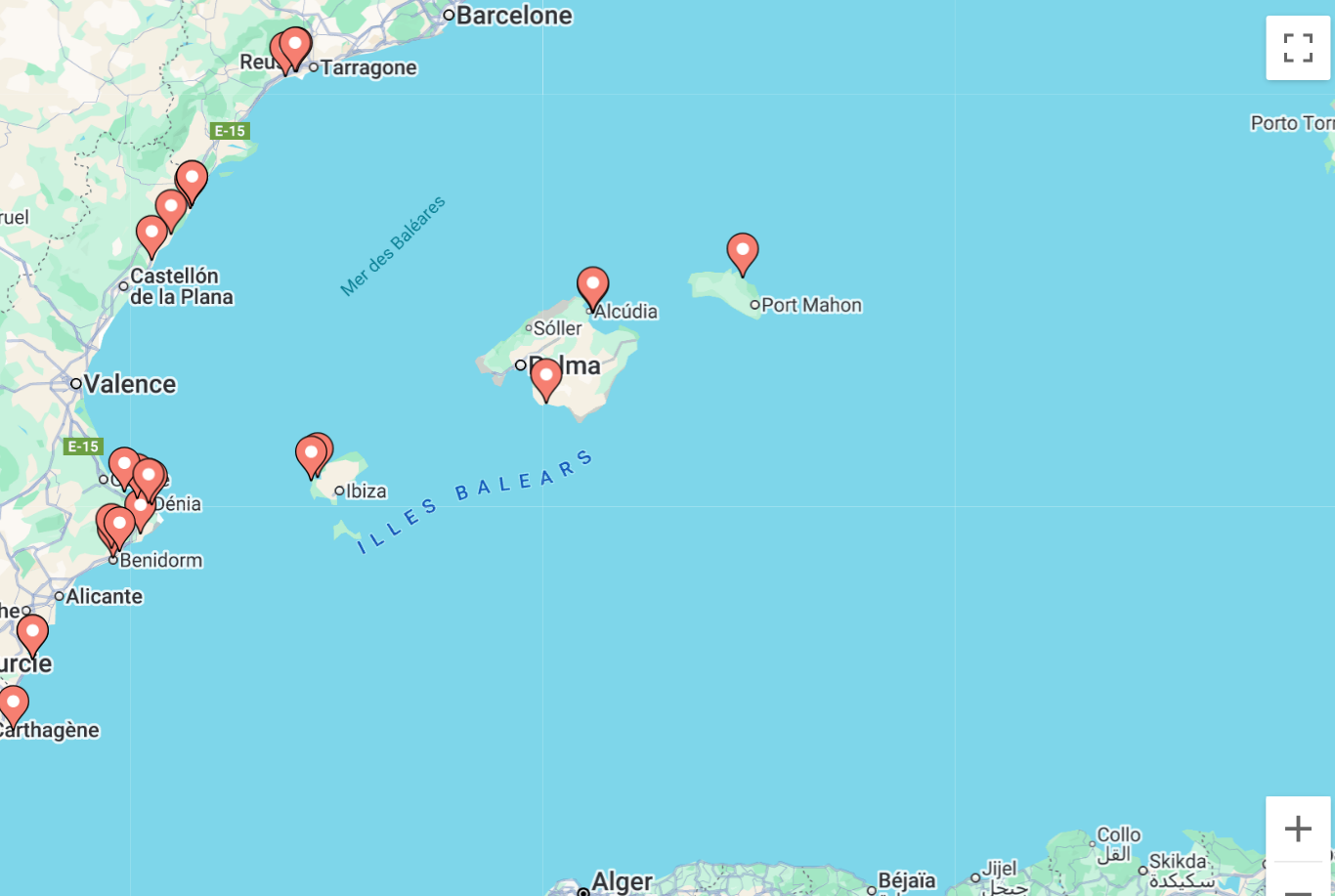
click at [658, 460] on icon "Main content" at bounding box center [668, 474] width 20 height 28
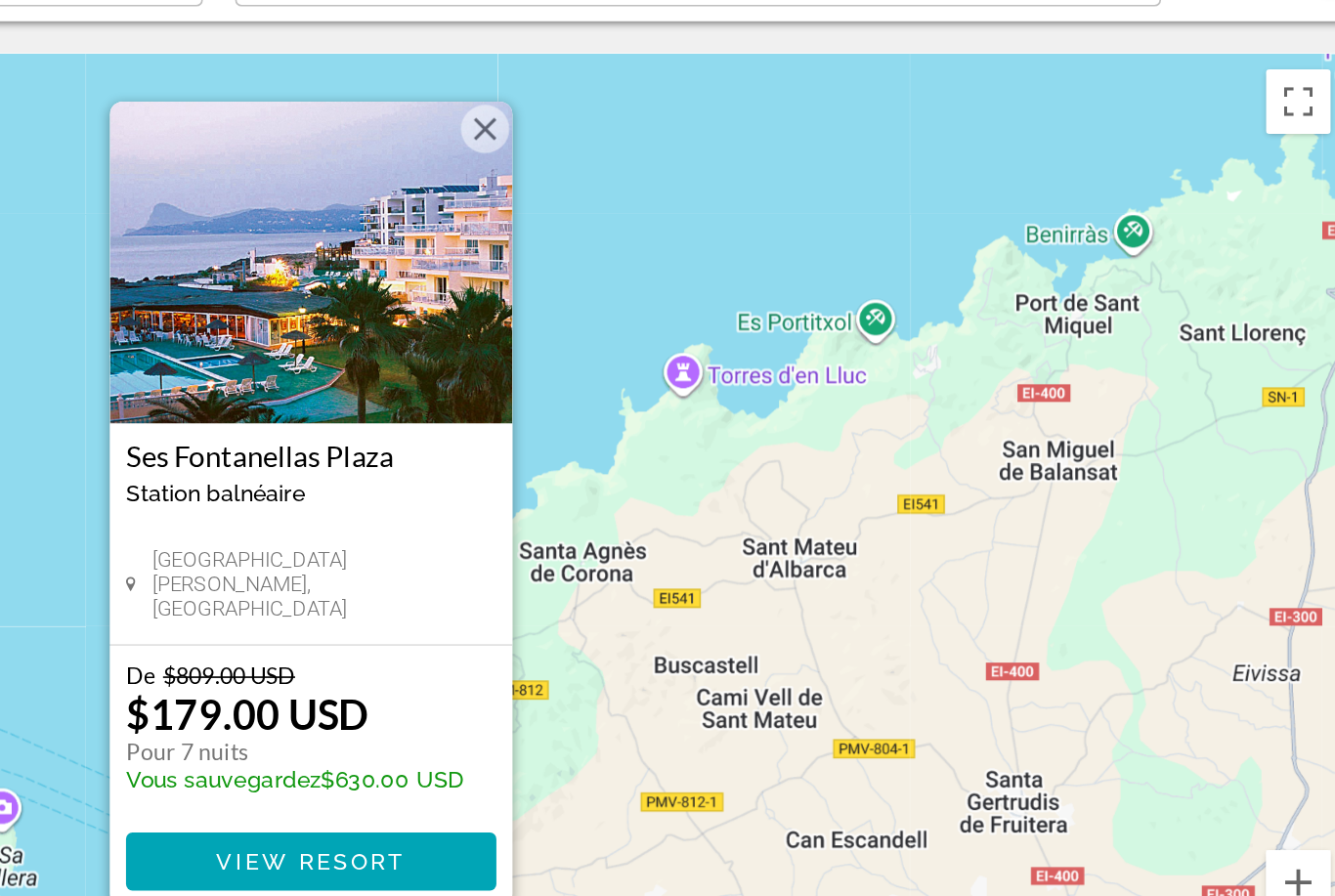
click at [503, 195] on div "Pour activer le glissement avec le clavier, appuyez sur Alt+Entrée. Une fois ce…" at bounding box center [667, 488] width 1257 height 586
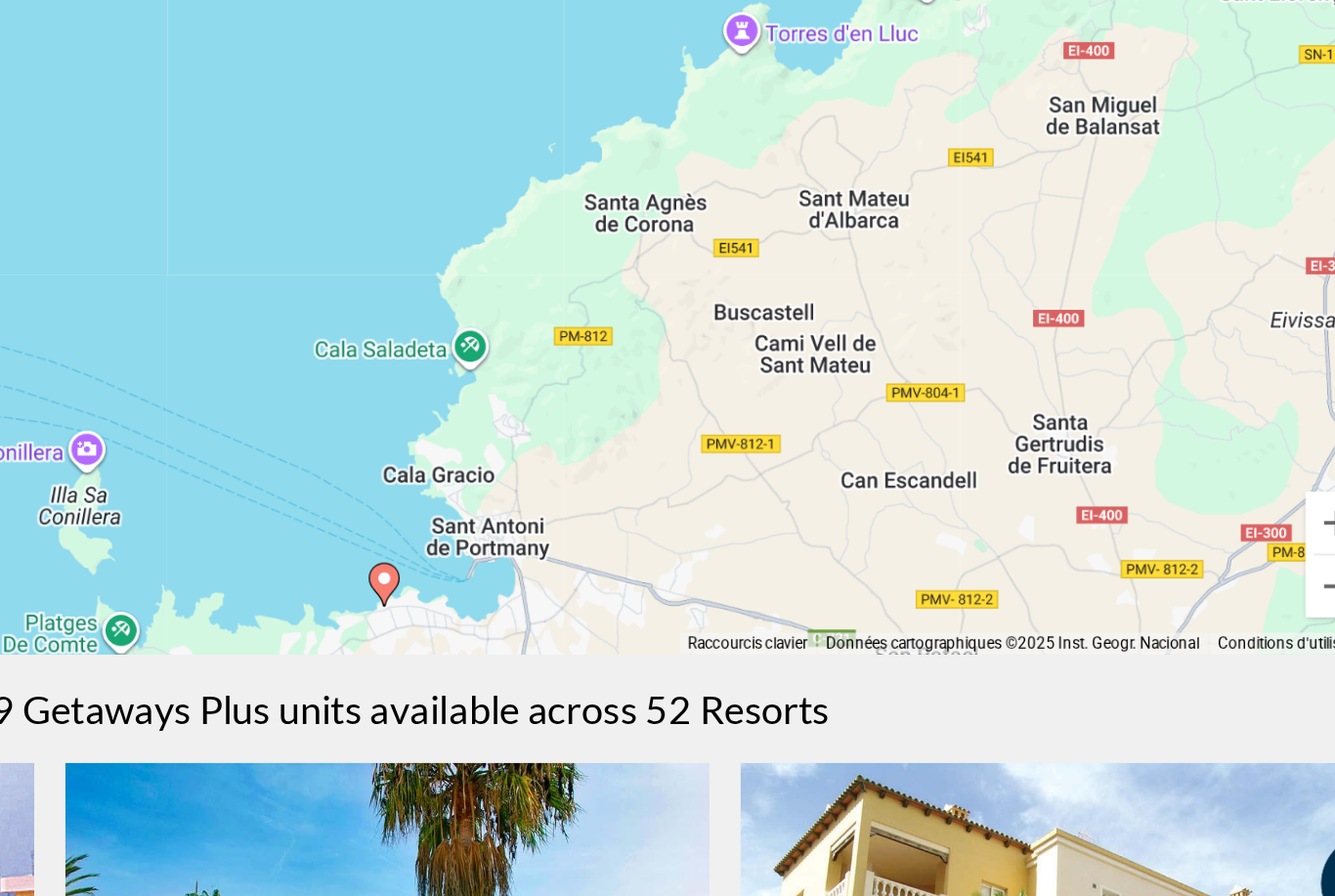
scroll to position [87, 0]
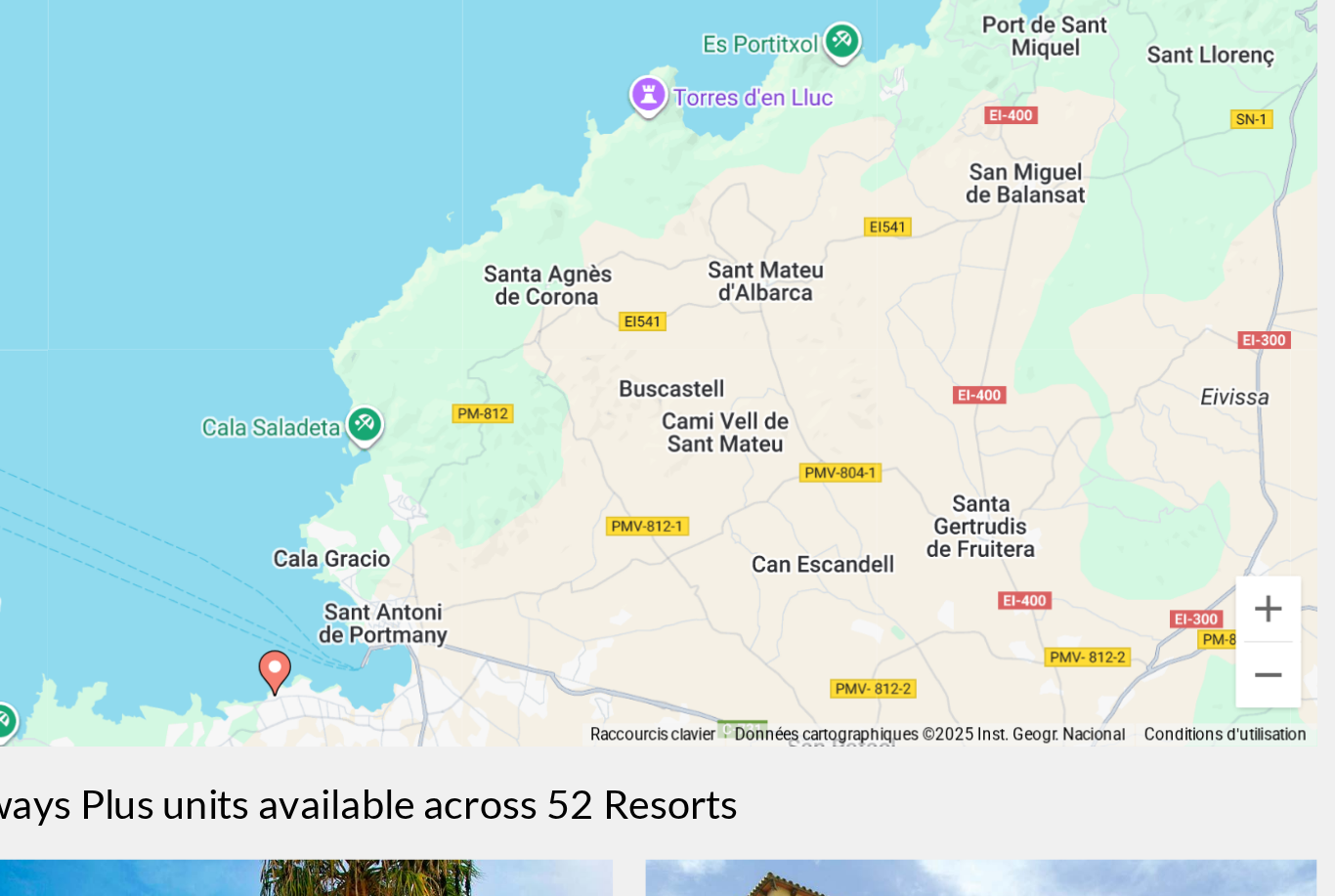
click at [1248, 633] on button "Zoom arrière" at bounding box center [1267, 651] width 39 height 39
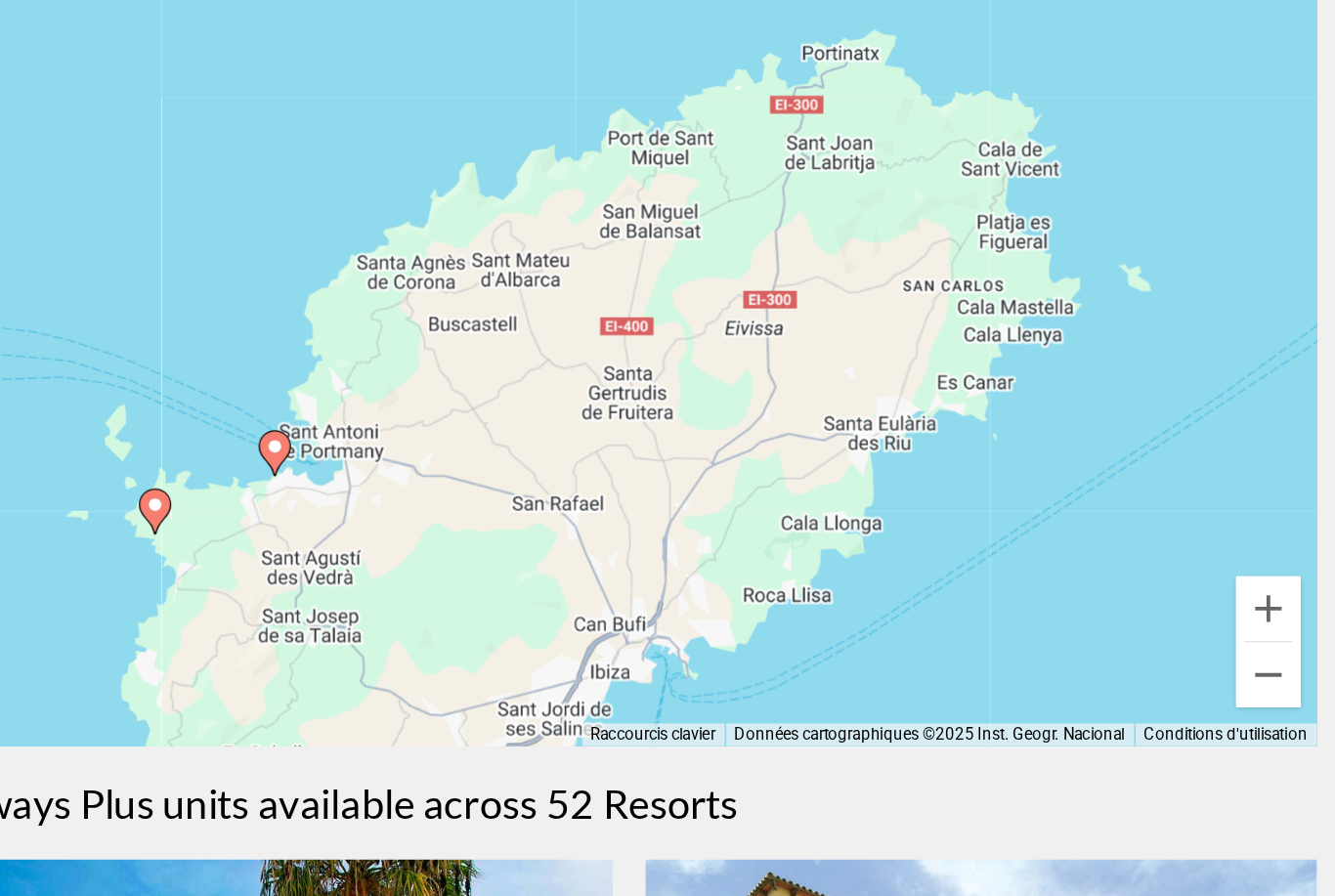
click at [584, 539] on gmp-advanced-marker "Main content" at bounding box center [594, 553] width 20 height 30
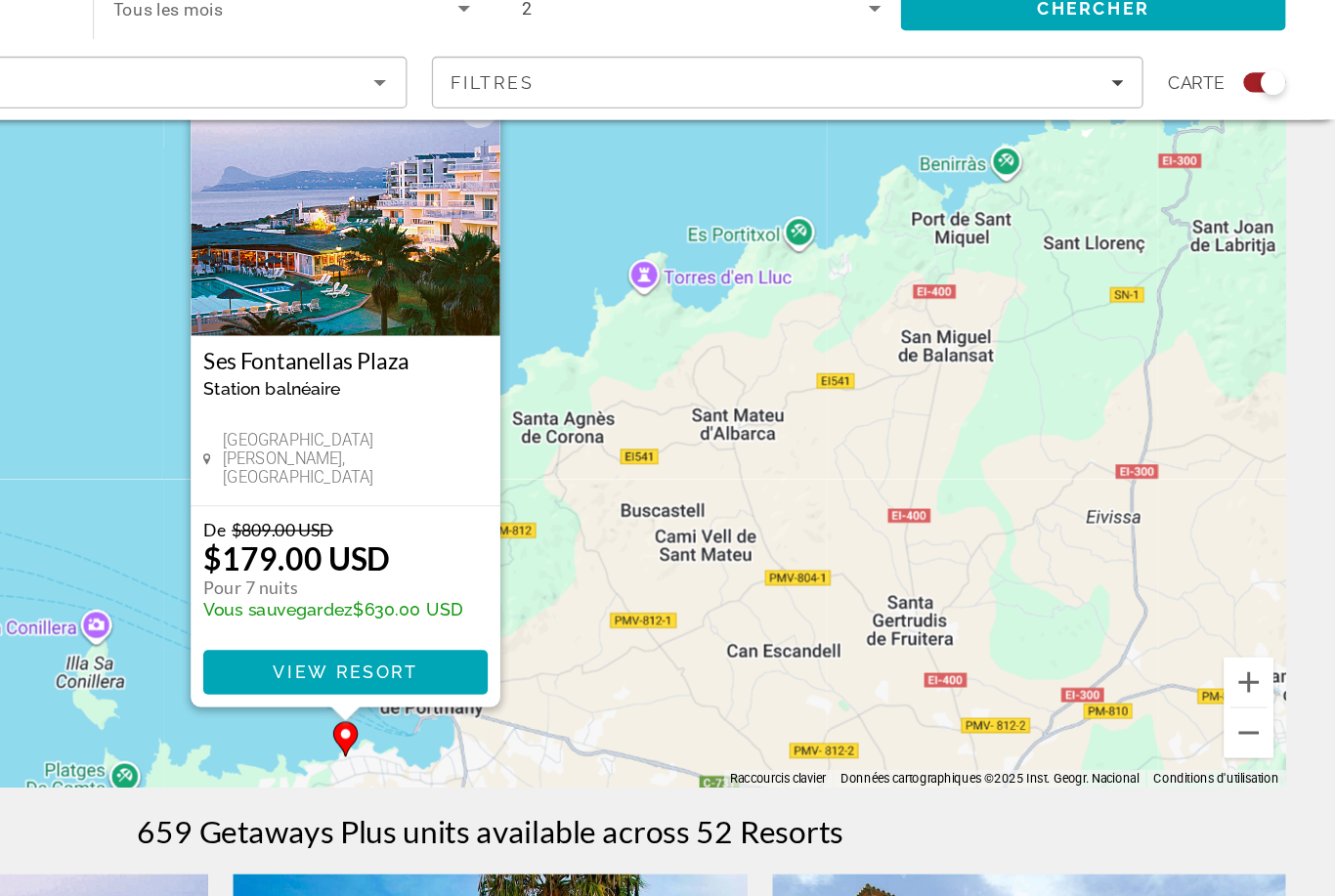
scroll to position [78, 0]
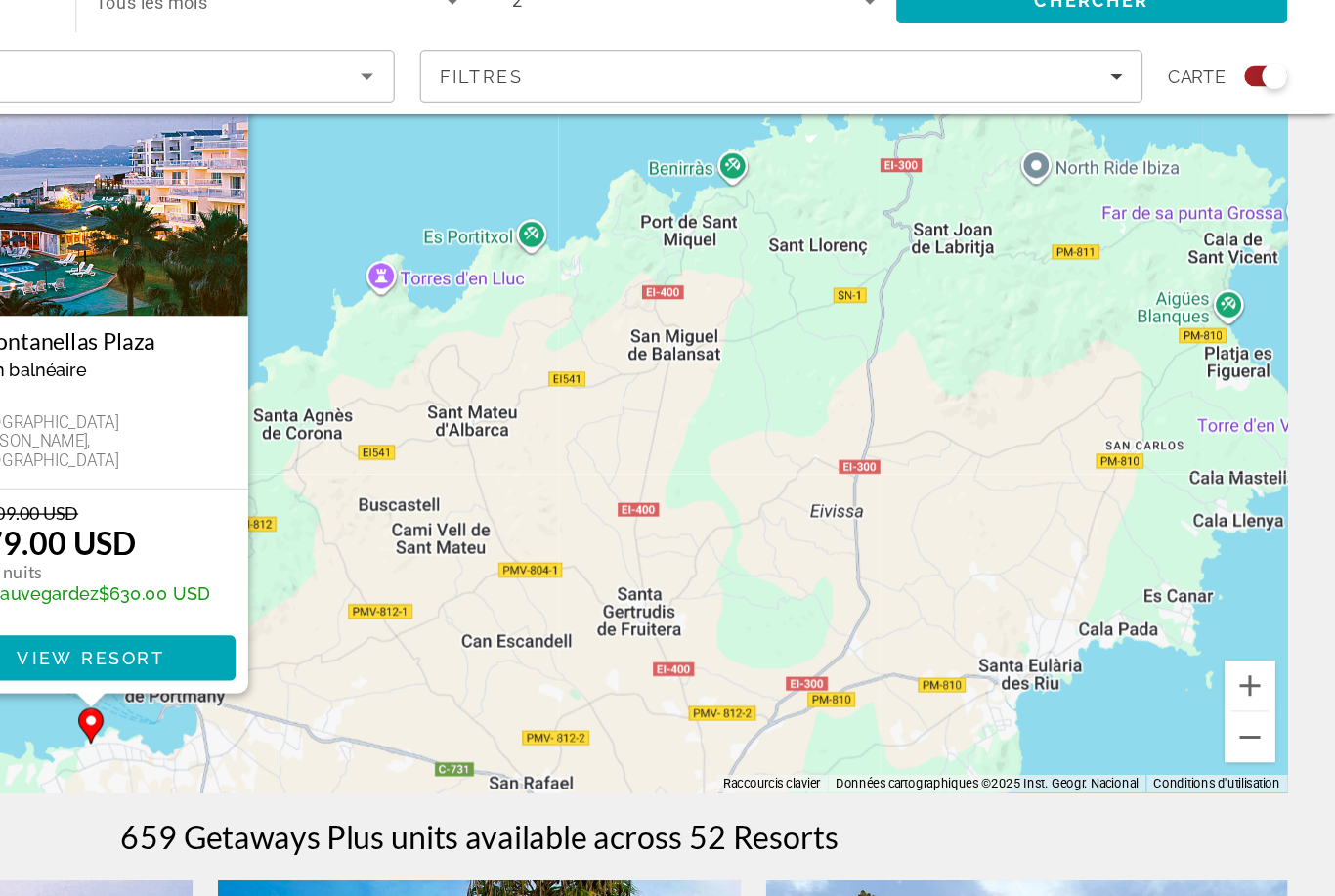
click at [1248, 642] on button "Zoom arrière" at bounding box center [1267, 660] width 39 height 39
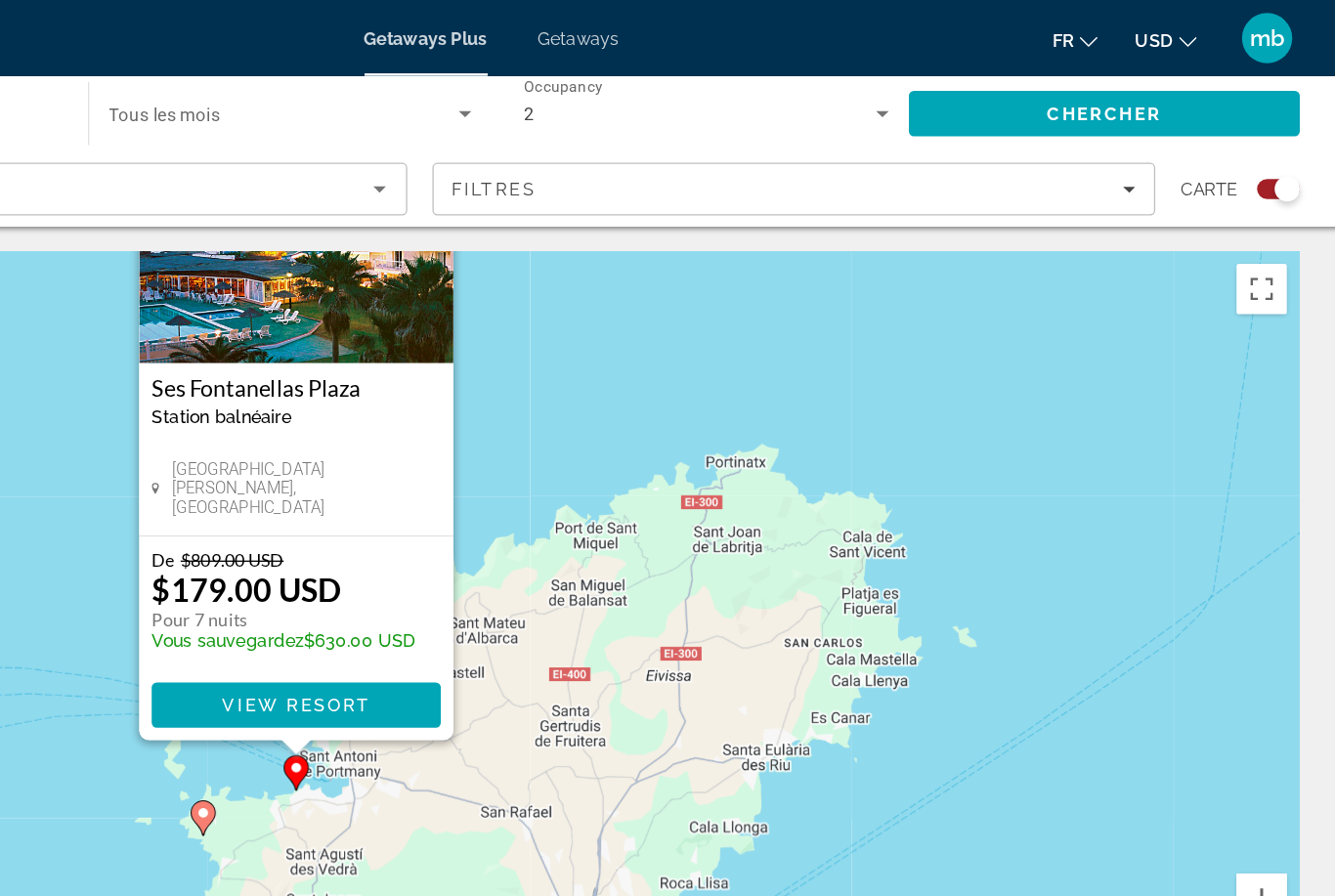
scroll to position [0, 0]
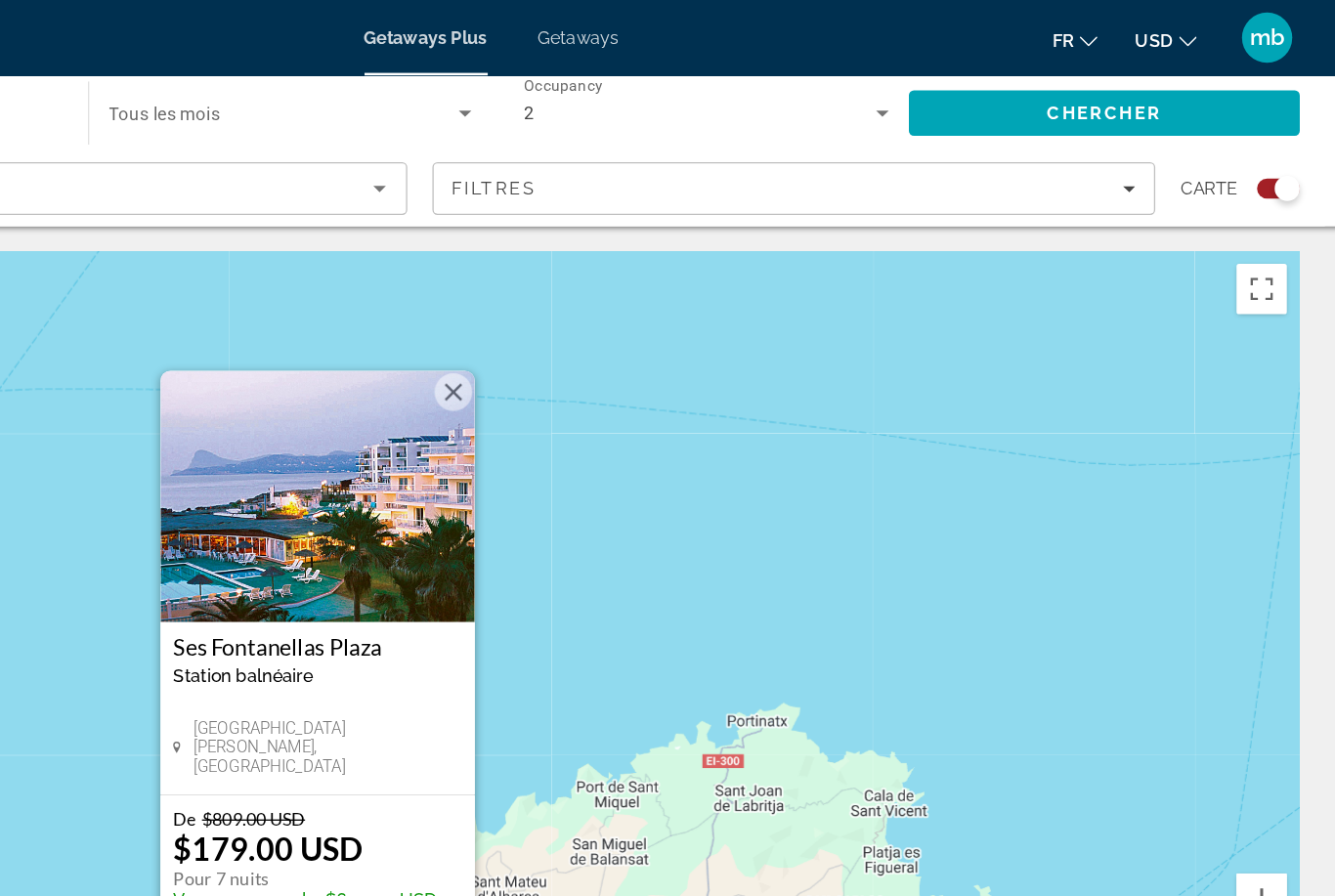
click at [624, 306] on button "Fermer" at bounding box center [639, 305] width 30 height 30
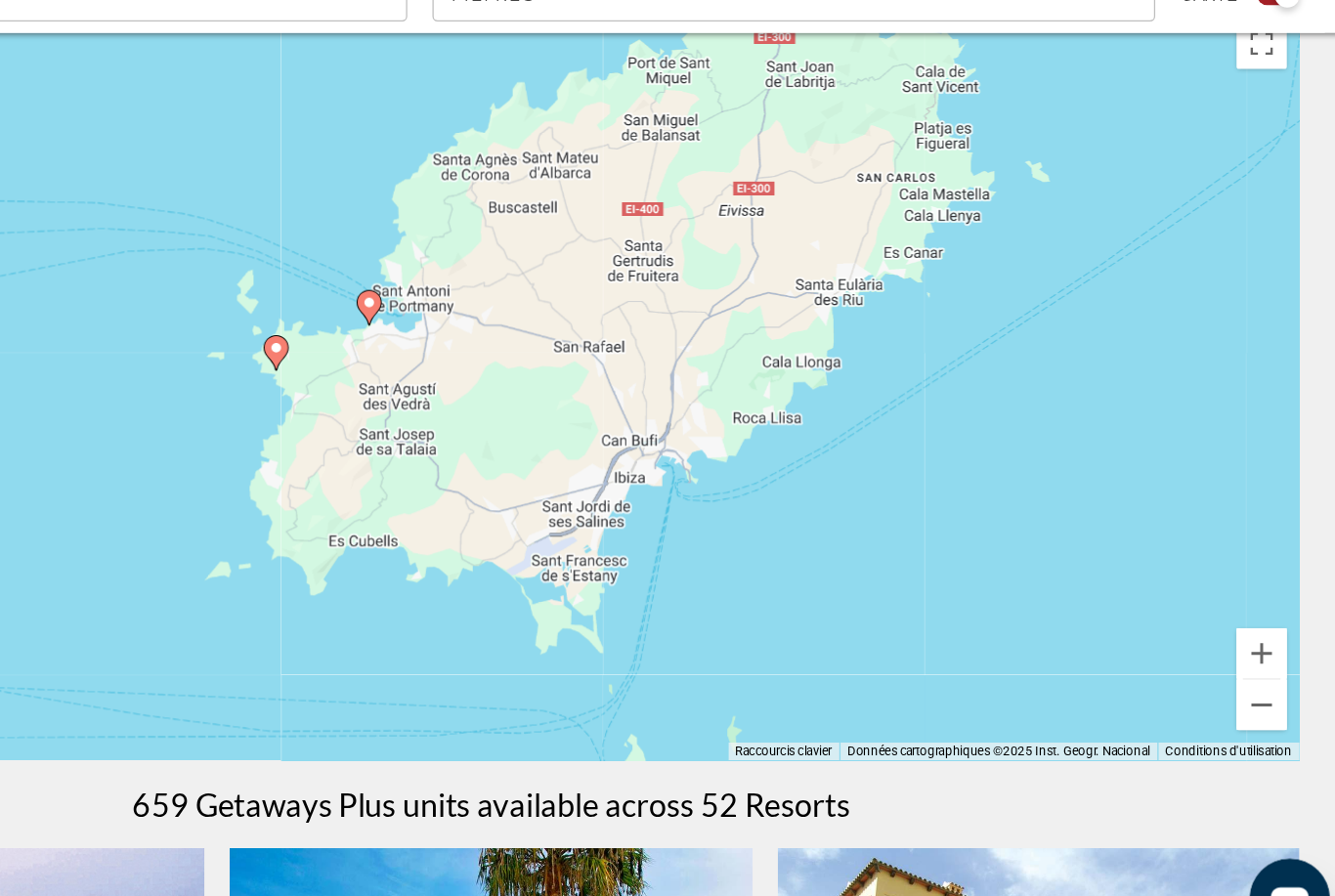
scroll to position [42, 0]
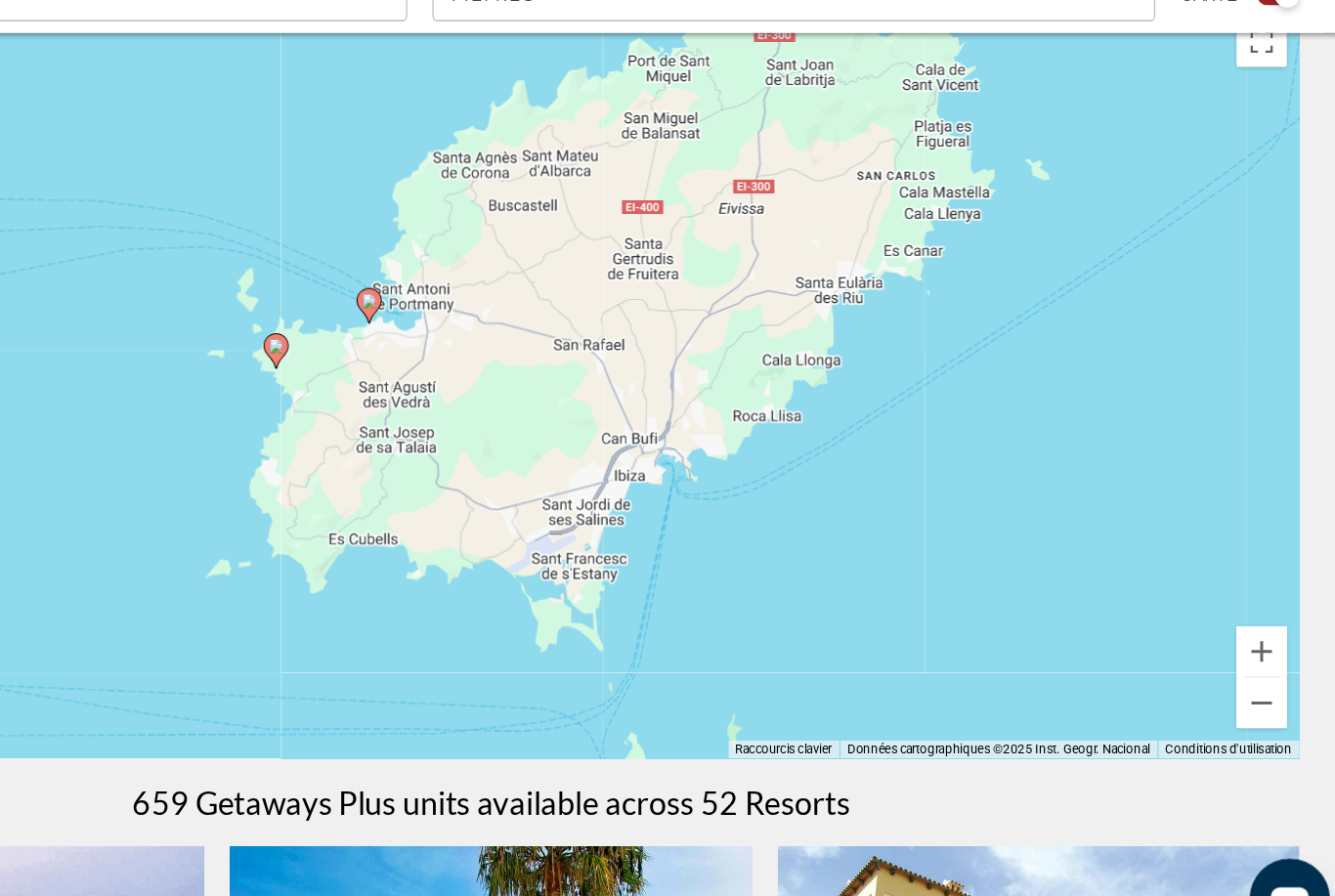
click at [1248, 677] on button "Zoom arrière" at bounding box center [1267, 696] width 39 height 39
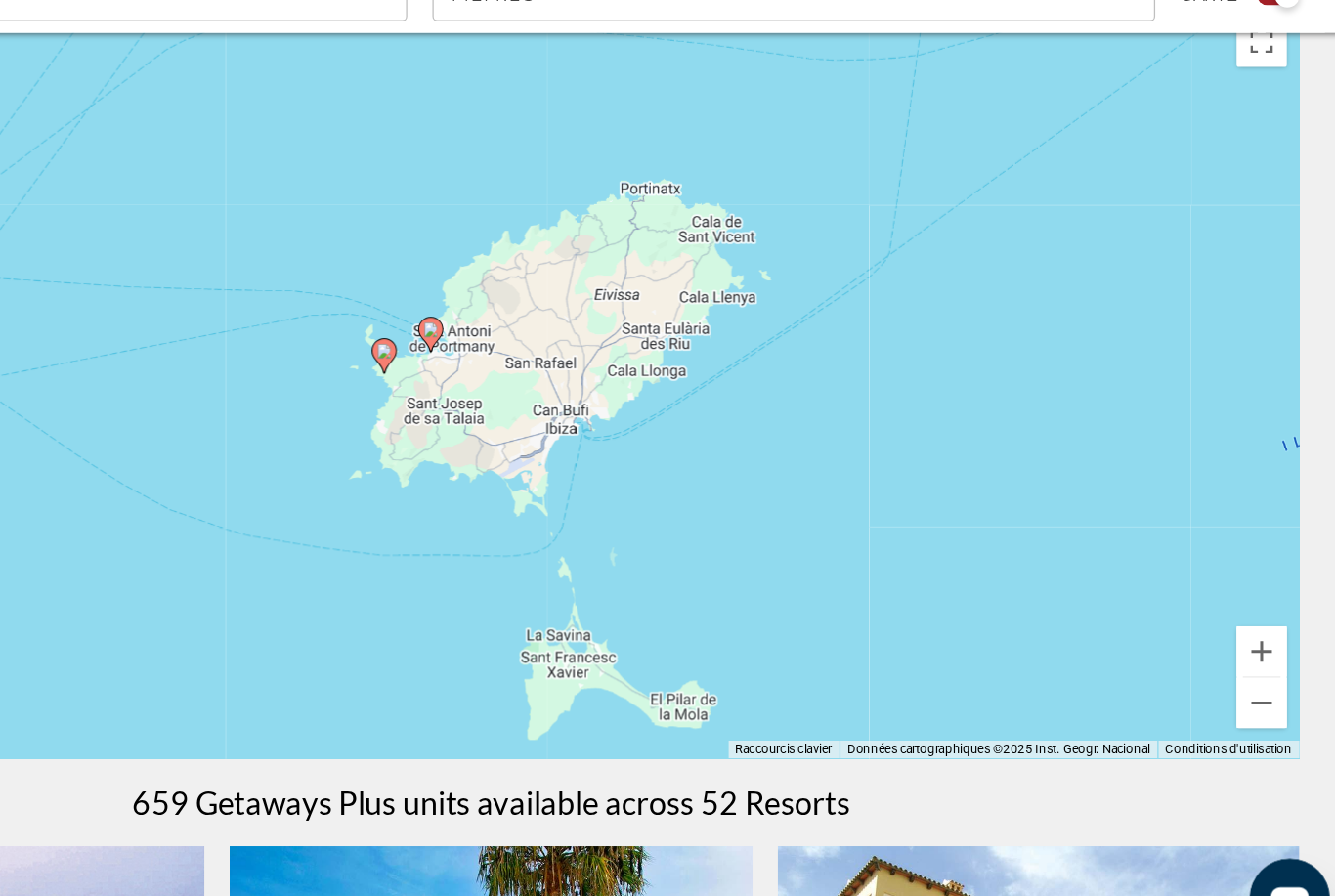
click at [1248, 677] on button "Zoom arrière" at bounding box center [1267, 696] width 39 height 39
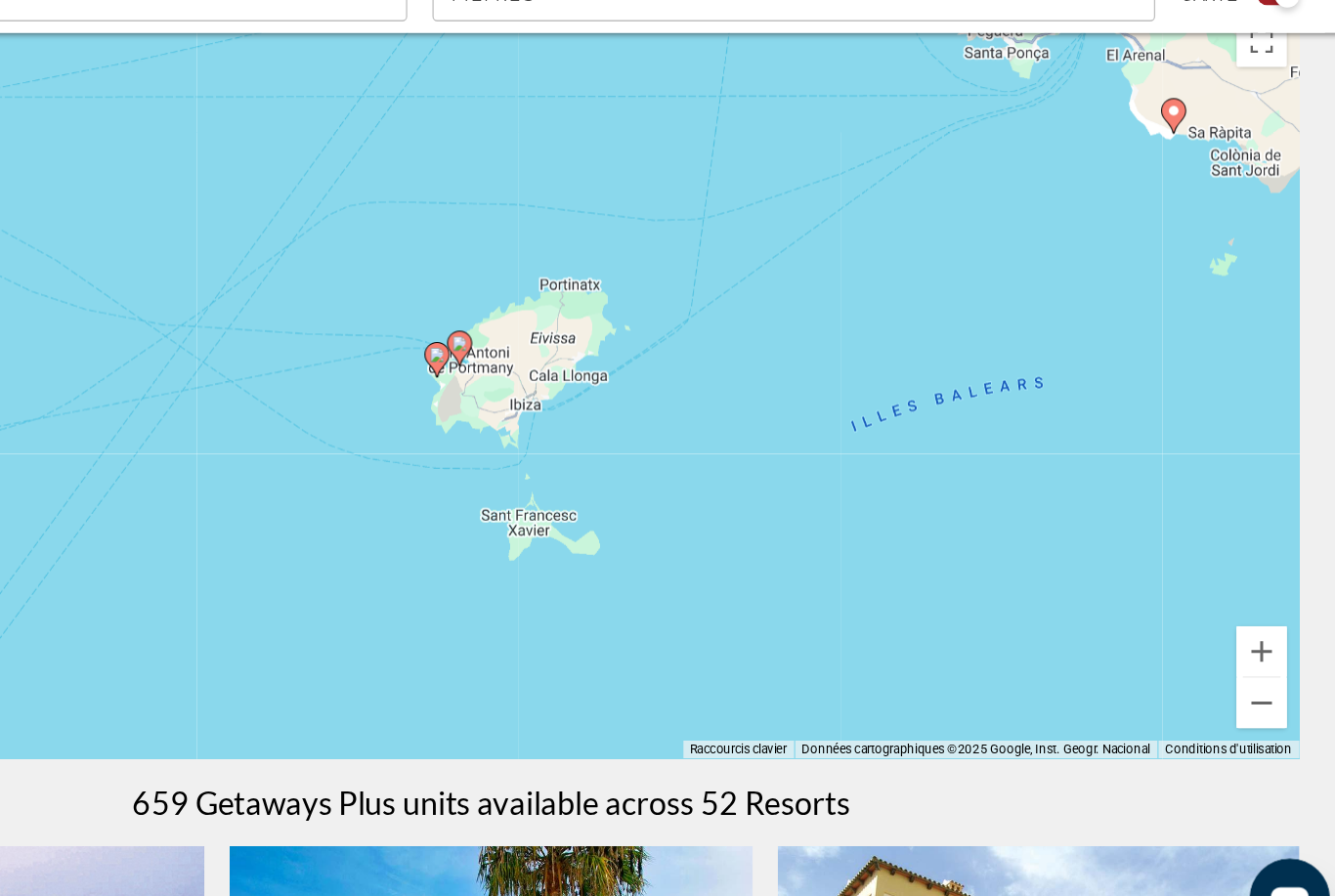
scroll to position [0, 0]
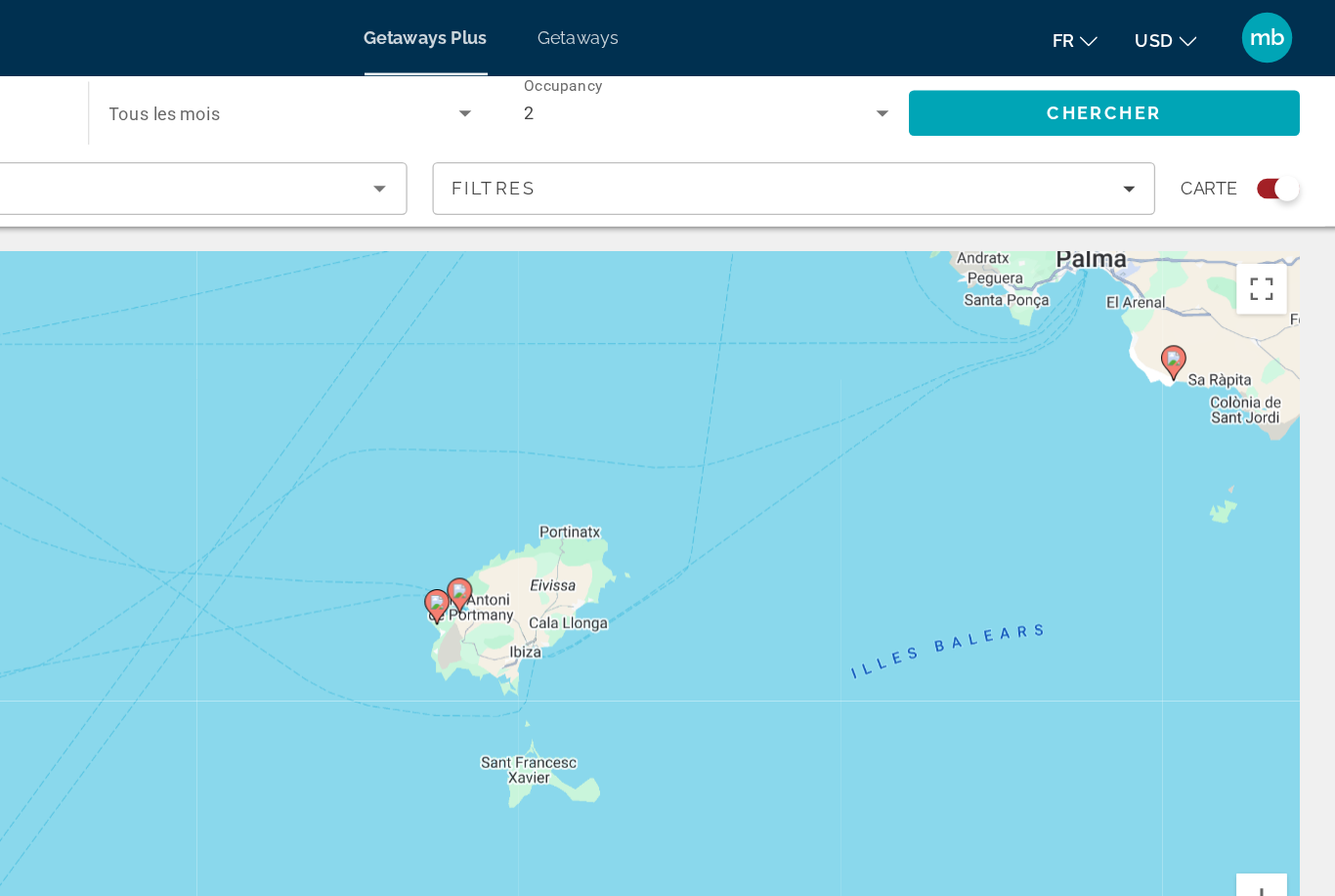
scroll to position [24, 0]
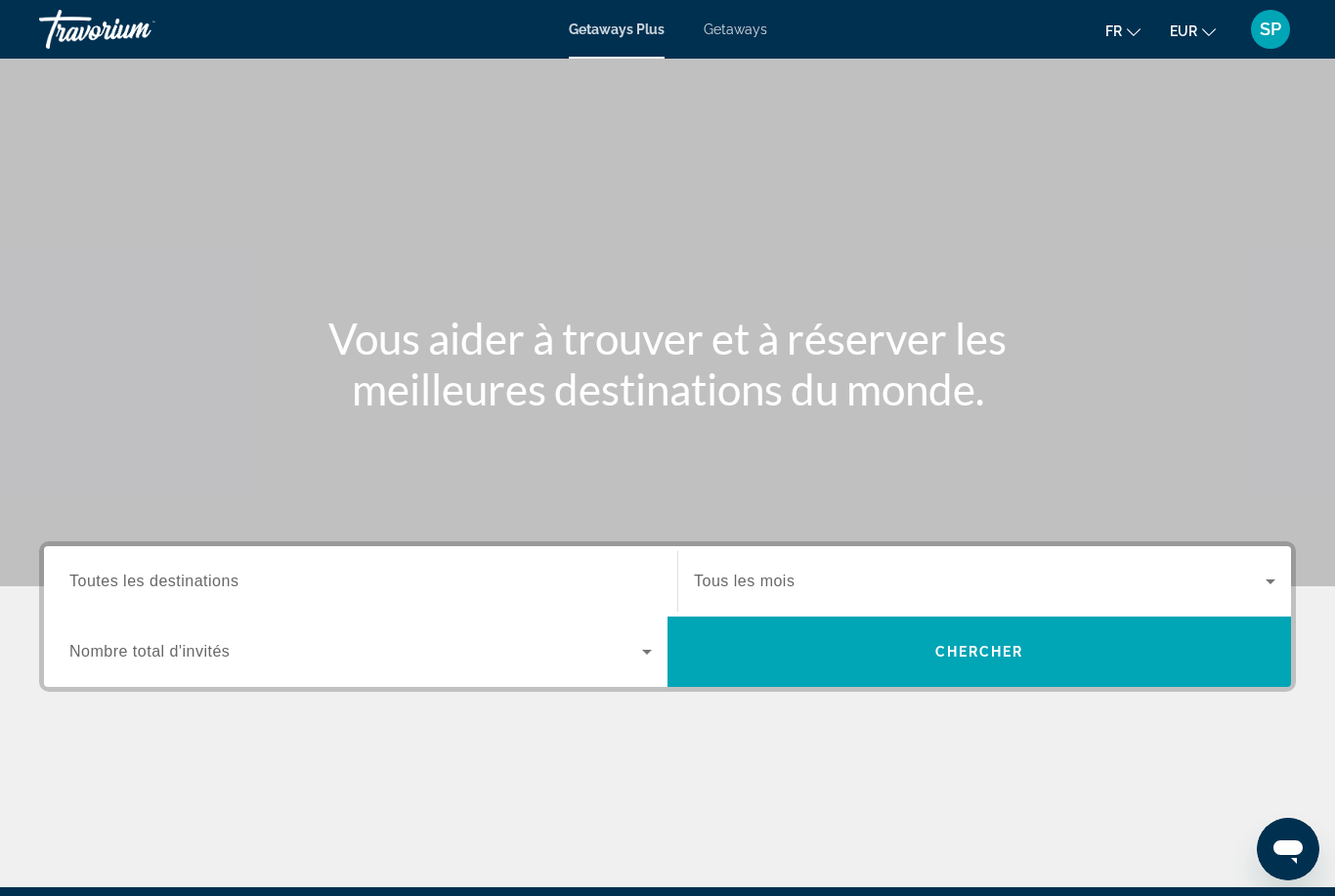
click at [161, 580] on span "Toutes les destinations" at bounding box center [154, 580] width 169 height 17
click at [161, 580] on input "Destination Toutes les destinations" at bounding box center [360, 582] width 582 height 24
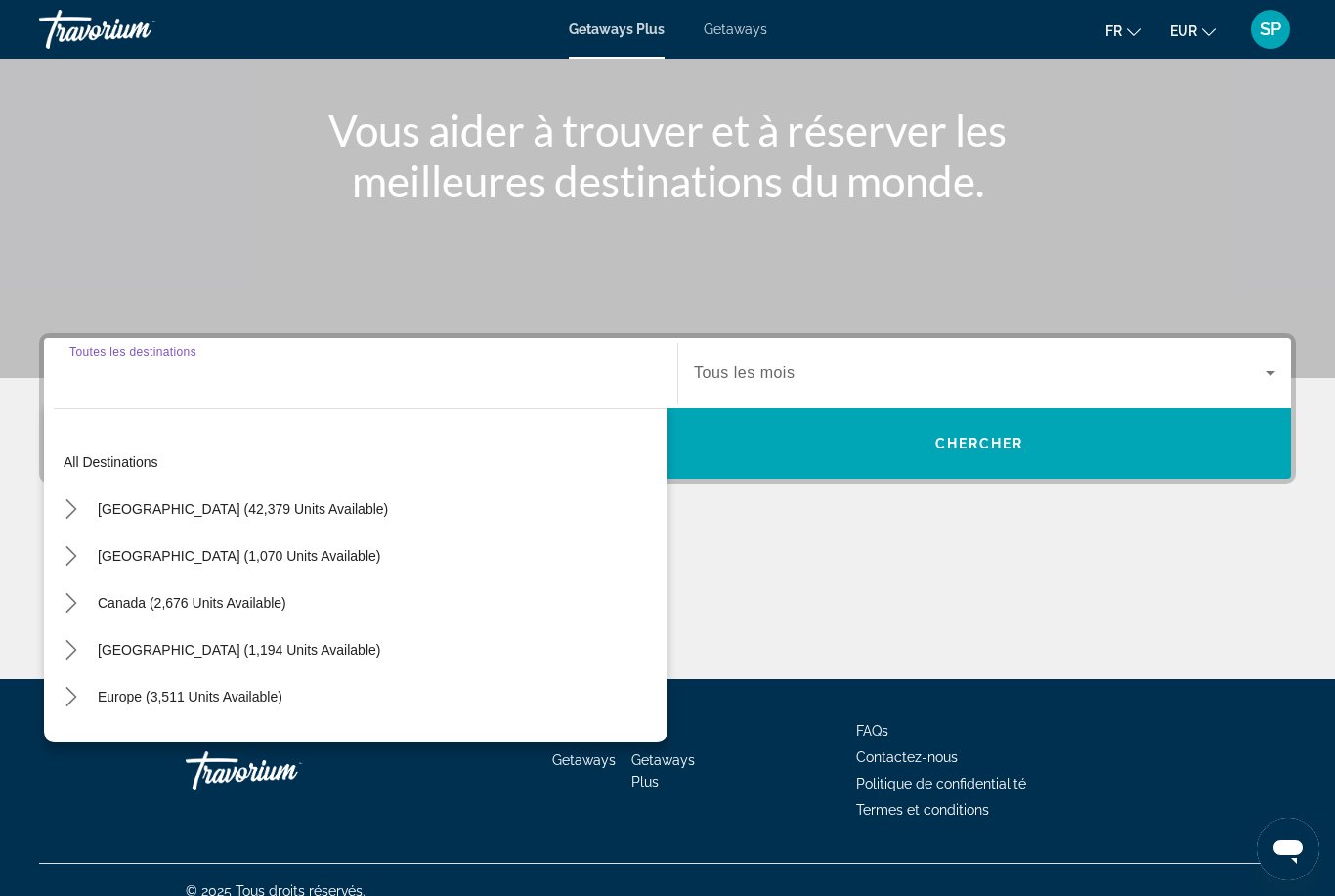
scroll to position [230, 0]
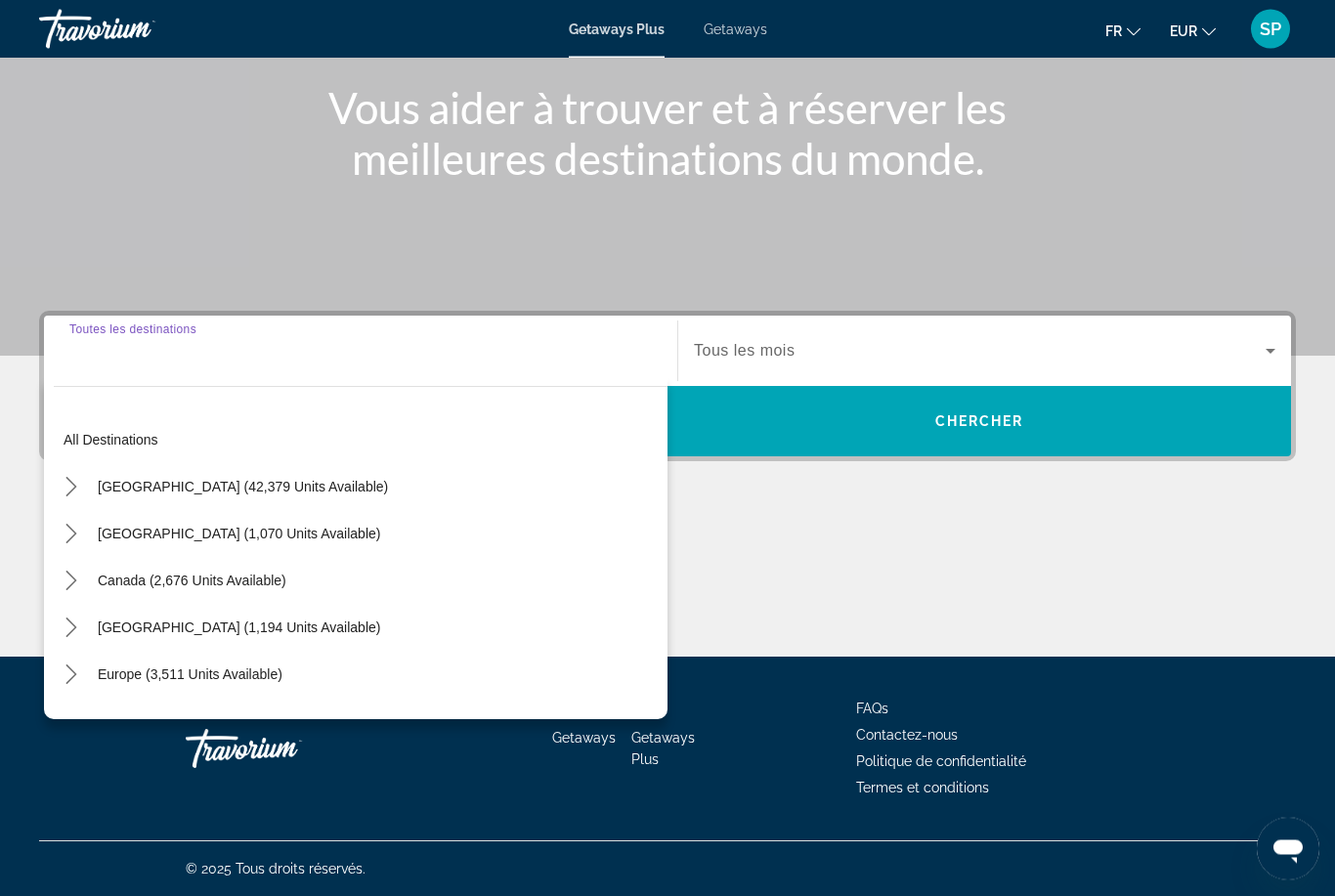
click at [70, 675] on icon "Toggle Europe (3,511 units available) submenu" at bounding box center [71, 675] width 20 height 20
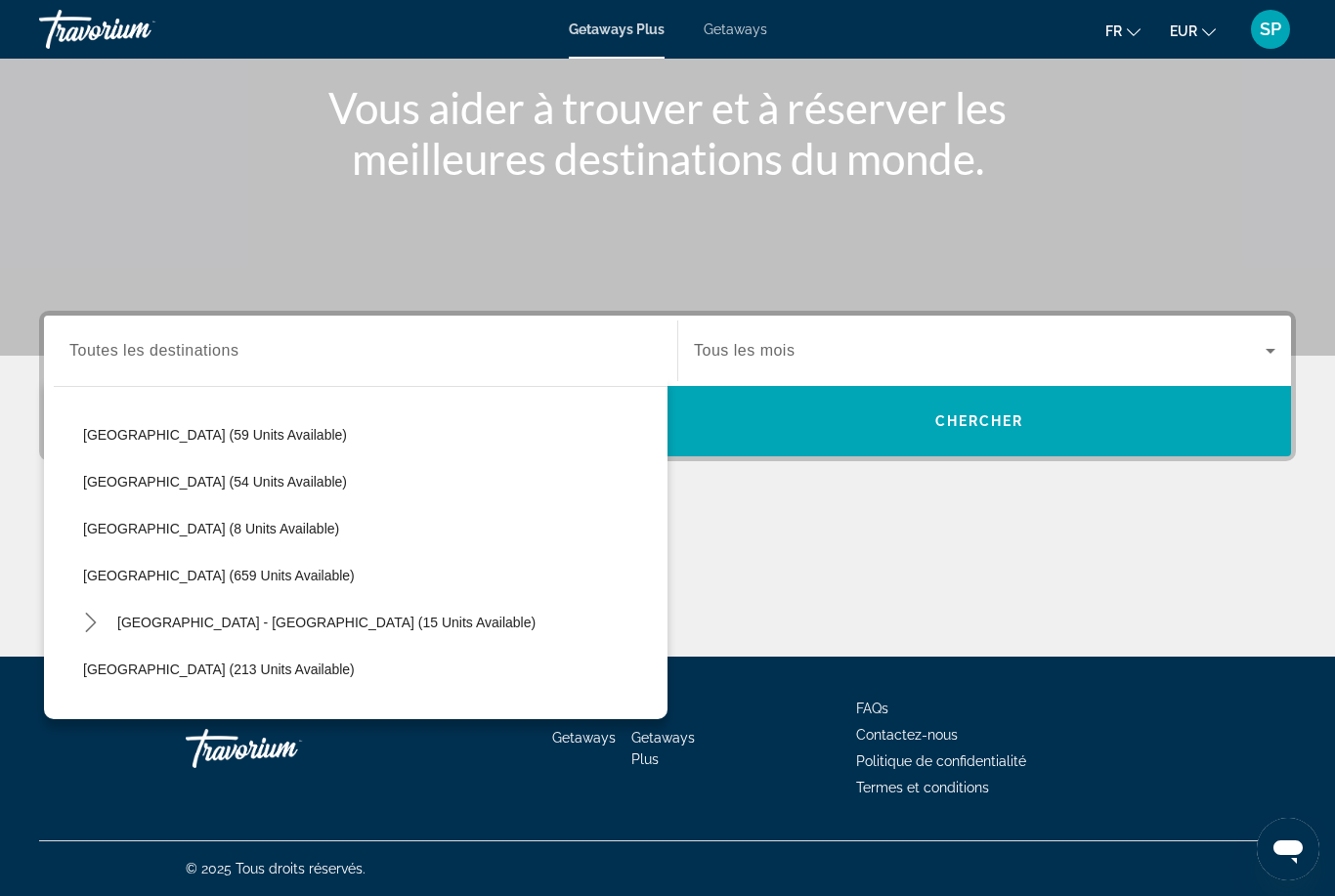
scroll to position [778, 0]
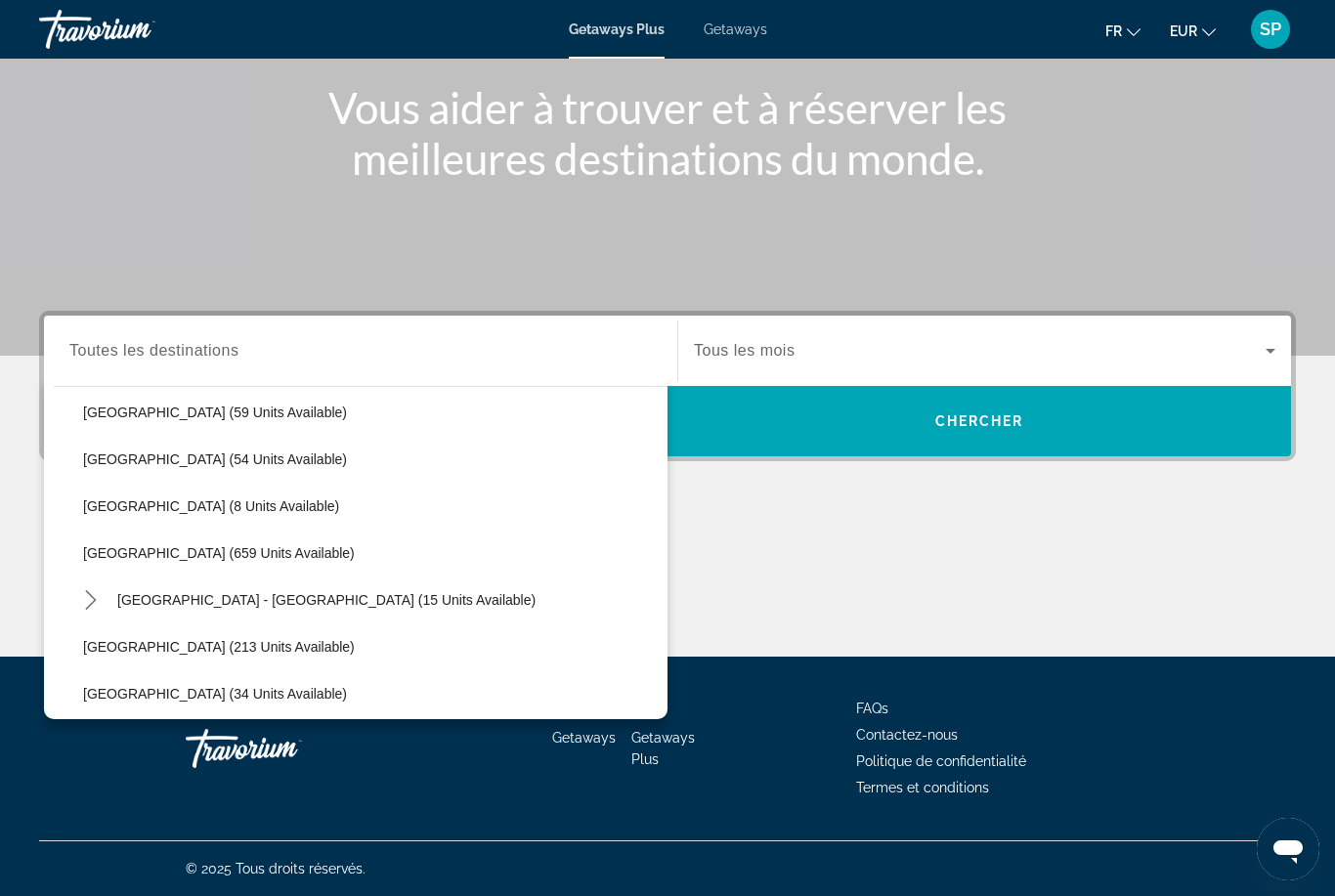
click at [181, 553] on span "[GEOGRAPHIC_DATA] (659 units available)" at bounding box center [219, 553] width 271 height 16
type input "**********"
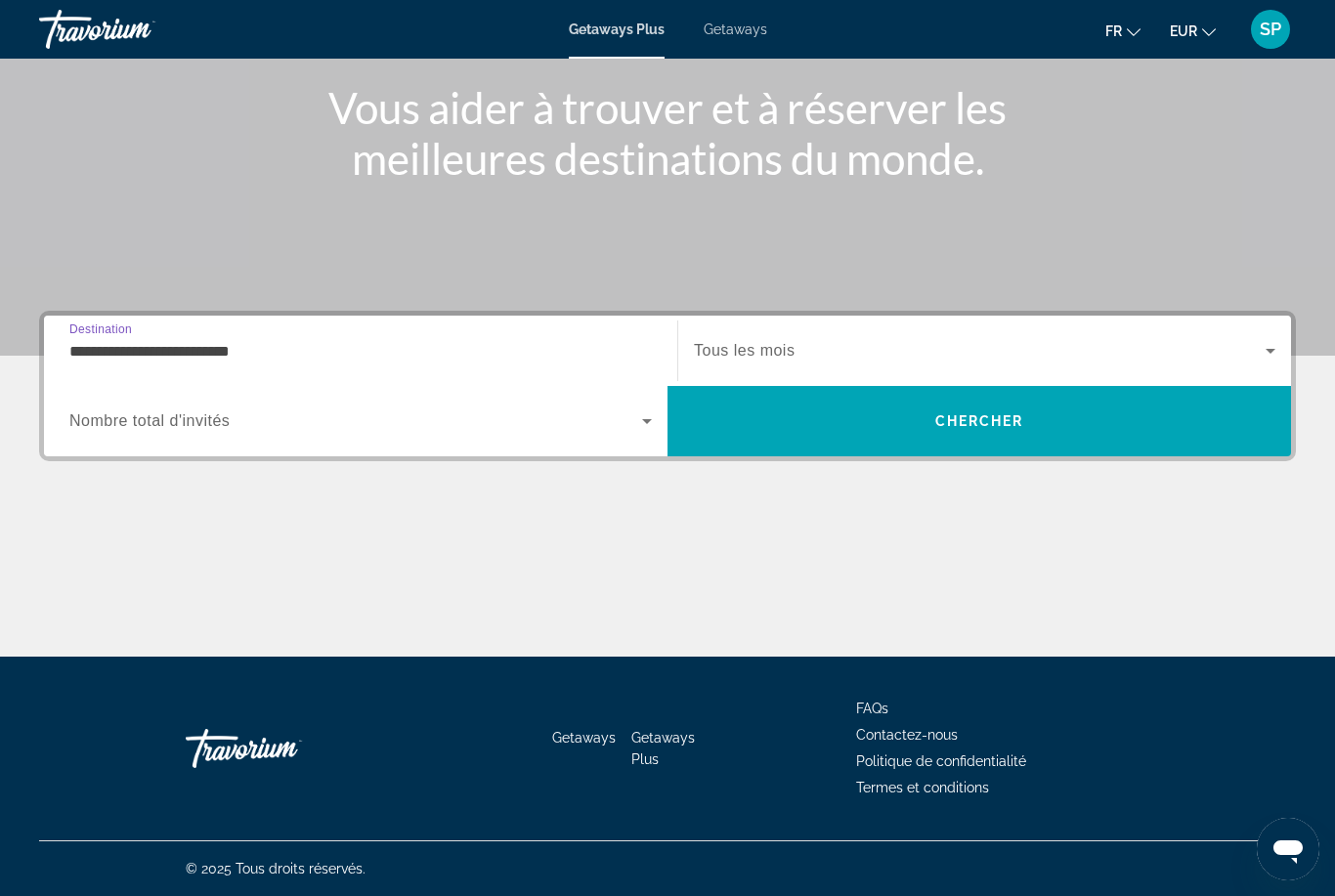
click at [911, 428] on span "Search" at bounding box center [979, 421] width 624 height 47
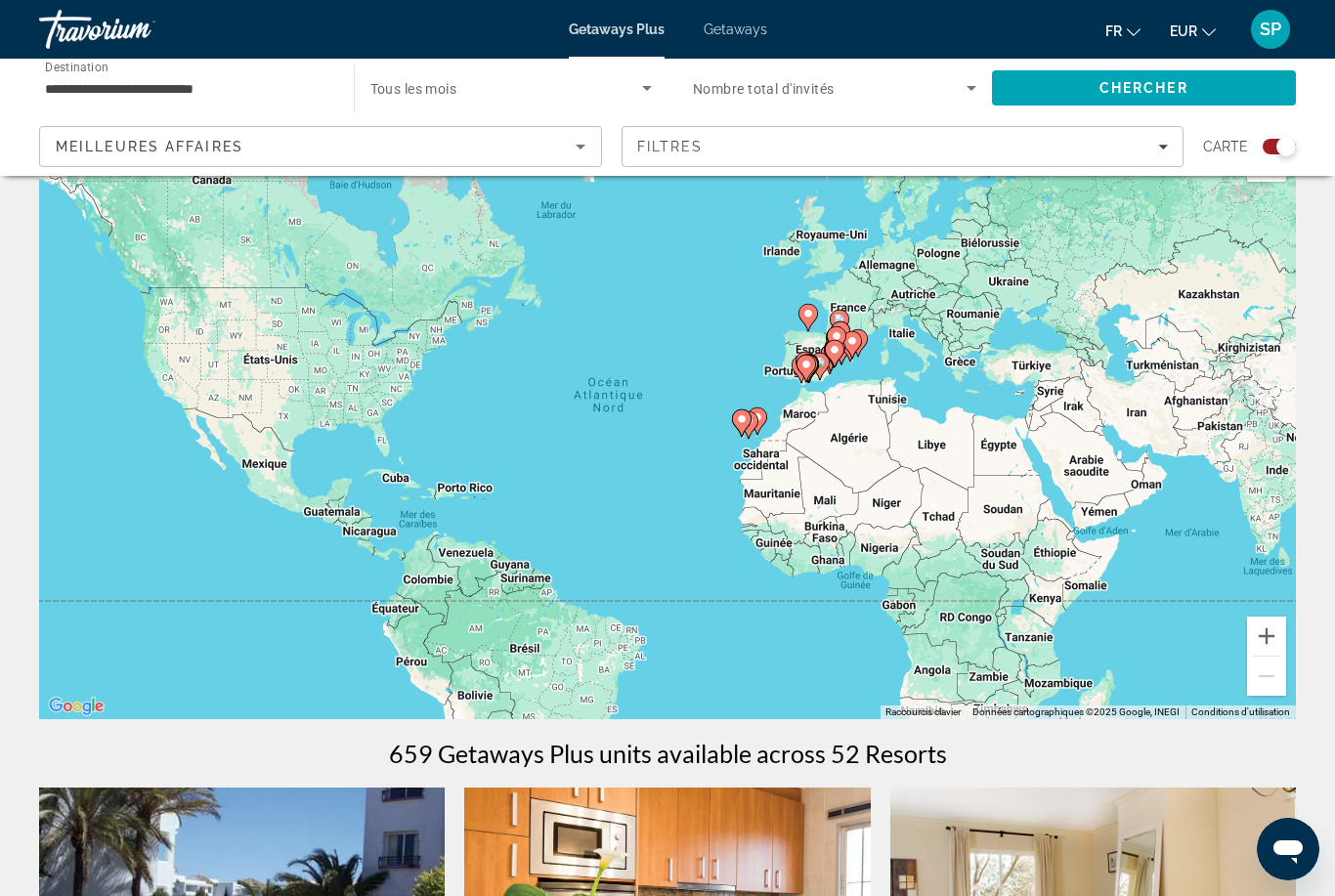
click at [860, 348] on gmp-advanced-marker "Main content" at bounding box center [853, 346] width 20 height 30
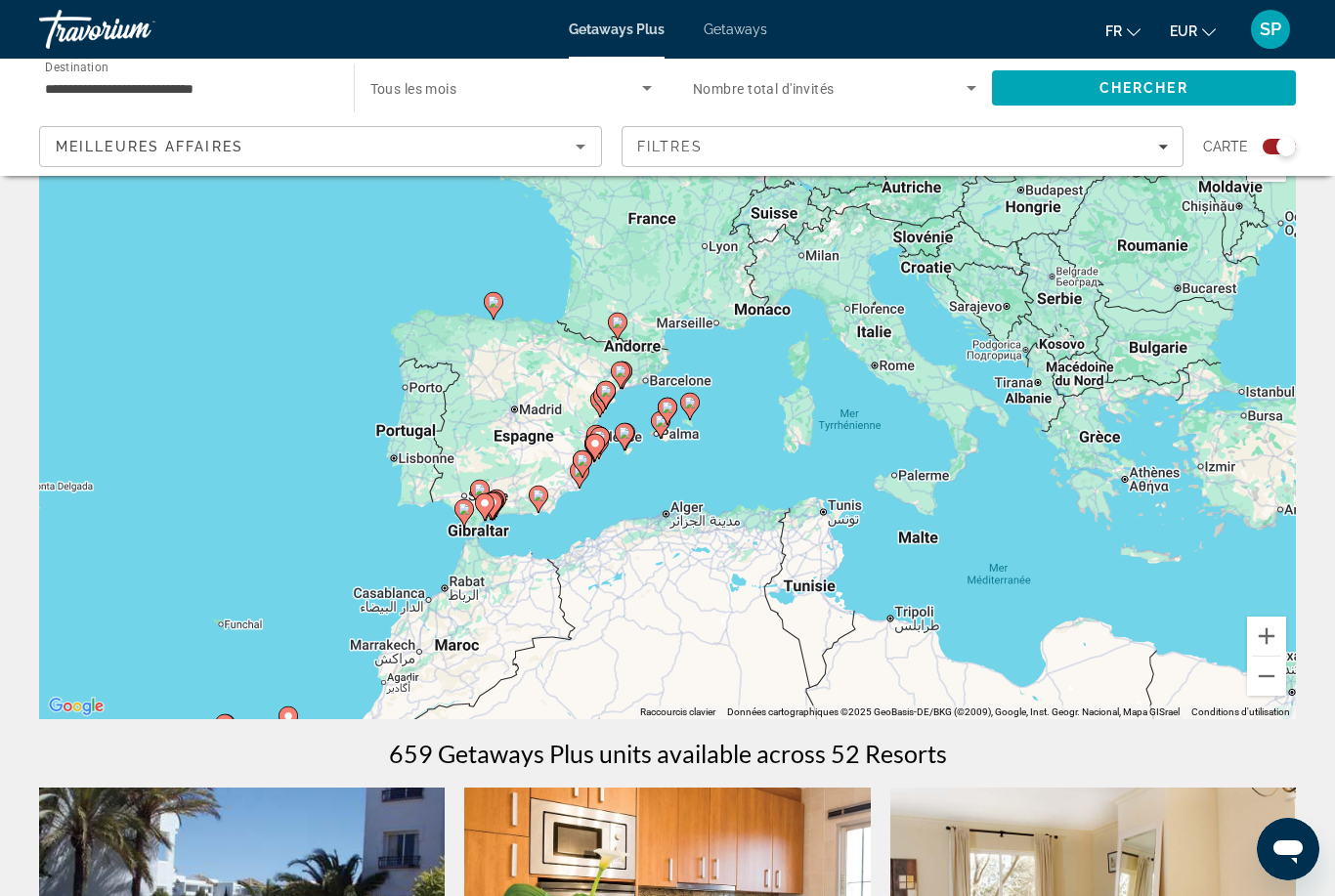
click at [633, 429] on icon "Main content" at bounding box center [625, 437] width 18 height 26
click at [635, 430] on icon "Main content" at bounding box center [626, 437] width 20 height 28
click at [1269, 624] on button "Zoom avant" at bounding box center [1267, 636] width 39 height 39
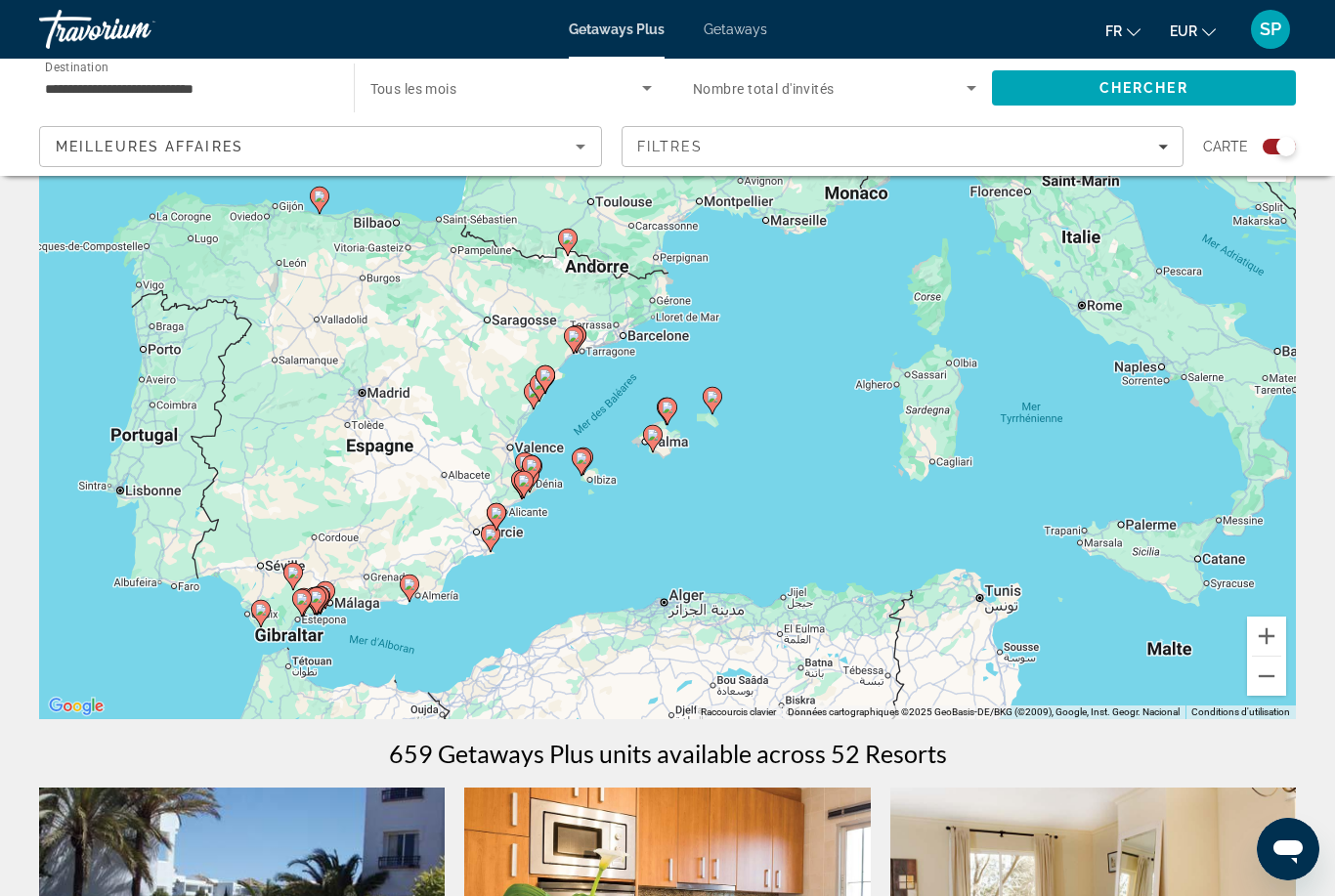
click at [605, 481] on div "Pour activer le glissement avec le clavier, appuyez sur Alt+Entrée. Une fois ce…" at bounding box center [667, 426] width 1257 height 586
type input "**********"
click at [584, 455] on image "Main content" at bounding box center [581, 458] width 12 height 12
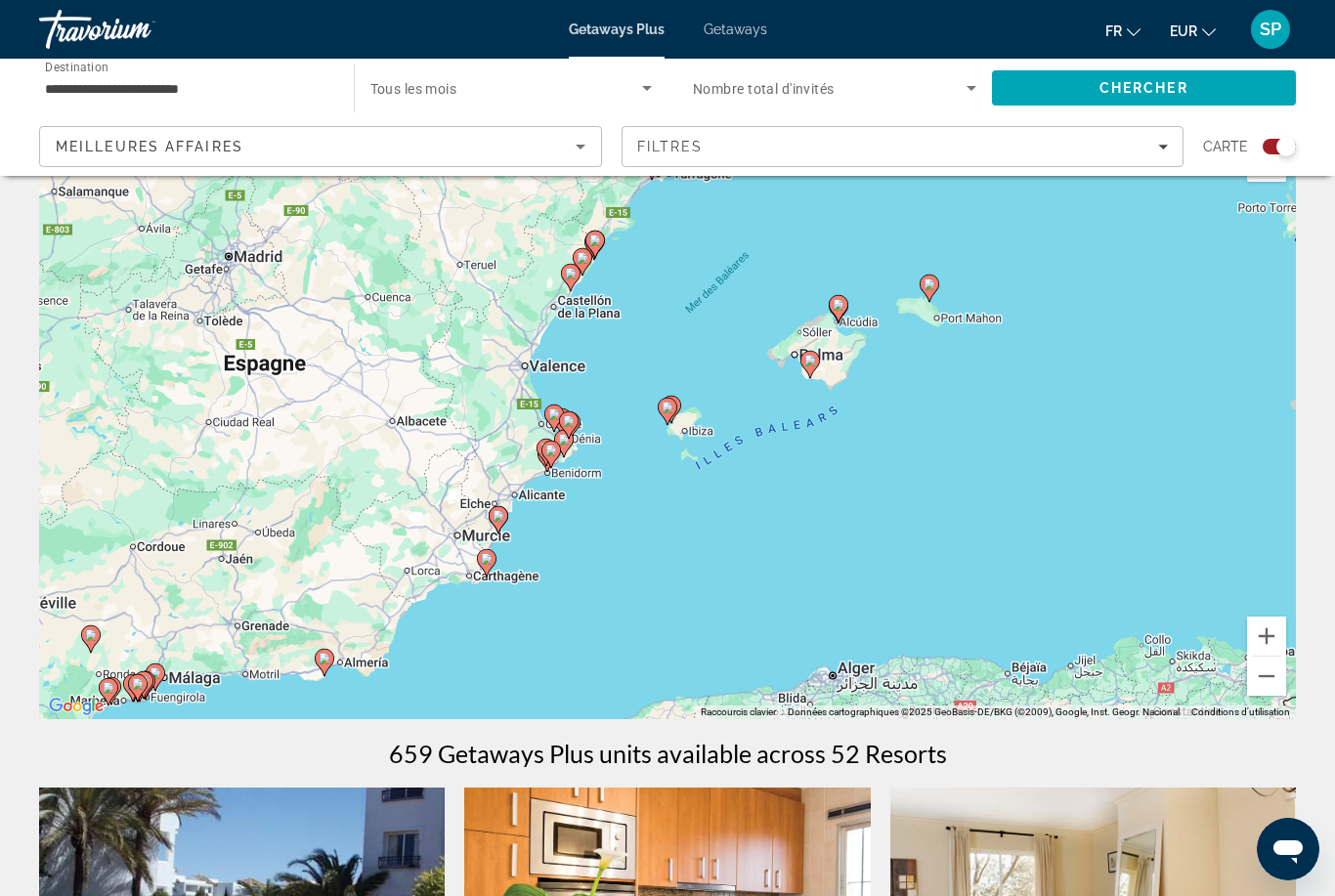
click at [678, 402] on icon "Main content" at bounding box center [671, 410] width 18 height 26
click at [676, 417] on gmp-advanced-marker "Main content" at bounding box center [668, 412] width 20 height 30
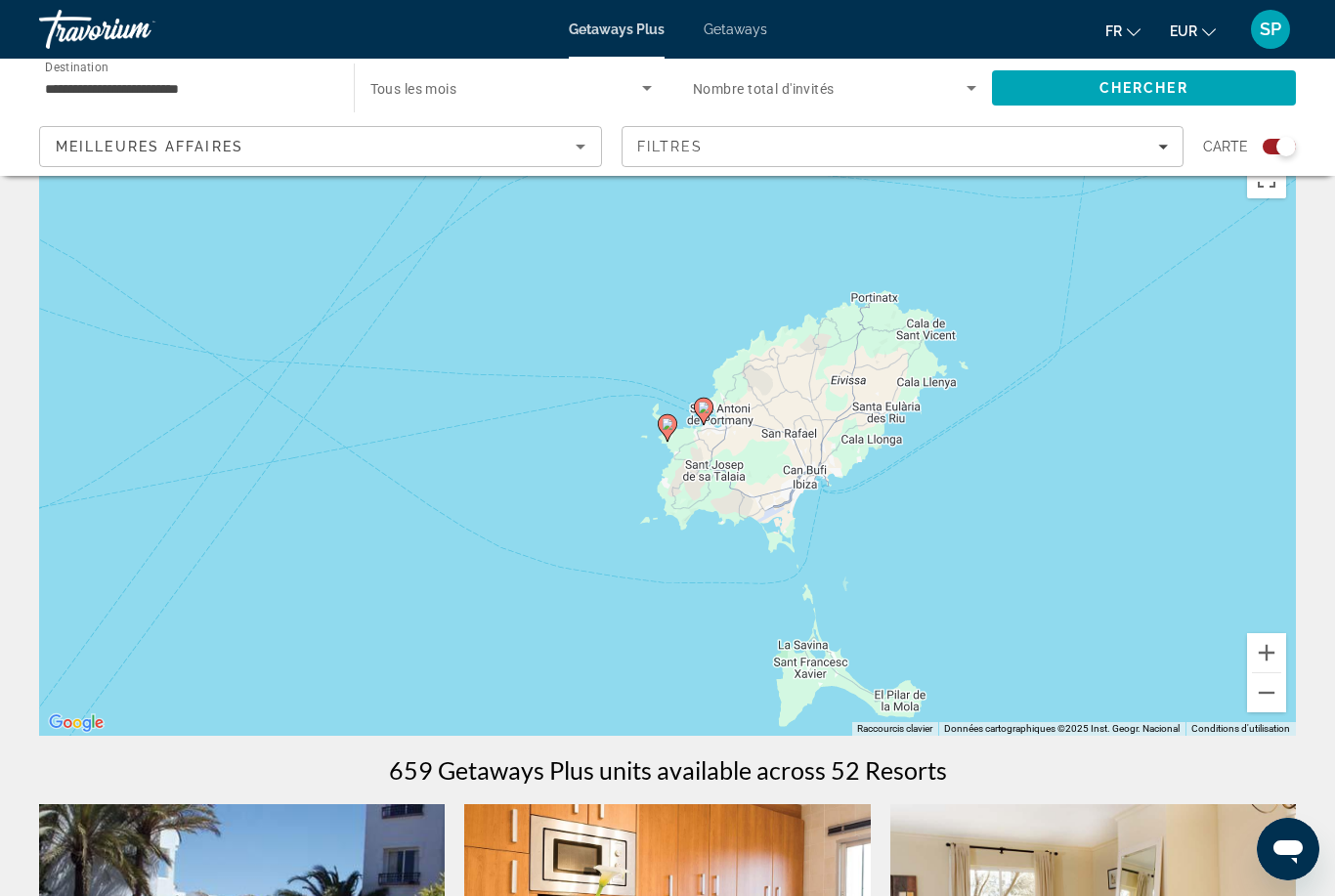
scroll to position [9, 0]
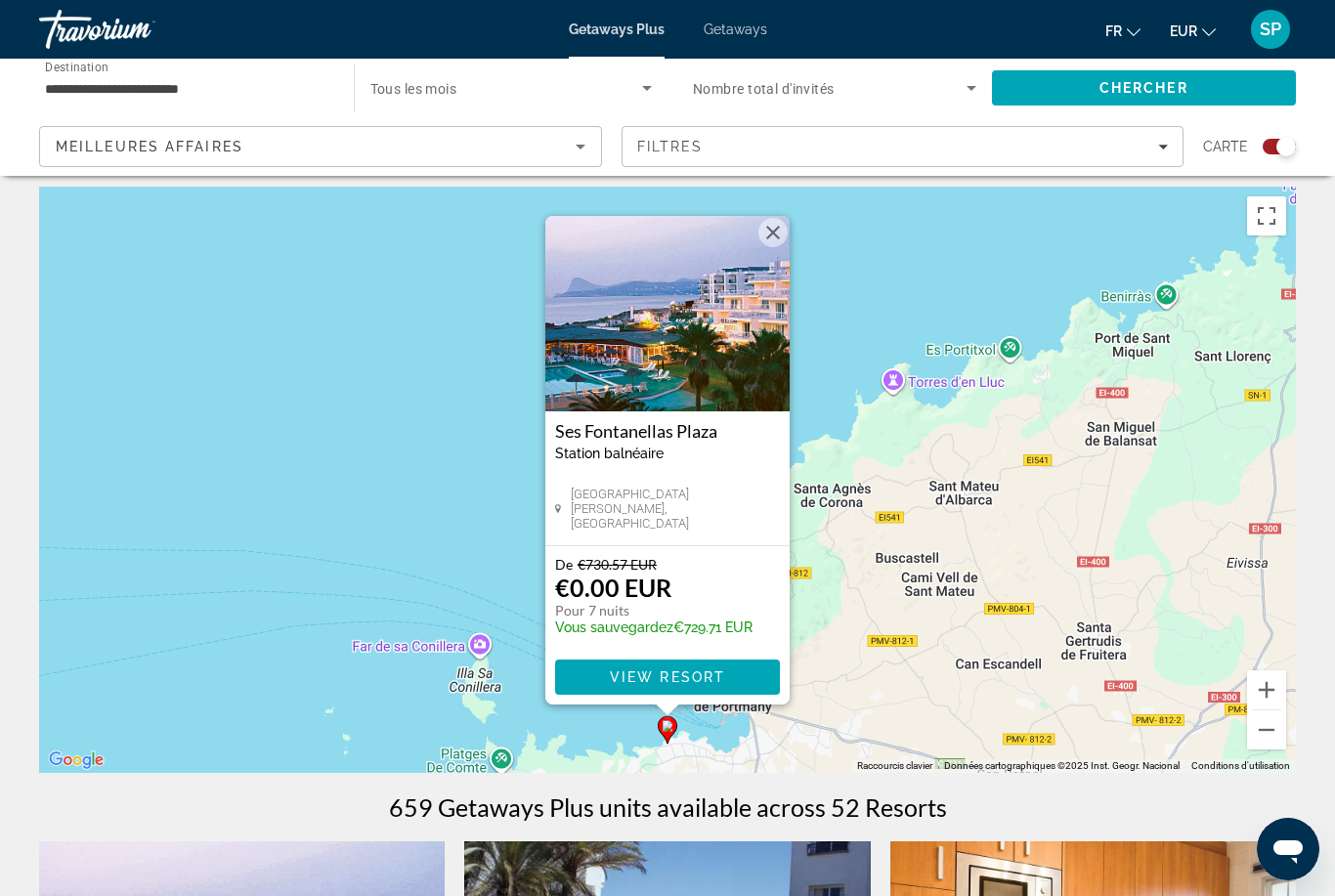
click at [776, 234] on button "Fermer" at bounding box center [773, 233] width 30 height 30
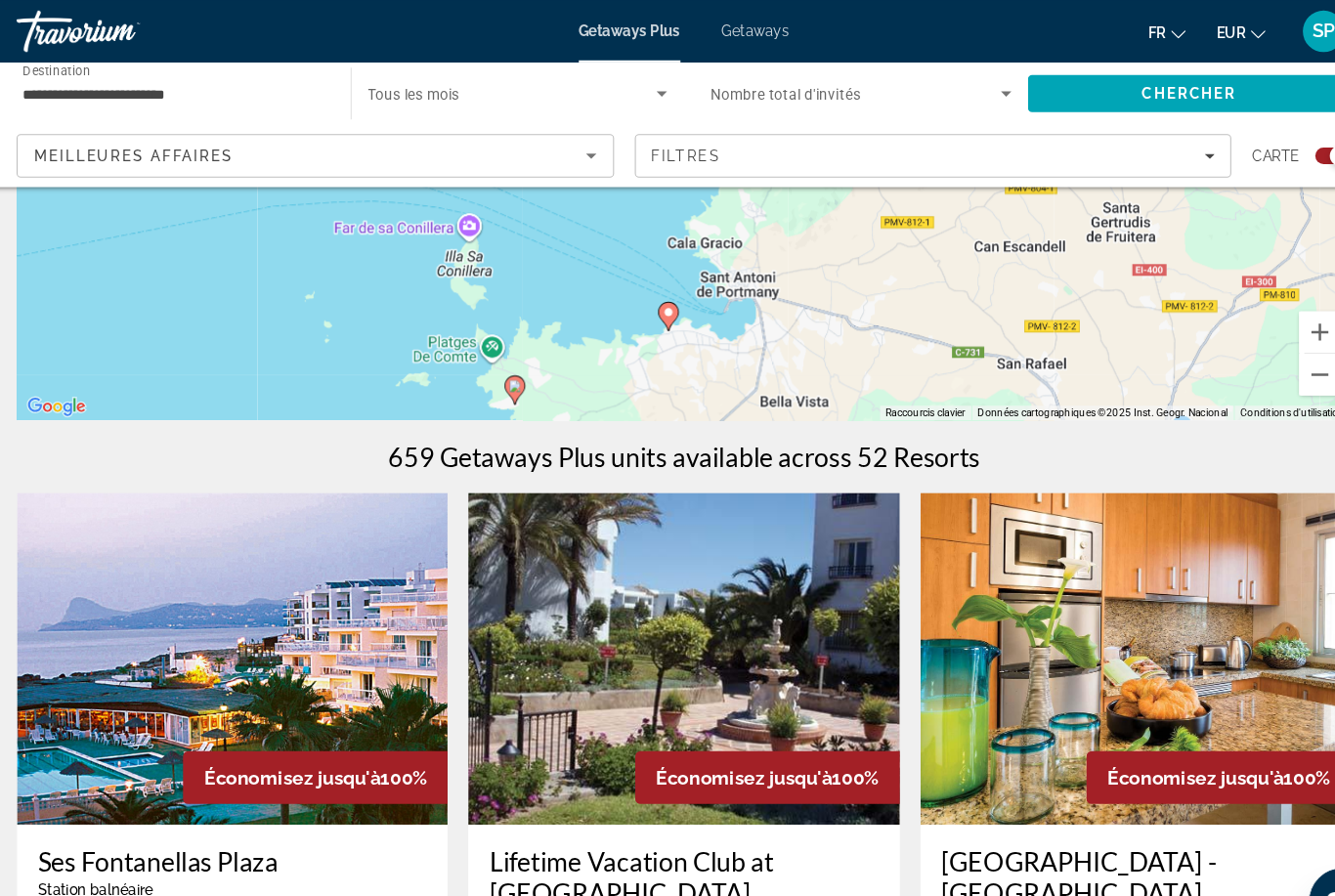
scroll to position [386, 0]
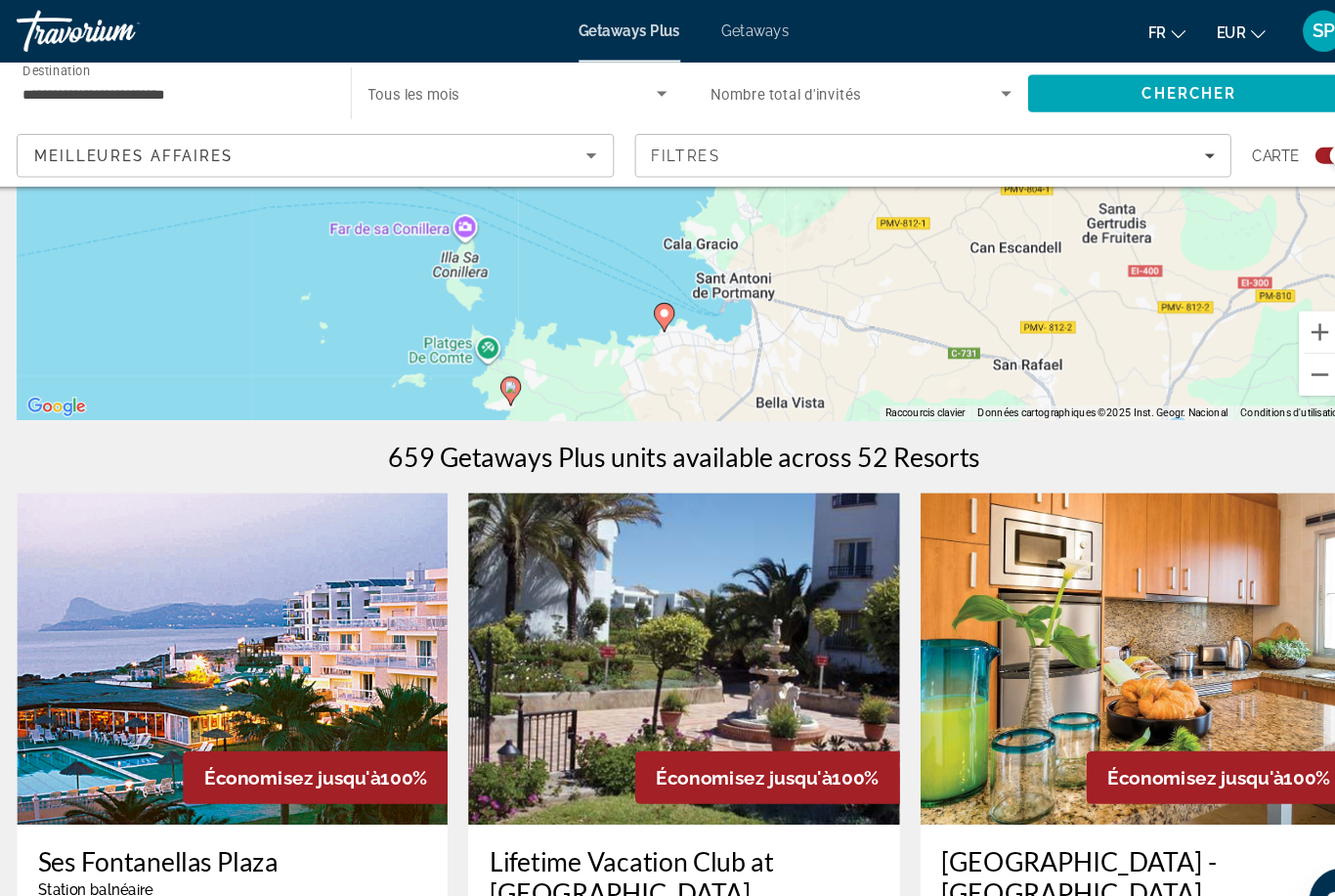
click at [497, 357] on div "Pour activer le glissement avec le clavier, appuyez sur Alt+Entrée. Une fois ce…" at bounding box center [667, 103] width 1257 height 586
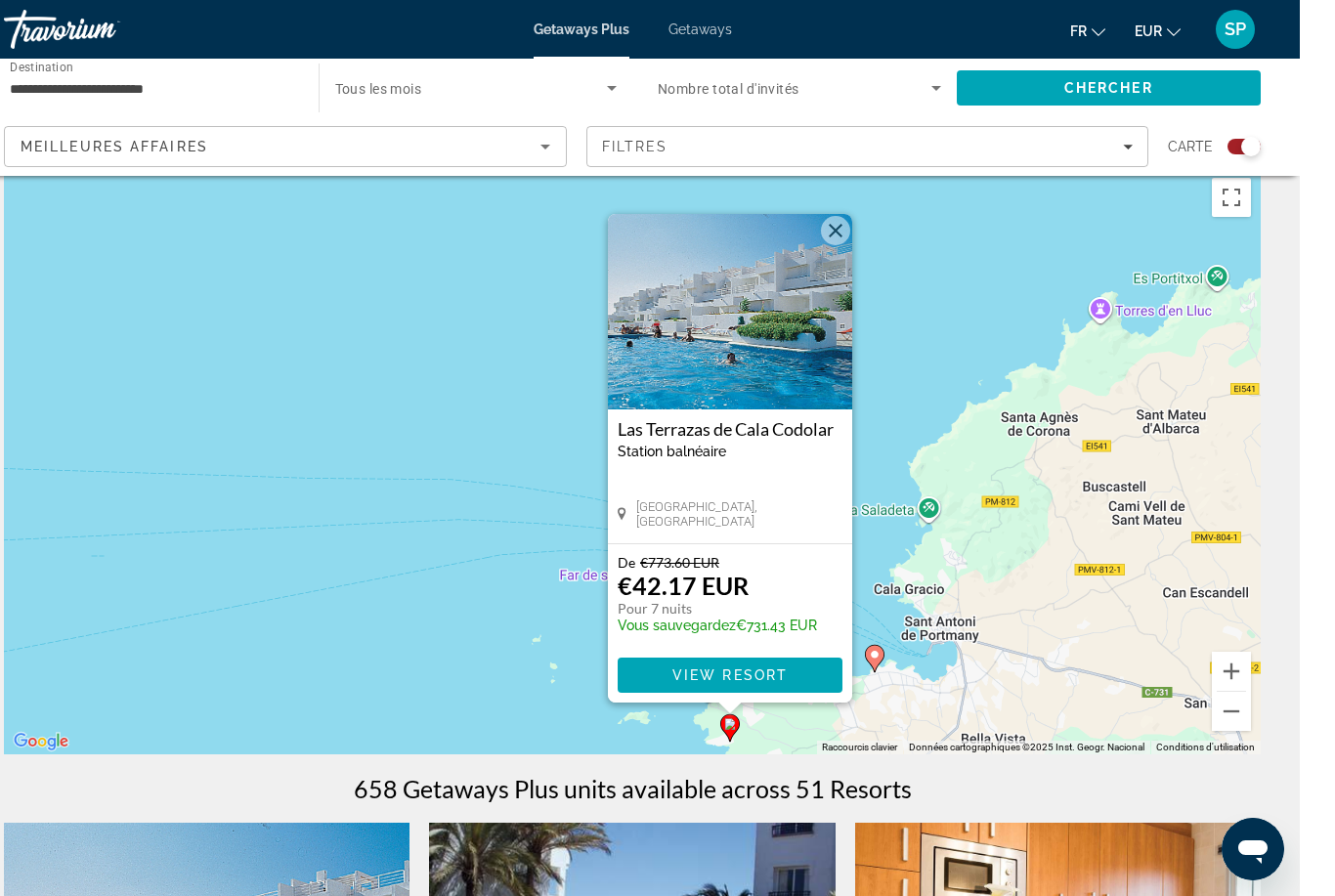
scroll to position [60, 0]
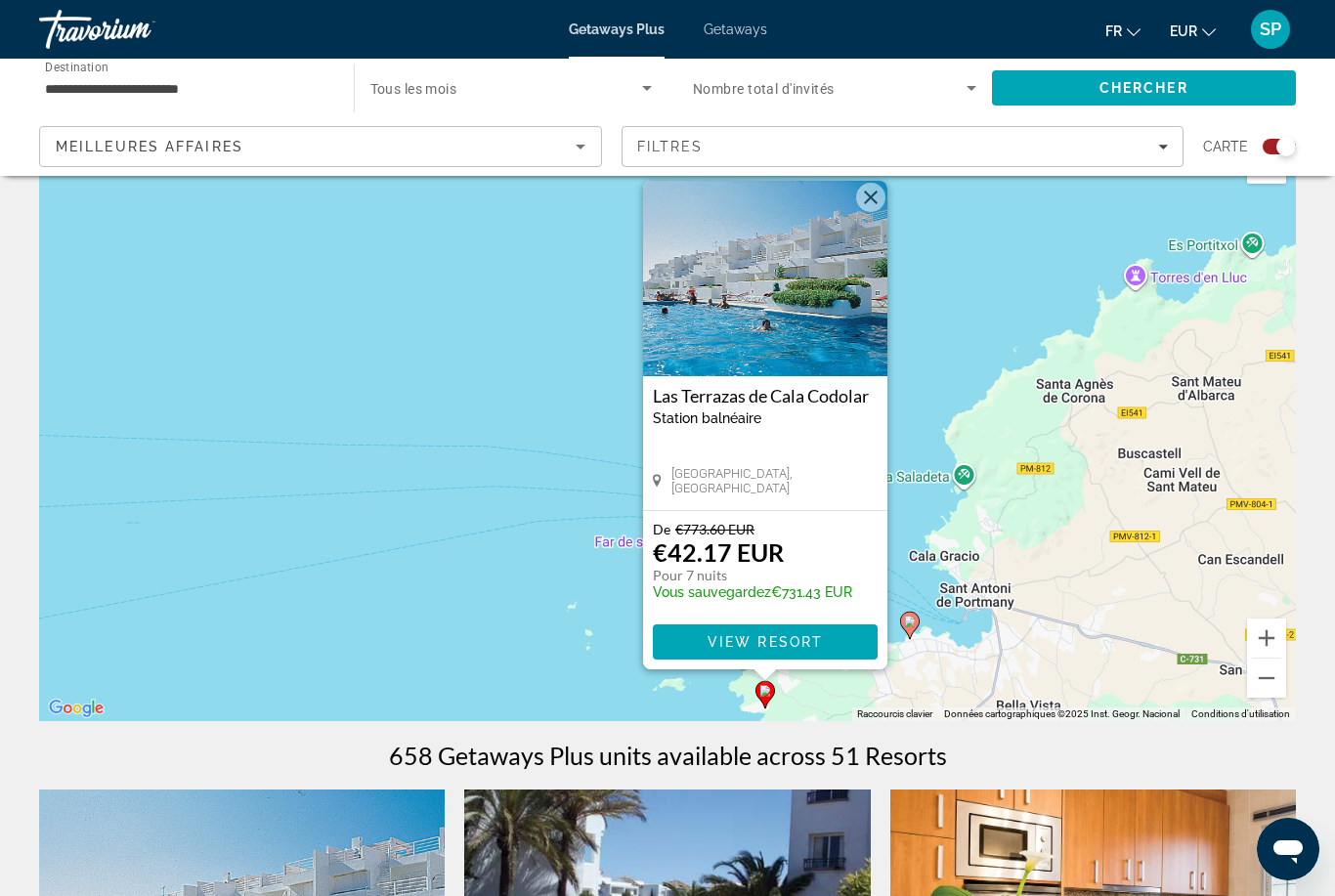
click at [1277, 673] on button "Zoom arrière" at bounding box center [1267, 677] width 39 height 39
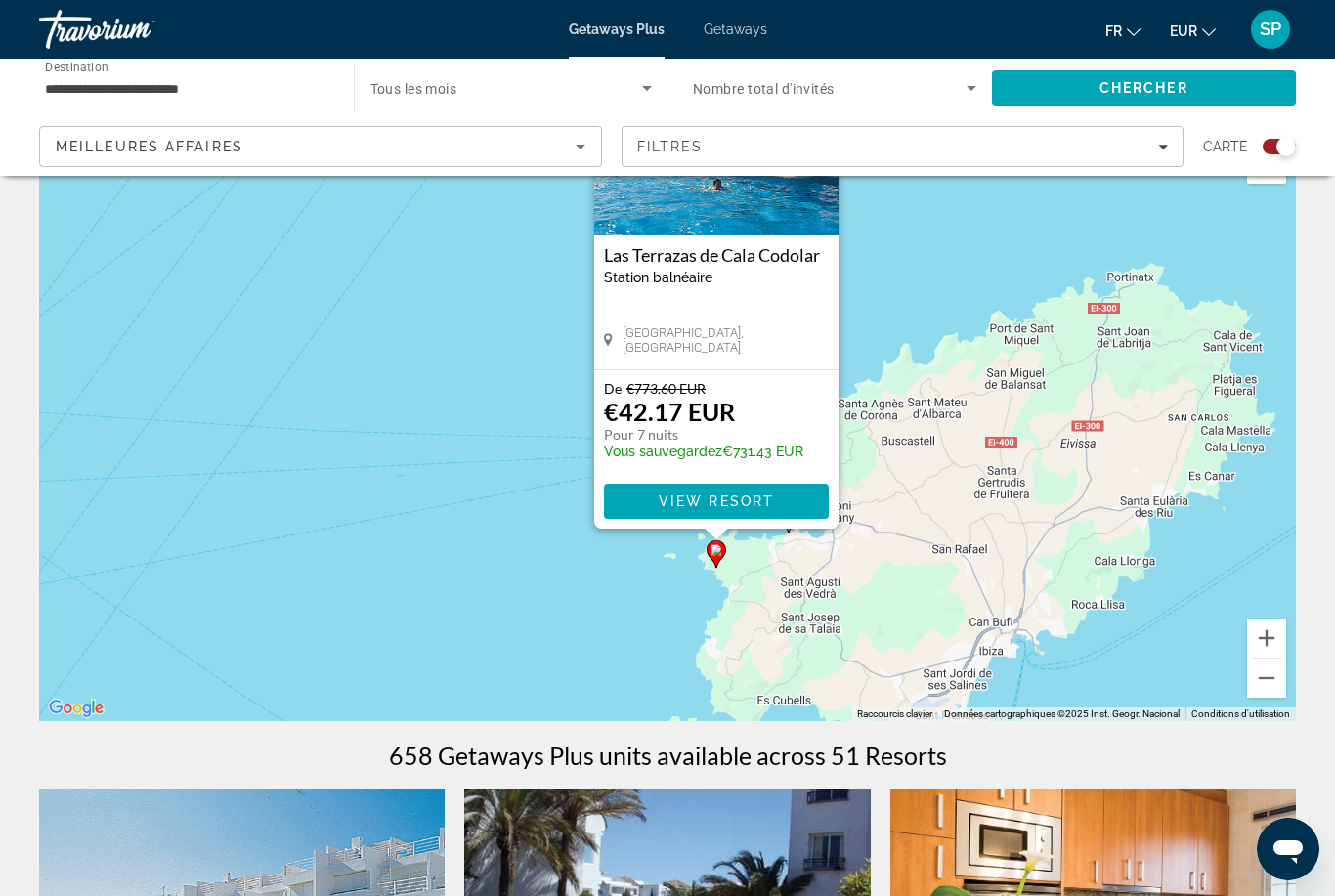
click at [1282, 685] on button "Zoom arrière" at bounding box center [1267, 677] width 39 height 39
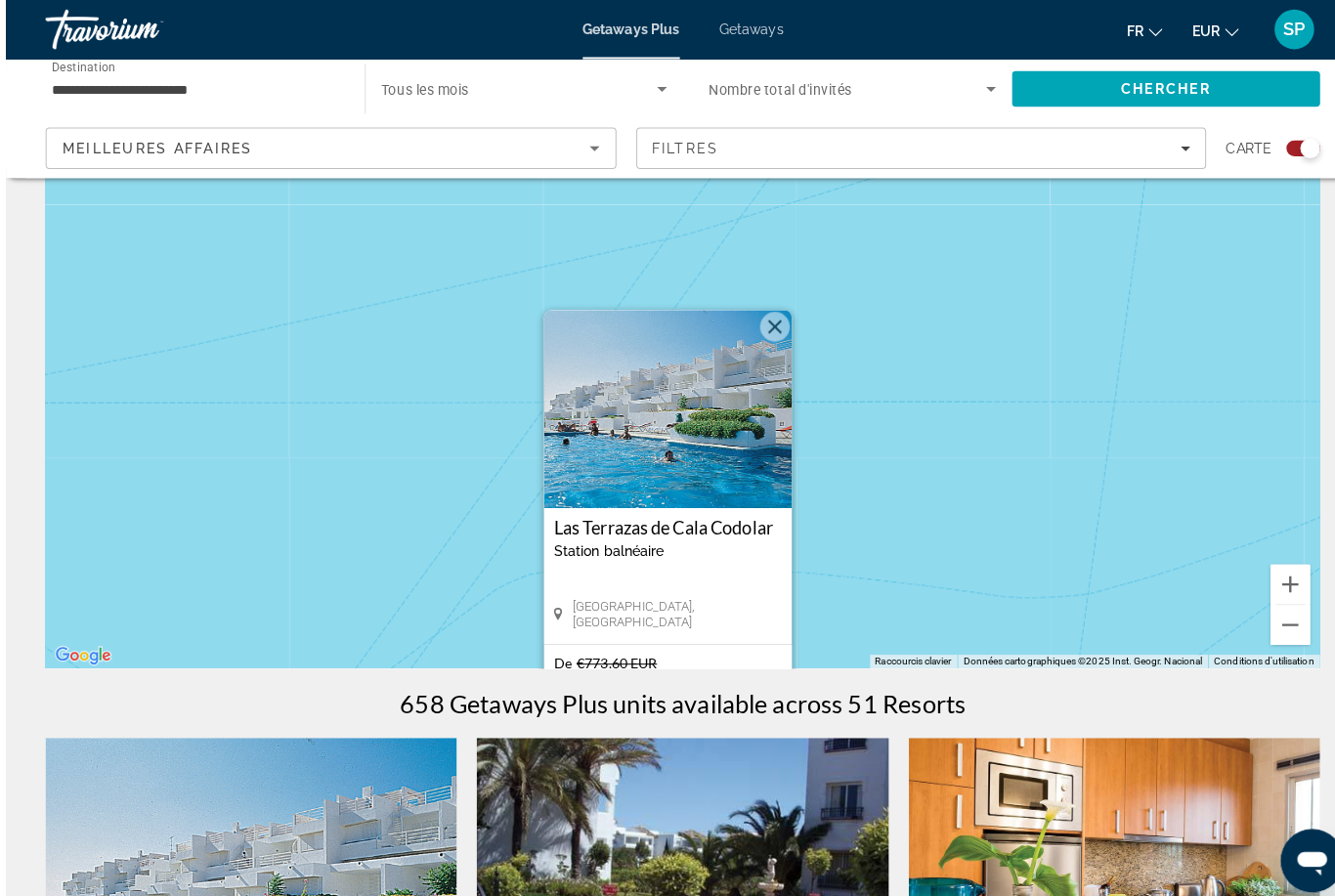
scroll to position [129, 0]
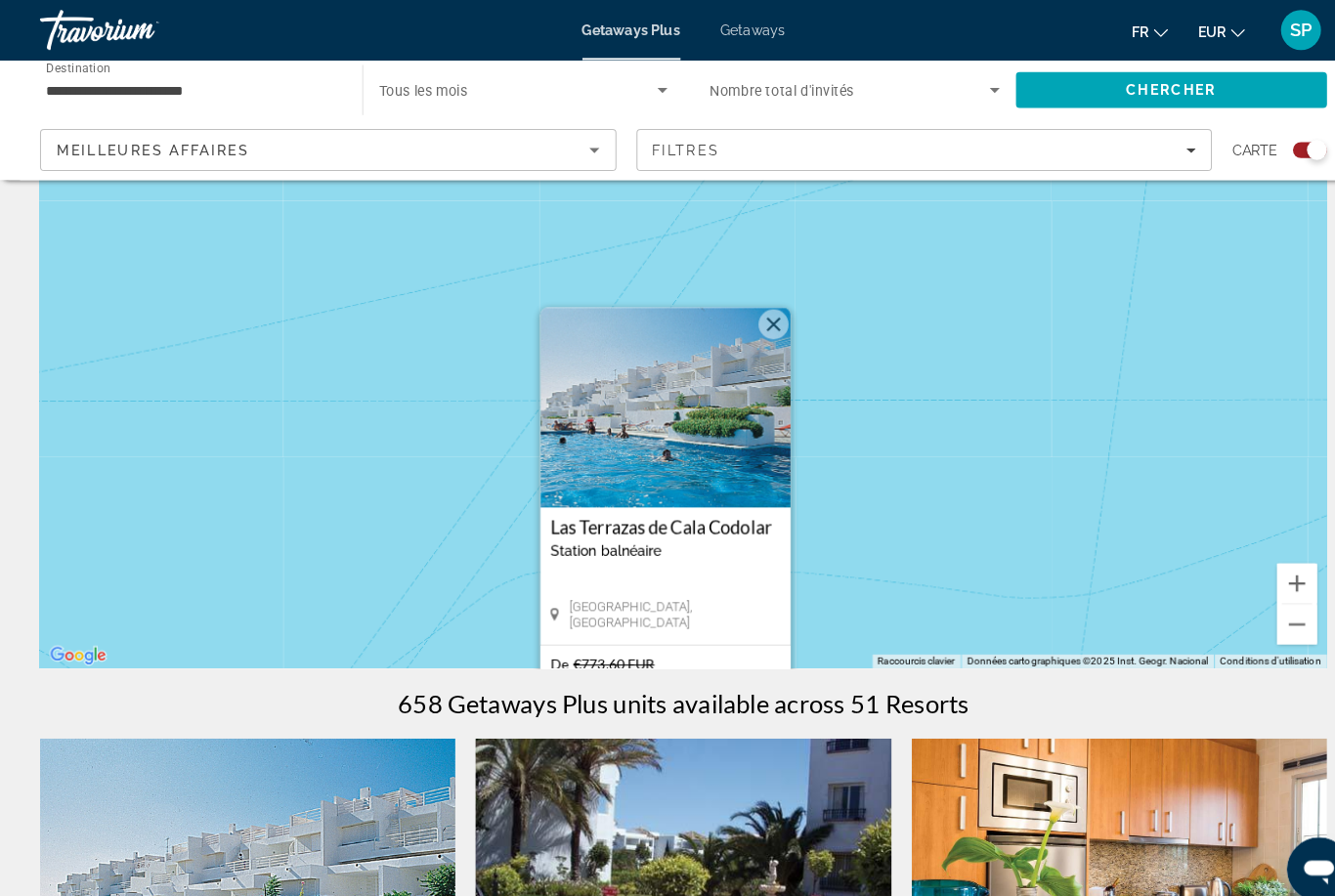
click at [1266, 622] on button "Zoom arrière" at bounding box center [1267, 609] width 39 height 39
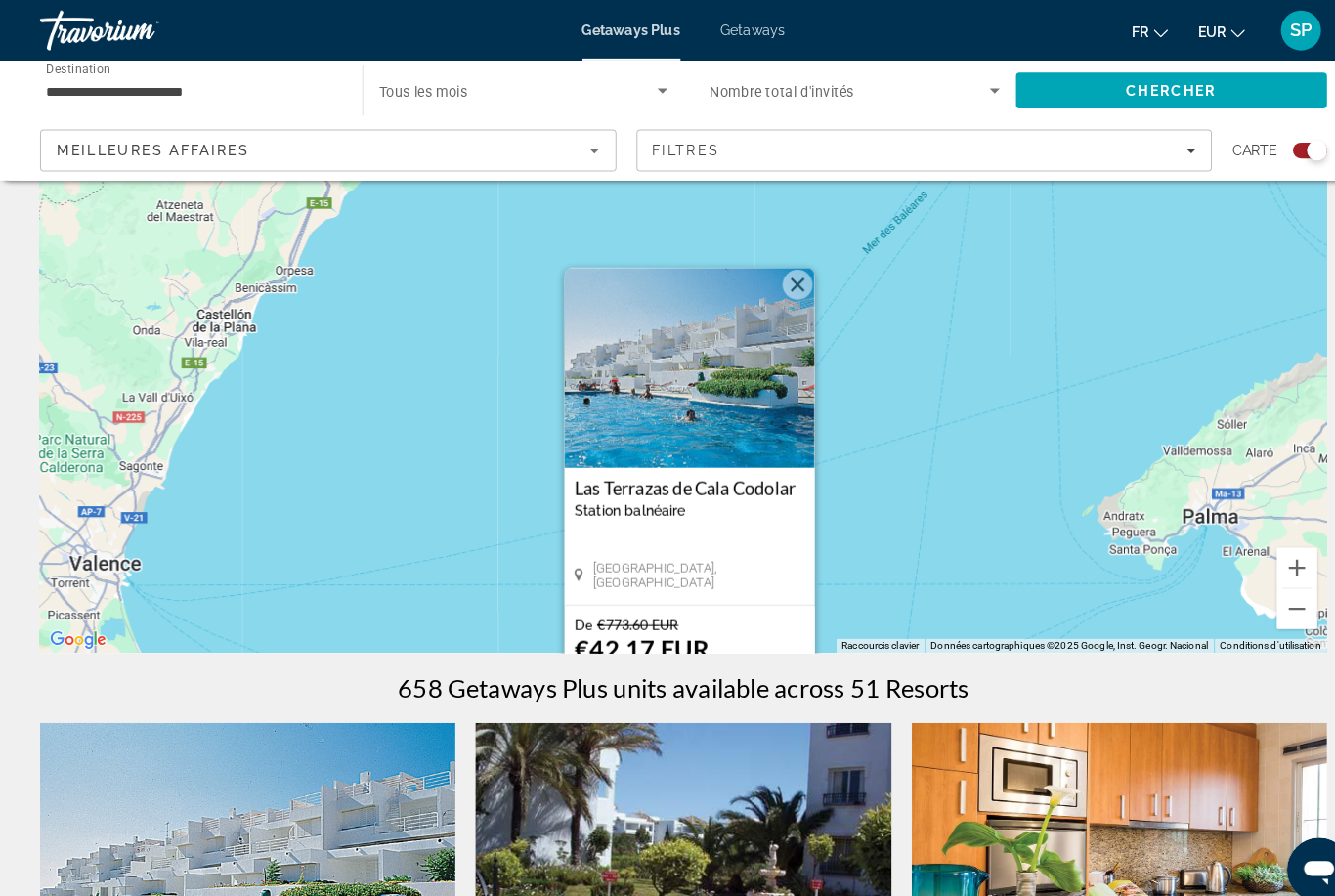
scroll to position [144, 0]
click at [788, 274] on button "Fermer" at bounding box center [779, 279] width 30 height 30
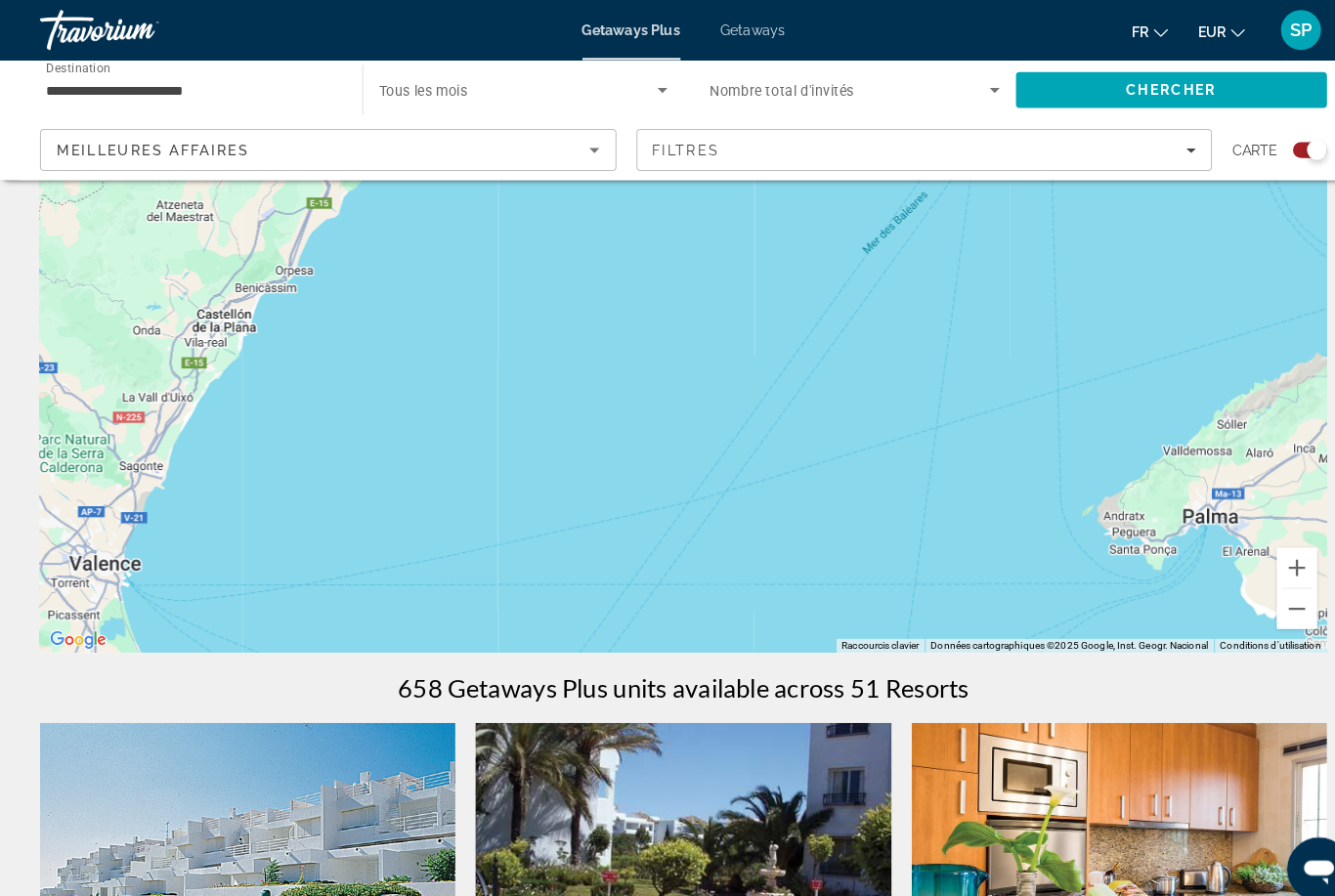
click at [1274, 600] on button "Zoom arrière" at bounding box center [1267, 594] width 39 height 39
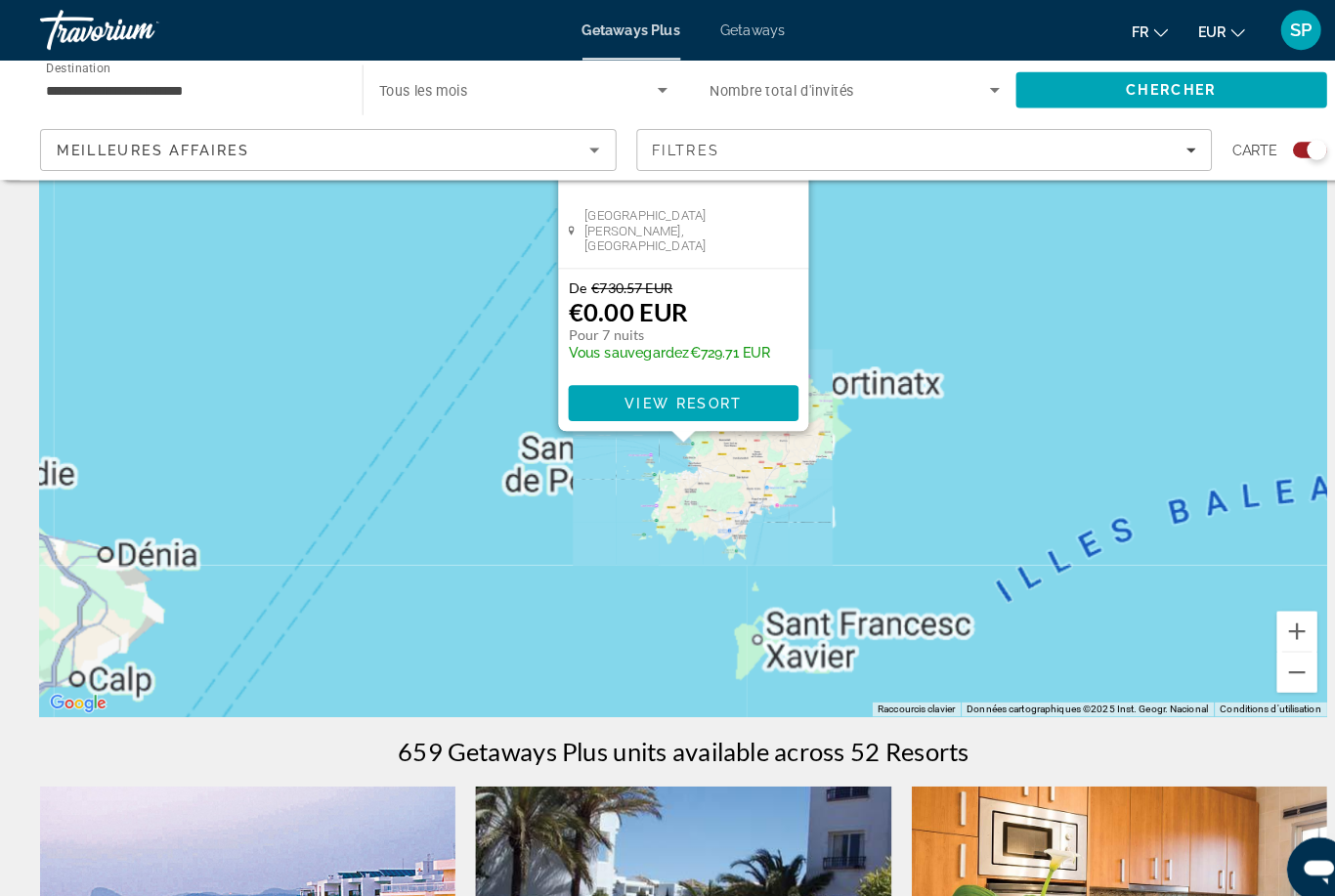
scroll to position [0, 0]
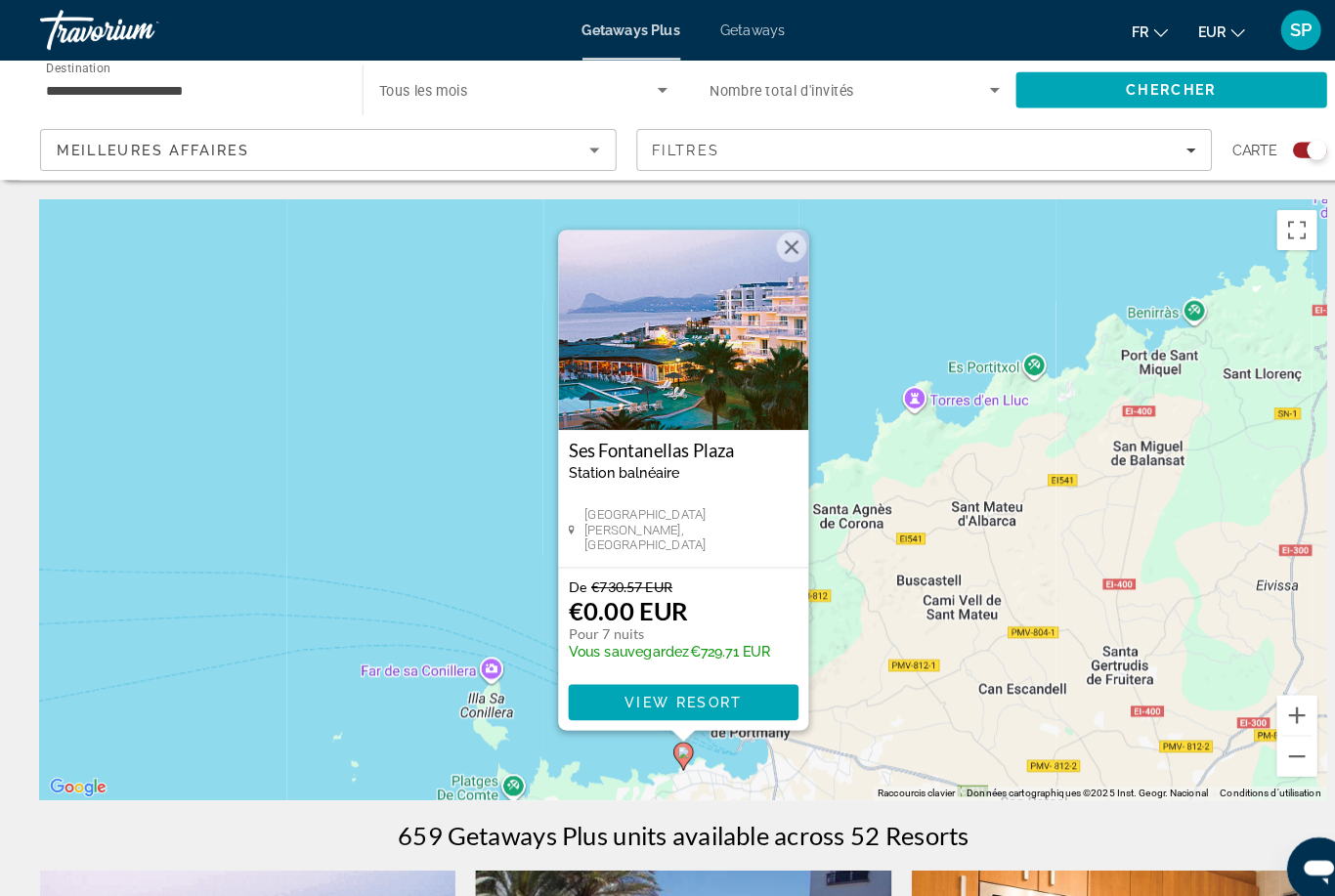
click at [779, 221] on div "Pour naviguer, appuyez sur les touches fléchées. Pour activer le glissement ave…" at bounding box center [667, 488] width 1257 height 586
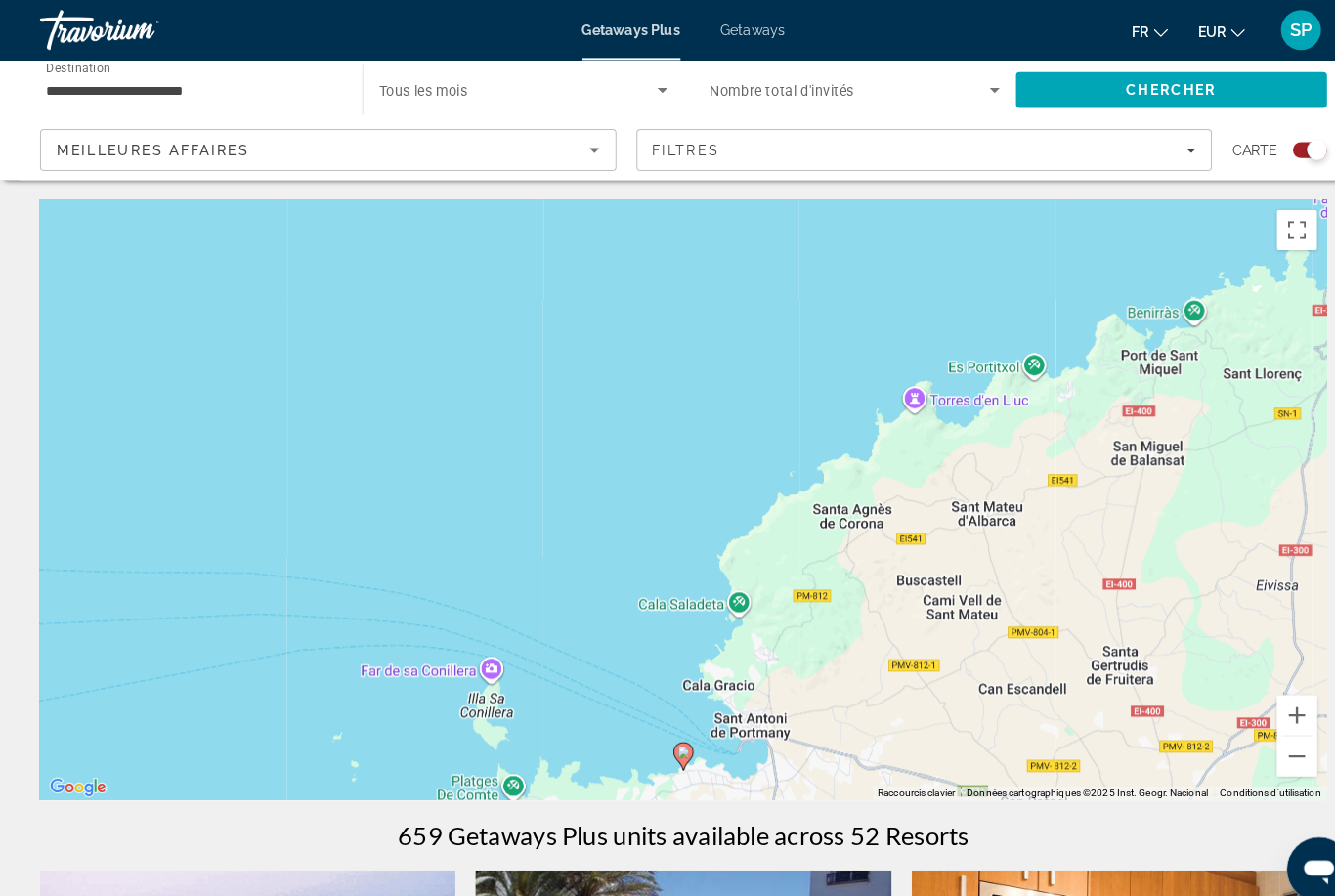
click at [1272, 741] on button "Zoom arrière" at bounding box center [1267, 738] width 39 height 39
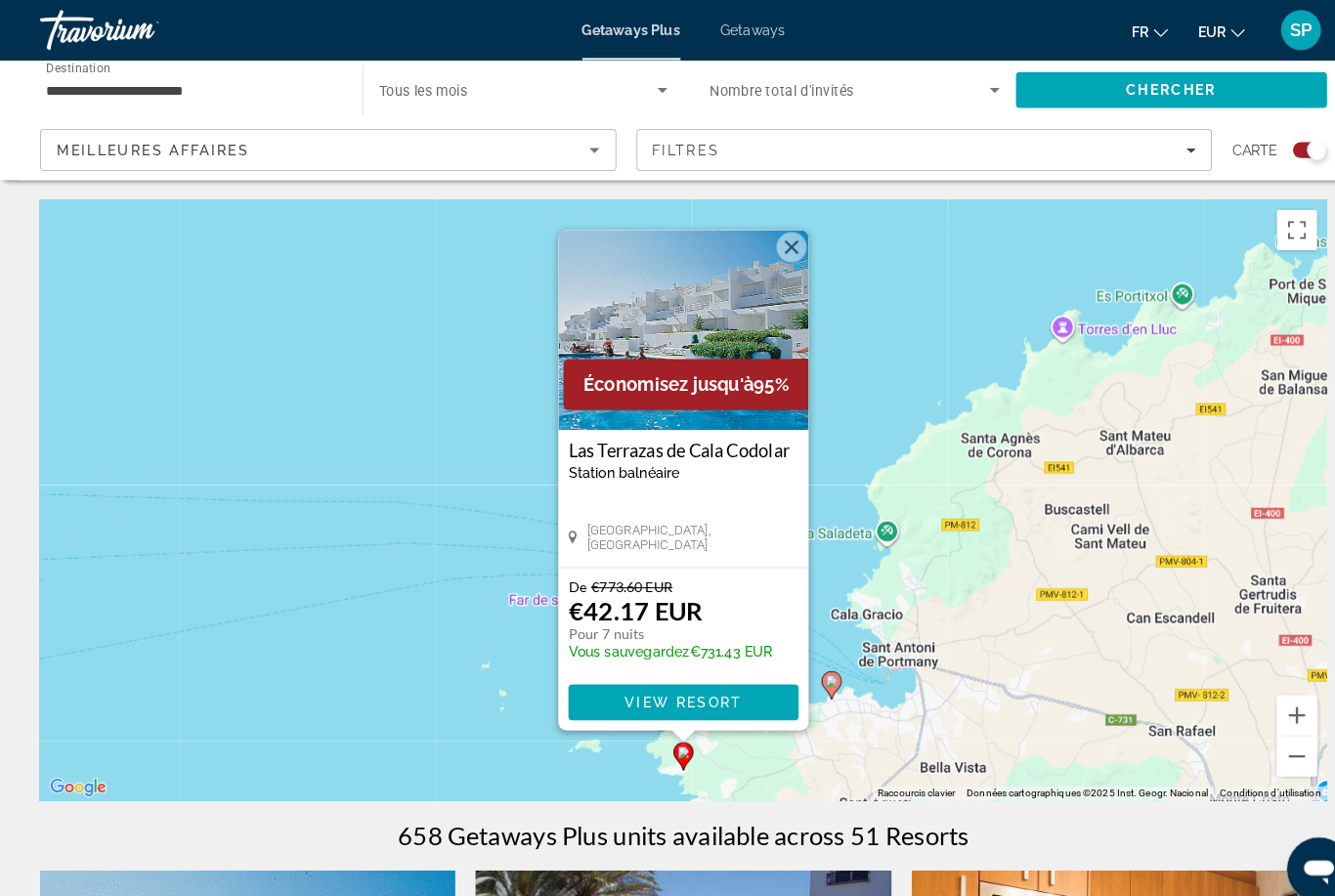
click at [786, 244] on button "Fermer" at bounding box center [773, 242] width 30 height 30
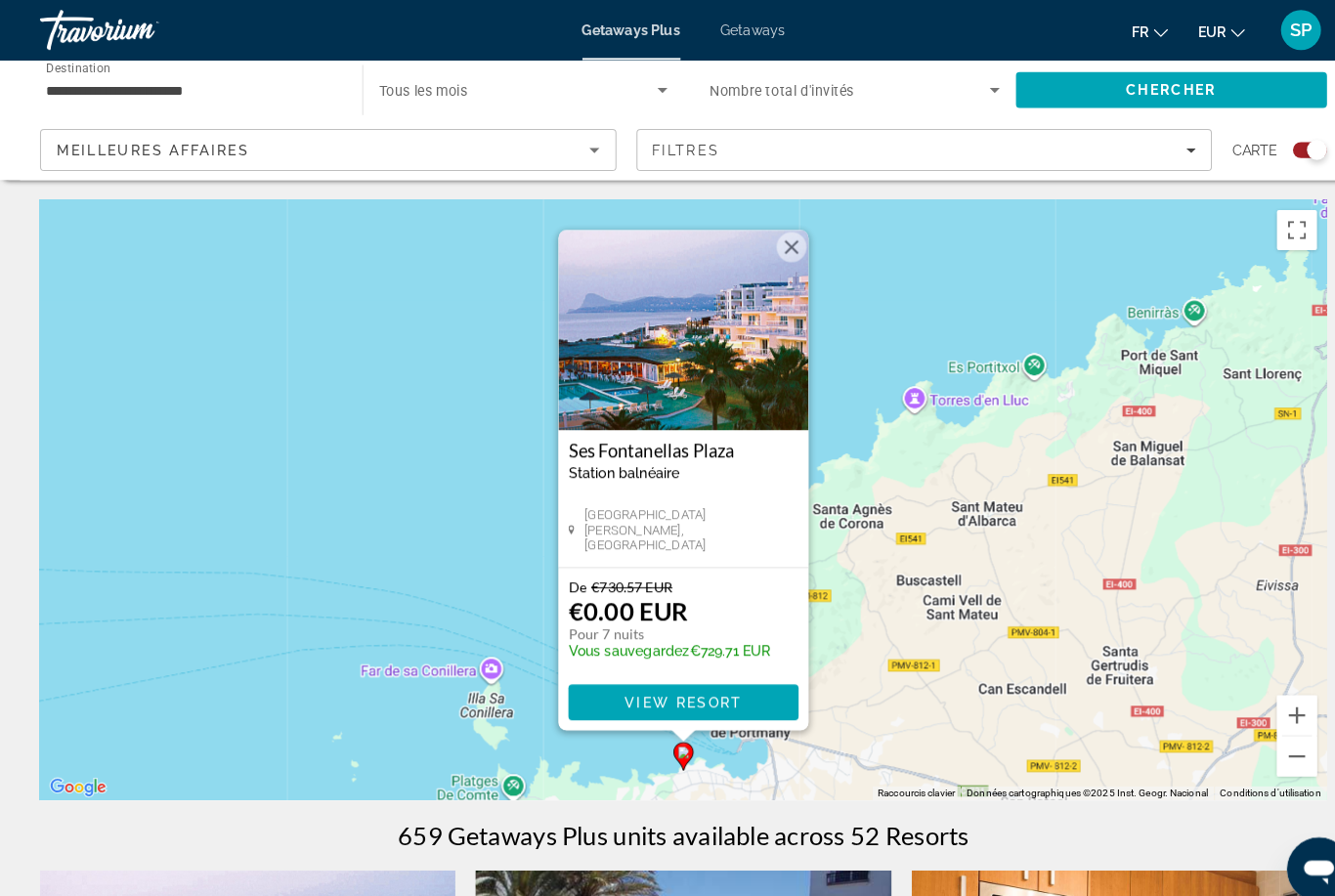
click at [643, 365] on img "Main content" at bounding box center [668, 322] width 245 height 195
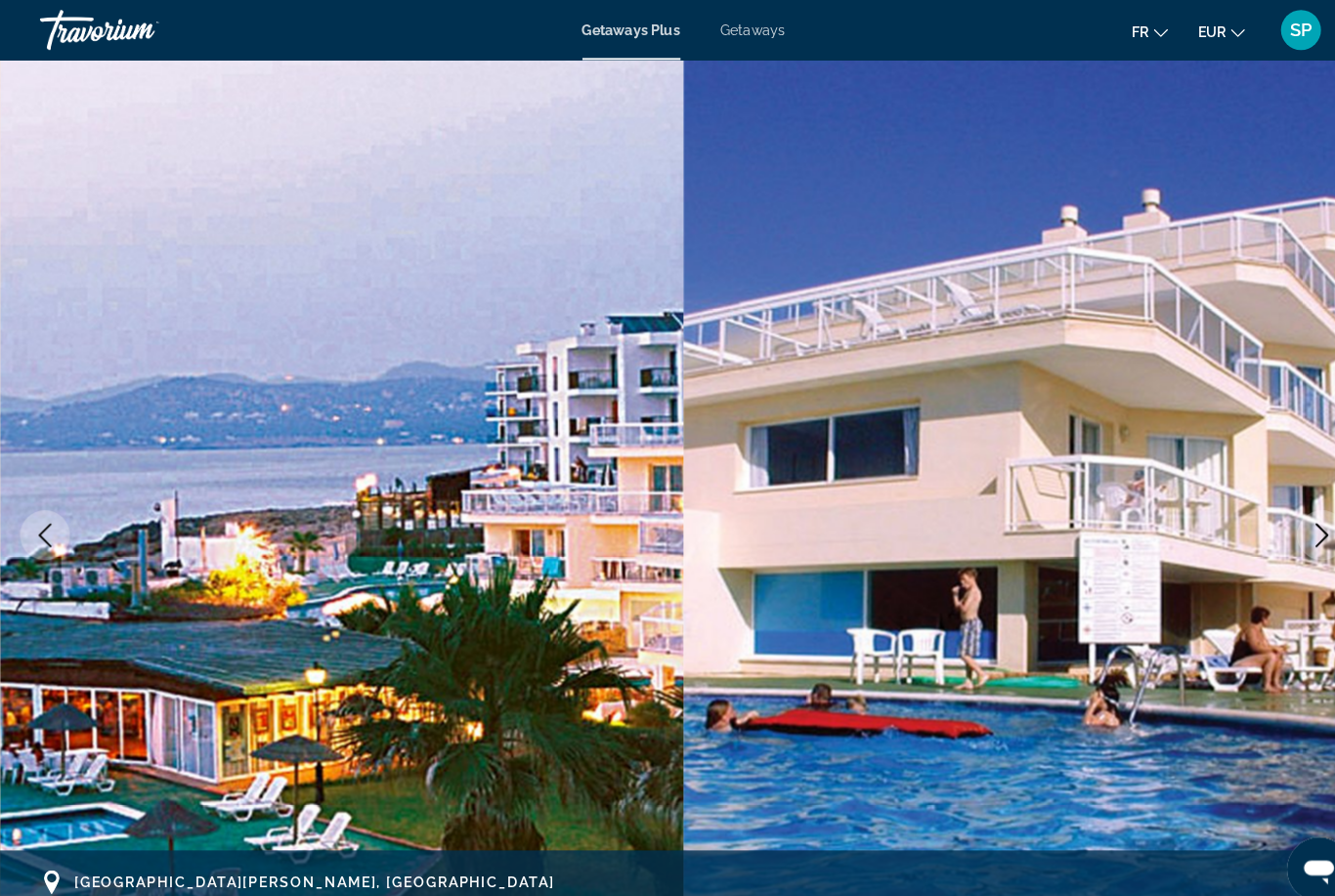
click at [1283, 516] on icon "Next image" at bounding box center [1291, 523] width 24 height 24
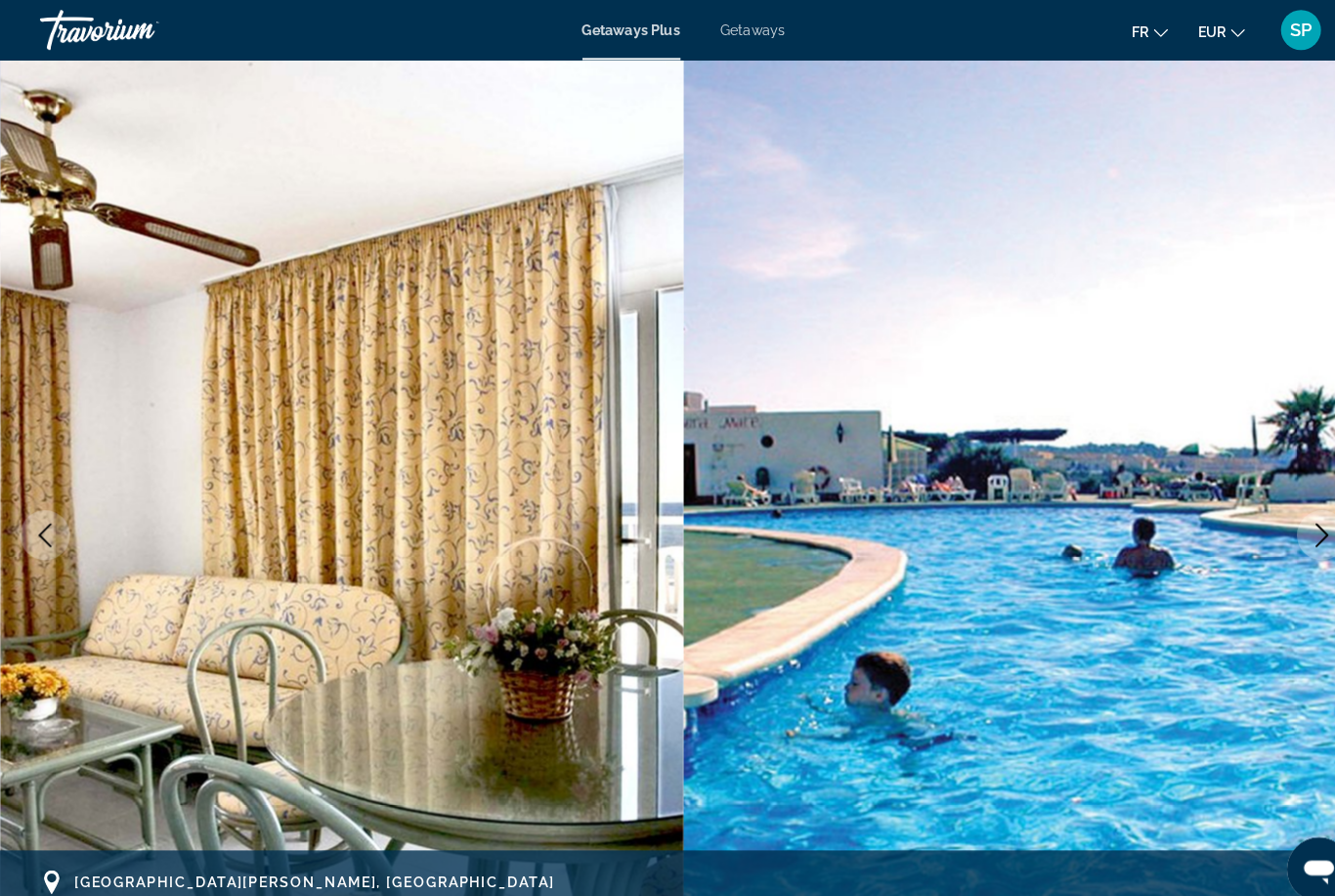
click at [1278, 514] on button "Next image" at bounding box center [1290, 522] width 49 height 49
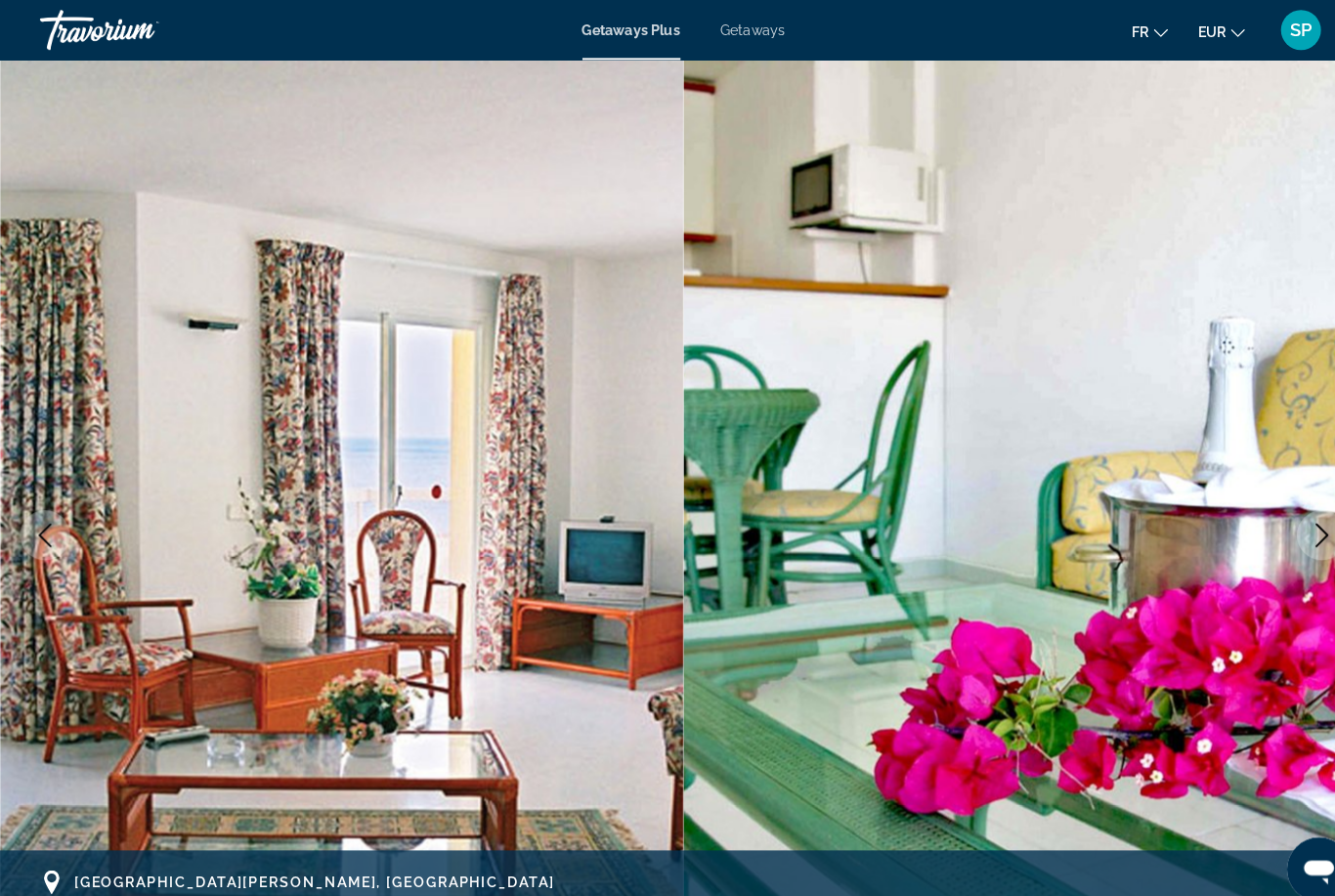
click at [1272, 519] on button "Next image" at bounding box center [1290, 522] width 49 height 49
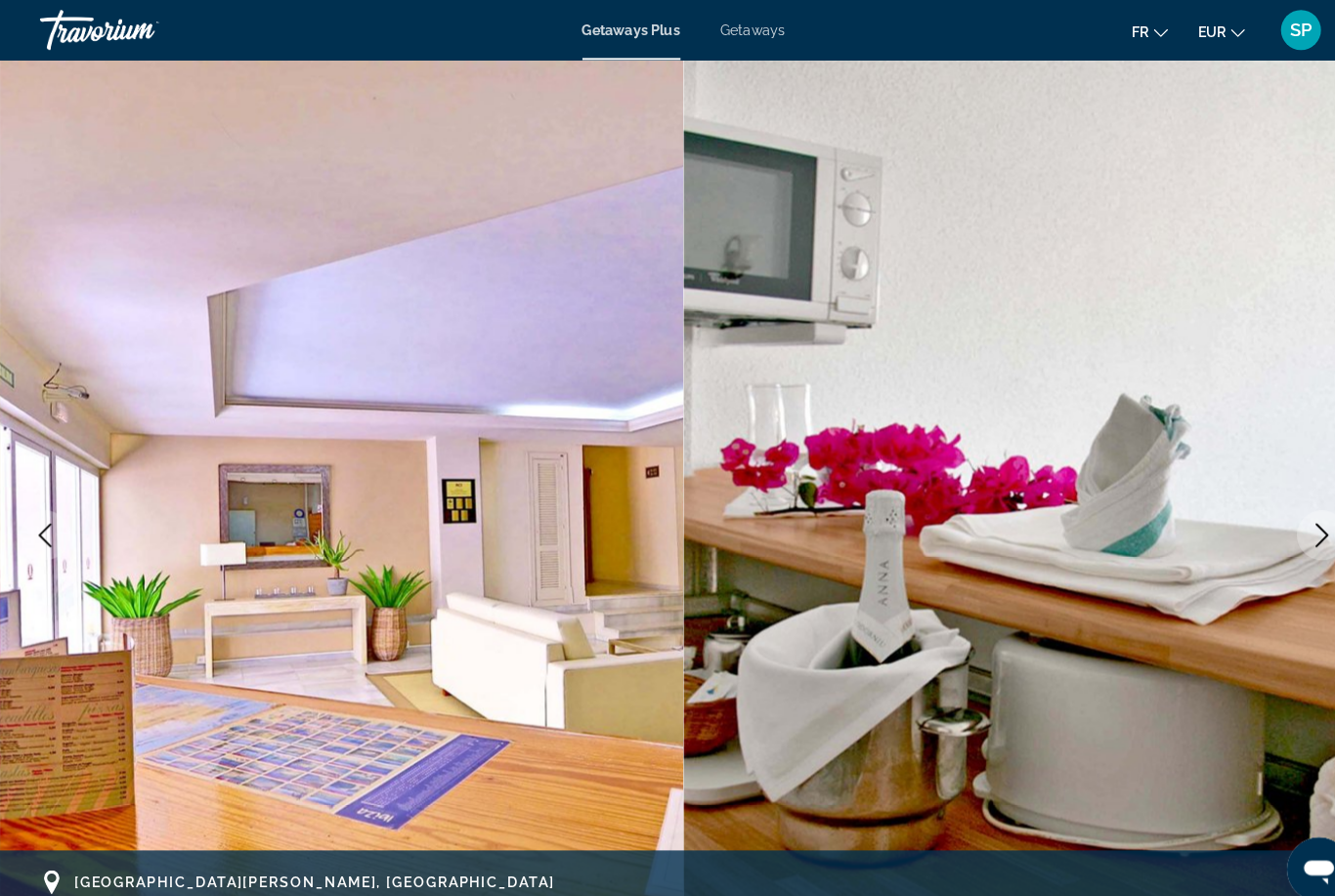
click at [1274, 527] on button "Next image" at bounding box center [1290, 522] width 49 height 49
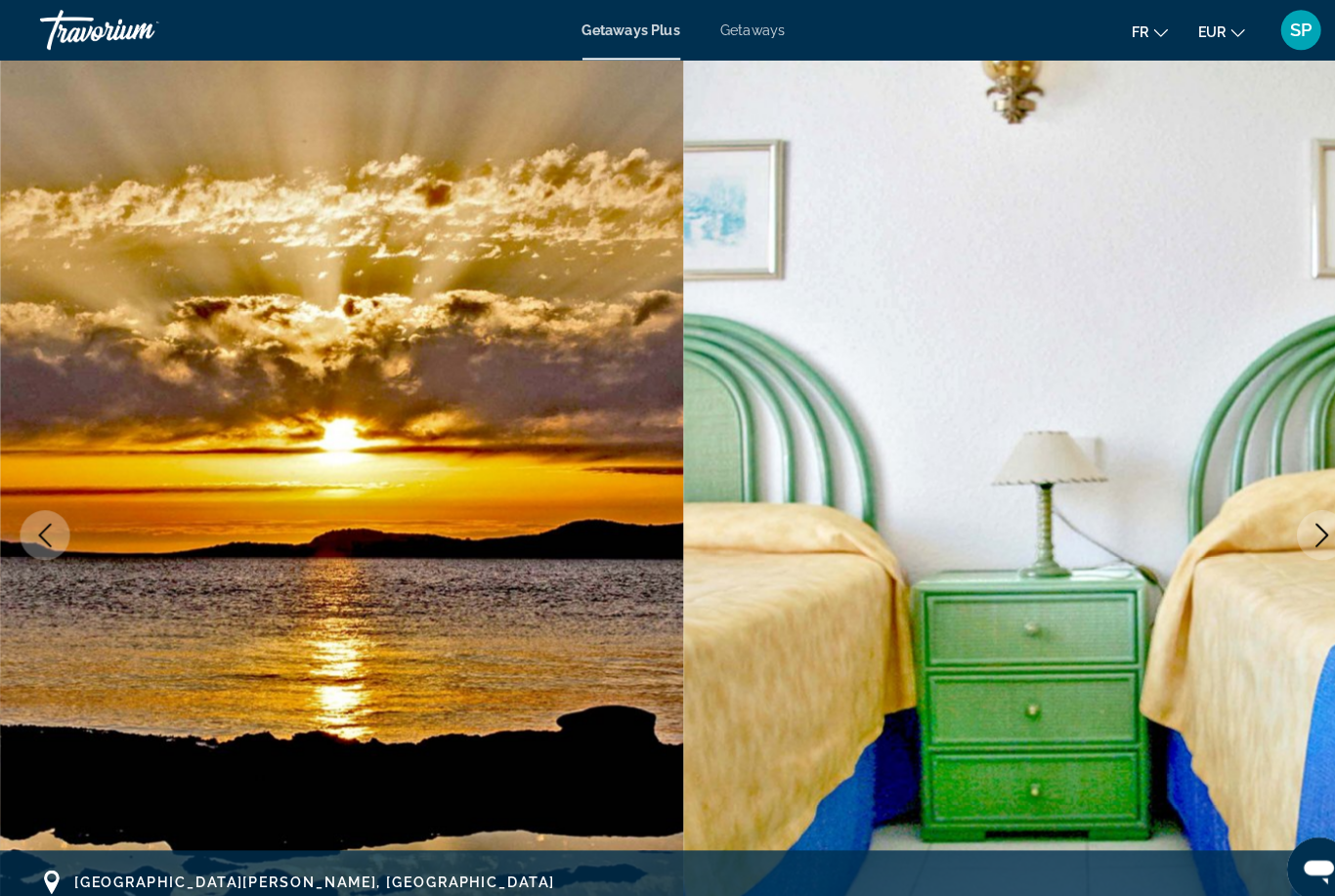
click at [1273, 529] on button "Next image" at bounding box center [1290, 522] width 49 height 49
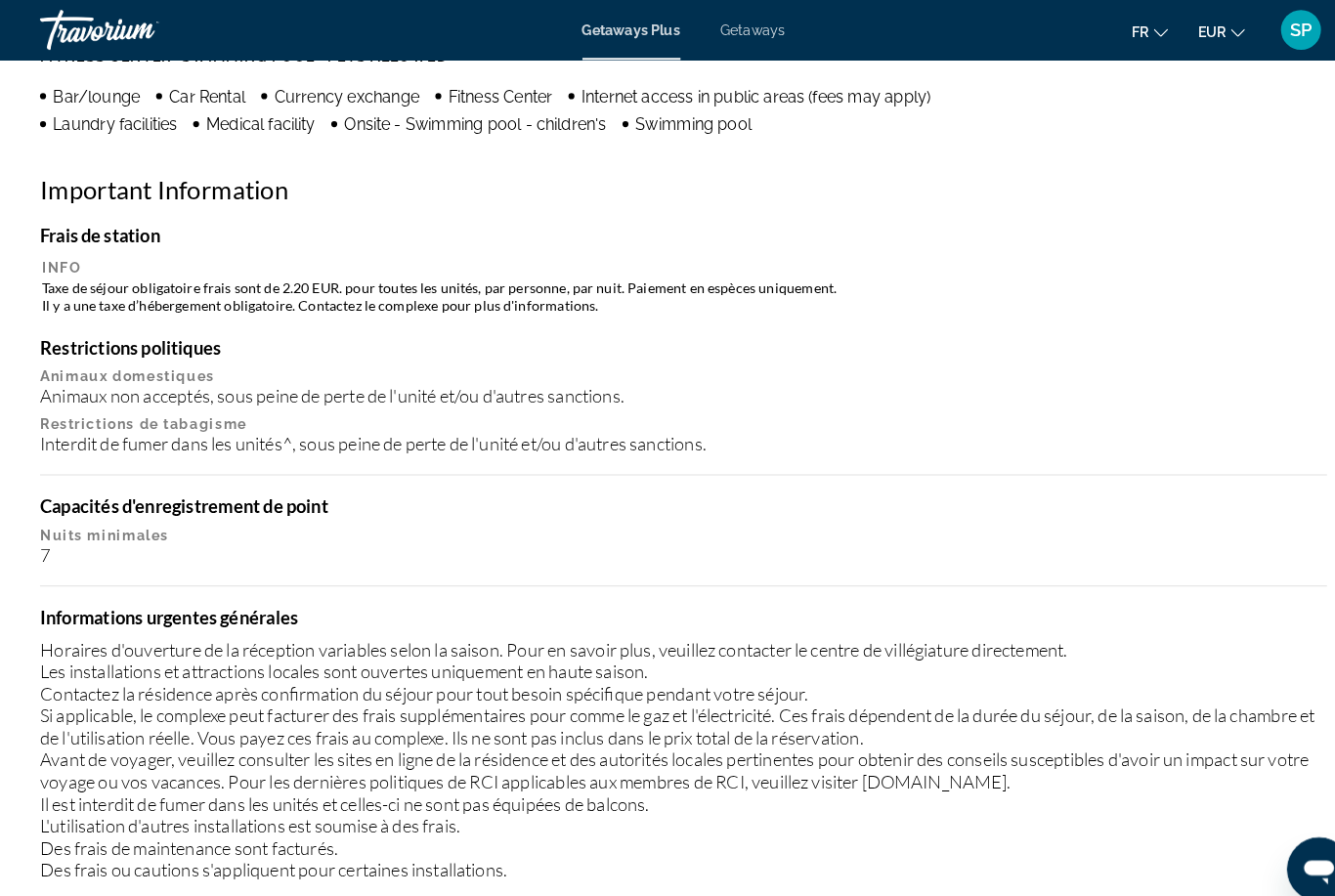
scroll to position [1945, 0]
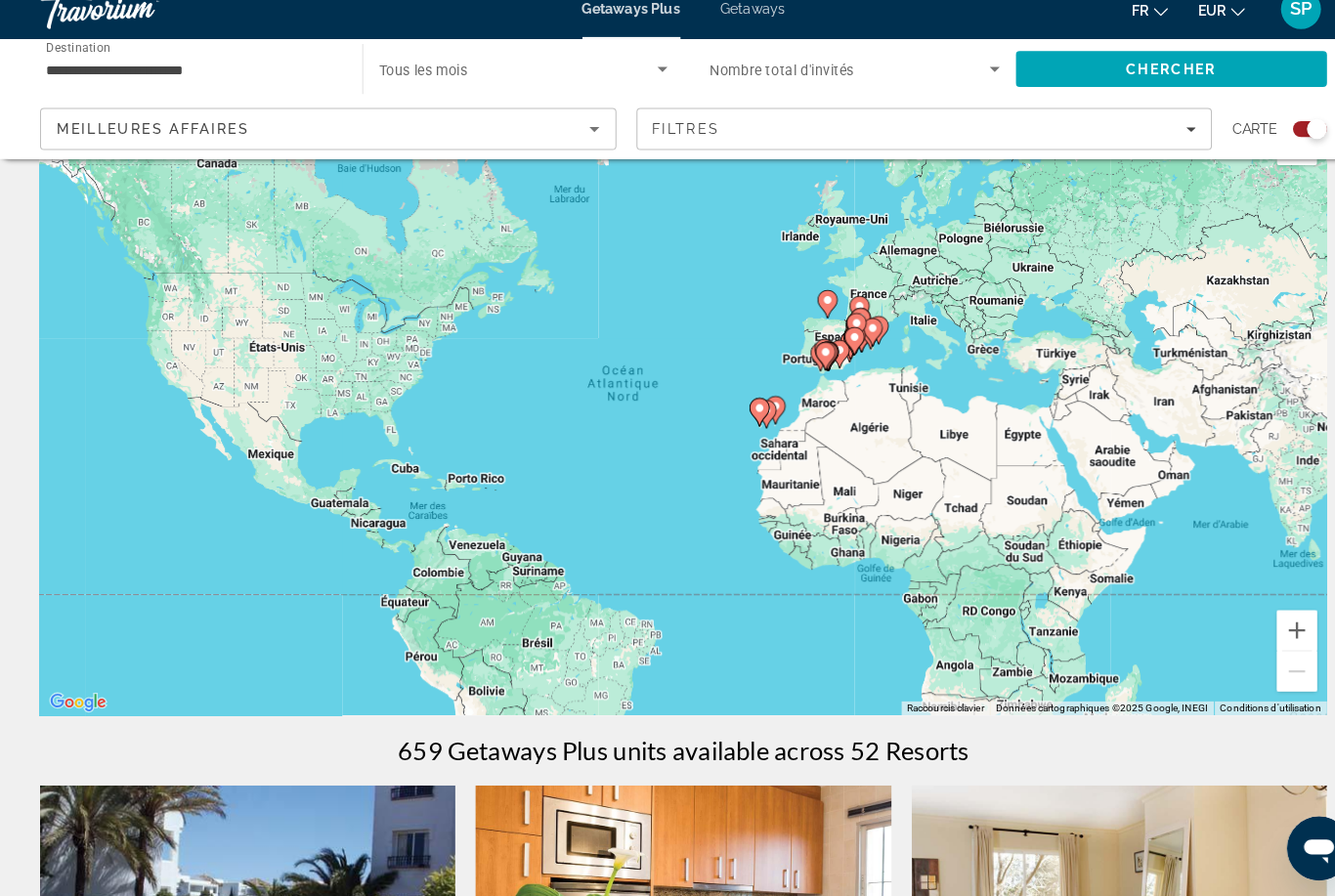
scroll to position [101, 0]
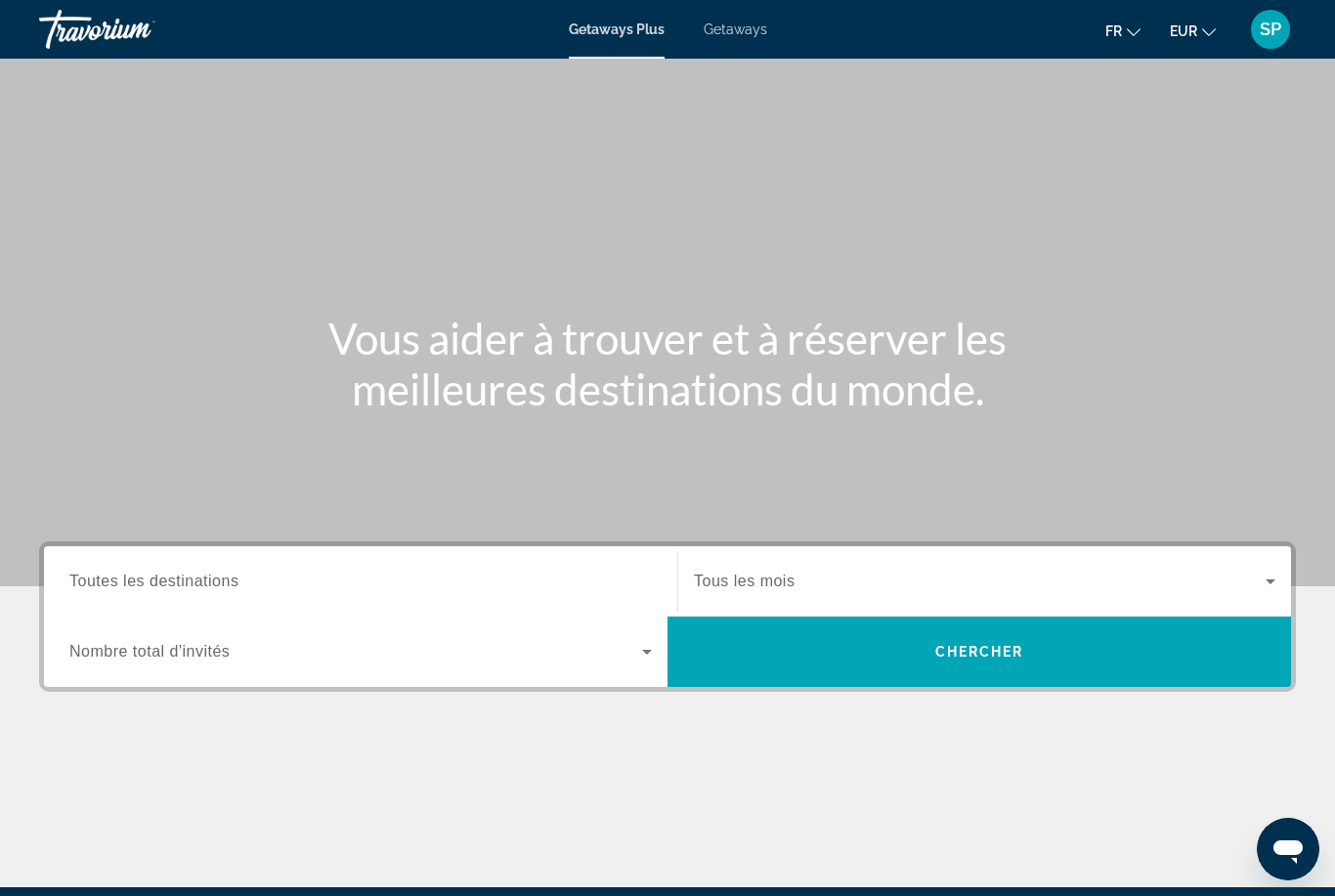
click at [209, 587] on span "Toutes les destinations" at bounding box center [154, 580] width 169 height 17
click at [209, 587] on input "Destination Toutes les destinations" at bounding box center [360, 582] width 582 height 24
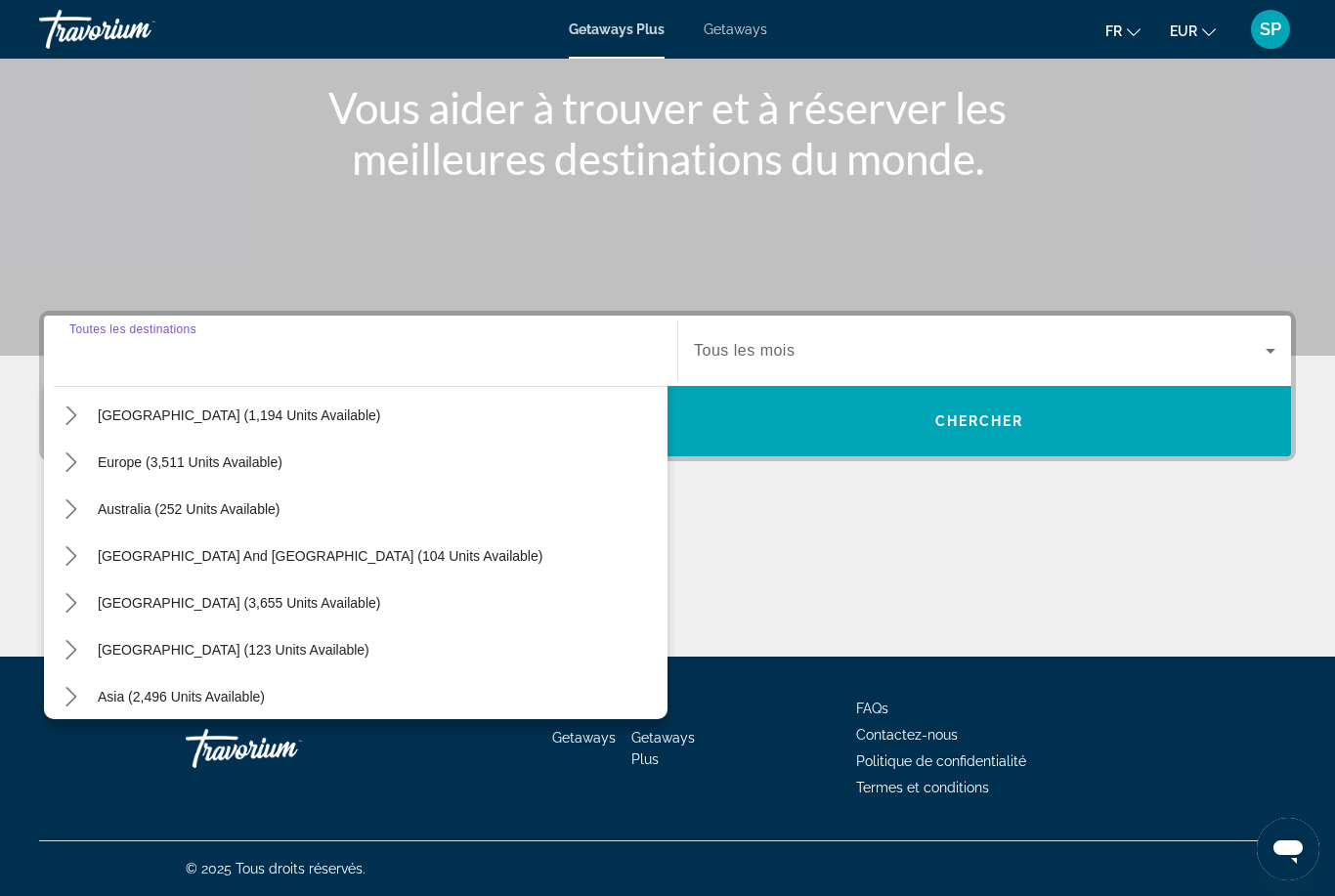
scroll to position [207, 0]
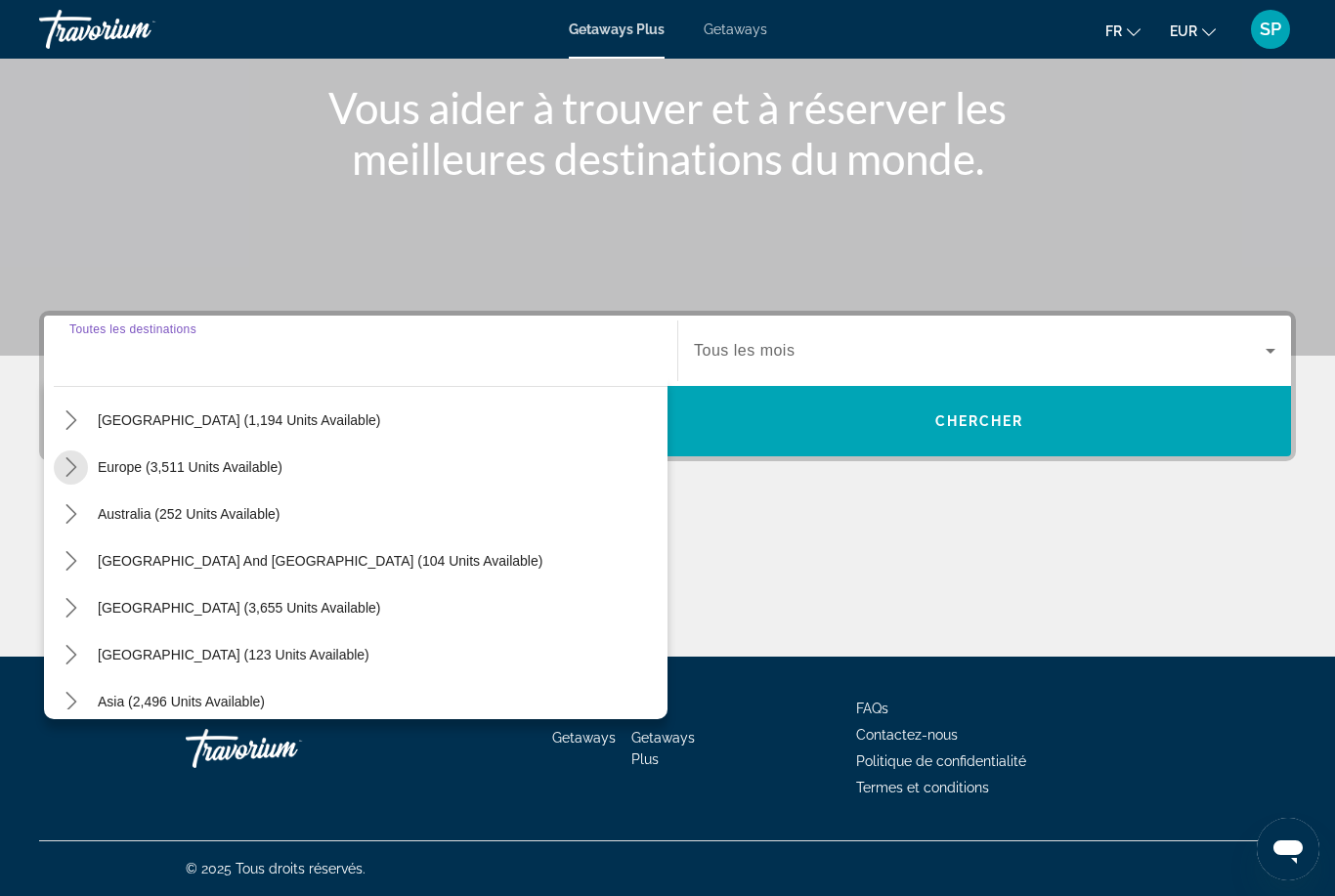
click at [76, 478] on mat-icon "Toggle Europe (3,511 units available) submenu" at bounding box center [70, 467] width 35 height 35
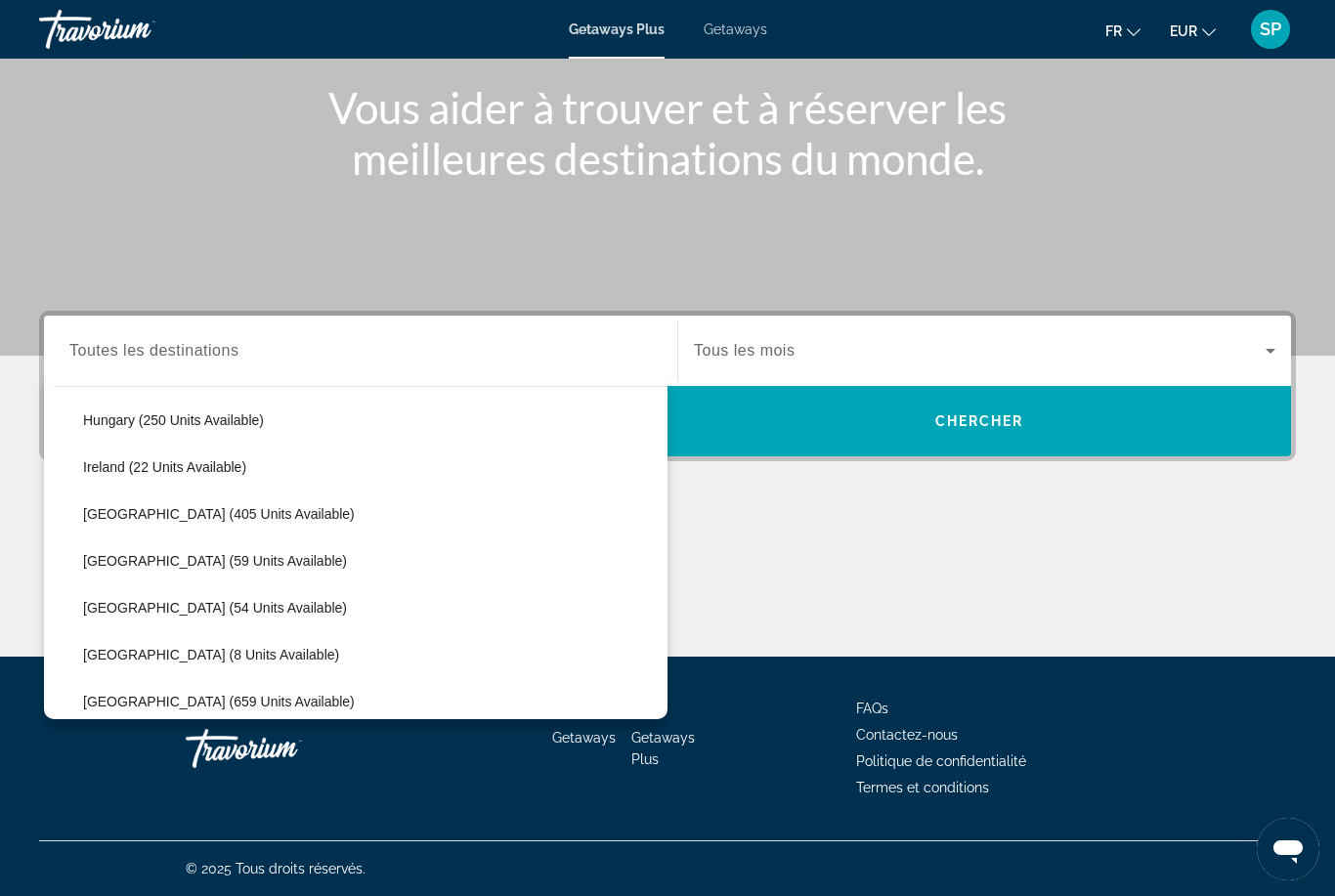
scroll to position [631, 0]
click at [235, 200] on div "Main content" at bounding box center [668, 62] width 1335 height 586
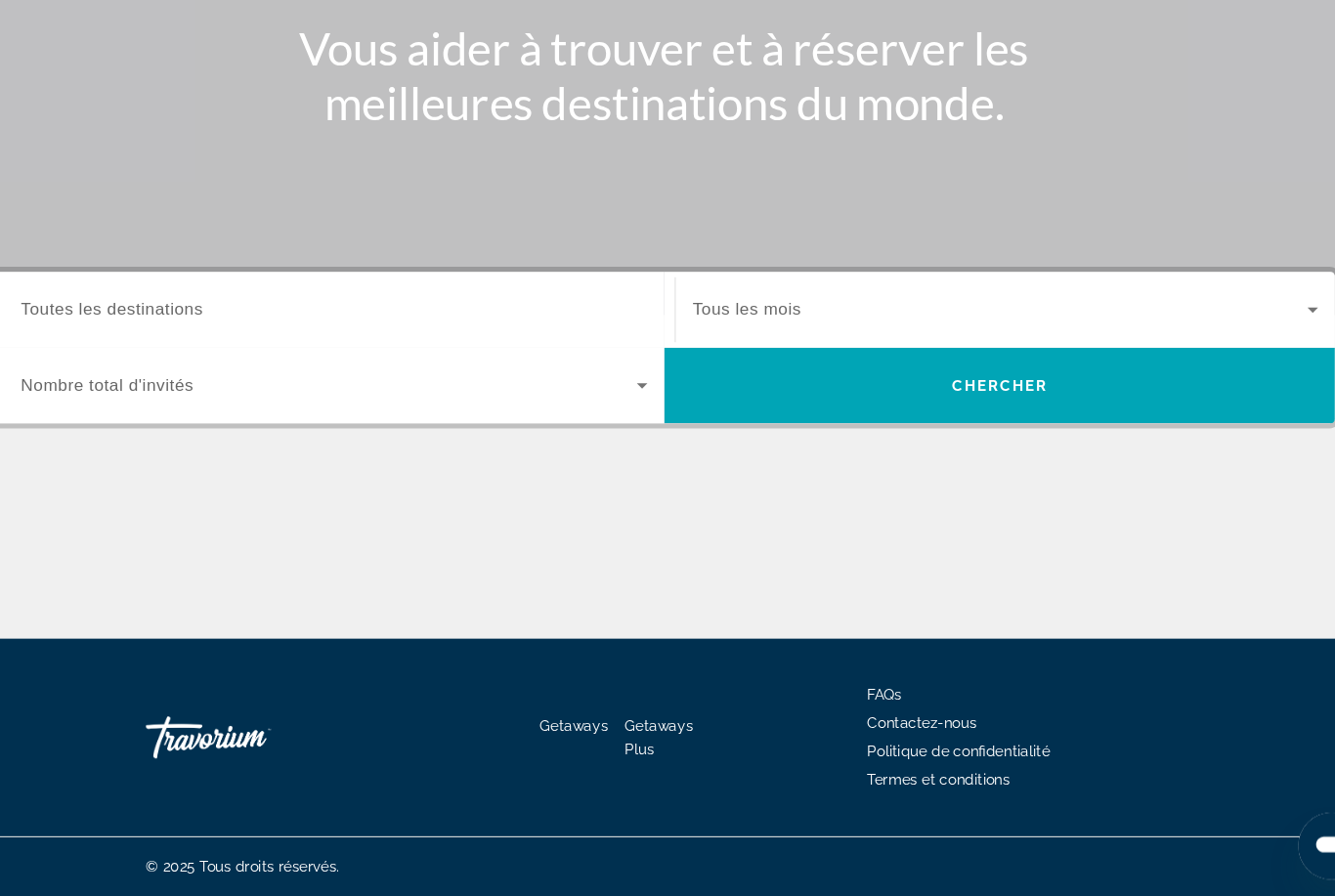
click at [397, 533] on div "Main content" at bounding box center [667, 583] width 1257 height 147
